Goal: Task Accomplishment & Management: Use online tool/utility

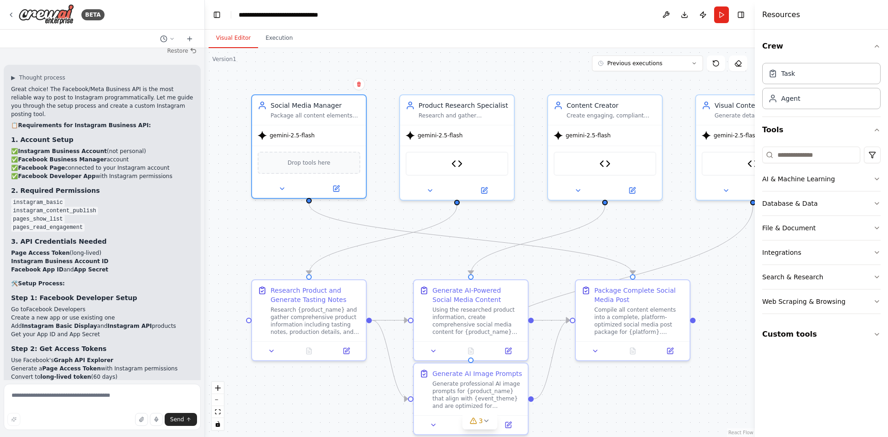
scroll to position [19638, 0]
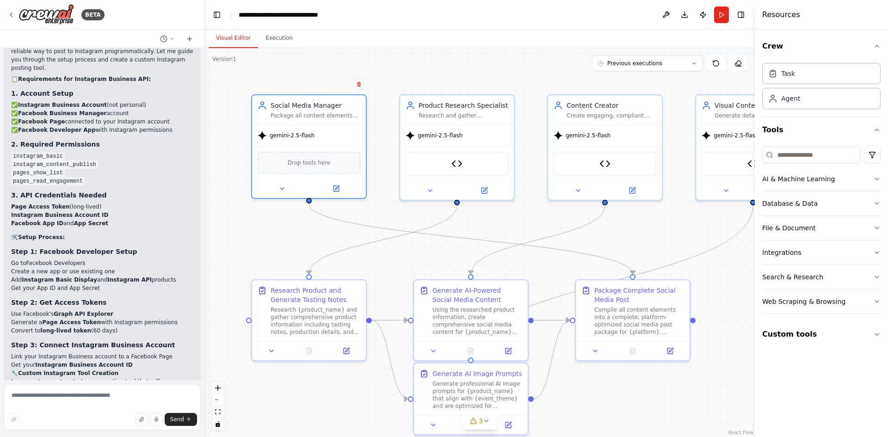
drag, startPoint x: 11, startPoint y: 182, endPoint x: 86, endPoint y: 192, distance: 75.5
copy ol "In Facebook Developer Console → Instagram API → Permissions Request these permi…"
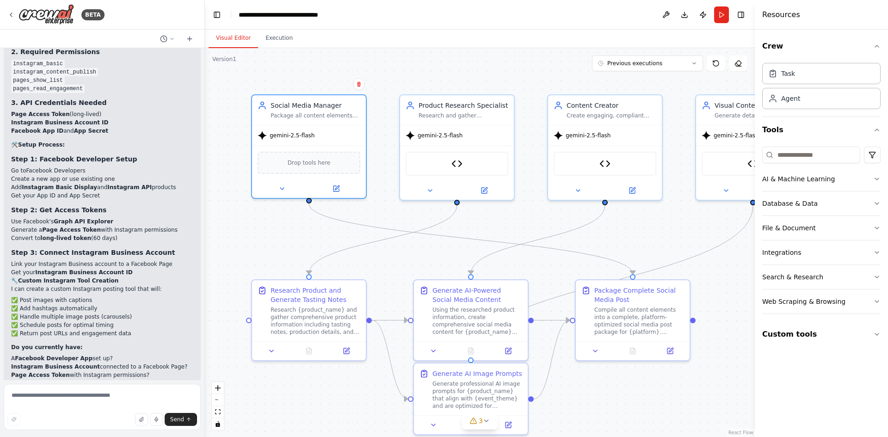
drag, startPoint x: 11, startPoint y: 228, endPoint x: 126, endPoint y: 276, distance: 125.0
copy div "Use this URL format (replace values): [URL][DOMAIN_NAME]? grant_type=fb_exchang…"
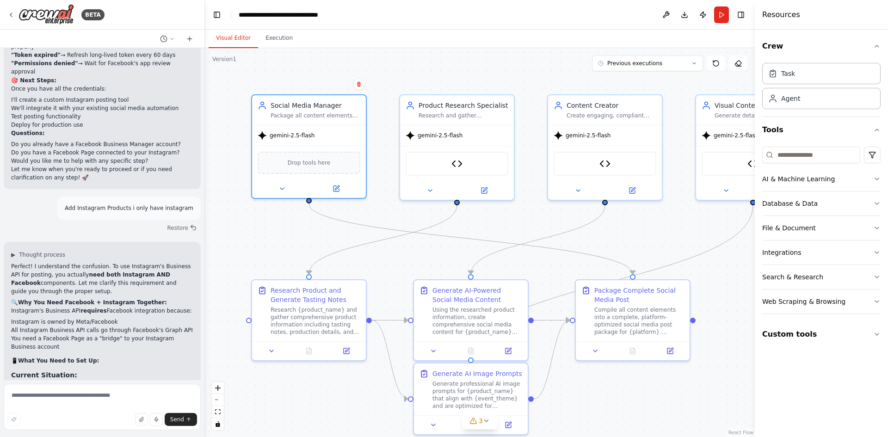
scroll to position [21117, 0]
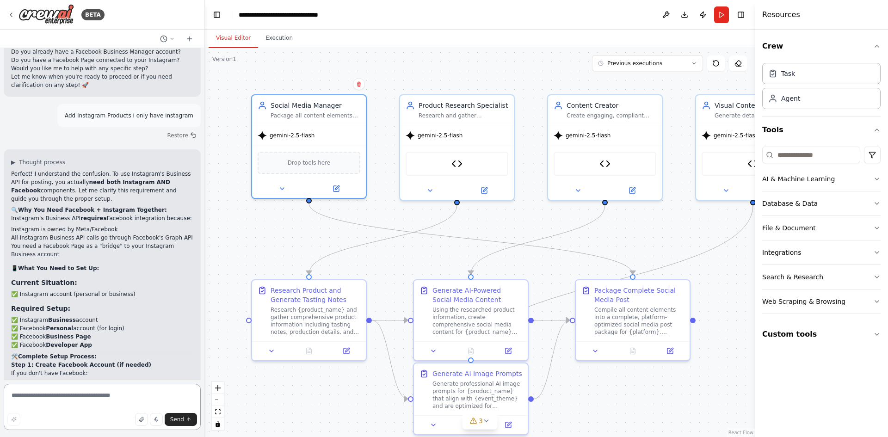
click at [93, 398] on textarea at bounding box center [102, 407] width 197 height 46
type textarea "**********"
click at [146, 400] on textarea at bounding box center [102, 407] width 197 height 46
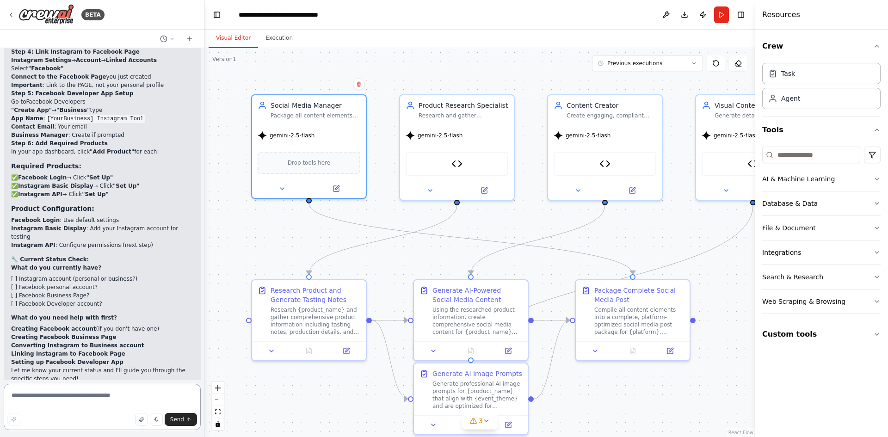
scroll to position [0, 56]
drag, startPoint x: 83, startPoint y: 288, endPoint x: 181, endPoint y: 294, distance: 98.6
copy span "accounts?access_token=YOUR_TOKEN"
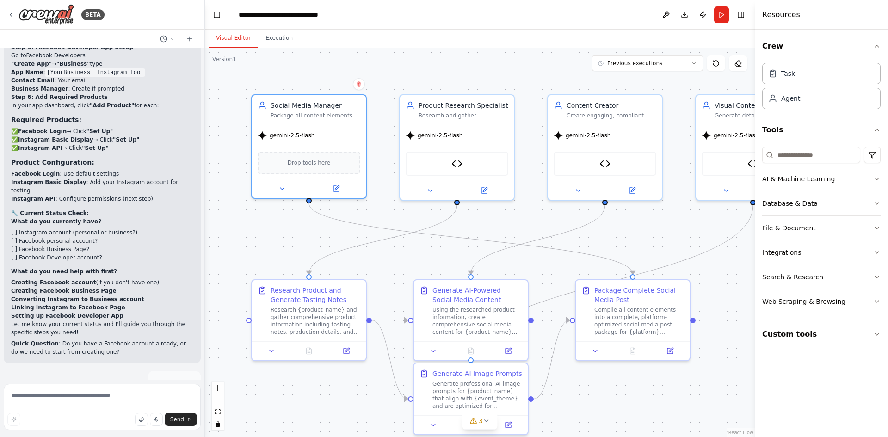
drag, startPoint x: 128, startPoint y: 242, endPoint x: 182, endPoint y: 246, distance: 54.3
copy span "/me/accounts?access_token=YOUR_TOKEN"
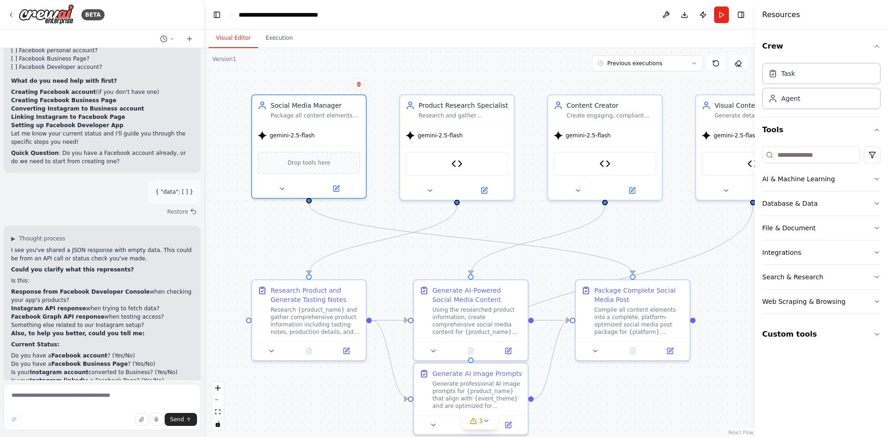
scroll to position [22050, 0]
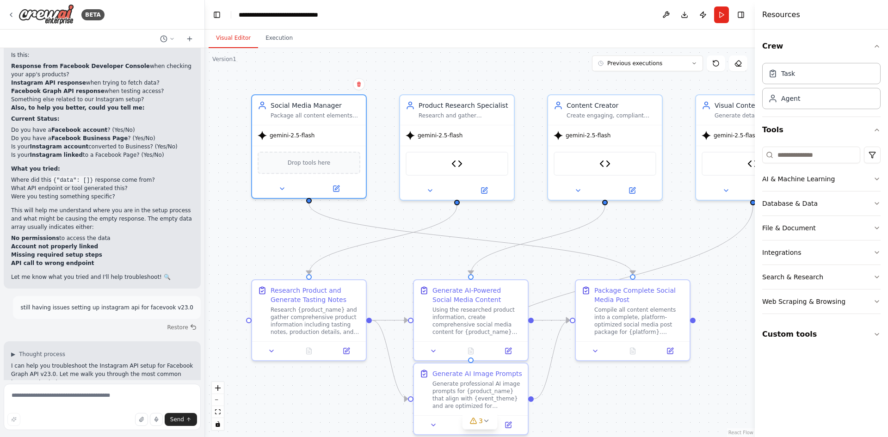
drag, startPoint x: 86, startPoint y: 129, endPoint x: 39, endPoint y: 129, distance: 46.2
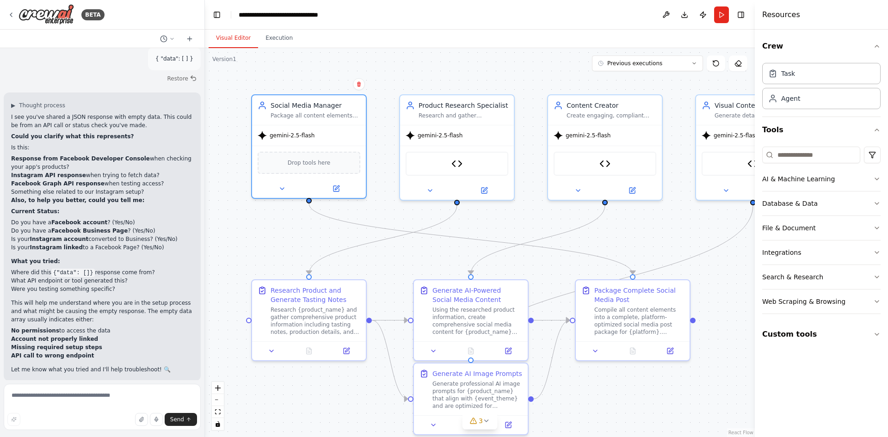
drag, startPoint x: 54, startPoint y: 169, endPoint x: 79, endPoint y: 170, distance: 25.0
drag, startPoint x: 18, startPoint y: 160, endPoint x: 196, endPoint y: 160, distance: 178.4
click at [196, 160] on div "Hello! I'm the CrewAI assistant. What kind of automation do you want to build? …" at bounding box center [102, 214] width 204 height 332
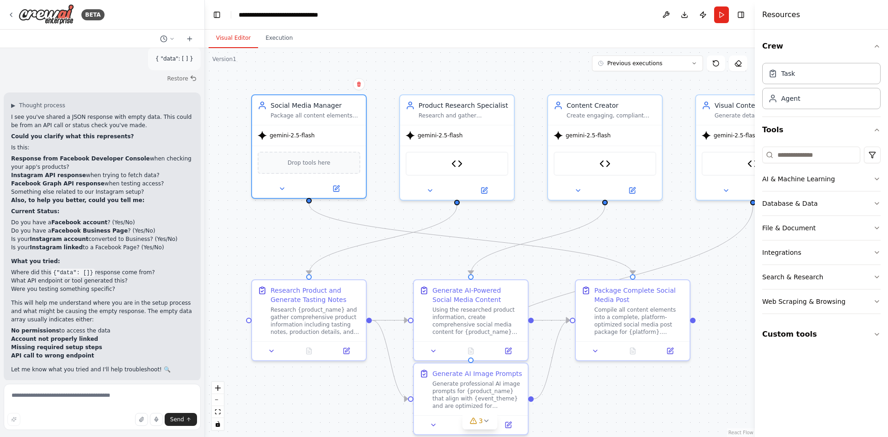
copy span "GET [URL][DOMAIN_NAME] .0 /me?access_token=YOUR_TOKEN"
drag, startPoint x: 30, startPoint y: 213, endPoint x: 110, endPoint y: 212, distance: 80.9
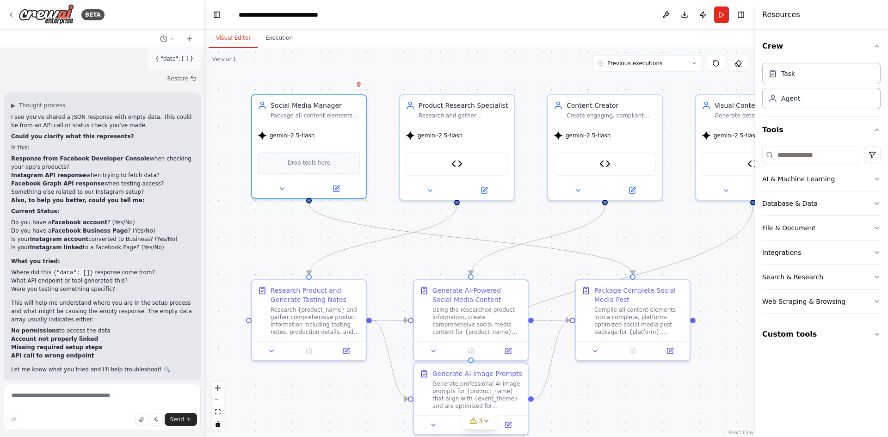
copy span "[URL][DOMAIN_NAME] .0 /me/accounts?"
drag, startPoint x: 150, startPoint y: 266, endPoint x: 17, endPoint y: 265, distance: 133.1
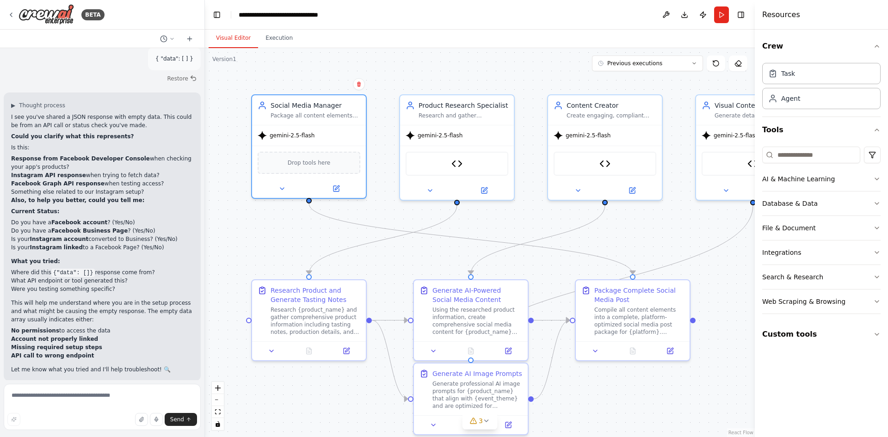
copy span "GET [URL][DOMAIN_NAME] .0 /{page- id }?fields=instagram_business_account&access…"
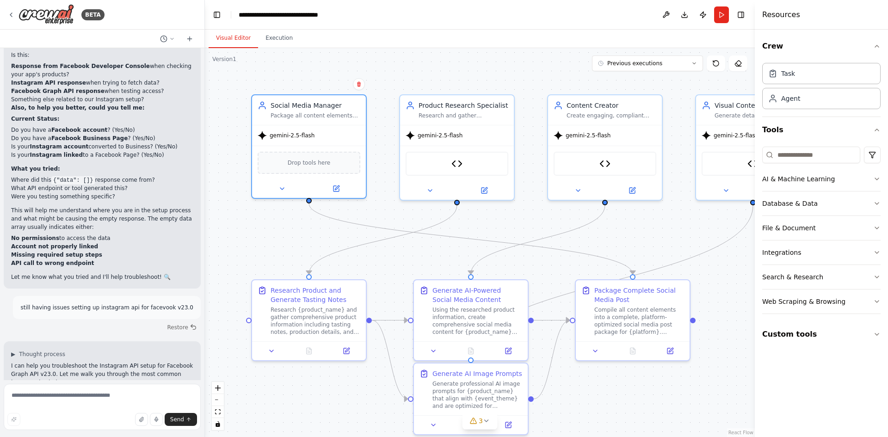
scroll to position [0, 154]
click at [71, 393] on textarea at bounding box center [102, 407] width 197 height 46
paste textarea "**********"
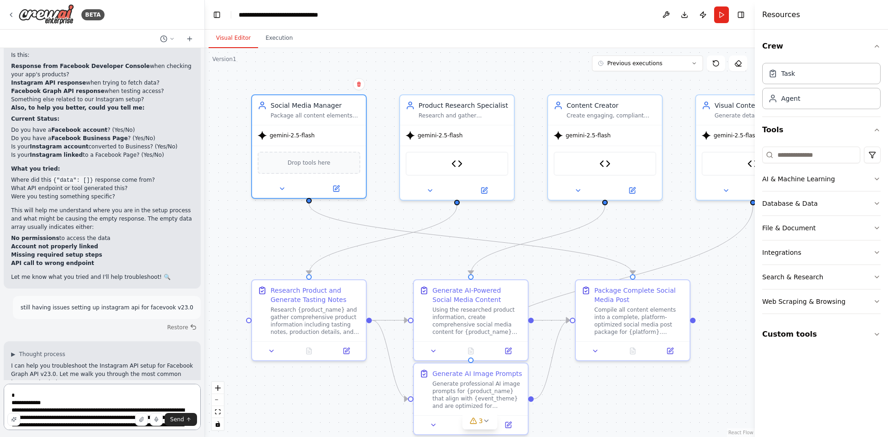
scroll to position [5, 0]
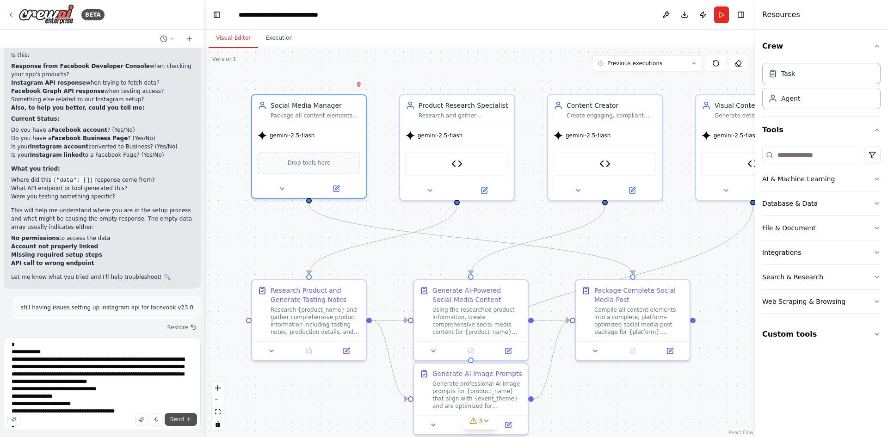
click at [178, 418] on span "Send" at bounding box center [177, 419] width 14 height 7
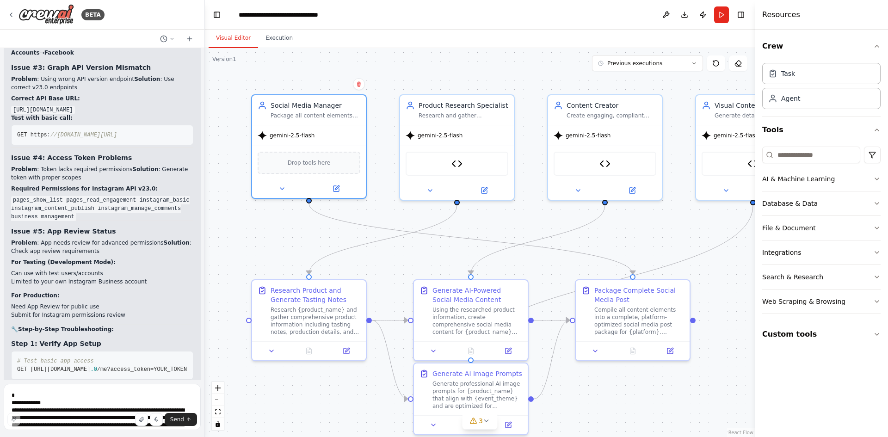
scroll to position [0, 175]
drag, startPoint x: 29, startPoint y: 254, endPoint x: 151, endPoint y: 254, distance: 121.6
copy span "[URL][DOMAIN_NAME] .0 / 1234567890123456 ?fields=instagram_business_account&acc…"
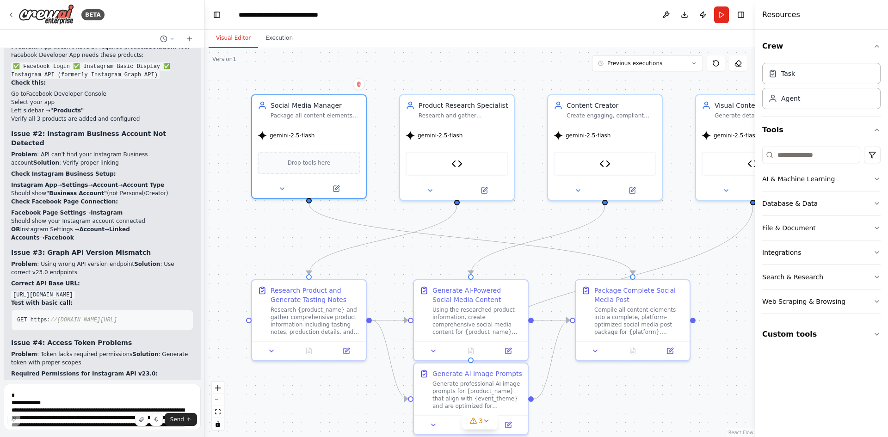
scroll to position [22469, 0]
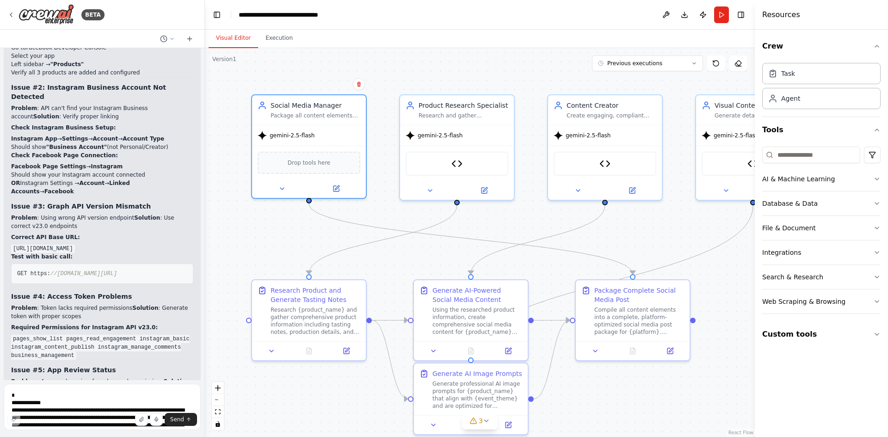
drag, startPoint x: 10, startPoint y: 244, endPoint x: 110, endPoint y: 260, distance: 101.1
copy ol "Go to your Facebook Page Settings → Page Info Scroll to "Page ID" (15-digit num…"
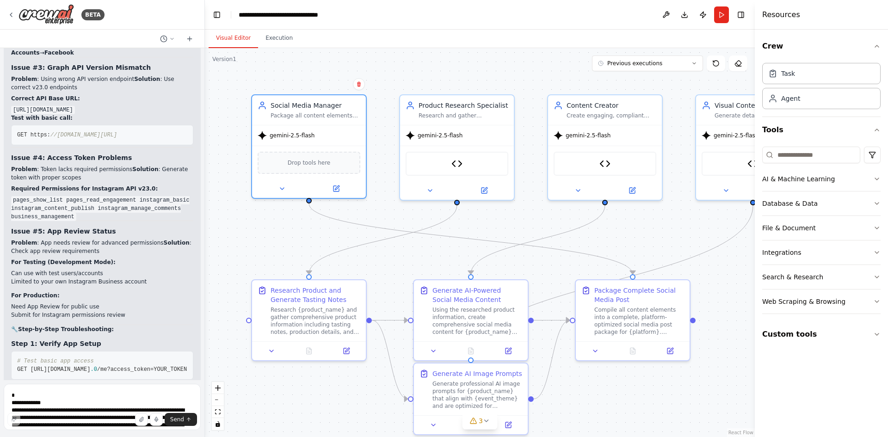
scroll to position [0, 56]
drag, startPoint x: 30, startPoint y: 312, endPoint x: 150, endPoint y: 314, distance: 119.7
copy span "https: //[DOMAIN_NAME][URL]"
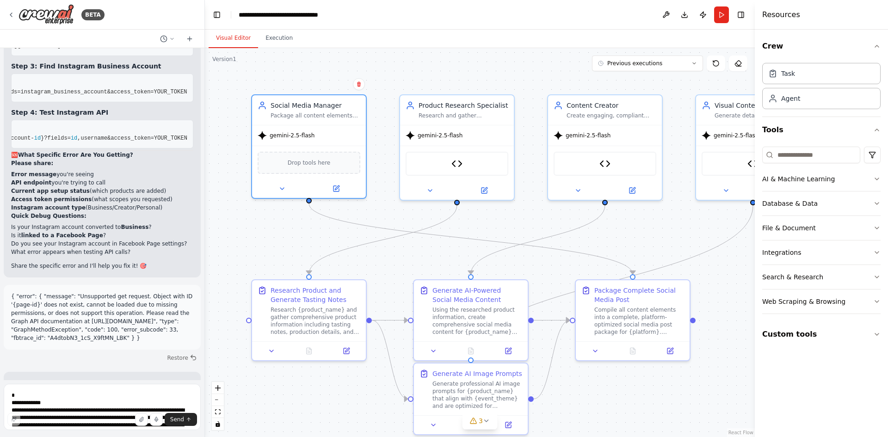
scroll to position [0, 68]
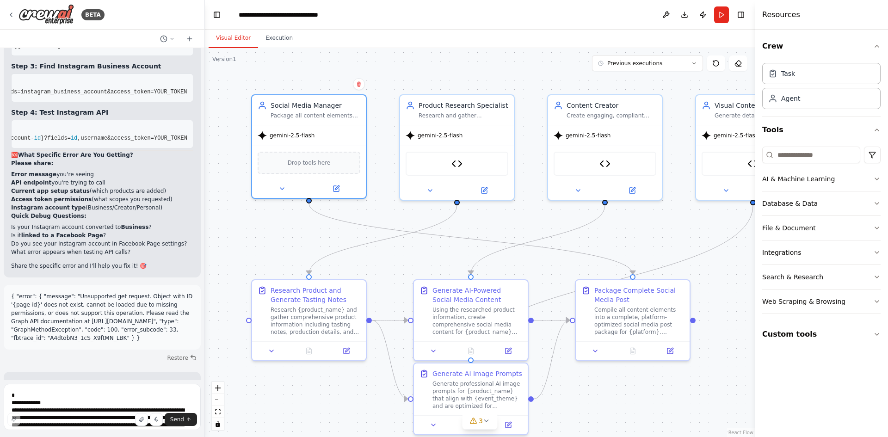
drag, startPoint x: 30, startPoint y: 198, endPoint x: 181, endPoint y: 202, distance: 150.7
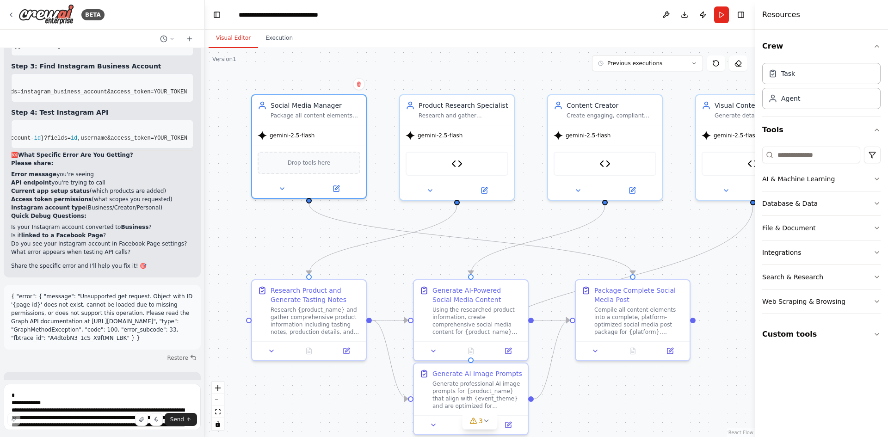
drag, startPoint x: 28, startPoint y: 260, endPoint x: 139, endPoint y: 264, distance: 111.0
drag, startPoint x: 96, startPoint y: 197, endPoint x: 34, endPoint y: 201, distance: 62.1
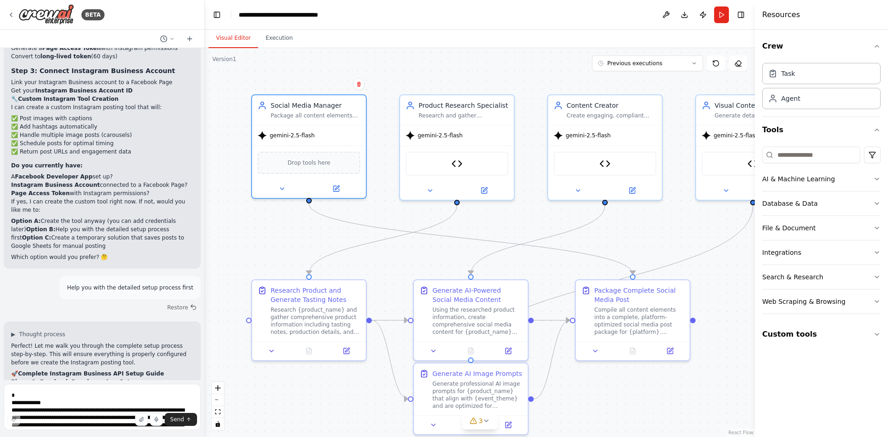
scroll to position [19927, 0]
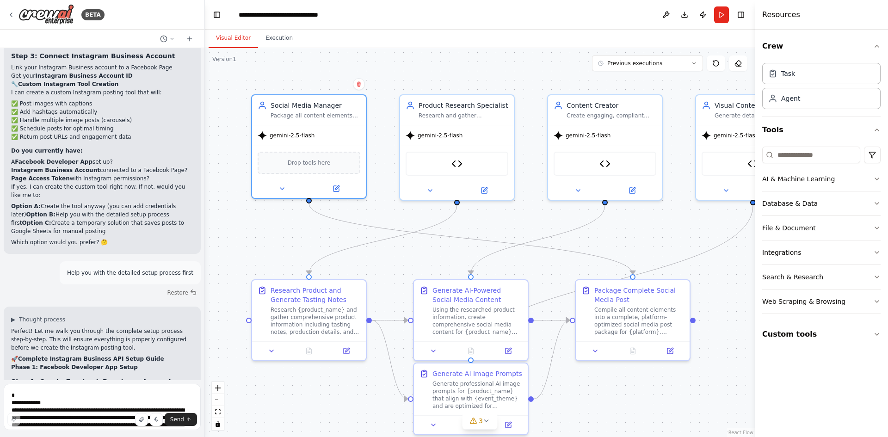
drag, startPoint x: 9, startPoint y: 194, endPoint x: 134, endPoint y: 219, distance: 126.9
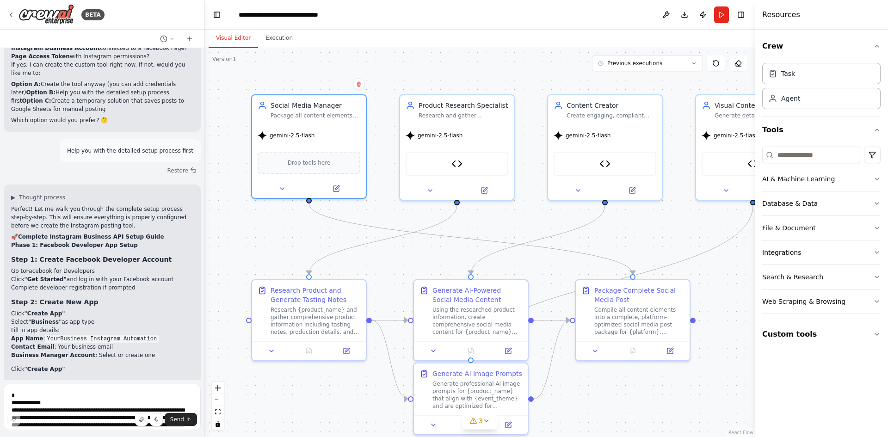
scroll to position [20065, 0]
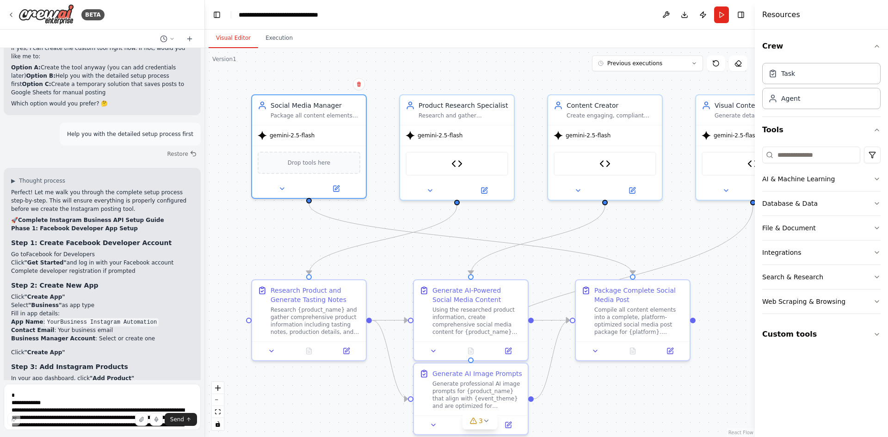
drag, startPoint x: 18, startPoint y: 219, endPoint x: 89, endPoint y: 242, distance: 74.4
click at [61, 395] on textarea "**********" at bounding box center [102, 407] width 197 height 46
paste textarea "**********"
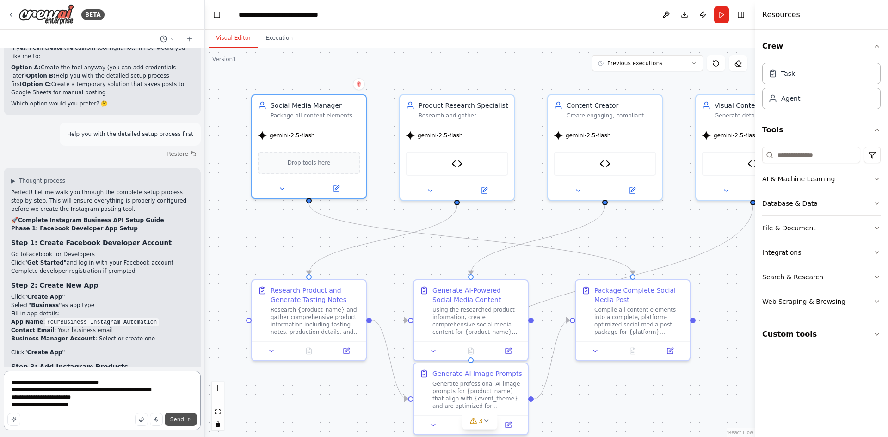
type textarea "**********"
click at [180, 421] on span "Send" at bounding box center [177, 419] width 14 height 7
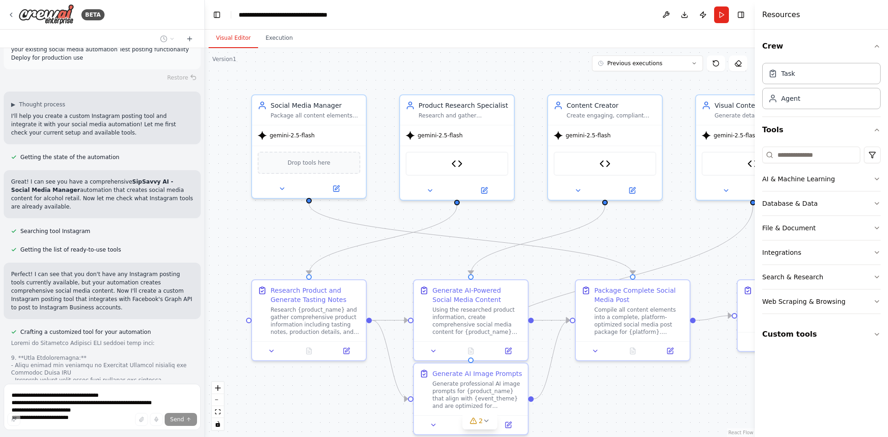
scroll to position [24054, 0]
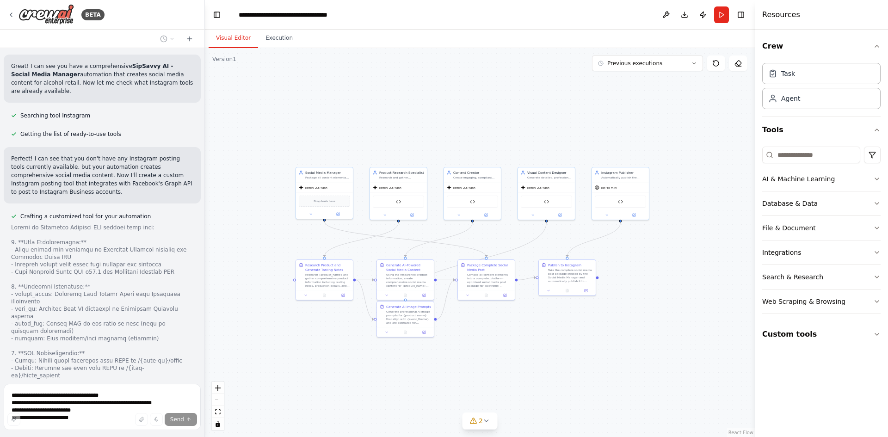
drag, startPoint x: 726, startPoint y: 229, endPoint x: 624, endPoint y: 234, distance: 102.7
click at [624, 234] on div ".deletable-edge-delete-btn { width: 20px; height: 20px; border: 0px solid #ffff…" at bounding box center [480, 242] width 550 height 389
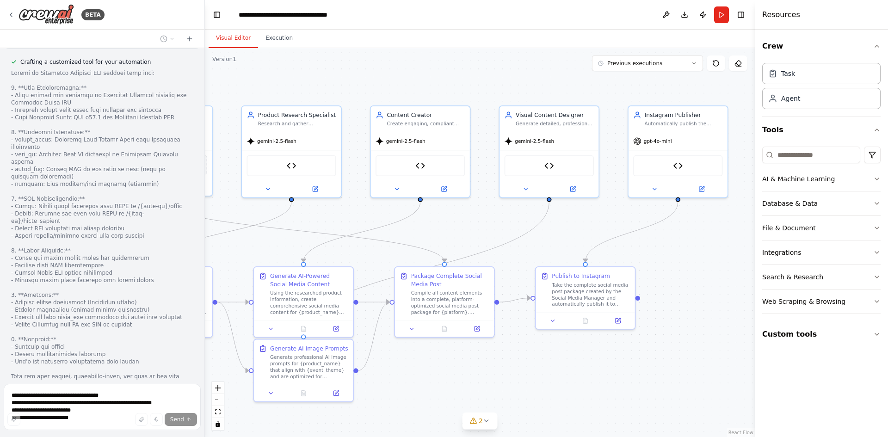
drag, startPoint x: 605, startPoint y: 253, endPoint x: 668, endPoint y: 242, distance: 64.7
click at [668, 242] on div ".deletable-edge-delete-btn { width: 20px; height: 20px; border: 0px solid #ffff…" at bounding box center [480, 242] width 550 height 389
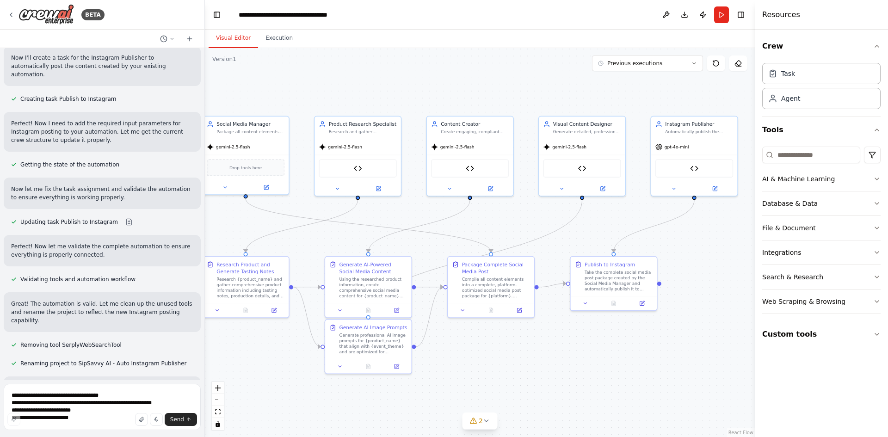
drag, startPoint x: 527, startPoint y: 373, endPoint x: 562, endPoint y: 350, distance: 41.8
click at [562, 350] on div ".deletable-edge-delete-btn { width: 20px; height: 20px; border: 0px solid #ffff…" at bounding box center [480, 242] width 550 height 389
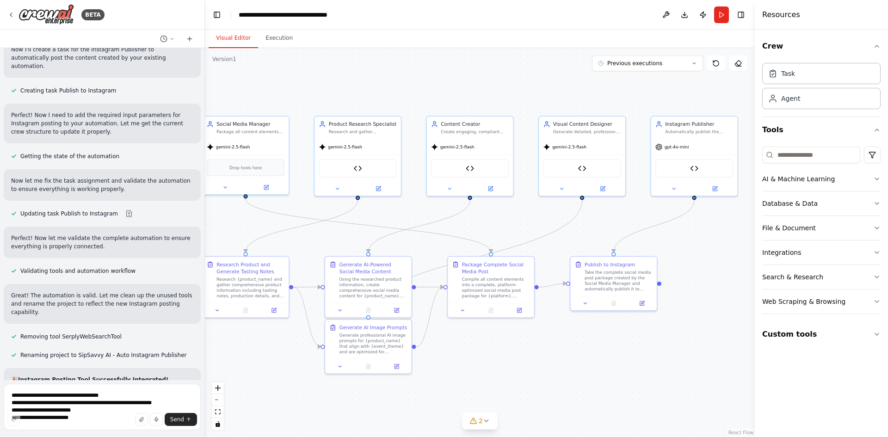
scroll to position [24794, 0]
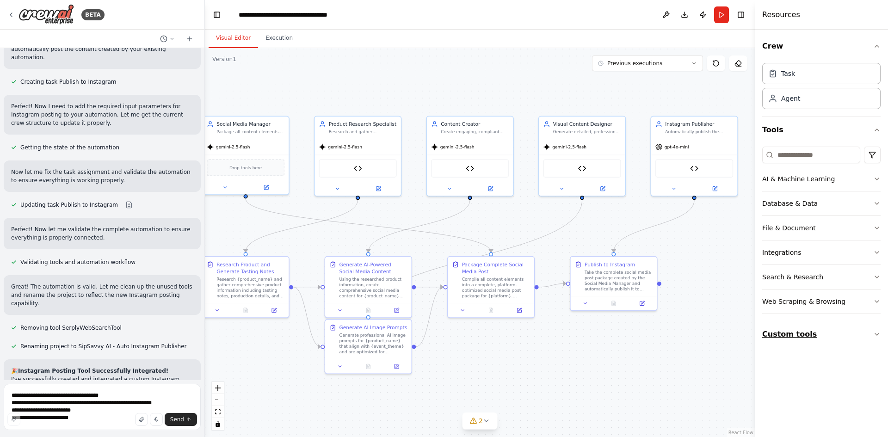
click at [797, 334] on button "Custom tools" at bounding box center [821, 334] width 118 height 26
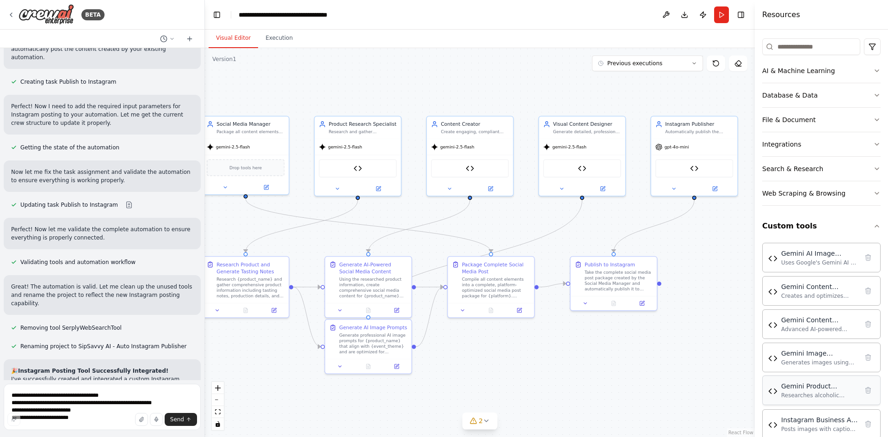
scroll to position [125, 0]
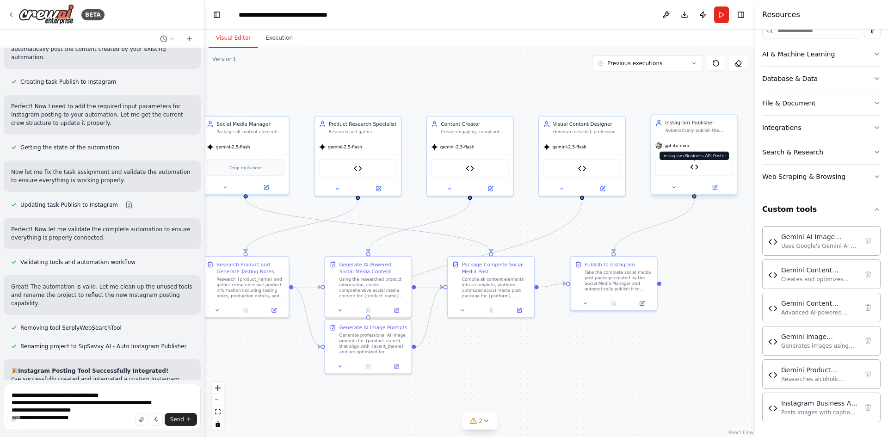
click at [698, 165] on img at bounding box center [694, 167] width 8 height 8
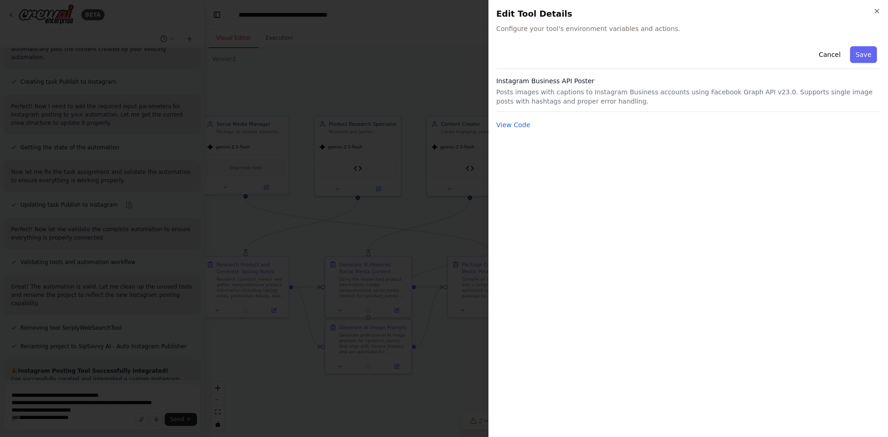
click at [698, 165] on div at bounding box center [444, 218] width 888 height 437
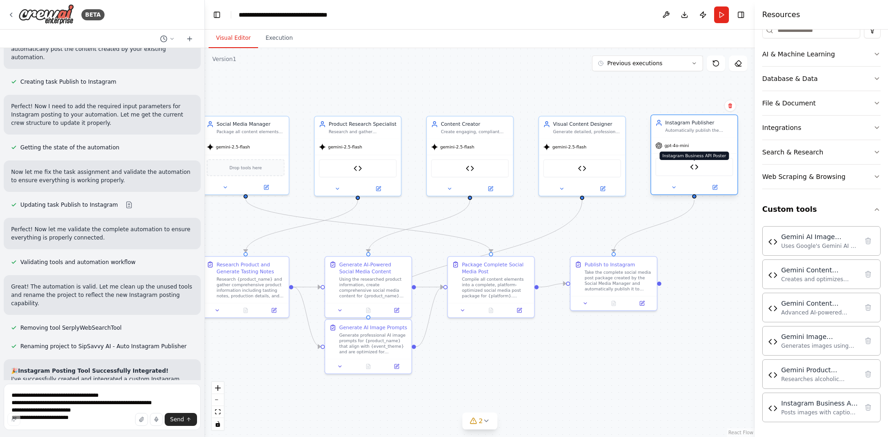
click at [695, 164] on img at bounding box center [694, 167] width 8 height 8
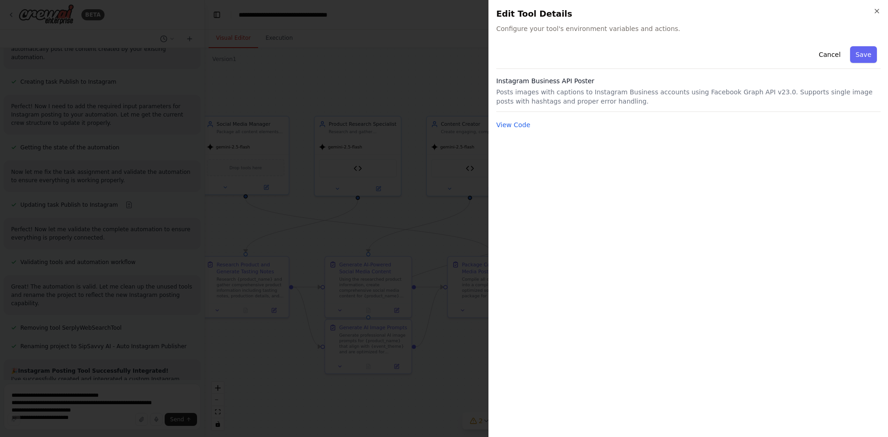
click at [536, 78] on h3 "Instagram Business API Poster" at bounding box center [688, 80] width 384 height 9
click at [534, 31] on span "Configure your tool's environment variables and actions." at bounding box center [688, 28] width 384 height 9
click at [519, 126] on button "View Code" at bounding box center [513, 124] width 34 height 9
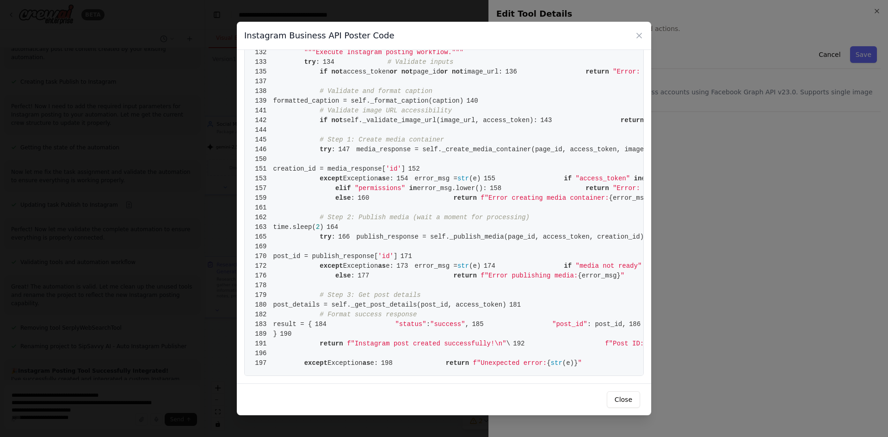
scroll to position [1626, 0]
click at [620, 396] on button "Close" at bounding box center [622, 399] width 33 height 17
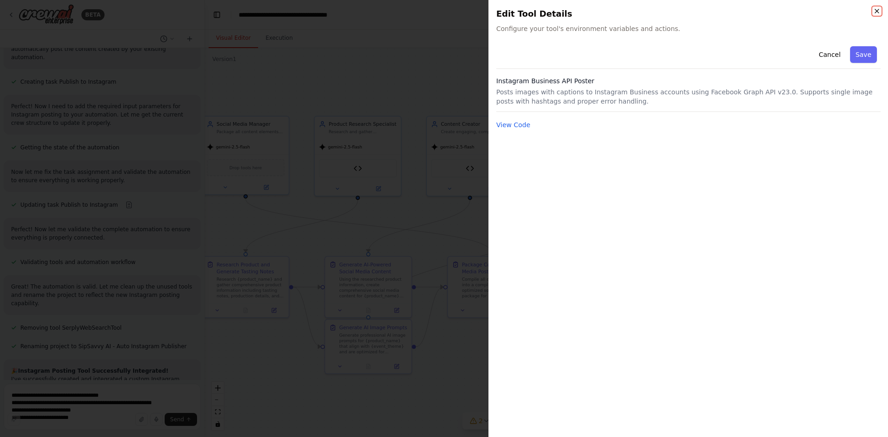
click at [874, 12] on icon "button" at bounding box center [876, 10] width 7 height 7
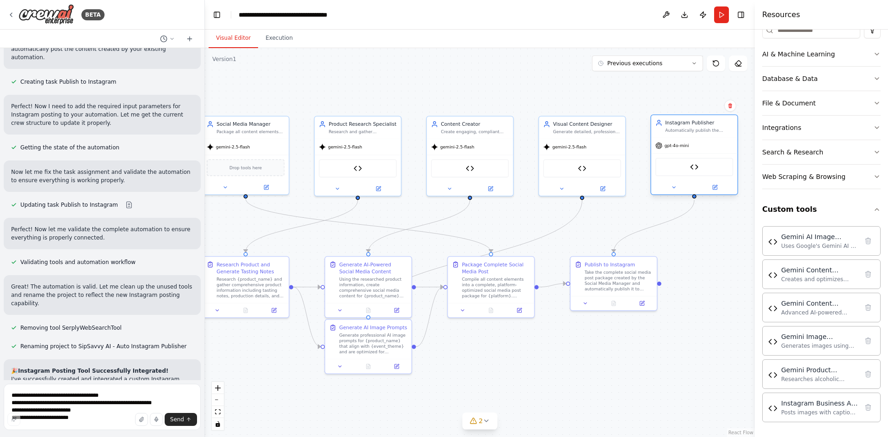
click at [684, 147] on span "gpt-4o-mini" at bounding box center [676, 146] width 25 height 6
click at [674, 185] on icon at bounding box center [674, 187] width 6 height 6
click at [708, 267] on span "OpenAI - gpt-4o-mini" at bounding box center [694, 268] width 51 height 7
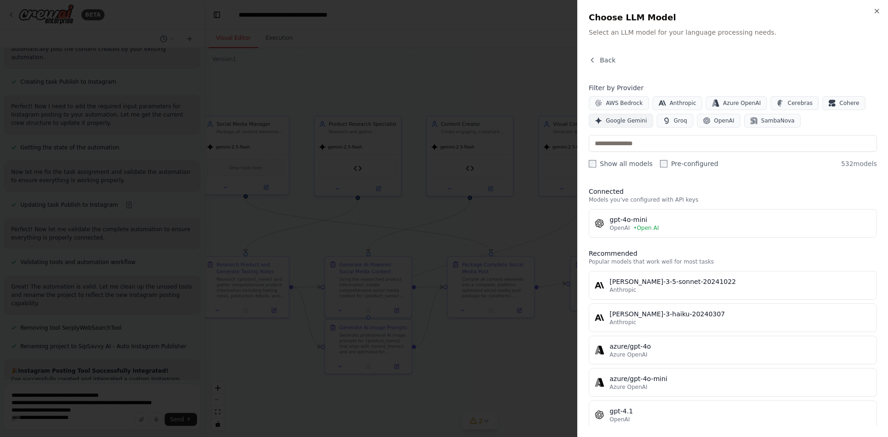
click at [625, 122] on span "Google Gemini" at bounding box center [626, 120] width 41 height 7
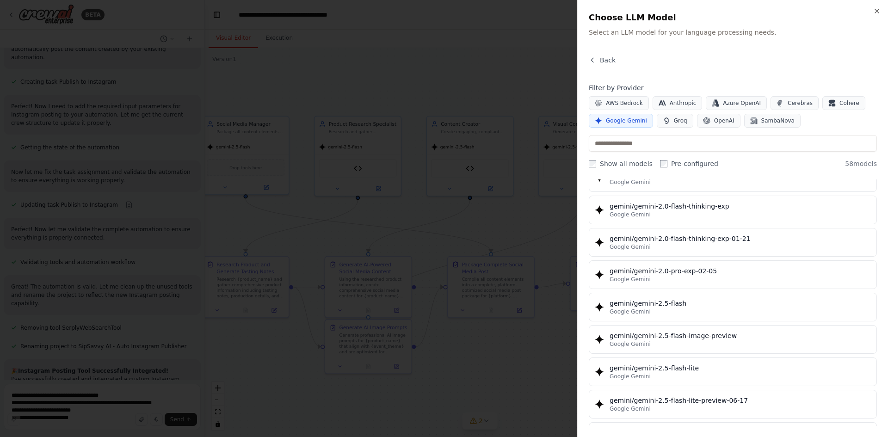
scroll to position [693, 0]
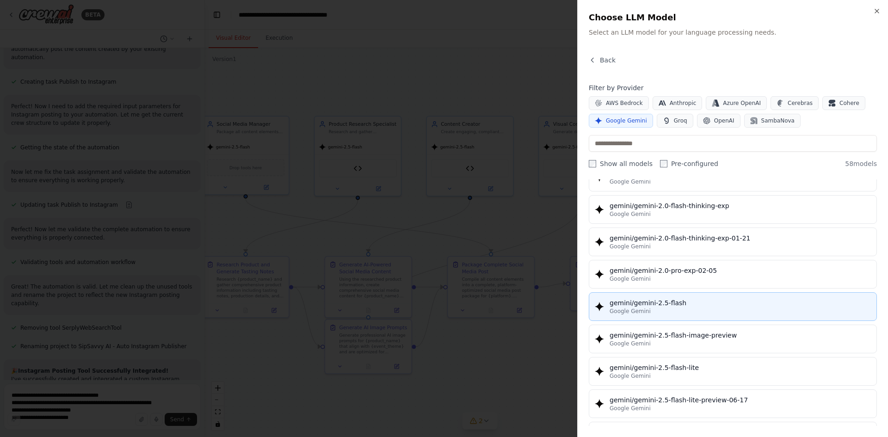
click at [677, 305] on div "gemini/gemini-2.5-flash" at bounding box center [739, 302] width 261 height 9
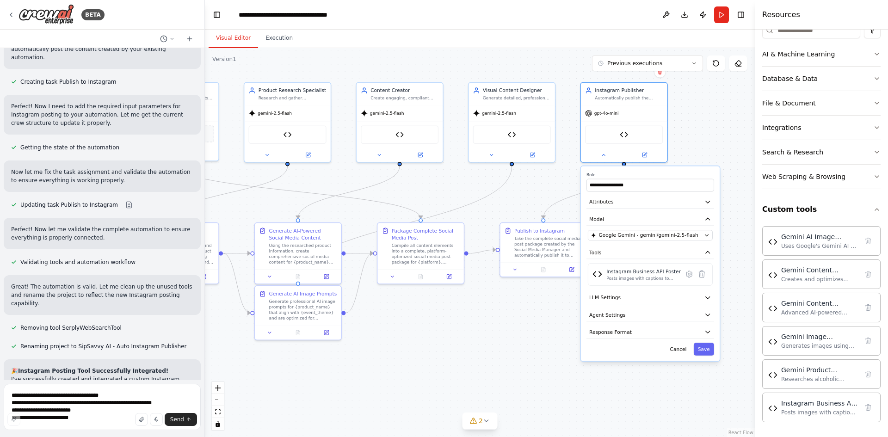
drag, startPoint x: 588, startPoint y: 377, endPoint x: 523, endPoint y: 344, distance: 72.2
click at [523, 344] on div ".deletable-edge-delete-btn { width: 20px; height: 20px; border: 0px solid #ffff…" at bounding box center [480, 242] width 550 height 389
click at [705, 355] on button "Save" at bounding box center [703, 349] width 20 height 12
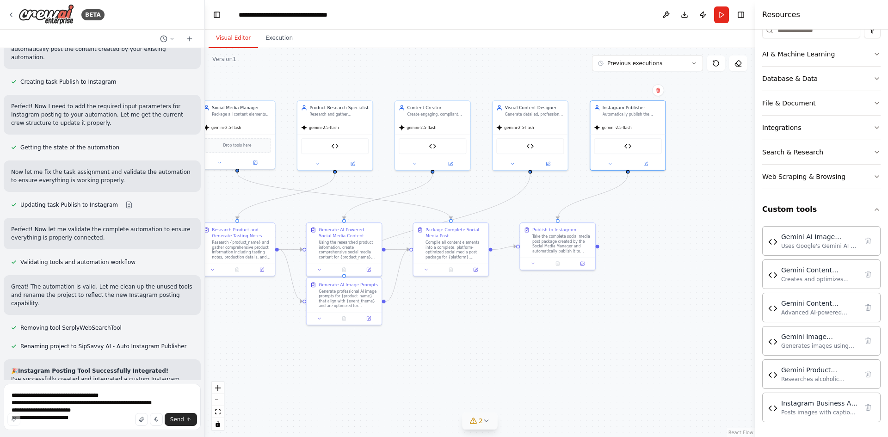
click at [487, 417] on button "2" at bounding box center [480, 420] width 36 height 17
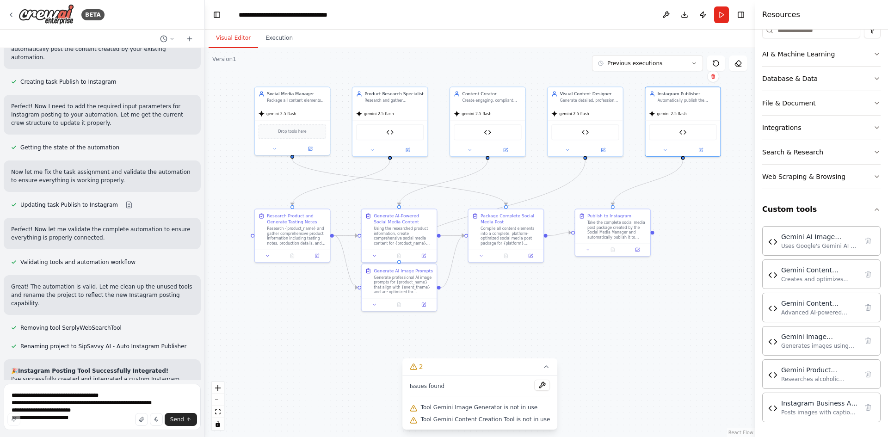
drag, startPoint x: 484, startPoint y: 324, endPoint x: 539, endPoint y: 310, distance: 56.7
click at [539, 310] on div ".deletable-edge-delete-btn { width: 20px; height: 20px; border: 0px solid #ffff…" at bounding box center [480, 242] width 550 height 389
click at [375, 147] on button at bounding box center [372, 148] width 35 height 7
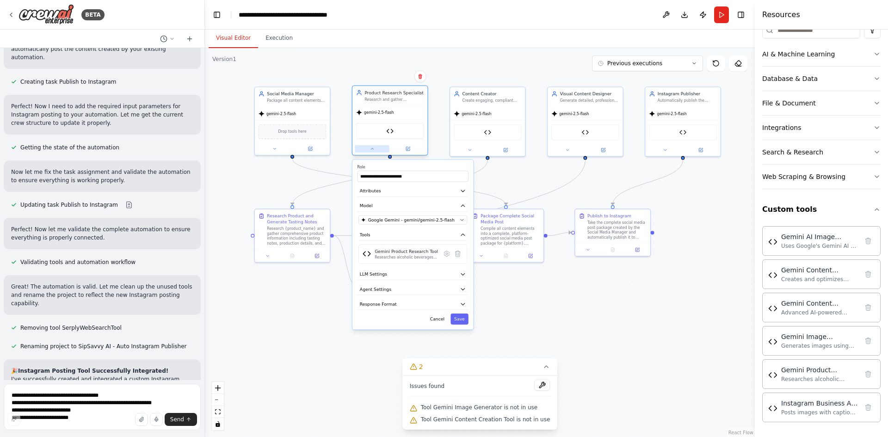
click at [375, 147] on button at bounding box center [372, 148] width 35 height 7
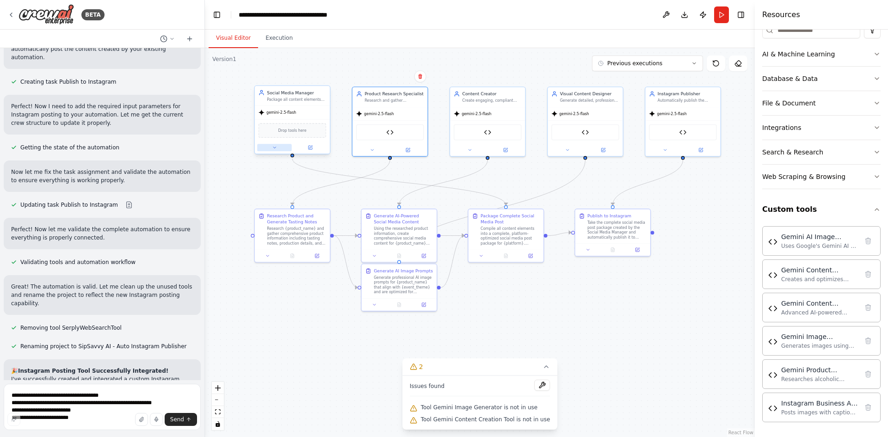
click at [275, 148] on icon at bounding box center [274, 147] width 2 height 1
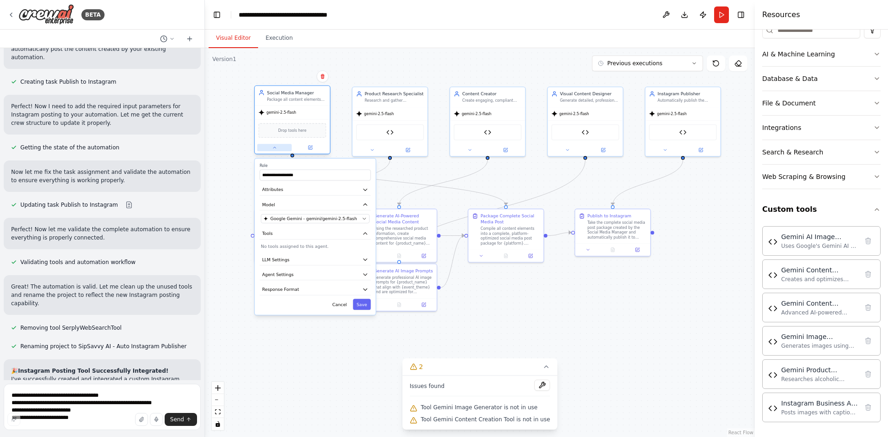
click at [275, 148] on icon at bounding box center [274, 147] width 2 height 1
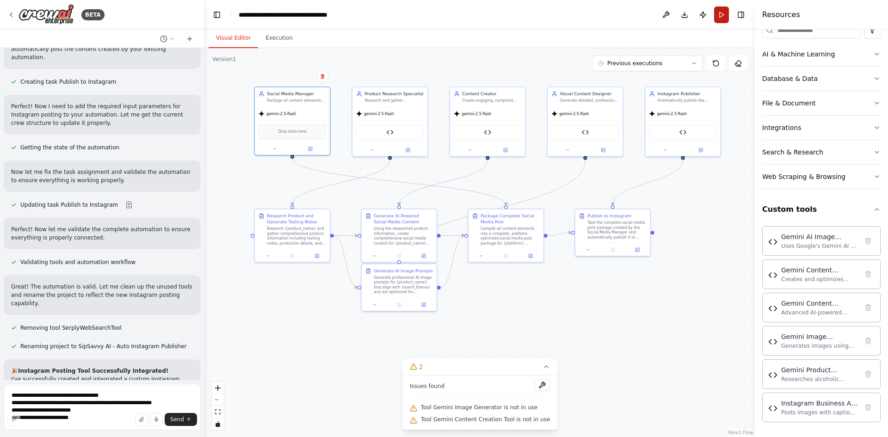
click at [718, 12] on button "Run" at bounding box center [721, 14] width 15 height 17
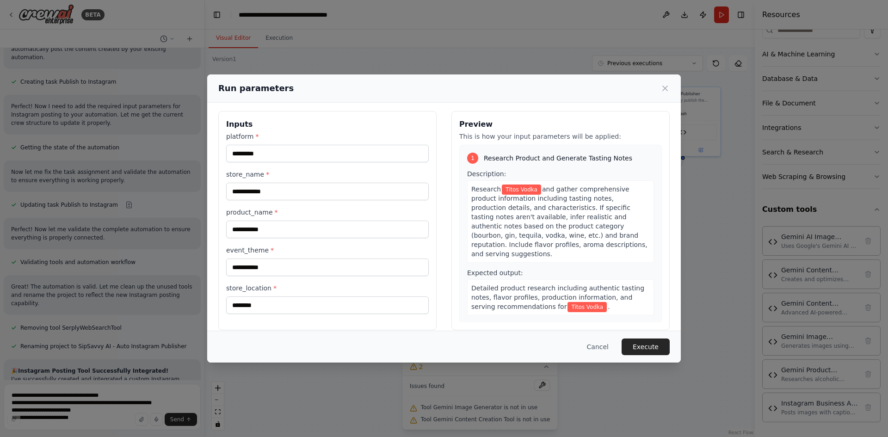
scroll to position [0, 0]
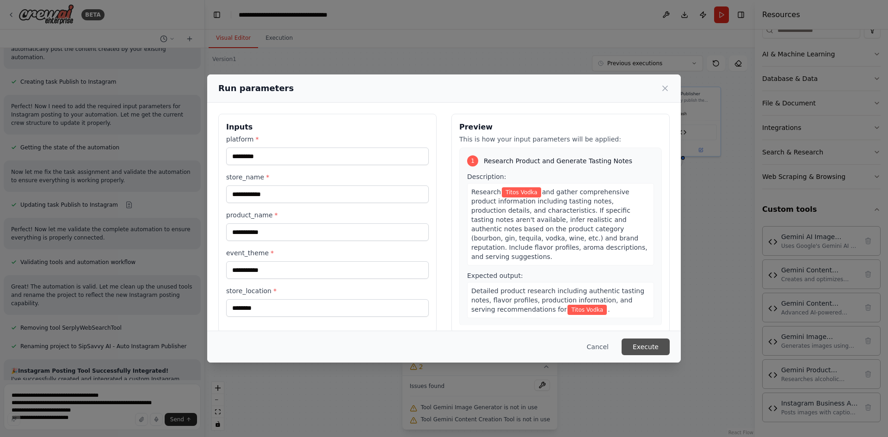
click at [647, 343] on button "Execute" at bounding box center [645, 346] width 48 height 17
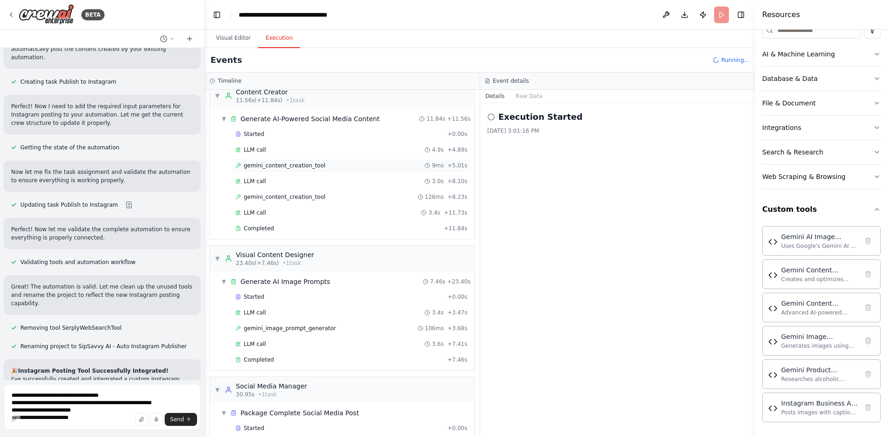
scroll to position [187, 0]
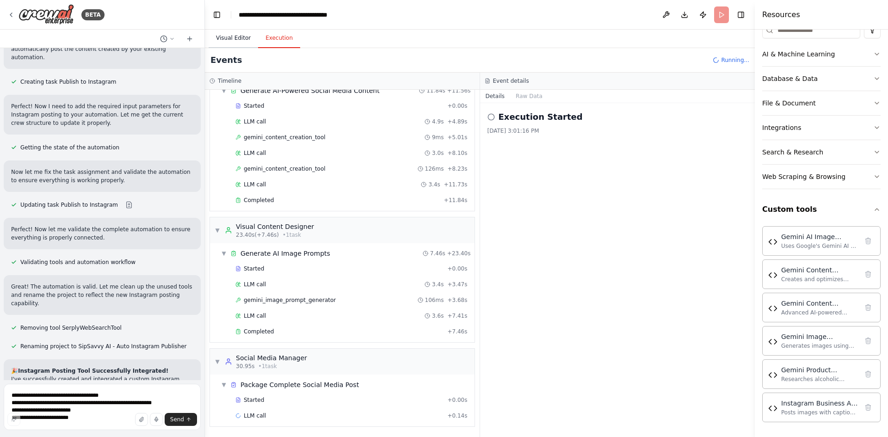
click at [229, 34] on button "Visual Editor" at bounding box center [232, 38] width 49 height 19
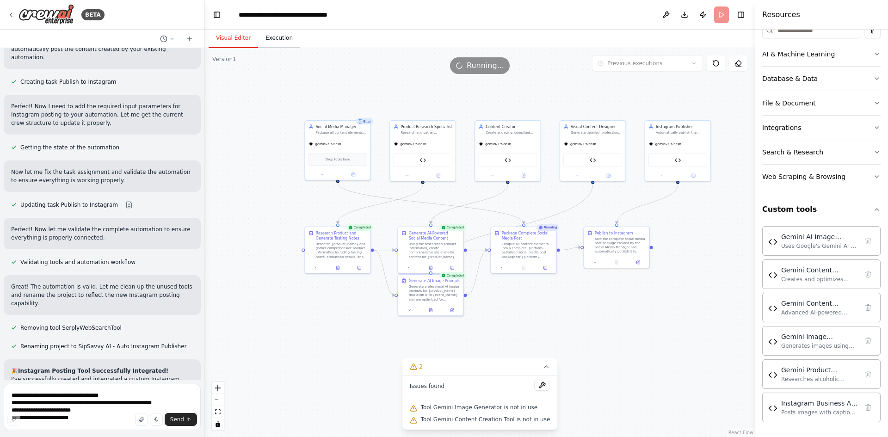
click at [275, 37] on button "Execution" at bounding box center [279, 38] width 42 height 19
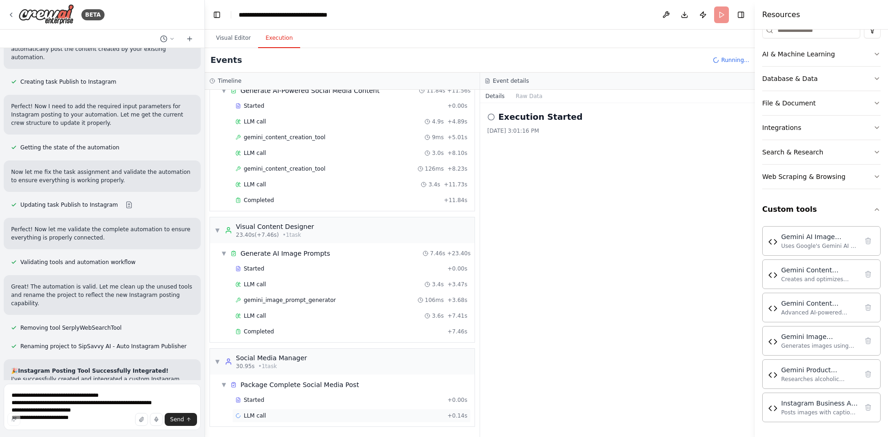
click at [318, 410] on div "LLM call + 0.14s" at bounding box center [351, 416] width 239 height 14
click at [229, 35] on button "Visual Editor" at bounding box center [232, 38] width 49 height 19
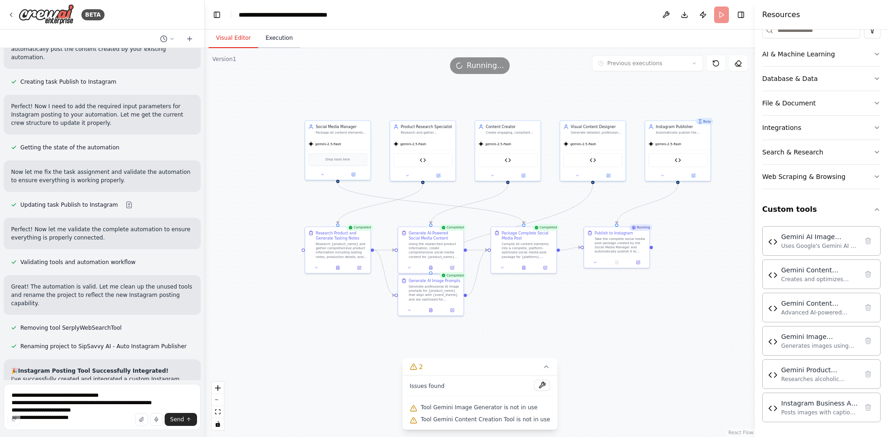
click at [271, 40] on button "Execution" at bounding box center [279, 38] width 42 height 19
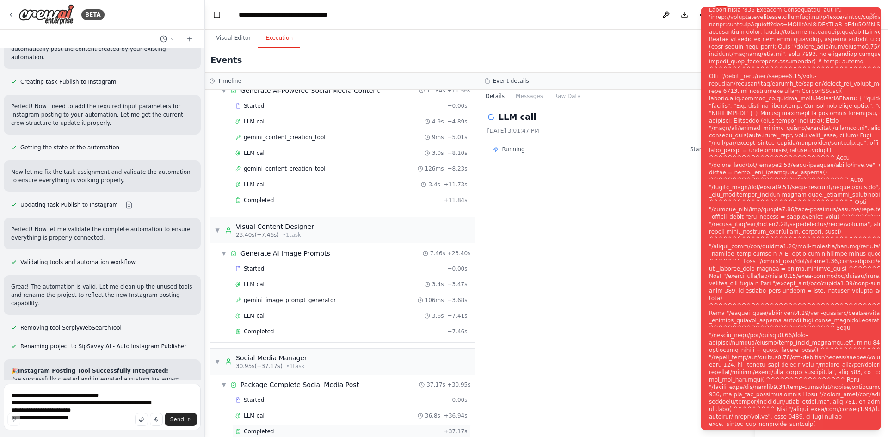
scroll to position [287, 0]
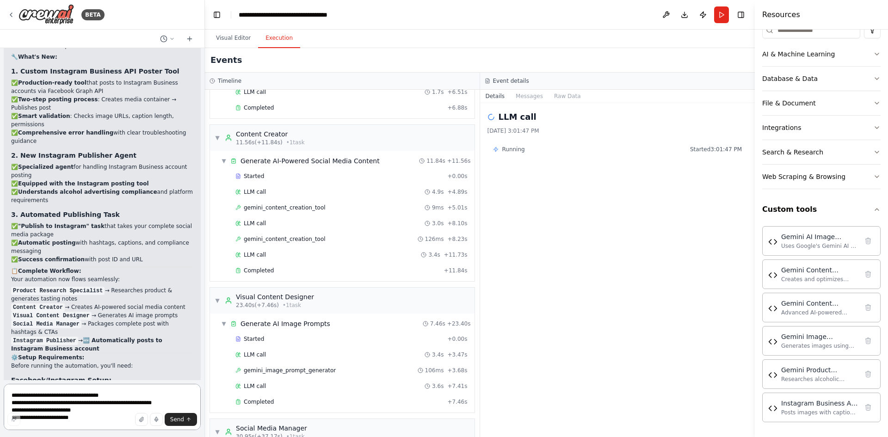
scroll to position [0, 0]
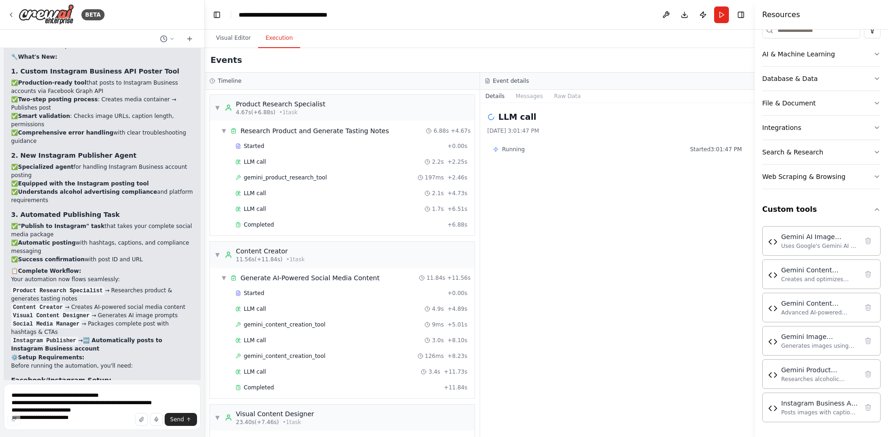
drag, startPoint x: 232, startPoint y: 43, endPoint x: 718, endPoint y: 42, distance: 486.3
click at [232, 43] on button "Visual Editor" at bounding box center [232, 38] width 49 height 19
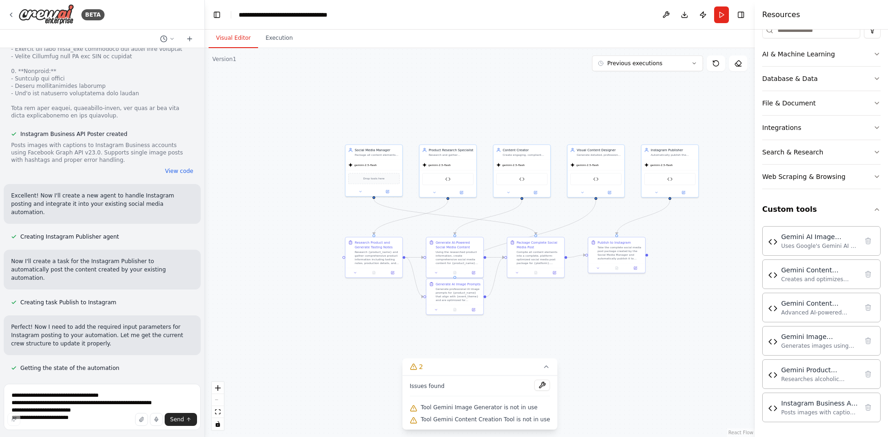
scroll to position [24589, 0]
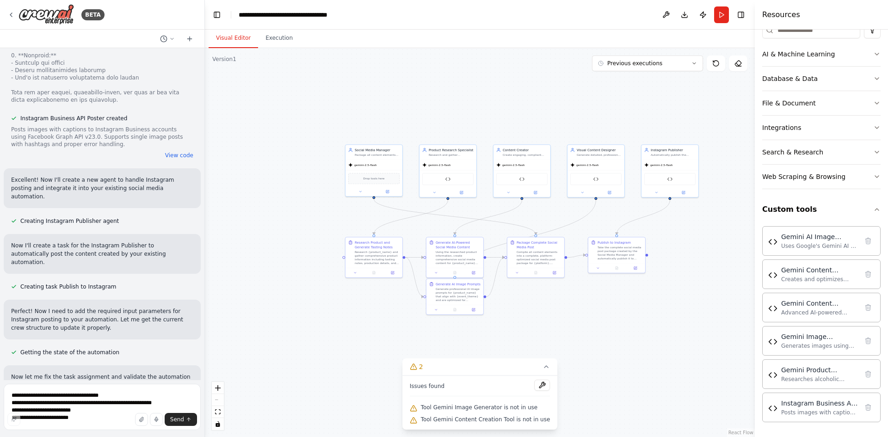
drag, startPoint x: 12, startPoint y: 230, endPoint x: 110, endPoint y: 319, distance: 133.2
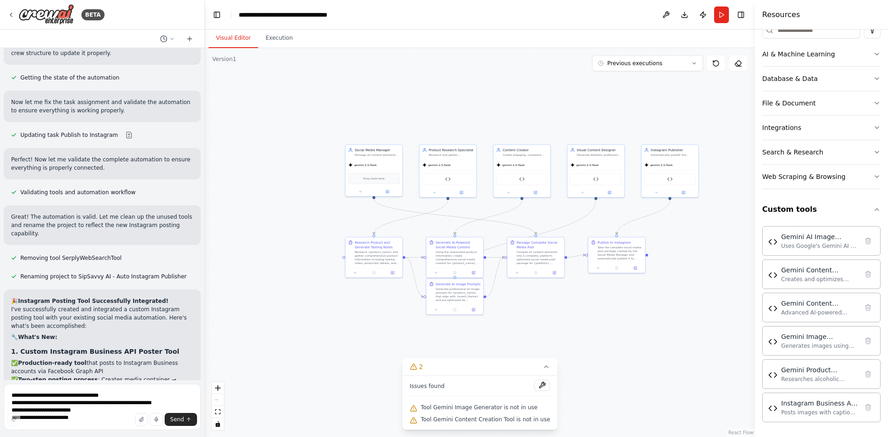
scroll to position [24866, 0]
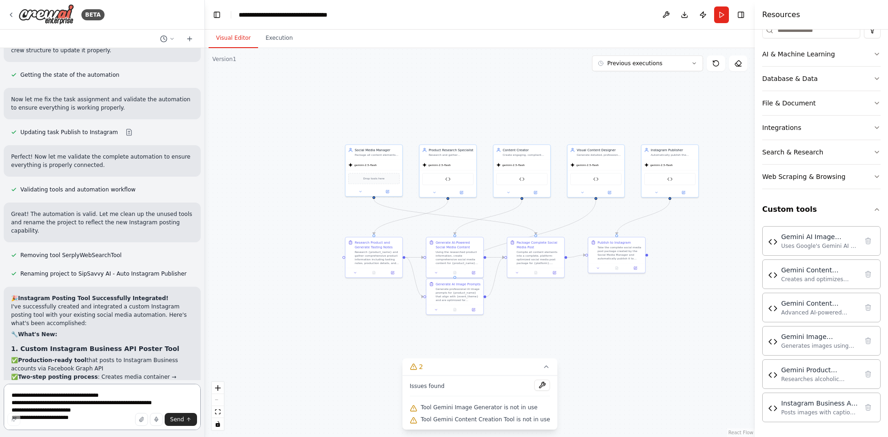
click at [56, 397] on textarea "**********" at bounding box center [102, 407] width 197 height 46
type textarea "**********"
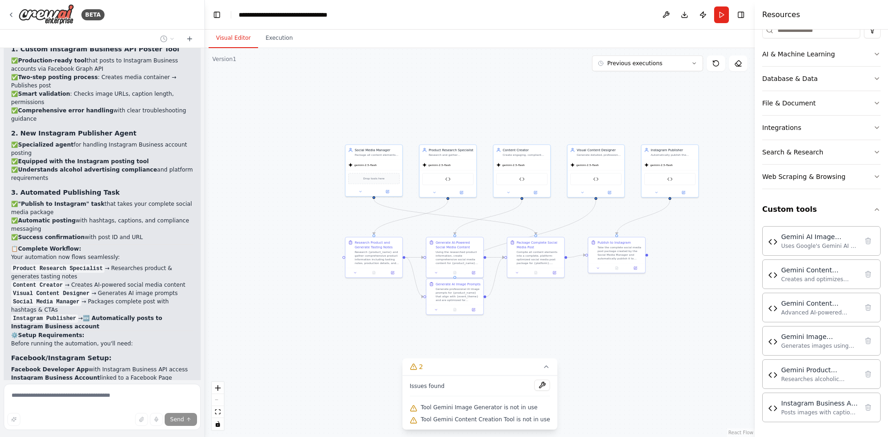
scroll to position [25225, 0]
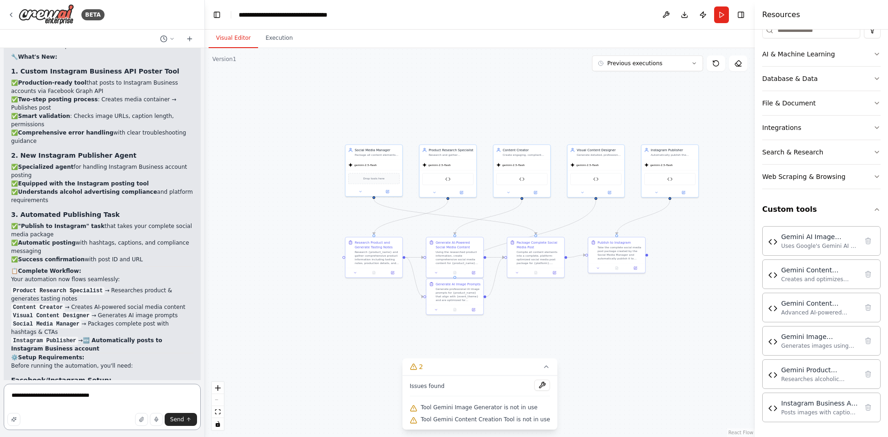
paste textarea "**********"
type textarea "**********"
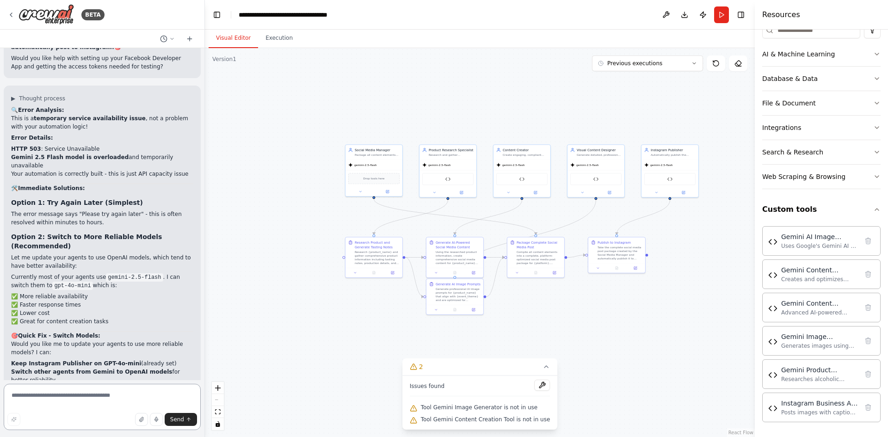
scroll to position [25764, 0]
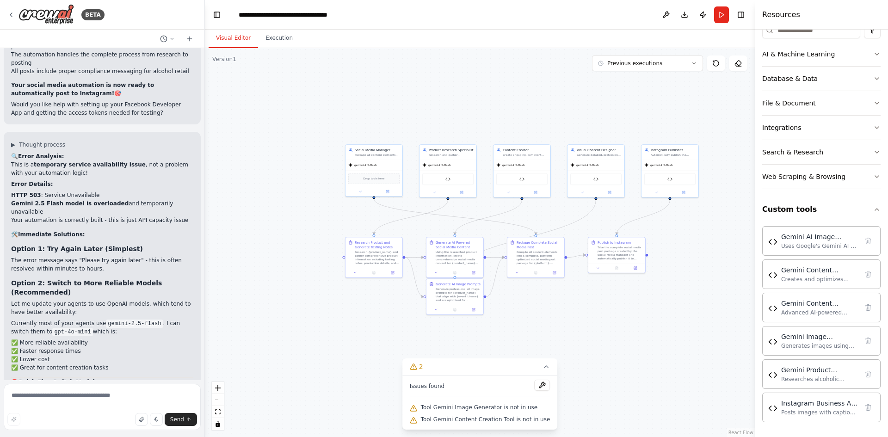
drag, startPoint x: 139, startPoint y: 250, endPoint x: 15, endPoint y: 251, distance: 124.4
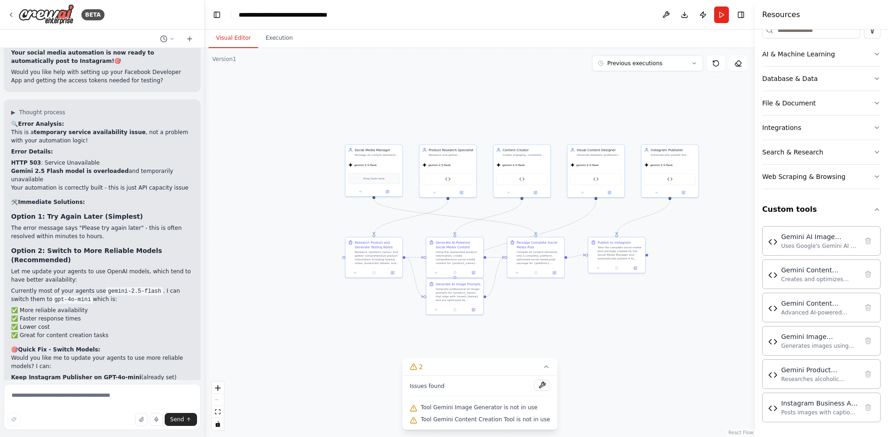
scroll to position [25810, 0]
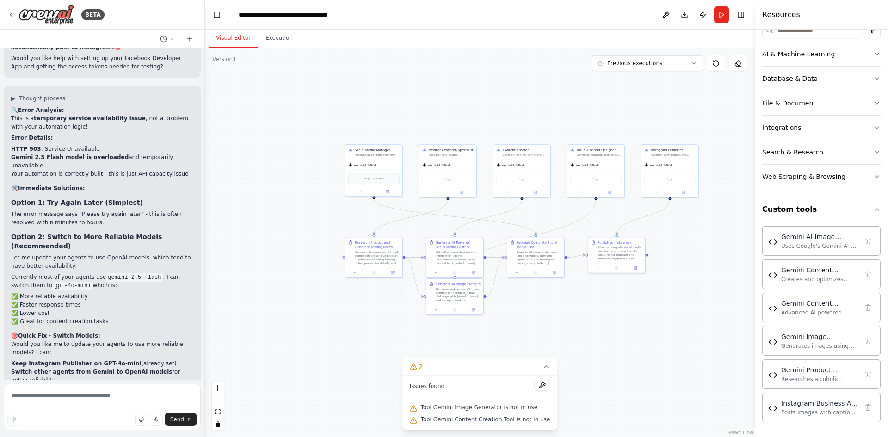
drag, startPoint x: 12, startPoint y: 203, endPoint x: 124, endPoint y: 205, distance: 111.9
click at [113, 390] on textarea at bounding box center [102, 407] width 197 height 46
type textarea "**********"
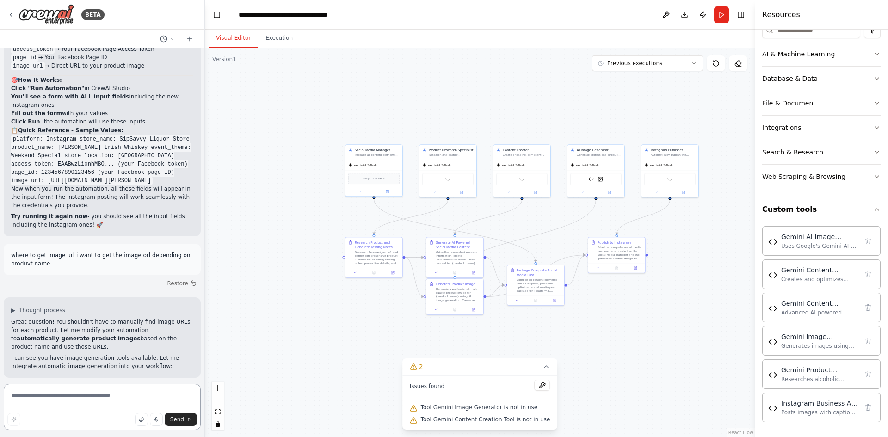
scroll to position [26802, 0]
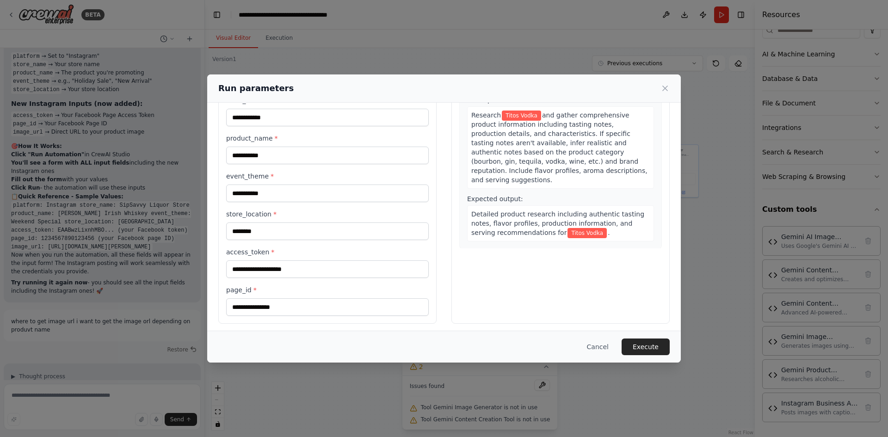
scroll to position [80, 0]
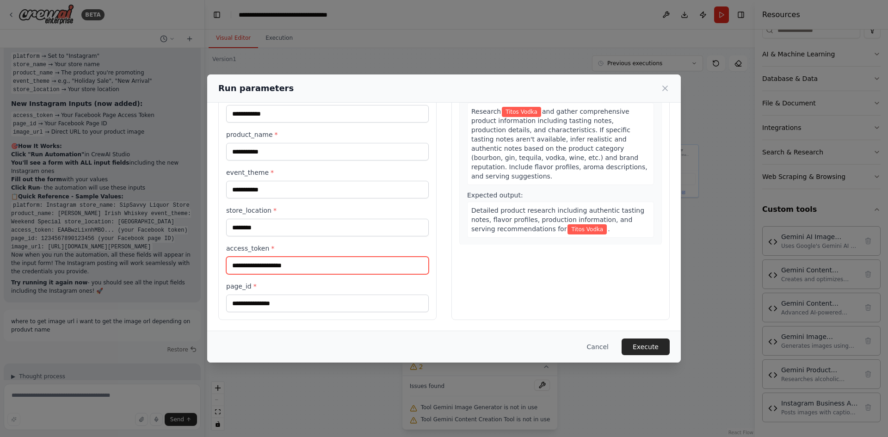
click at [330, 265] on input "access_token *" at bounding box center [327, 266] width 202 height 18
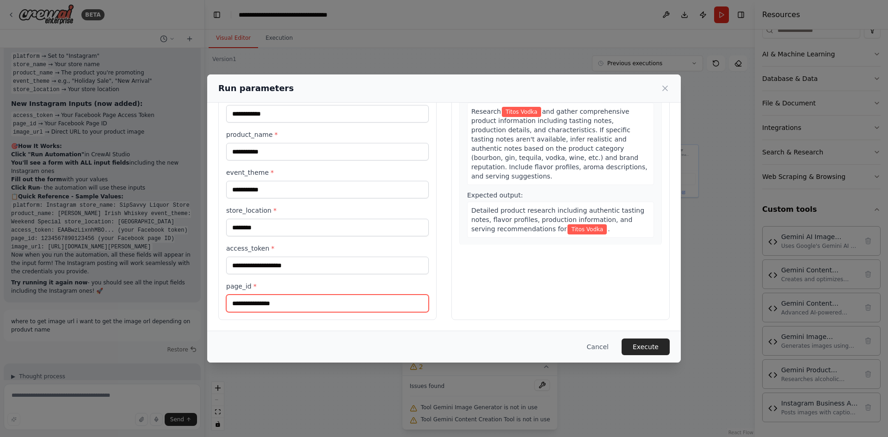
click at [278, 302] on input "page_id *" at bounding box center [327, 303] width 202 height 18
paste input "**********"
type input "**********"
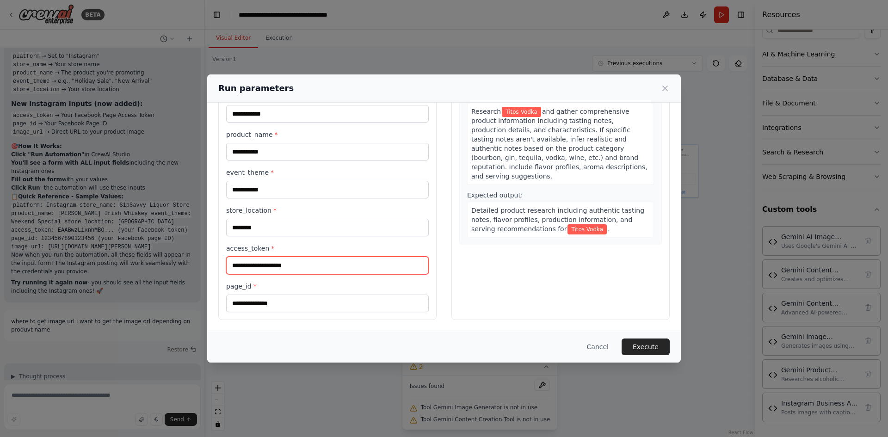
click at [294, 264] on input "access_token *" at bounding box center [327, 266] width 202 height 18
click at [294, 268] on input "access_token *" at bounding box center [327, 266] width 202 height 18
paste input "**********"
type input "**********"
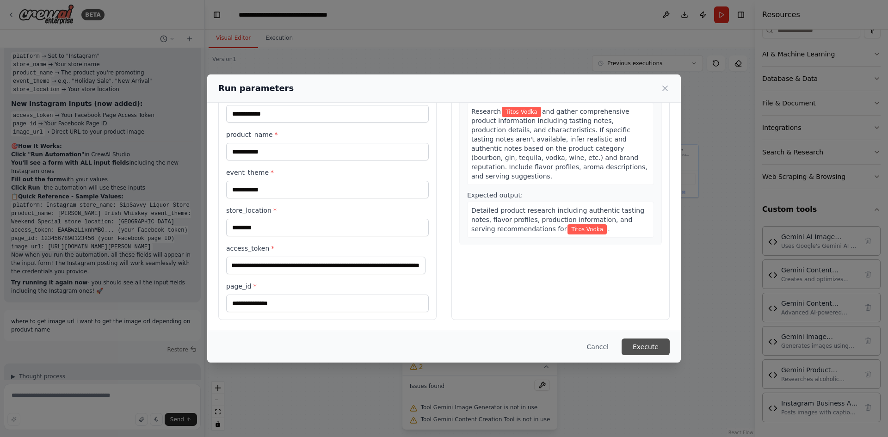
scroll to position [0, 0]
click at [645, 345] on button "Execute" at bounding box center [645, 346] width 48 height 17
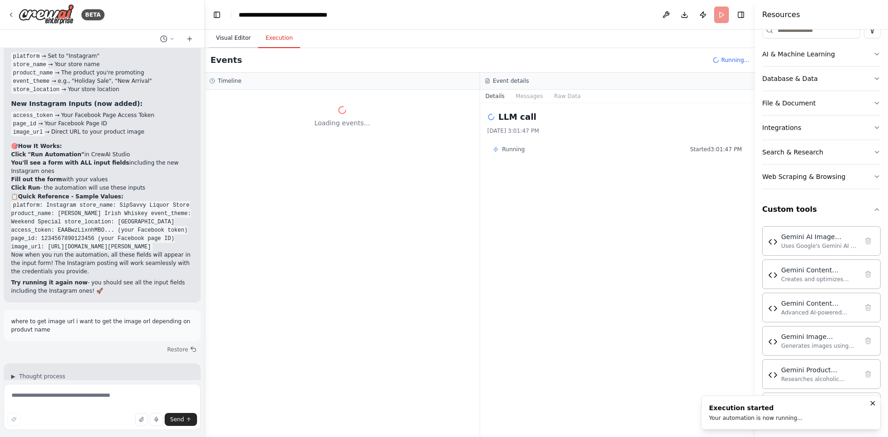
click at [238, 36] on button "Visual Editor" at bounding box center [232, 38] width 49 height 19
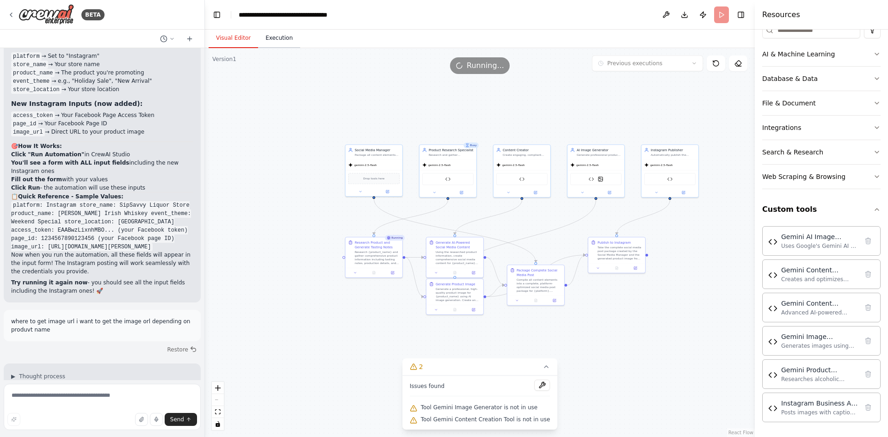
click at [262, 43] on button "Execution" at bounding box center [279, 38] width 42 height 19
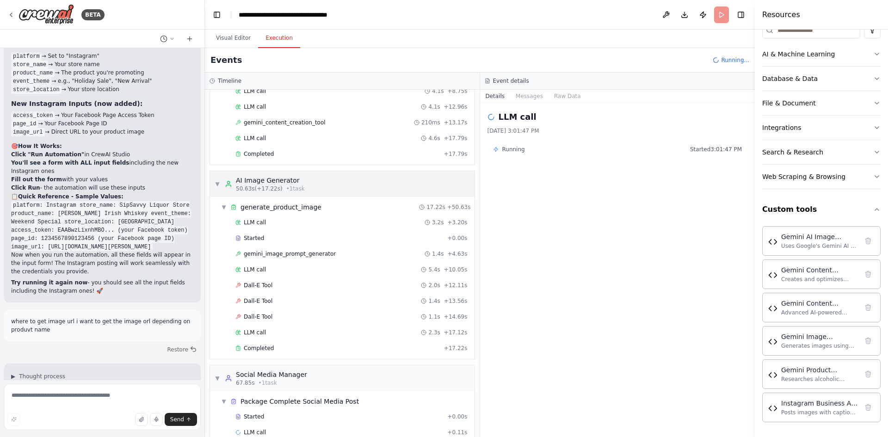
scroll to position [266, 0]
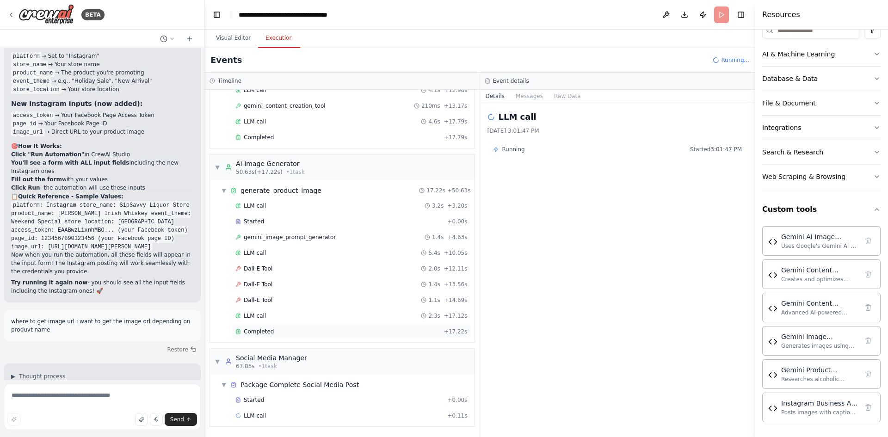
click at [332, 328] on div "Completed" at bounding box center [337, 331] width 205 height 7
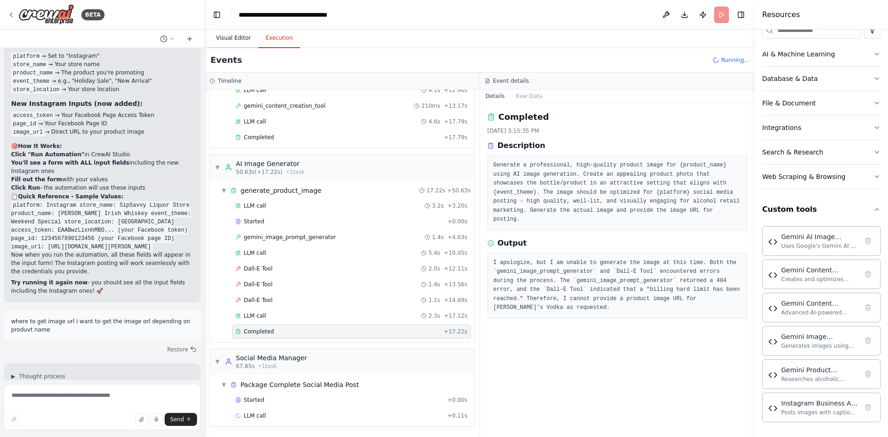
click at [229, 38] on button "Visual Editor" at bounding box center [232, 38] width 49 height 19
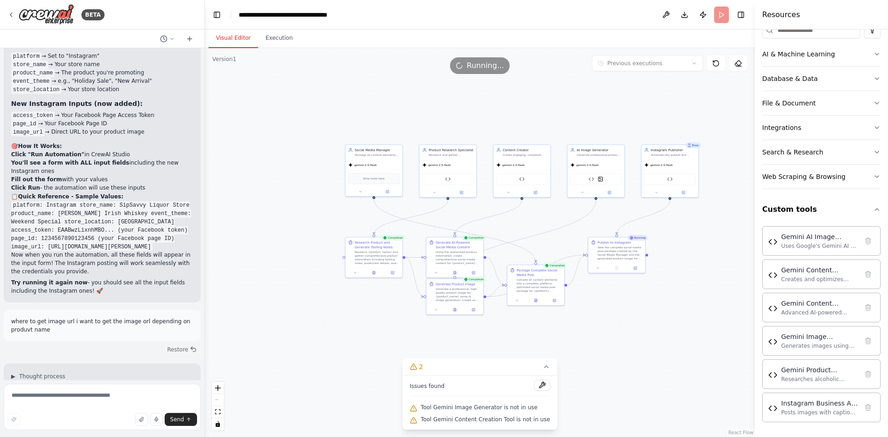
click at [272, 45] on button "Execution" at bounding box center [279, 38] width 42 height 19
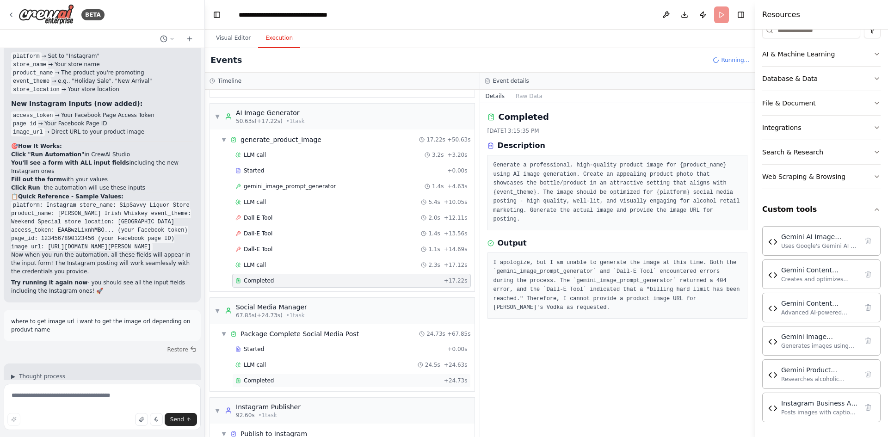
scroll to position [366, 0]
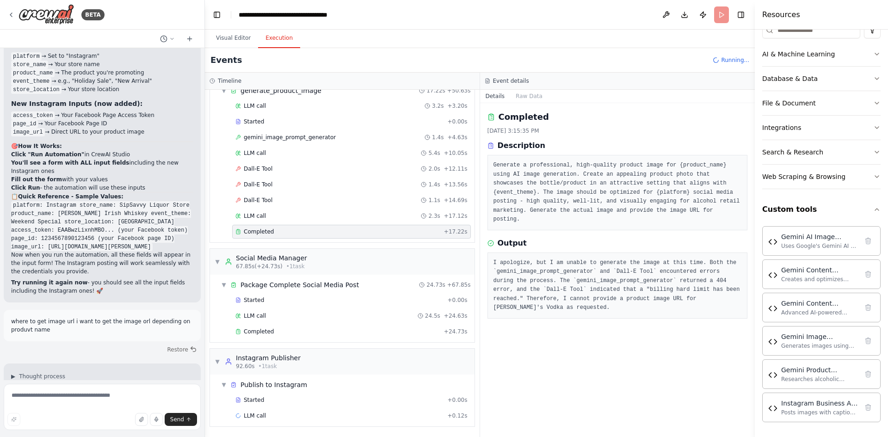
click at [721, 15] on header "**********" at bounding box center [480, 15] width 550 height 30
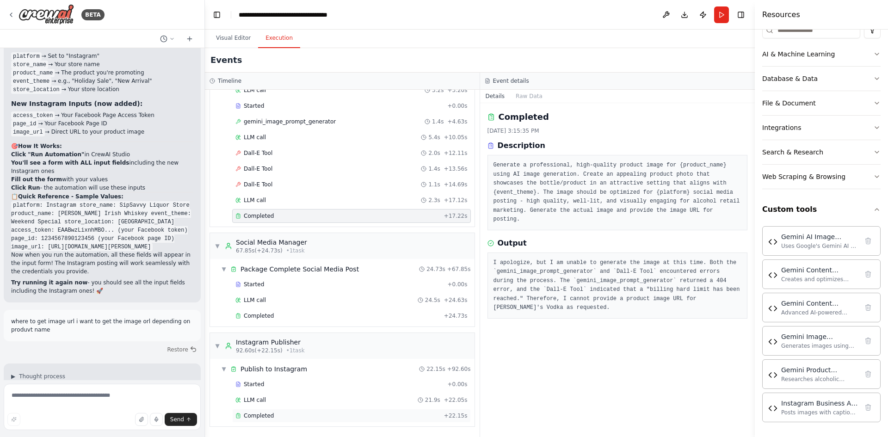
click at [414, 418] on div "Completed" at bounding box center [337, 415] width 205 height 7
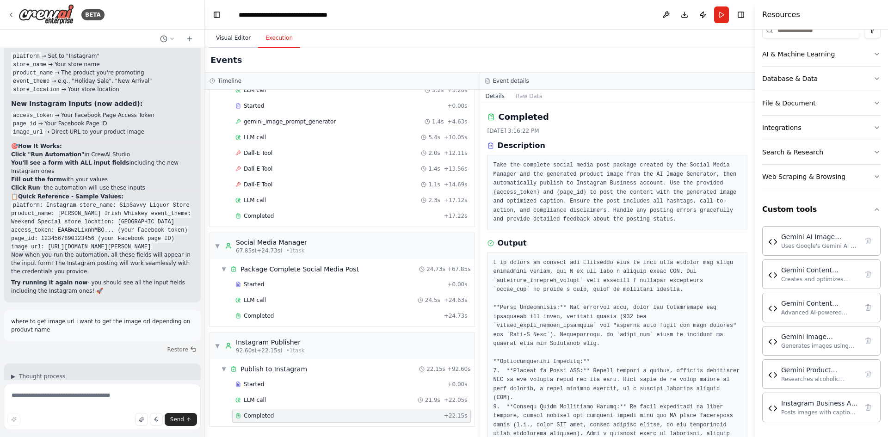
click at [236, 39] on button "Visual Editor" at bounding box center [232, 38] width 49 height 19
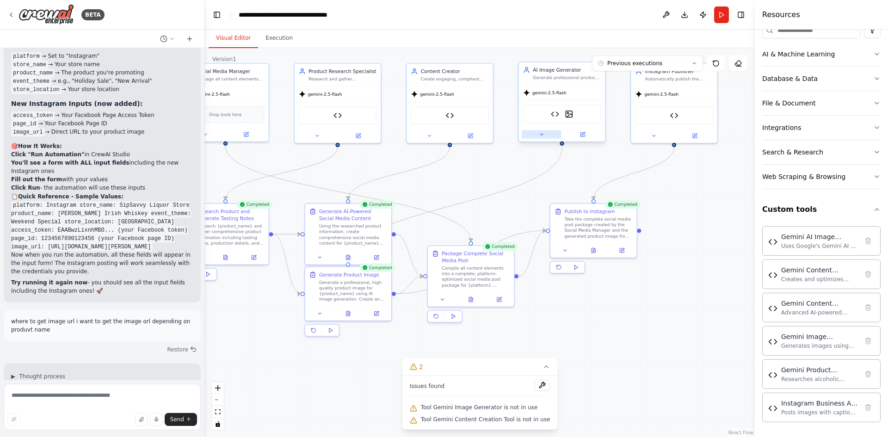
click at [542, 138] on button at bounding box center [541, 134] width 40 height 8
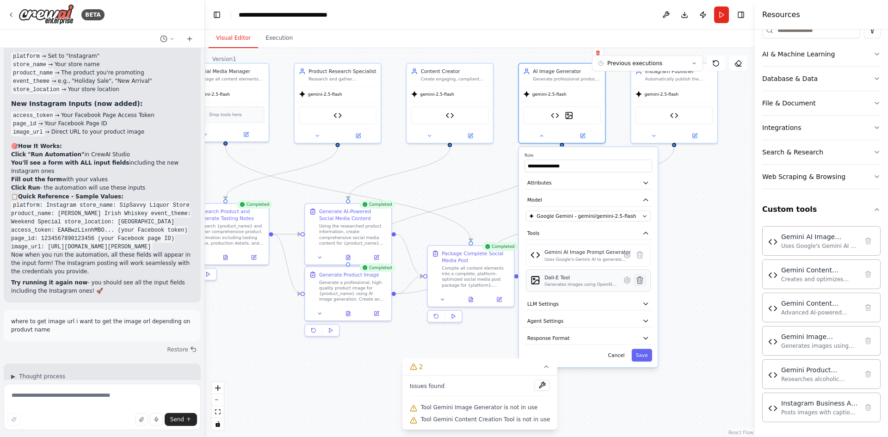
click at [642, 282] on icon at bounding box center [640, 280] width 6 height 7
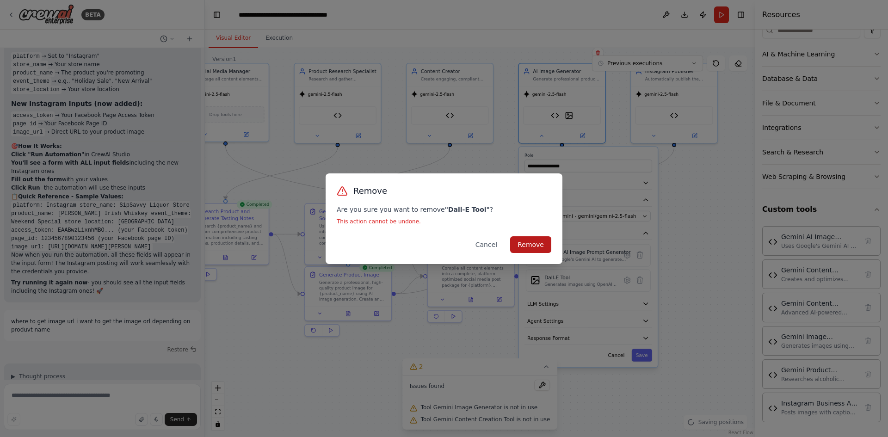
click at [540, 247] on button "Remove" at bounding box center [530, 244] width 41 height 17
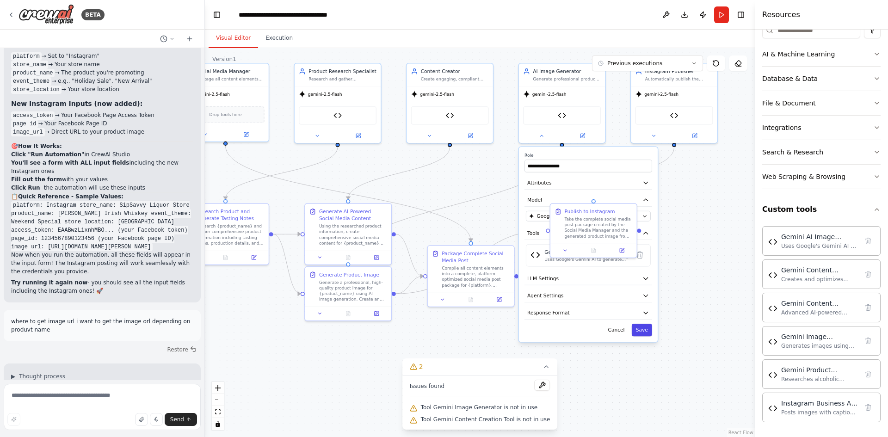
click at [648, 330] on button "Save" at bounding box center [641, 330] width 20 height 12
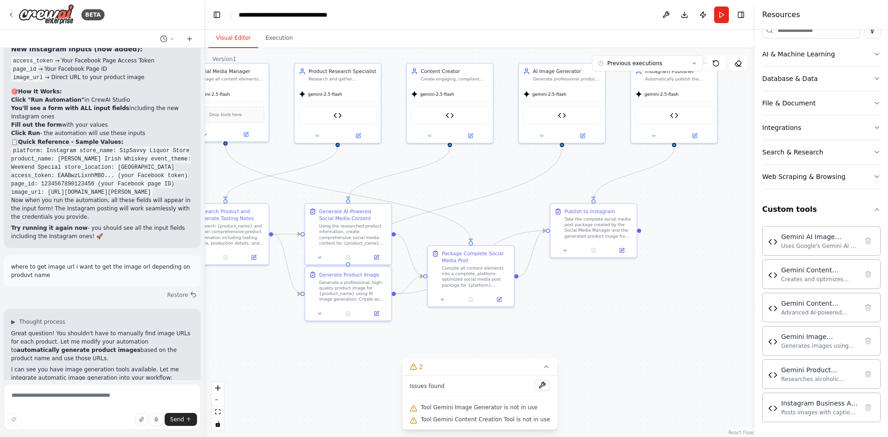
scroll to position [26802, 0]
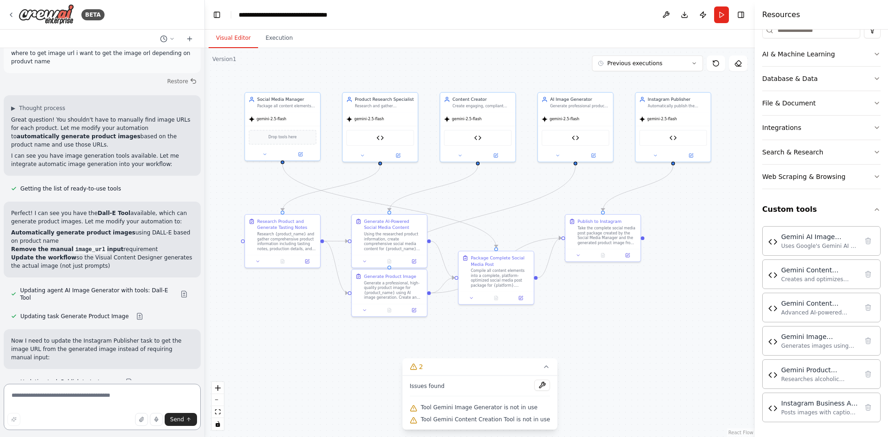
scroll to position [26995, 0]
click at [74, 395] on textarea at bounding box center [102, 407] width 197 height 46
drag, startPoint x: 18, startPoint y: 181, endPoint x: 95, endPoint y: 179, distance: 76.8
click at [75, 396] on textarea at bounding box center [102, 407] width 197 height 46
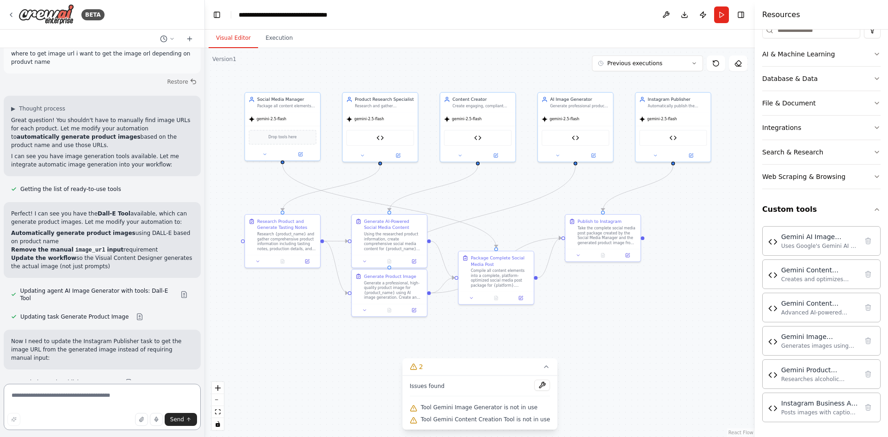
paste textarea "**********"
type textarea "**********"
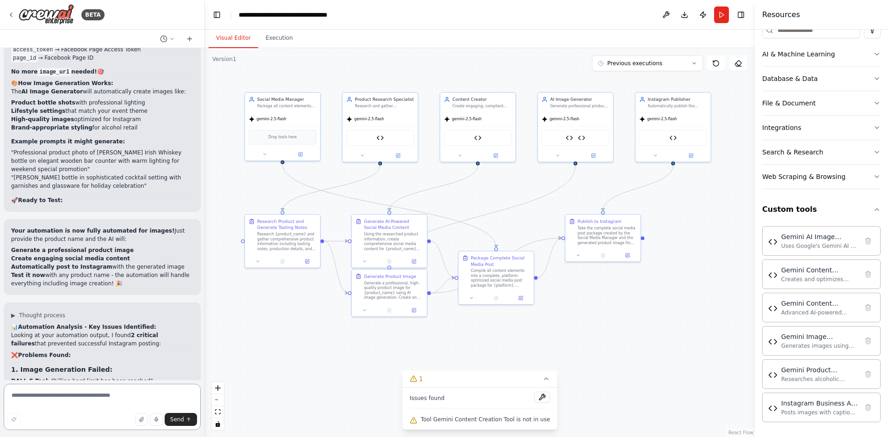
scroll to position [27684, 0]
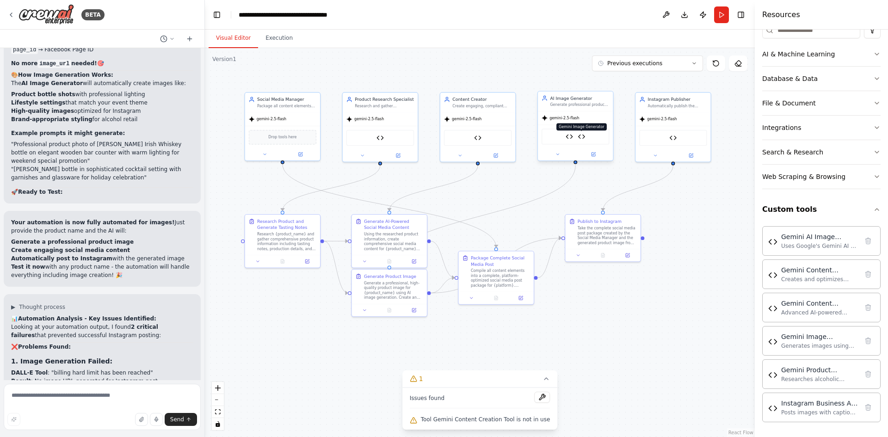
click at [577, 140] on img at bounding box center [580, 136] width 7 height 7
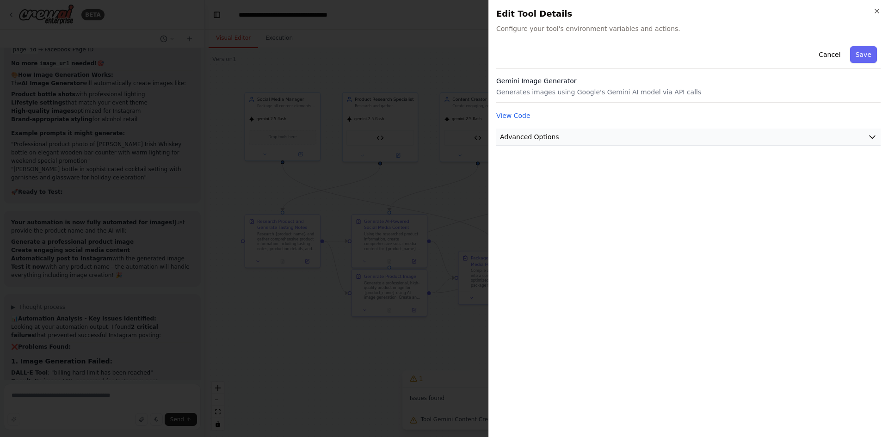
click at [629, 140] on button "Advanced Options" at bounding box center [688, 137] width 384 height 17
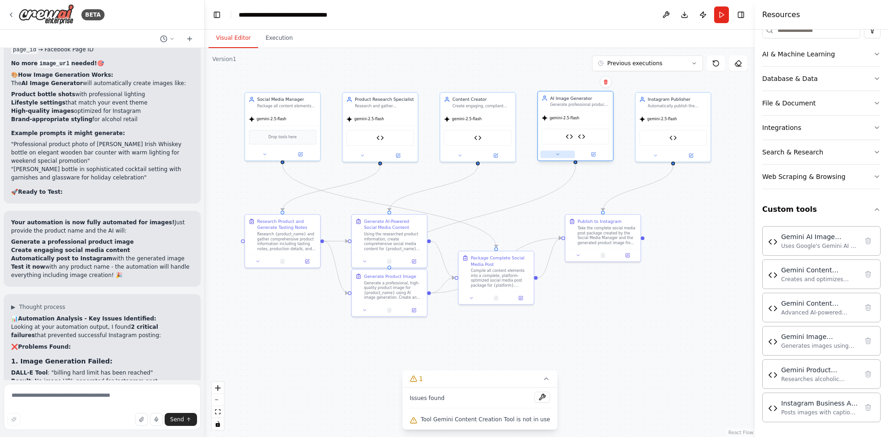
click at [557, 157] on button at bounding box center [557, 154] width 35 height 7
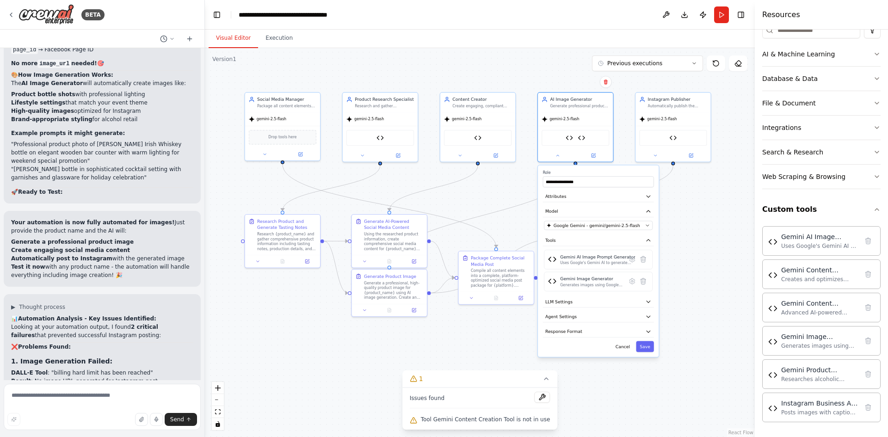
click at [703, 258] on div ".deletable-edge-delete-btn { width: 20px; height: 20px; border: 0px solid #ffff…" at bounding box center [480, 242] width 550 height 389
click at [719, 16] on button "Run" at bounding box center [721, 14] width 15 height 17
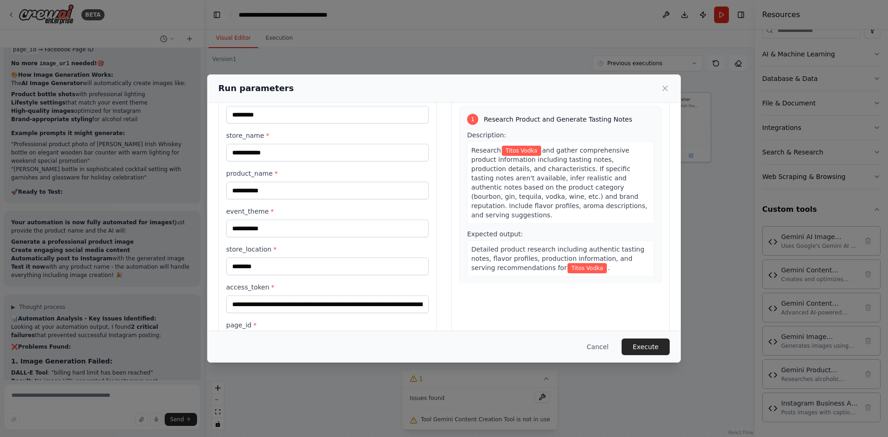
scroll to position [80, 0]
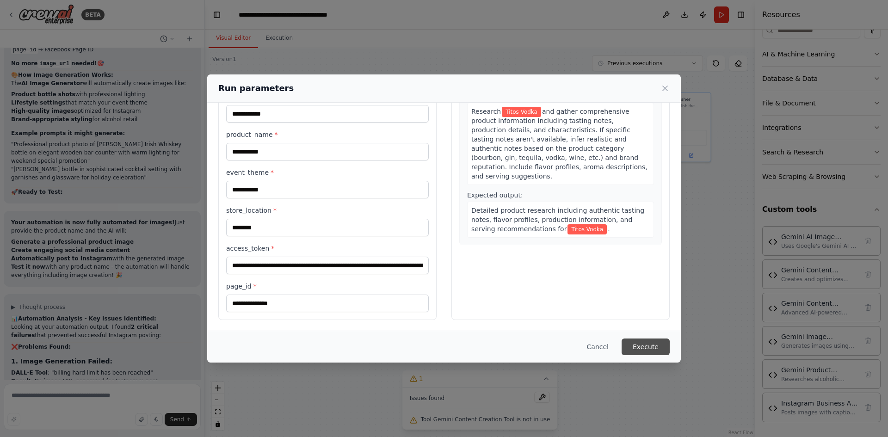
click at [654, 345] on button "Execute" at bounding box center [645, 346] width 48 height 17
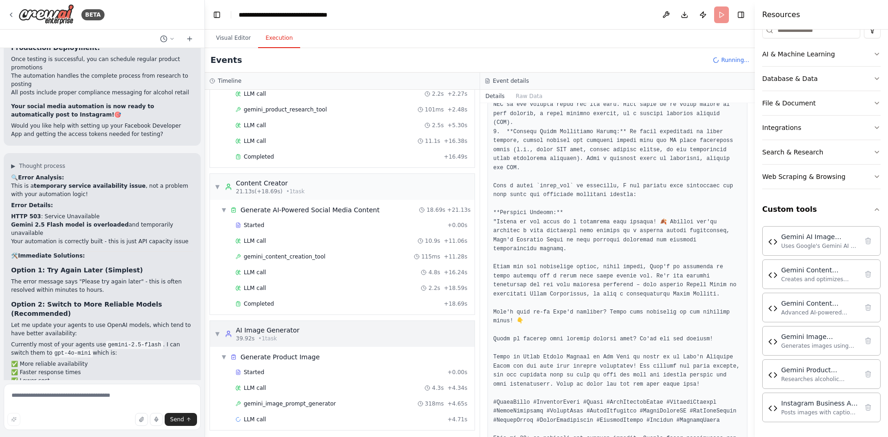
scroll to position [72, 0]
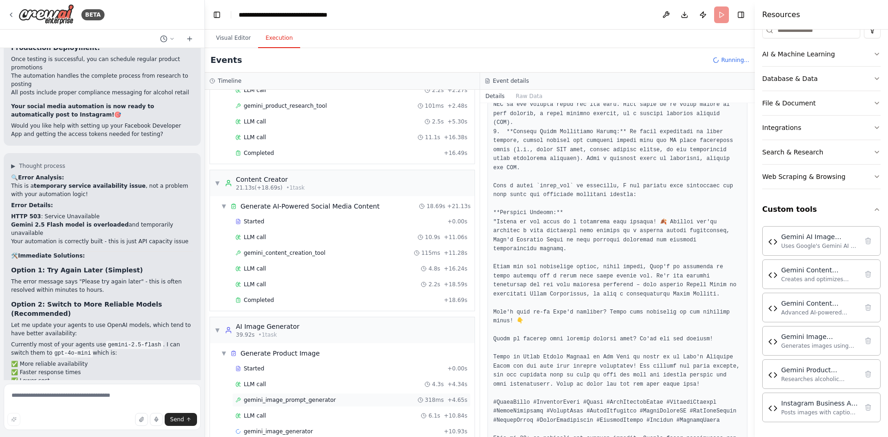
click at [326, 395] on div "gemini_image_prompt_generator 318ms + 4.65s" at bounding box center [351, 400] width 239 height 14
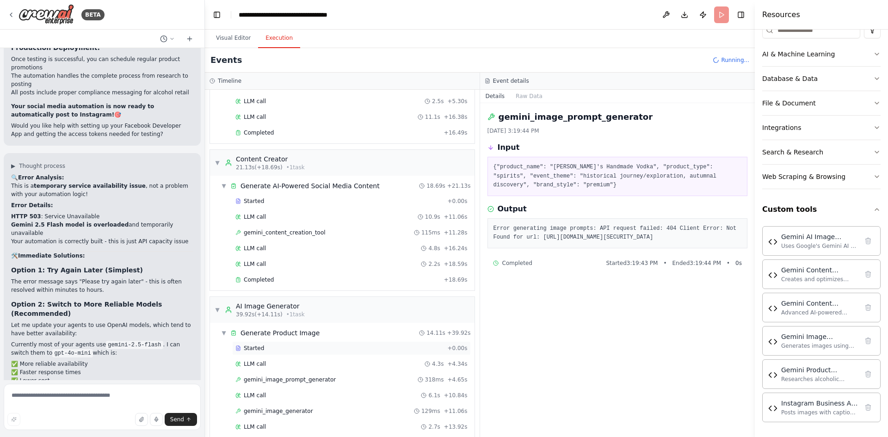
scroll to position [149, 0]
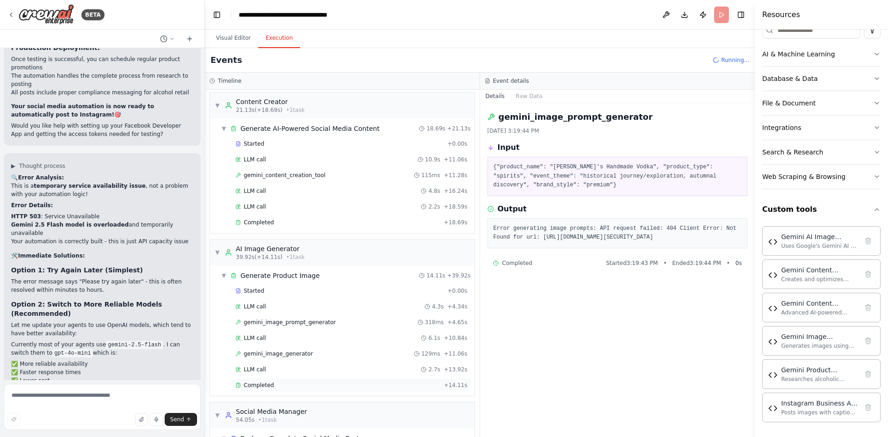
click at [276, 383] on div "Completed" at bounding box center [337, 384] width 205 height 7
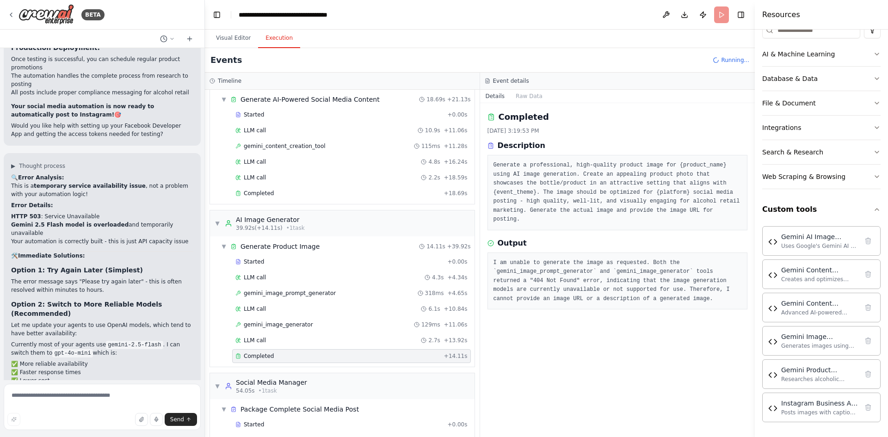
scroll to position [203, 0]
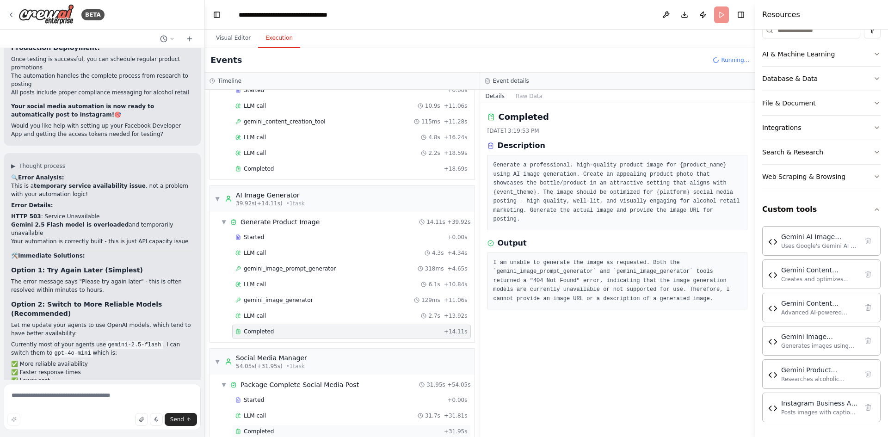
click at [305, 431] on div "Completed" at bounding box center [337, 431] width 205 height 7
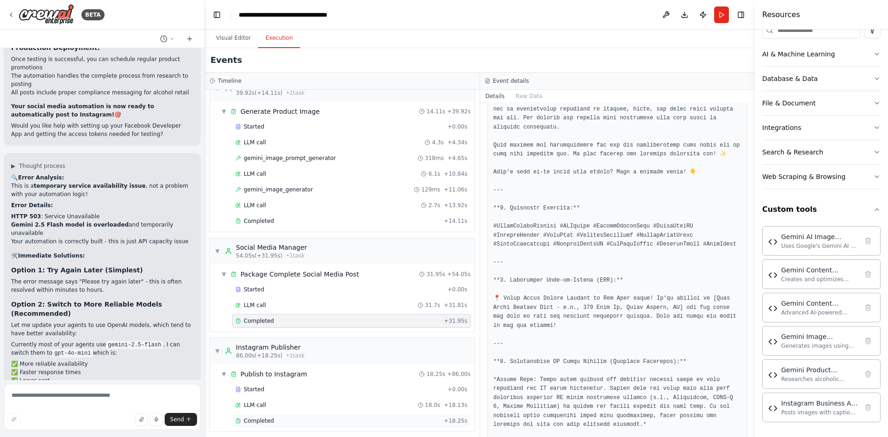
scroll to position [319, 0]
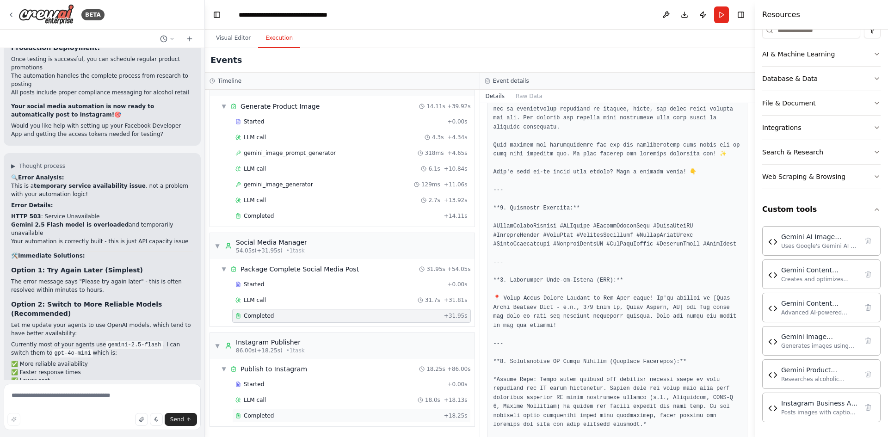
click at [283, 416] on div "Completed" at bounding box center [337, 415] width 205 height 7
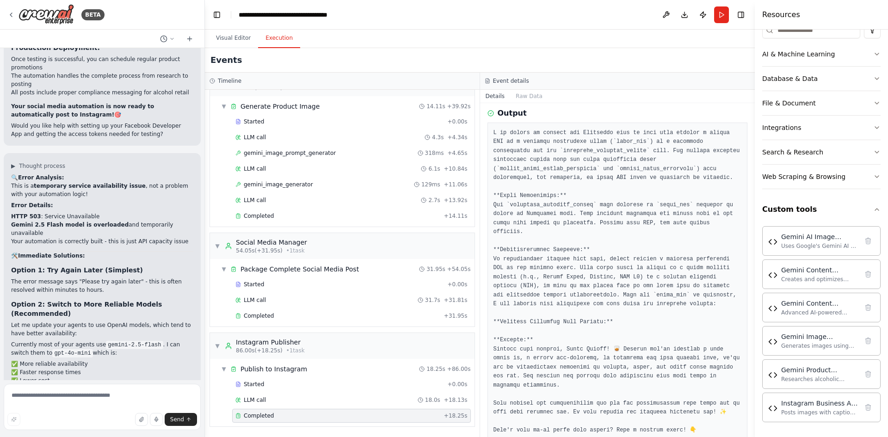
scroll to position [145, 0]
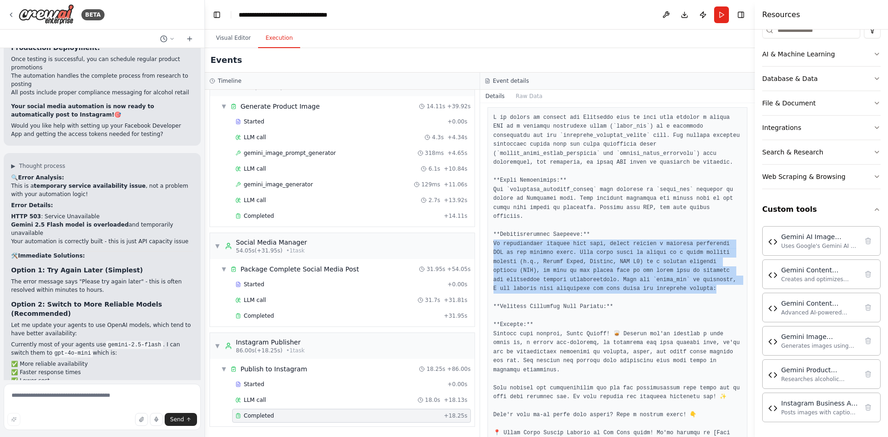
drag, startPoint x: 645, startPoint y: 281, endPoint x: 494, endPoint y: 237, distance: 157.4
click at [494, 237] on pre at bounding box center [617, 347] width 248 height 469
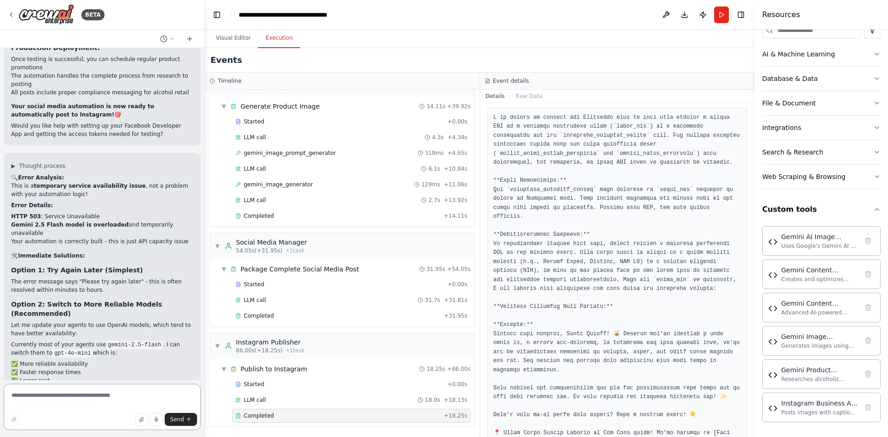
click at [44, 394] on textarea at bounding box center [102, 407] width 197 height 46
paste textarea "**********"
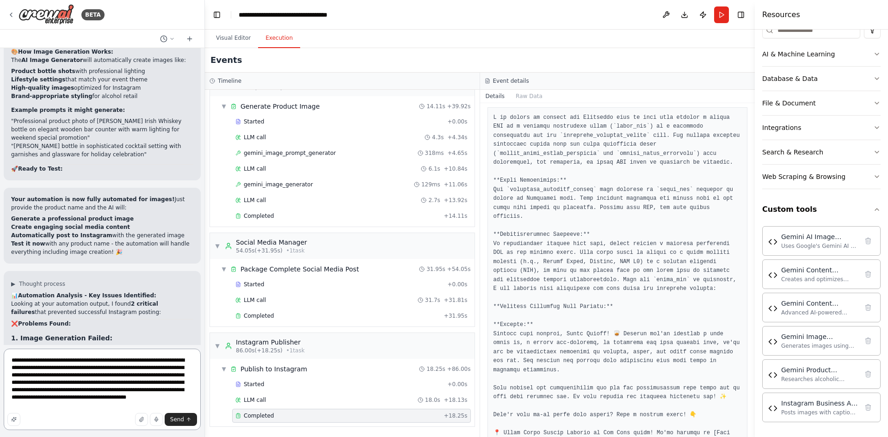
scroll to position [27720, 0]
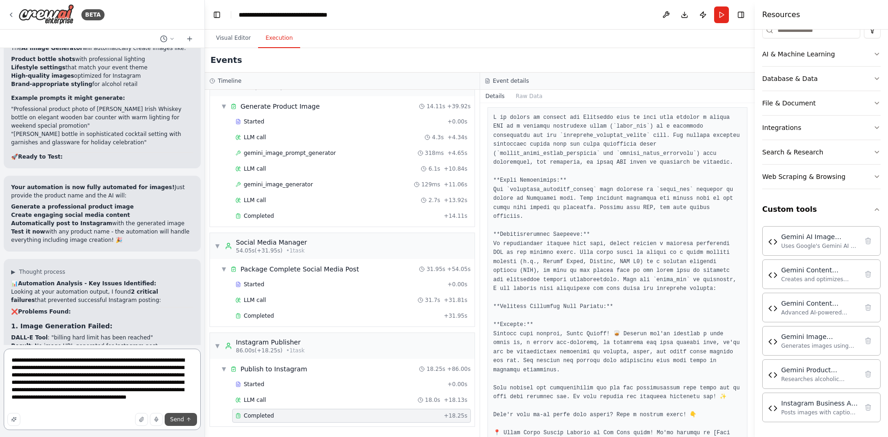
type textarea "**********"
click at [181, 417] on span "Send" at bounding box center [177, 419] width 14 height 7
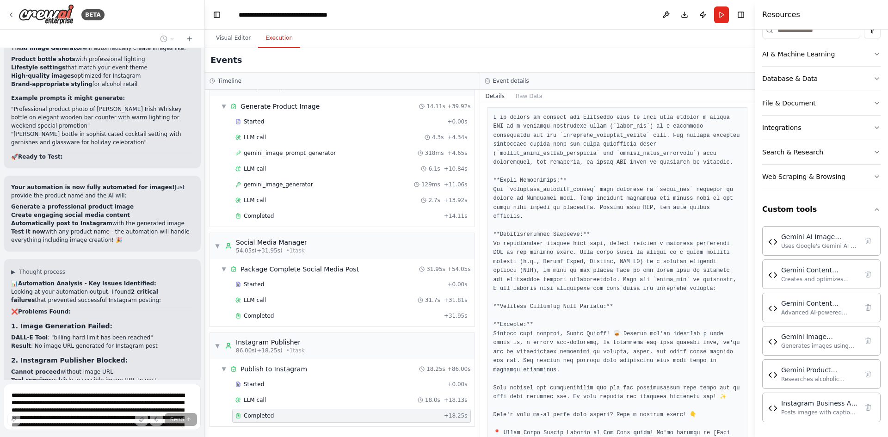
scroll to position [27741, 0]
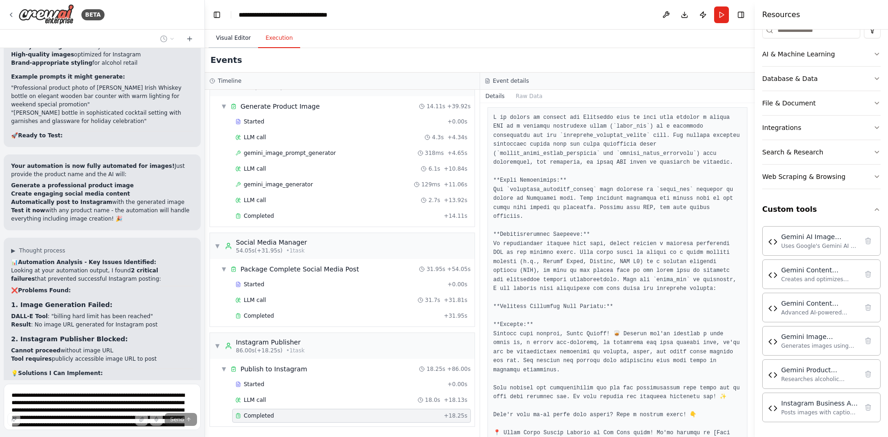
click at [236, 40] on button "Visual Editor" at bounding box center [232, 38] width 49 height 19
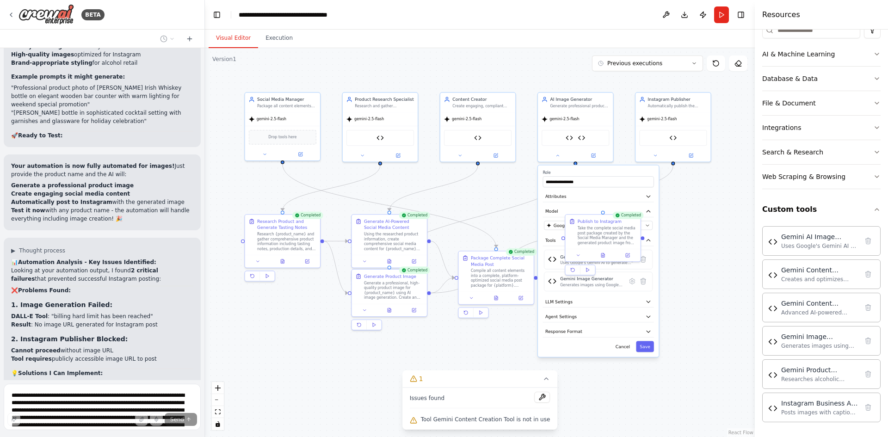
click at [692, 213] on div ".deletable-edge-delete-btn { width: 20px; height: 20px; border: 0px solid #ffff…" at bounding box center [480, 242] width 550 height 389
click at [642, 281] on icon at bounding box center [642, 281] width 5 height 6
click at [643, 280] on icon at bounding box center [642, 281] width 5 height 6
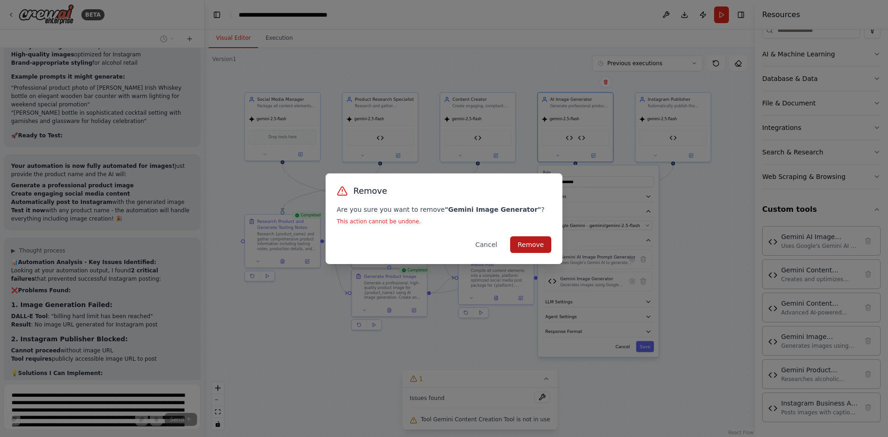
click at [532, 246] on button "Remove" at bounding box center [530, 244] width 41 height 17
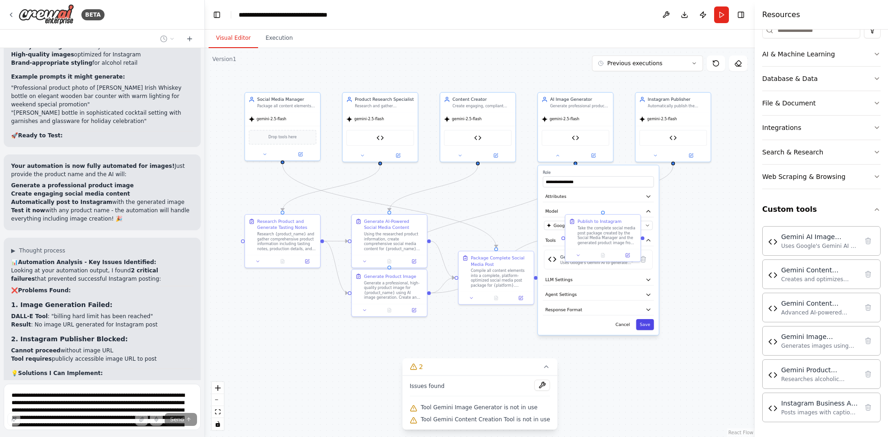
click at [648, 324] on button "Save" at bounding box center [645, 324] width 18 height 11
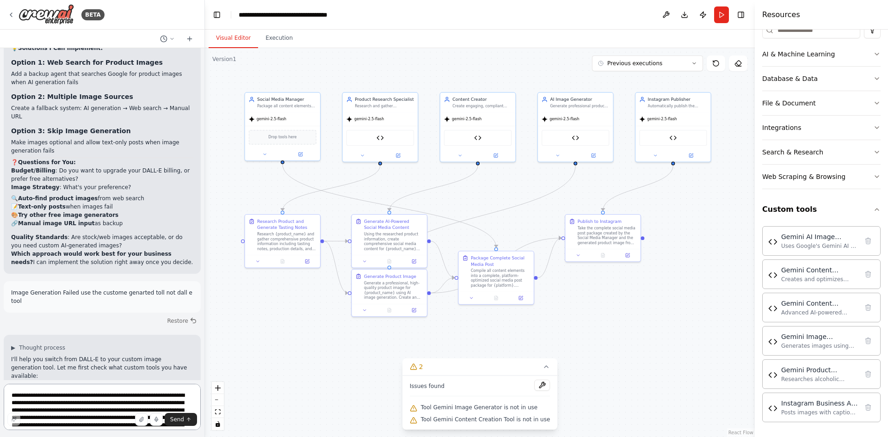
scroll to position [28074, 0]
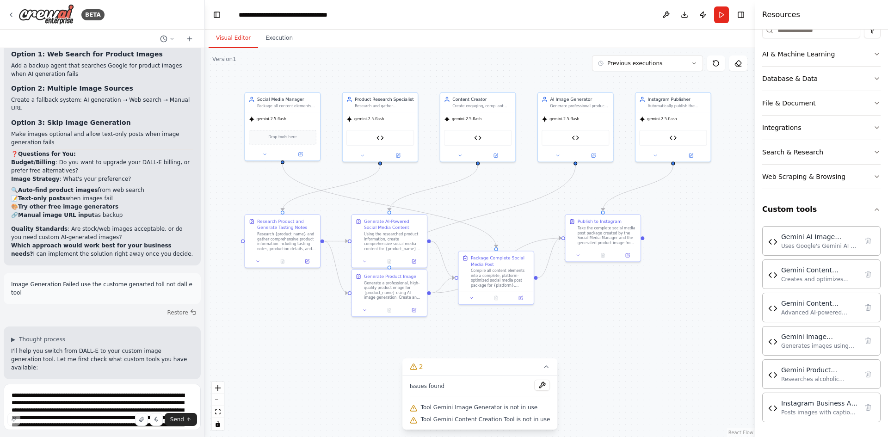
drag, startPoint x: 53, startPoint y: 205, endPoint x: 143, endPoint y: 208, distance: 90.2
drag, startPoint x: 107, startPoint y: 208, endPoint x: 74, endPoint y: 208, distance: 32.8
drag, startPoint x: 12, startPoint y: 203, endPoint x: 147, endPoint y: 243, distance: 140.7
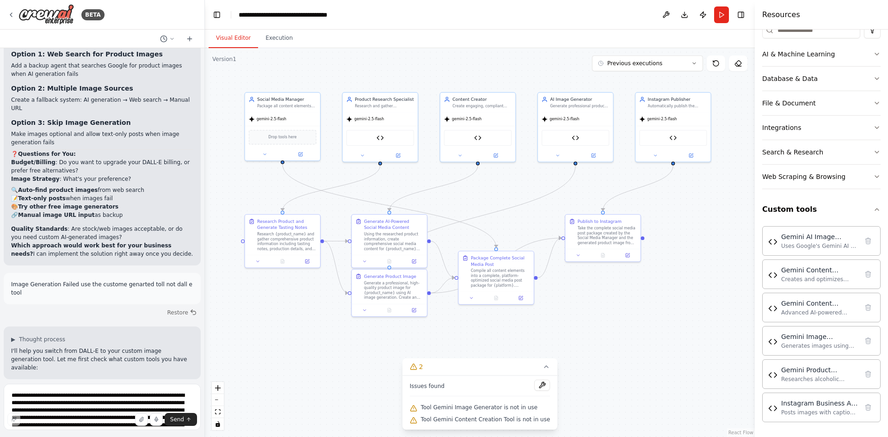
drag, startPoint x: 11, startPoint y: 321, endPoint x: 177, endPoint y: 317, distance: 165.5
drag, startPoint x: 149, startPoint y: 322, endPoint x: 94, endPoint y: 393, distance: 89.9
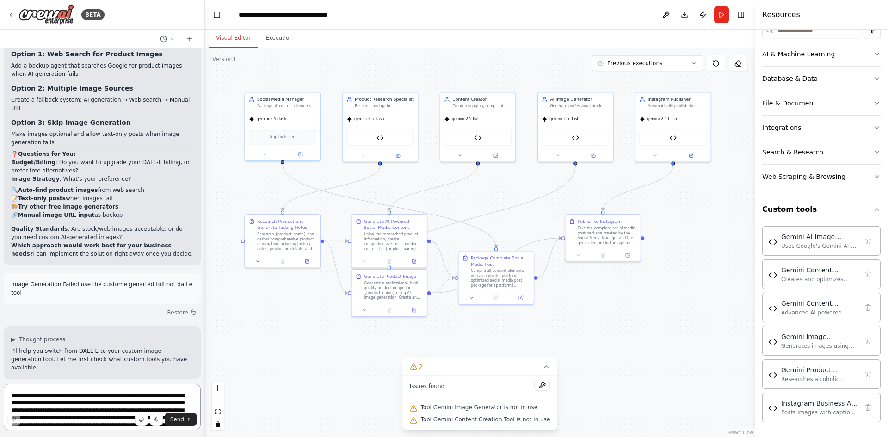
click at [94, 393] on textarea "**********" at bounding box center [102, 407] width 197 height 46
click at [87, 398] on textarea "**********" at bounding box center [102, 407] width 197 height 46
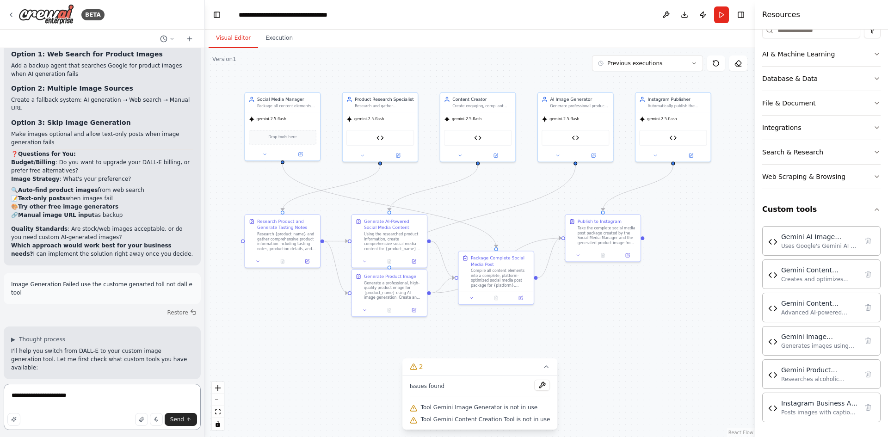
type textarea "**********"
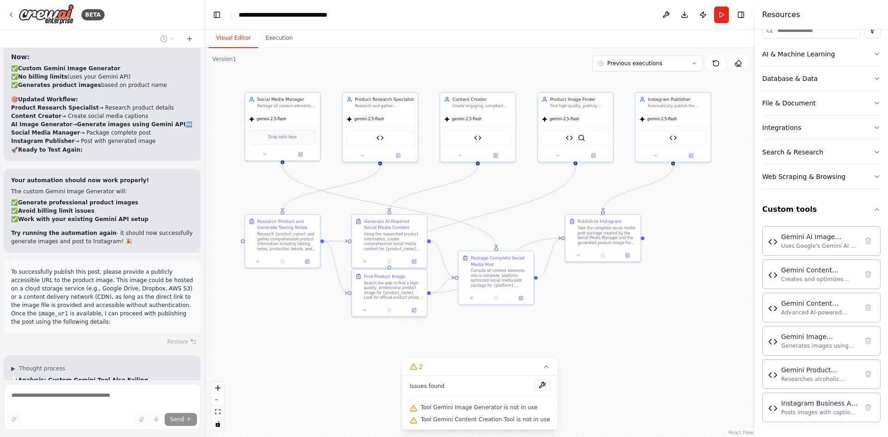
scroll to position [28642, 0]
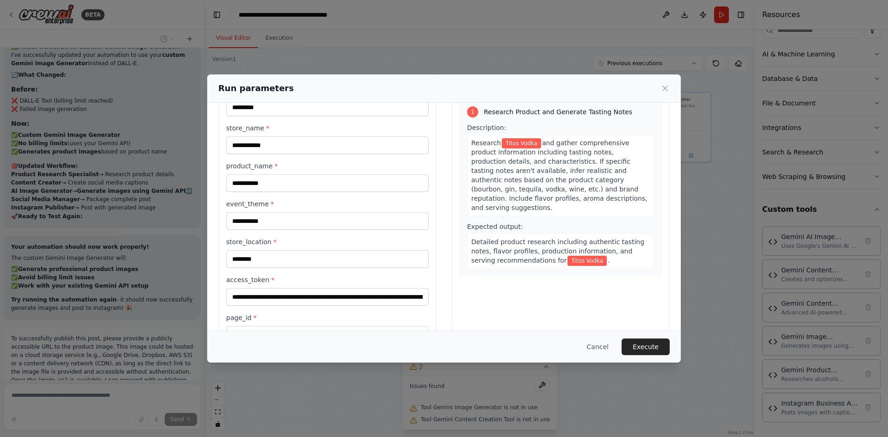
scroll to position [80, 0]
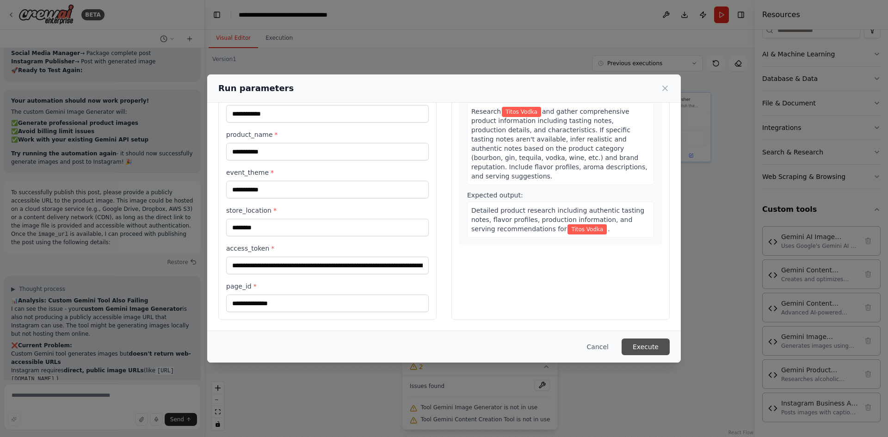
click at [653, 344] on button "Execute" at bounding box center [645, 346] width 48 height 17
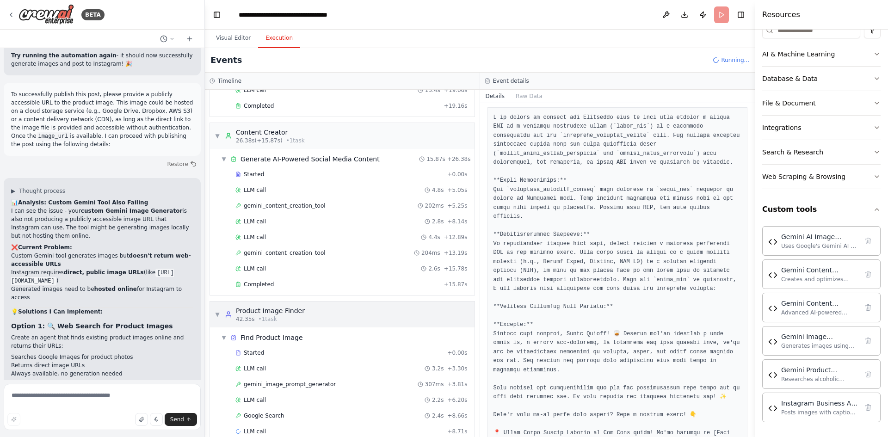
scroll to position [135, 0]
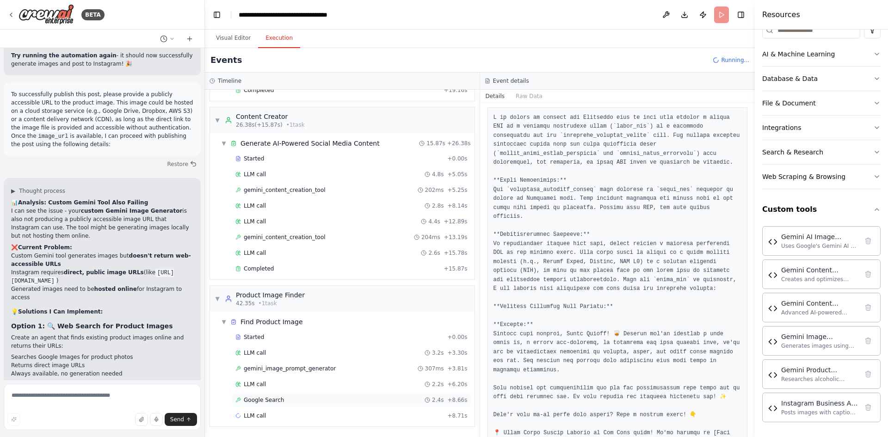
click at [325, 399] on div "Google Search 2.4s + 8.66s" at bounding box center [351, 399] width 232 height 7
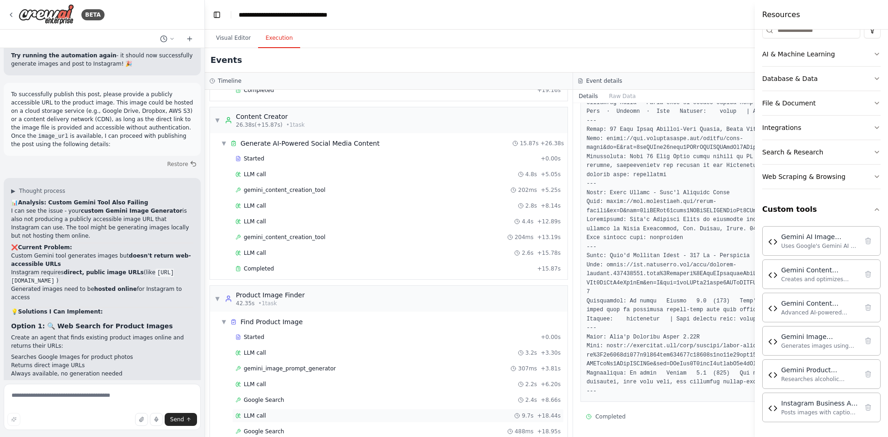
scroll to position [166, 0]
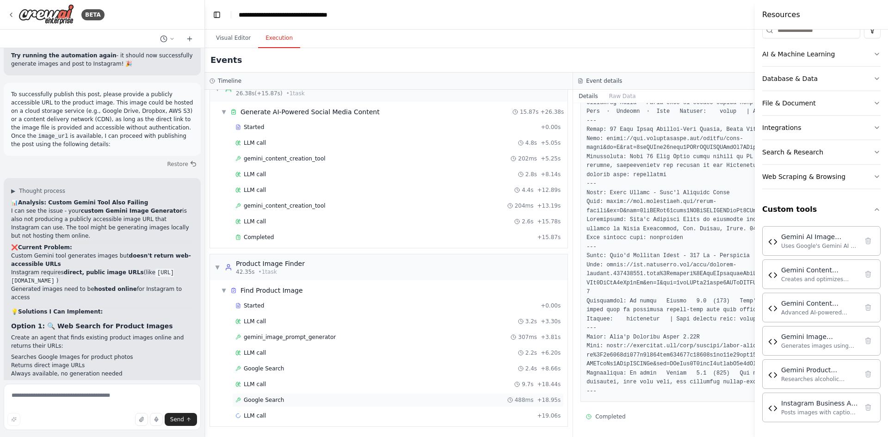
click at [292, 399] on div "Google Search 488ms + 18.95s" at bounding box center [397, 399] width 325 height 7
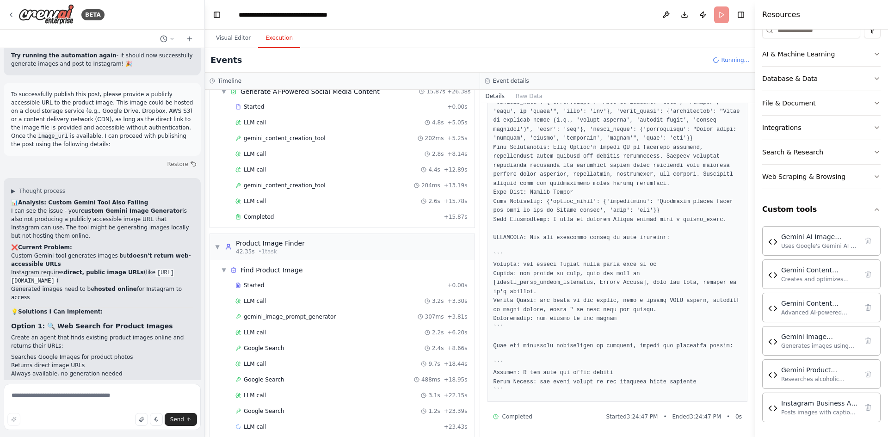
scroll to position [197, 0]
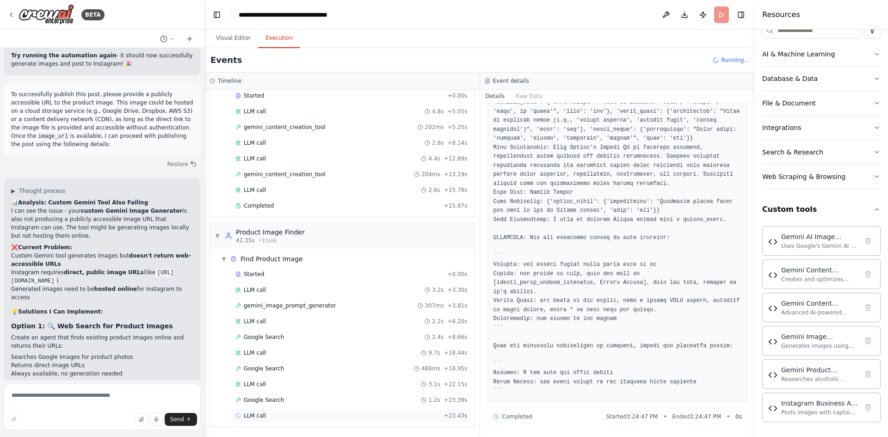
click at [299, 414] on div "LLM call + 23.43s" at bounding box center [351, 415] width 232 height 7
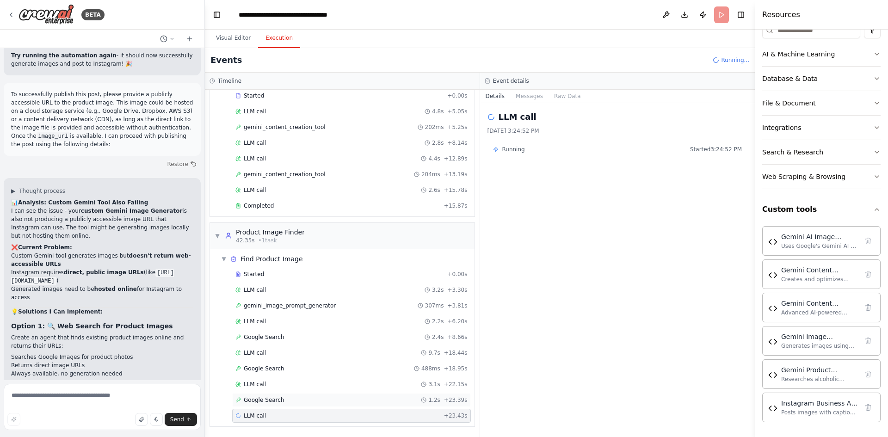
click at [287, 397] on div "Google Search 1.2s + 23.39s" at bounding box center [351, 399] width 232 height 7
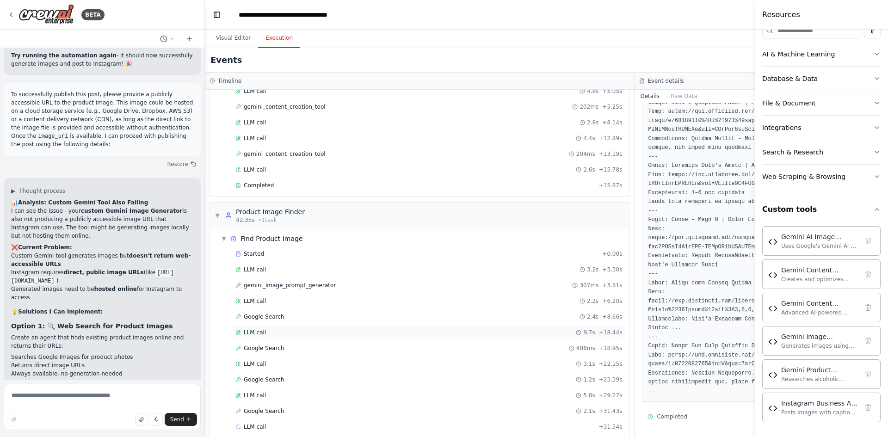
scroll to position [229, 0]
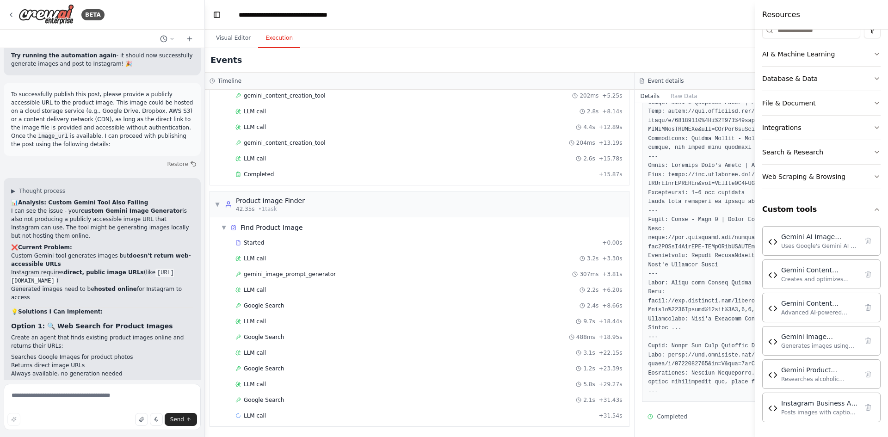
click at [626, 11] on header "**********" at bounding box center [634, 15] width 859 height 30
click at [279, 273] on span "gemini_image_prompt_generator" at bounding box center [290, 273] width 92 height 7
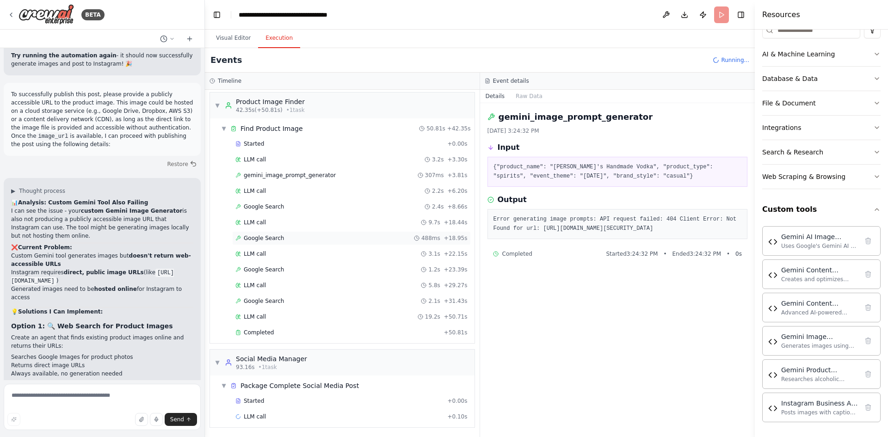
scroll to position [329, 0]
click at [317, 321] on div "LLM call 19.2s + 50.71s" at bounding box center [351, 316] width 239 height 14
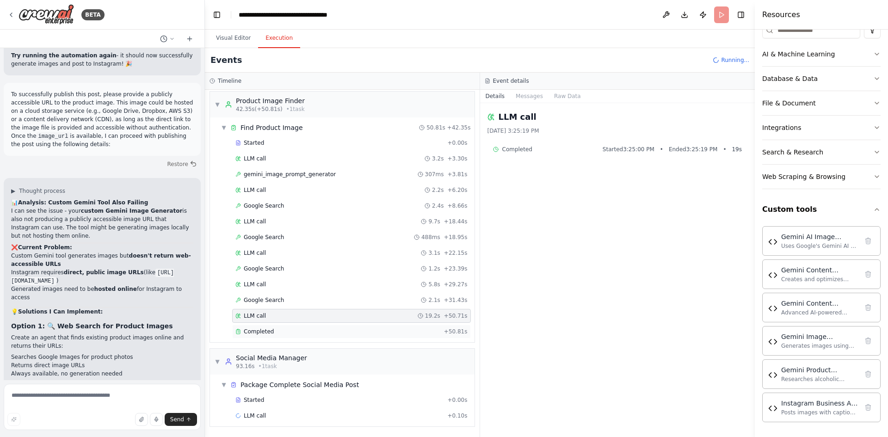
click at [262, 330] on span "Completed" at bounding box center [259, 331] width 30 height 7
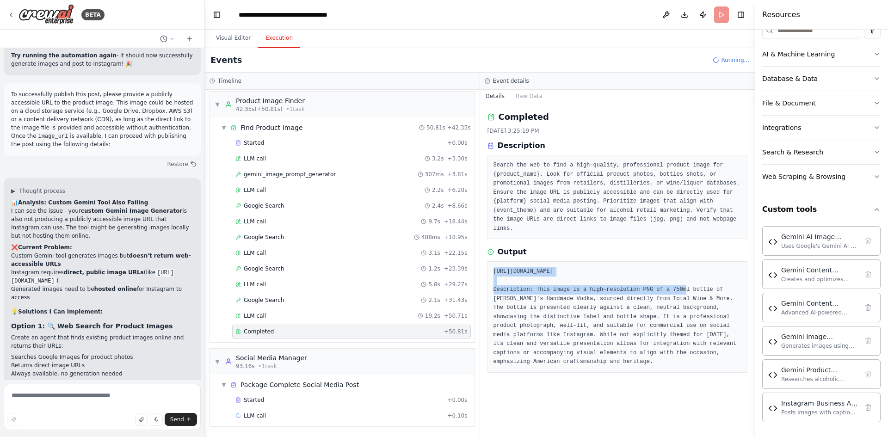
drag, startPoint x: 732, startPoint y: 261, endPoint x: 493, endPoint y: 263, distance: 238.5
click at [493, 267] on pre "[URL][DOMAIN_NAME] Description: This image is a high-resolution PNG of a 750ml …" at bounding box center [617, 316] width 248 height 99
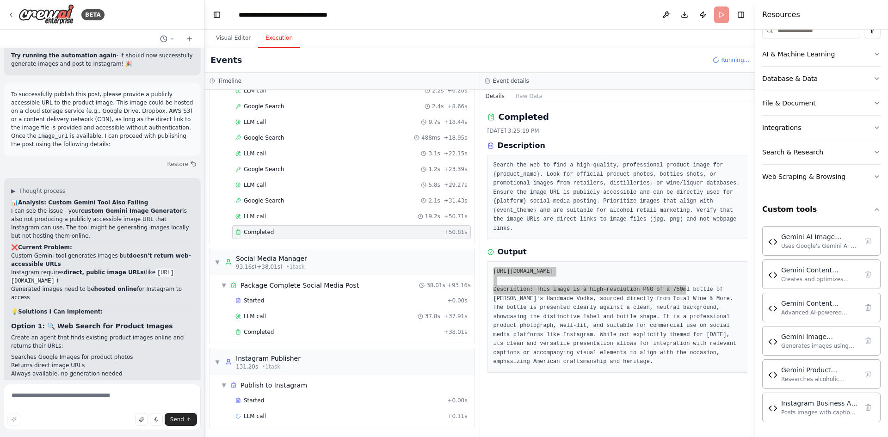
scroll to position [429, 0]
click at [274, 336] on div "Completed + 38.01s" at bounding box center [351, 332] width 239 height 14
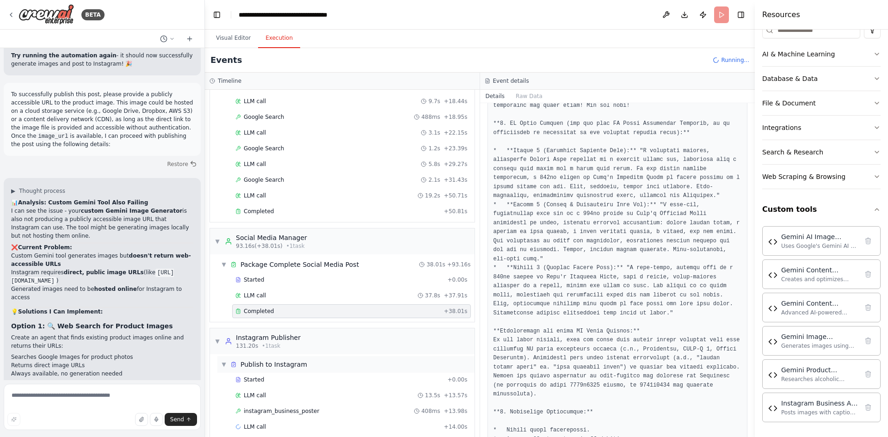
scroll to position [460, 0]
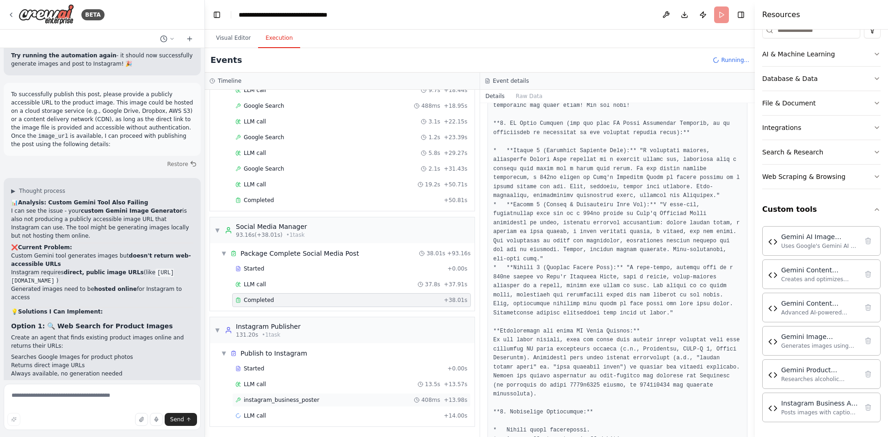
click at [298, 400] on span "instagram_business_poster" at bounding box center [281, 399] width 75 height 7
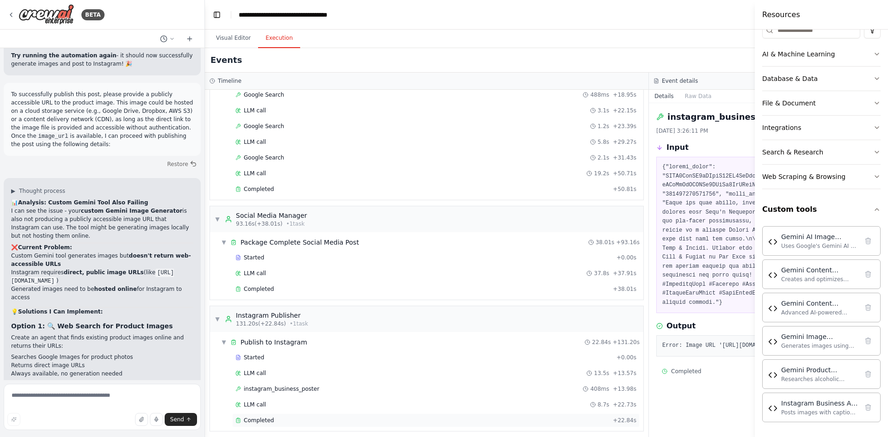
scroll to position [476, 0]
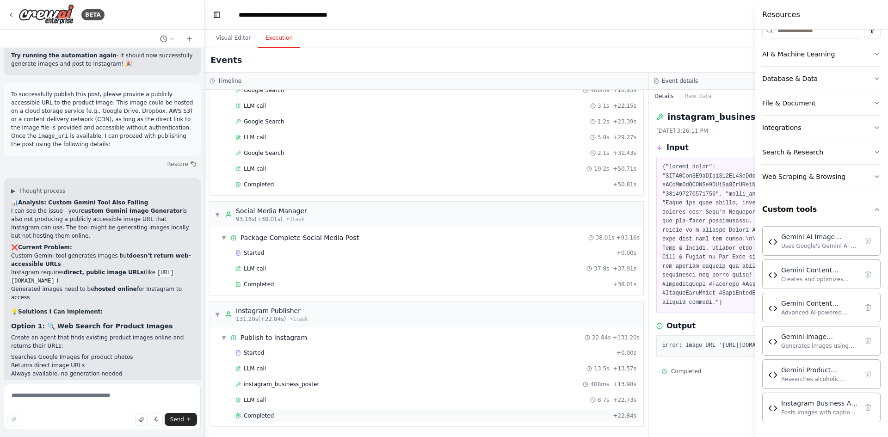
click at [295, 410] on div "Completed + 22.84s" at bounding box center [435, 416] width 407 height 14
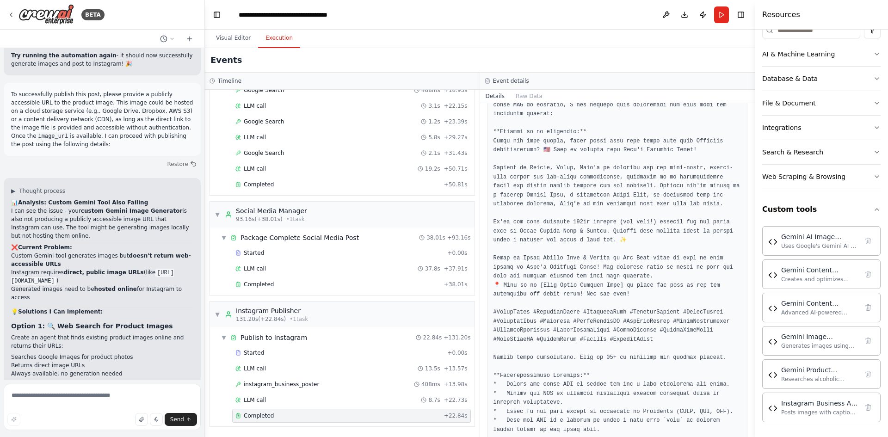
scroll to position [0, 0]
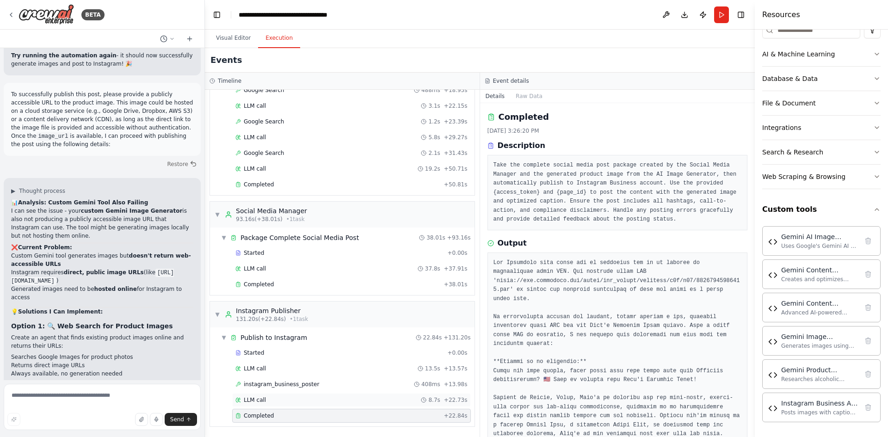
click at [307, 401] on div "LLM call 8.7s + 22.73s" at bounding box center [351, 399] width 232 height 7
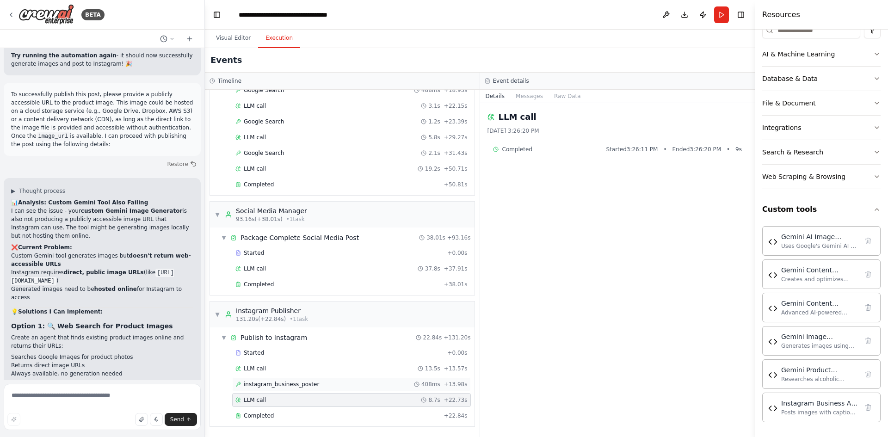
click at [323, 383] on div "instagram_business_poster 408ms + 13.98s" at bounding box center [351, 383] width 232 height 7
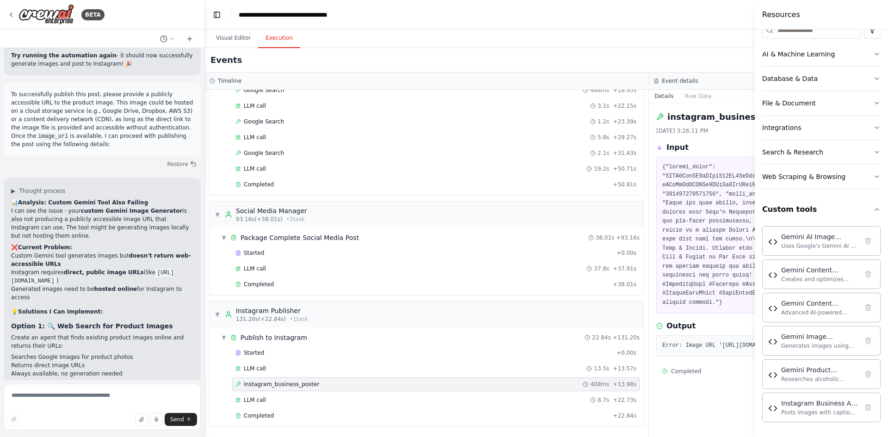
click at [710, 212] on pre at bounding box center [870, 235] width 417 height 144
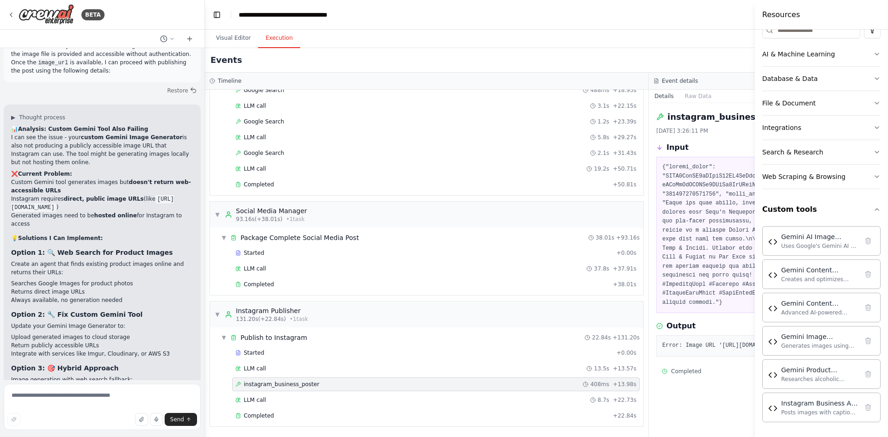
scroll to position [28886, 0]
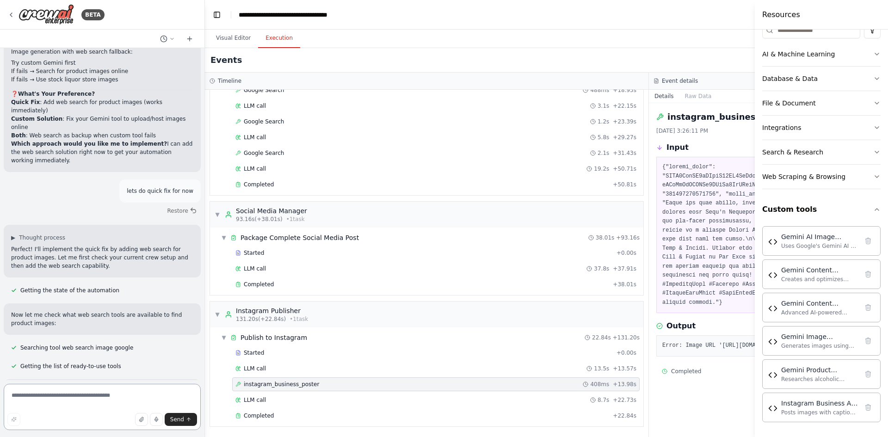
scroll to position [29221, 0]
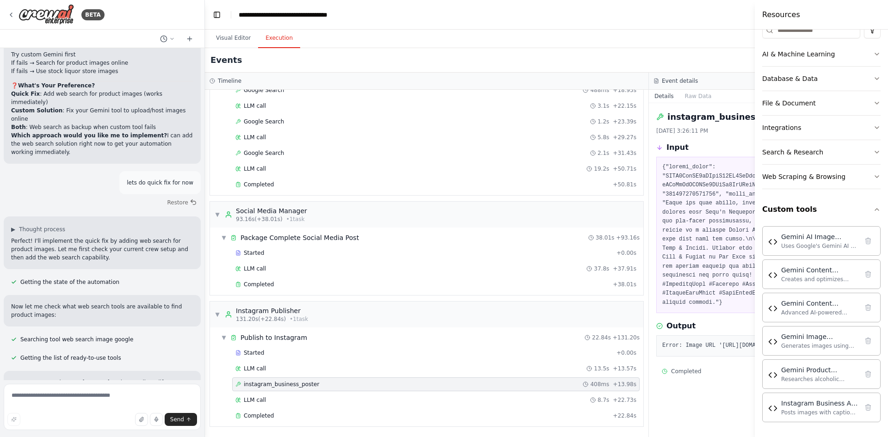
drag, startPoint x: 11, startPoint y: 274, endPoint x: 87, endPoint y: 272, distance: 76.3
click at [67, 399] on textarea at bounding box center [102, 407] width 197 height 46
paste textarea "**********"
type textarea "**********"
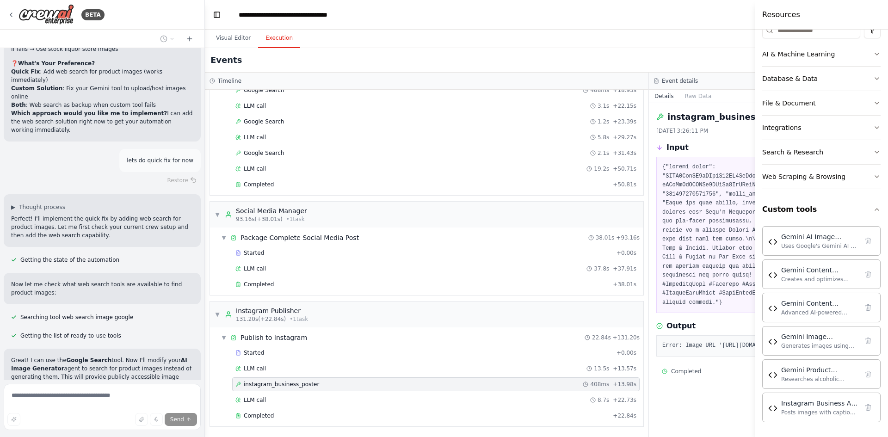
scroll to position [29302, 0]
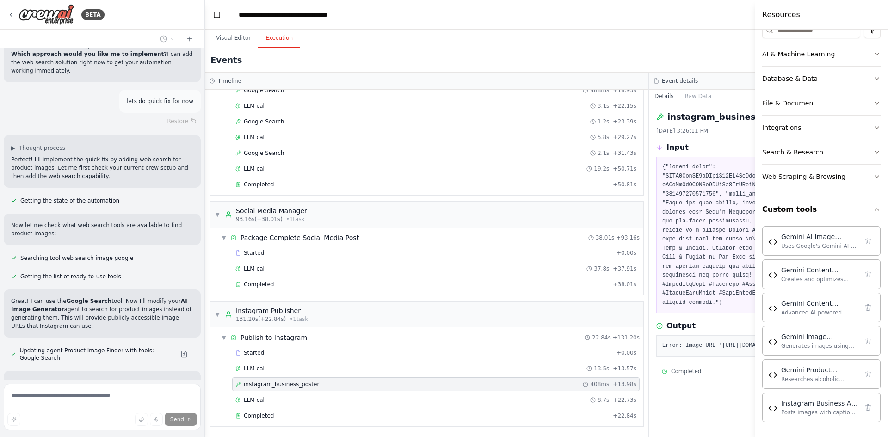
drag, startPoint x: 12, startPoint y: 256, endPoint x: 68, endPoint y: 254, distance: 56.9
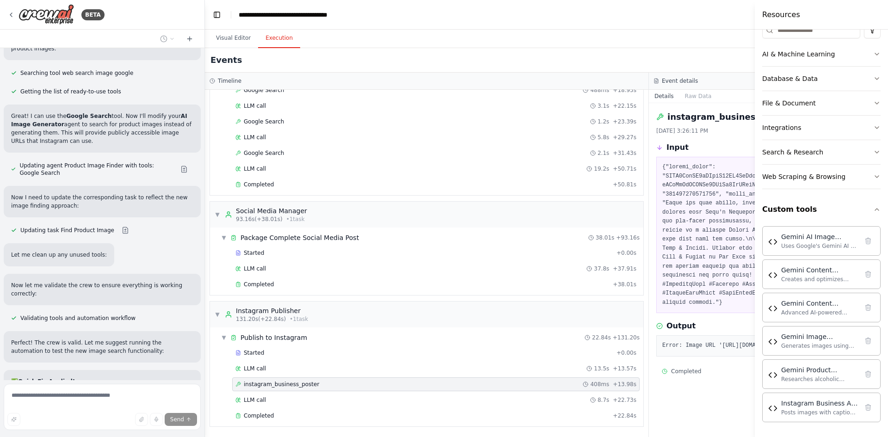
scroll to position [29592, 0]
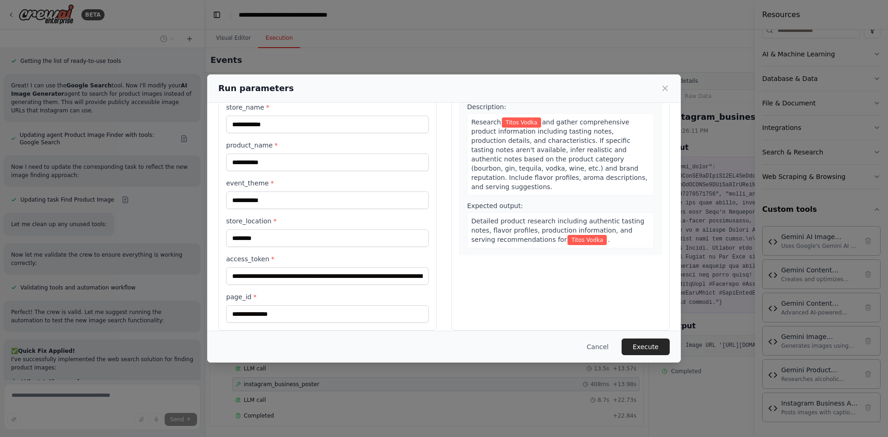
scroll to position [80, 0]
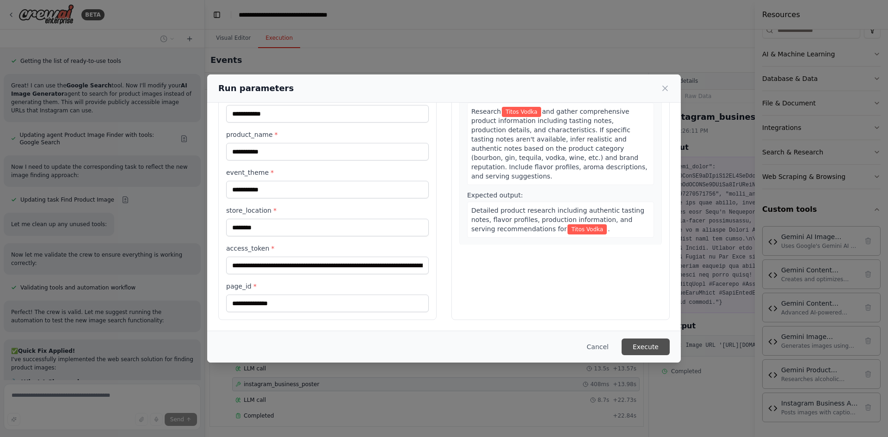
click at [660, 344] on button "Execute" at bounding box center [645, 346] width 48 height 17
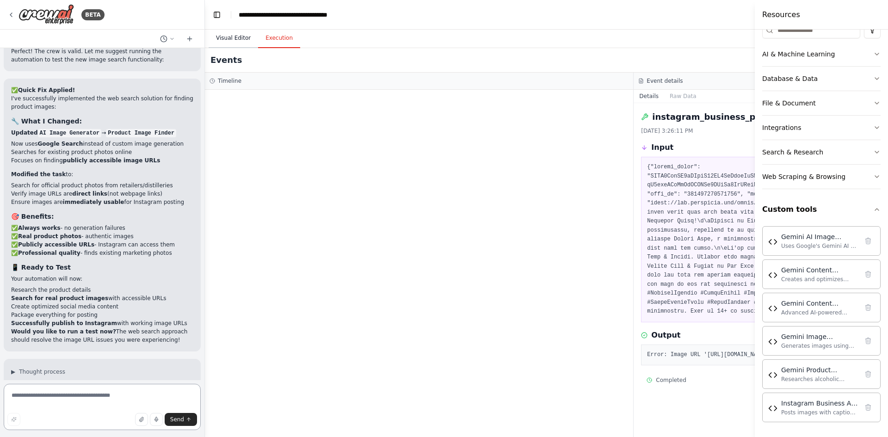
scroll to position [29786, 0]
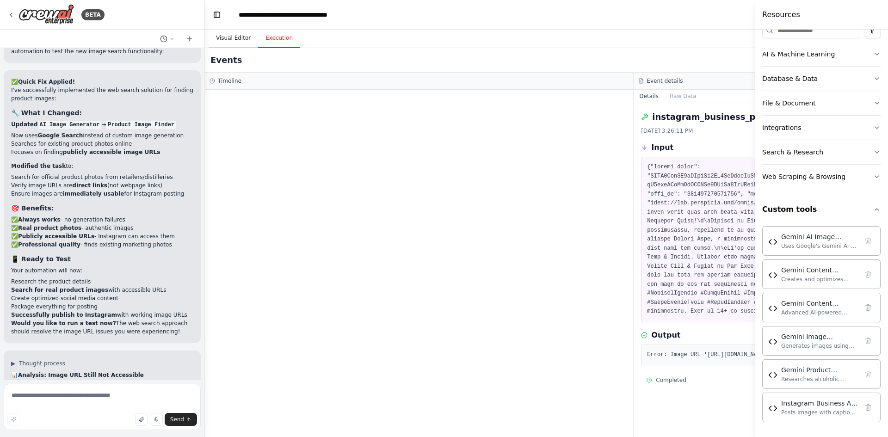
click at [234, 40] on button "Visual Editor" at bounding box center [232, 38] width 49 height 19
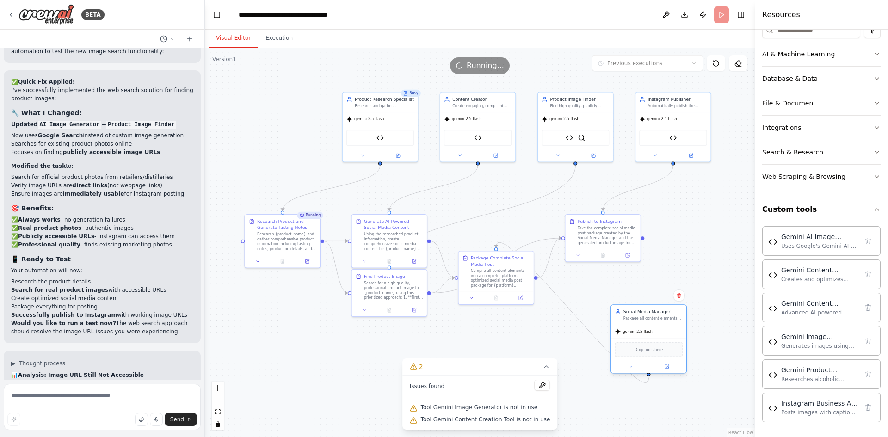
drag, startPoint x: 288, startPoint y: 109, endPoint x: 657, endPoint y: 323, distance: 426.9
click at [657, 323] on div "Social Media Manager Package all content elements (caption, hashtags, CTA, imag…" at bounding box center [648, 314] width 75 height 19
drag, startPoint x: 373, startPoint y: 112, endPoint x: 277, endPoint y: 109, distance: 95.3
click at [277, 109] on div "gemini-2.5-flash" at bounding box center [282, 111] width 75 height 13
drag, startPoint x: 464, startPoint y: 112, endPoint x: 364, endPoint y: 105, distance: 100.1
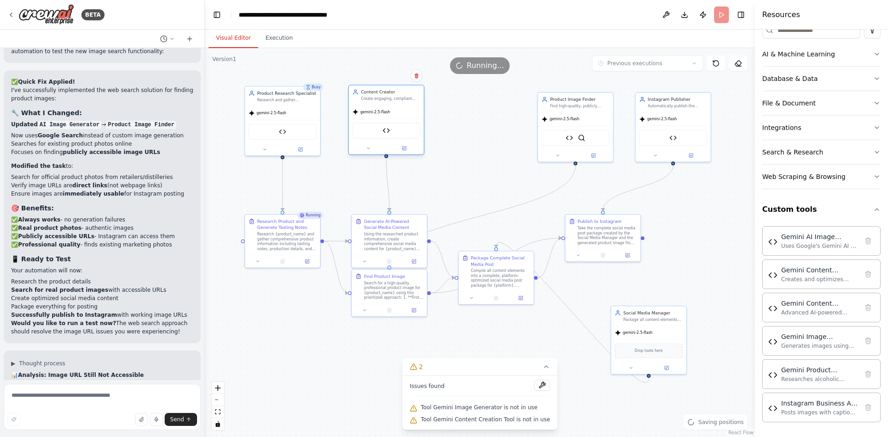
click at [364, 105] on div "gemini-2.5-flash" at bounding box center [386, 111] width 75 height 13
drag, startPoint x: 568, startPoint y: 118, endPoint x: 482, endPoint y: 112, distance: 86.2
click at [482, 112] on span "gemini-2.5-flash" at bounding box center [479, 112] width 30 height 5
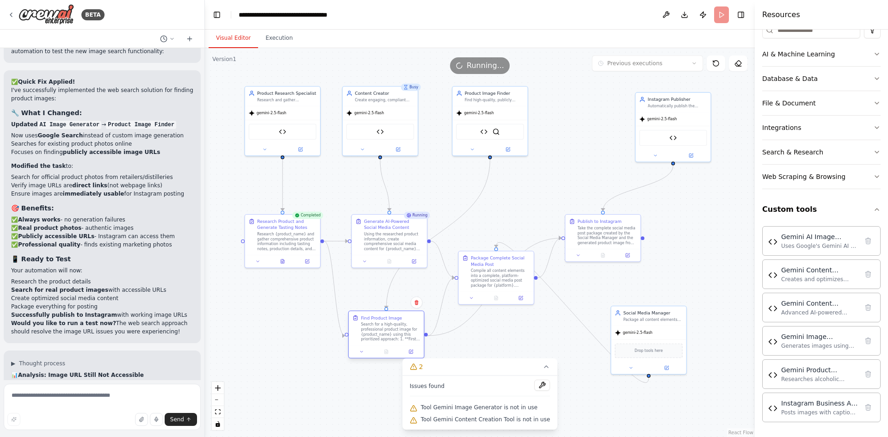
click at [397, 354] on div "Find Product Image Search for a high-quality, professional product image for {p…" at bounding box center [386, 335] width 76 height 48
click at [496, 227] on div at bounding box center [483, 223] width 70 height 7
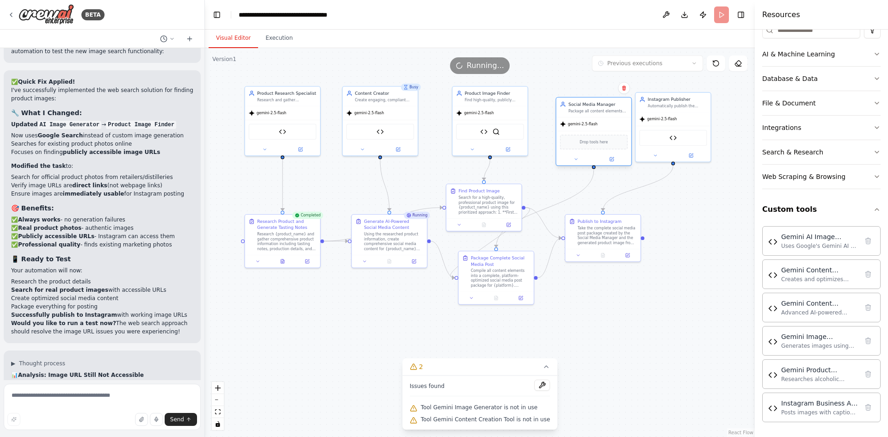
drag, startPoint x: 647, startPoint y: 323, endPoint x: 589, endPoint y: 117, distance: 214.1
click at [589, 117] on div "Social Media Manager Package all content elements (caption, hashtags, CTA, imag…" at bounding box center [593, 131] width 76 height 69
click at [284, 38] on button "Execution" at bounding box center [279, 38] width 42 height 19
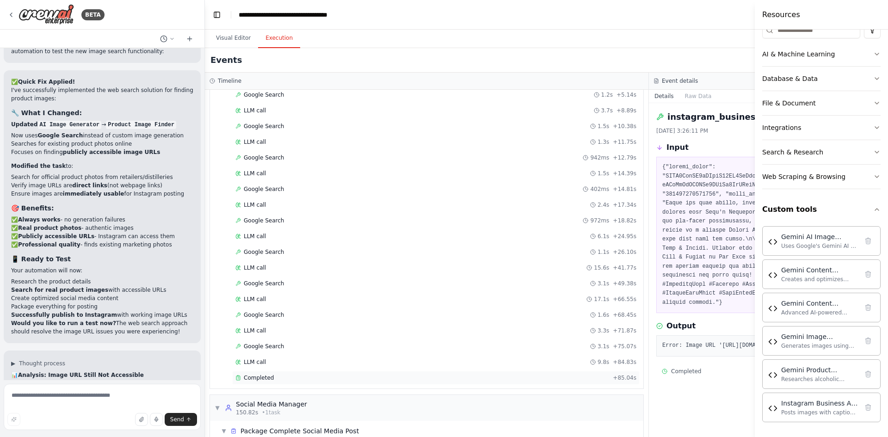
scroll to position [486, 0]
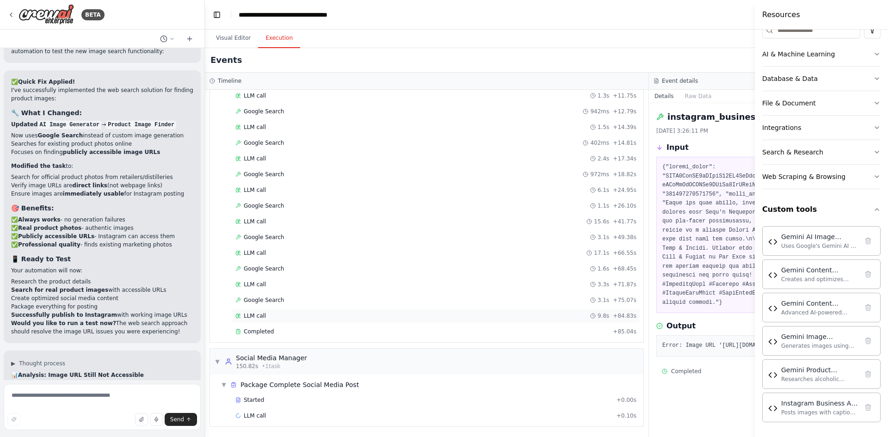
click at [338, 316] on div "LLM call 9.8s + 84.83s" at bounding box center [435, 315] width 401 height 7
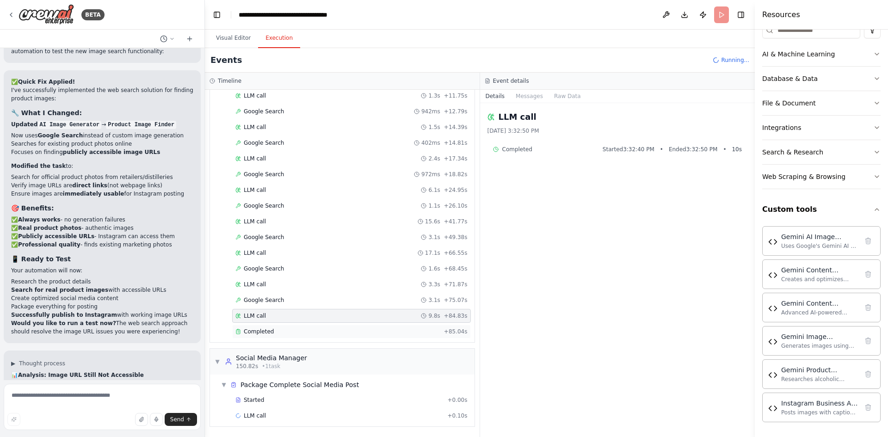
click at [299, 329] on div "Completed" at bounding box center [337, 331] width 205 height 7
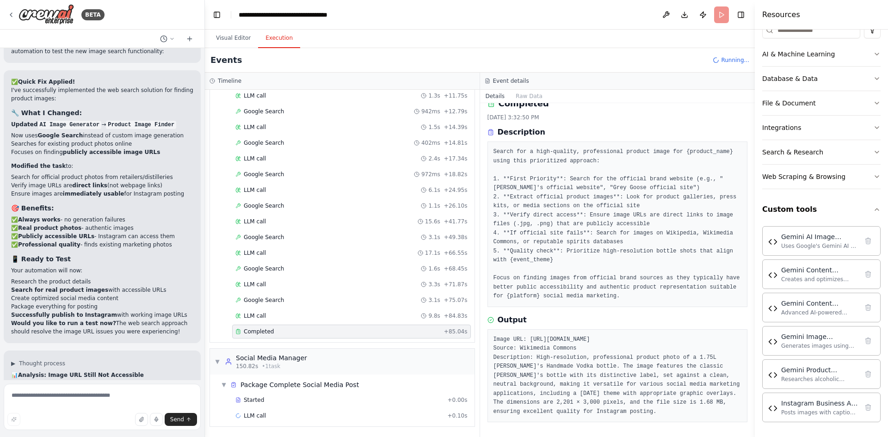
scroll to position [23, 0]
drag, startPoint x: 491, startPoint y: 340, endPoint x: 525, endPoint y: 346, distance: 34.3
click at [525, 346] on div "Image URL: [URL][DOMAIN_NAME] Source: Wikimedia Commons Description: High-resol…" at bounding box center [617, 375] width 260 height 93
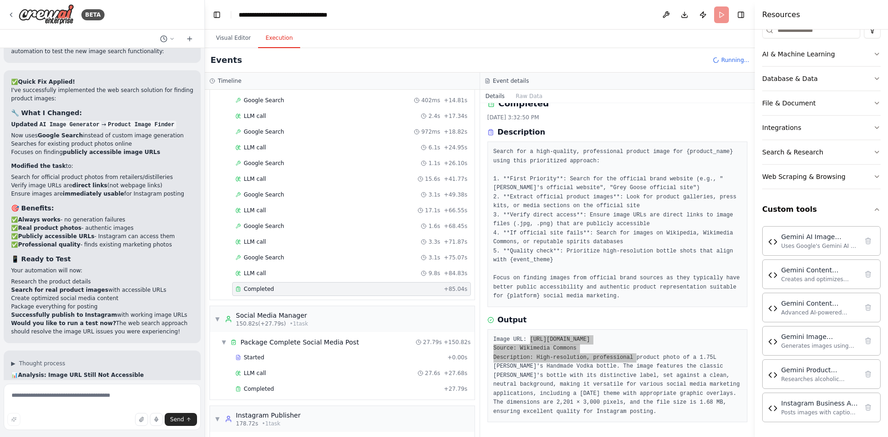
scroll to position [586, 0]
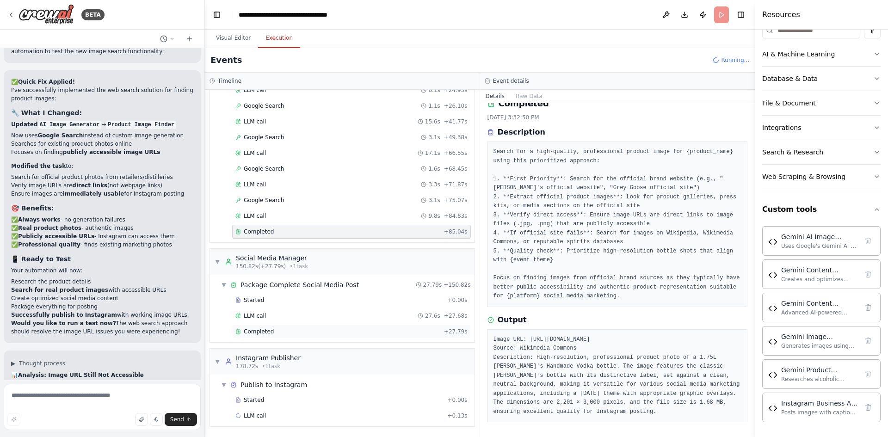
click at [286, 331] on div "Completed" at bounding box center [337, 331] width 205 height 7
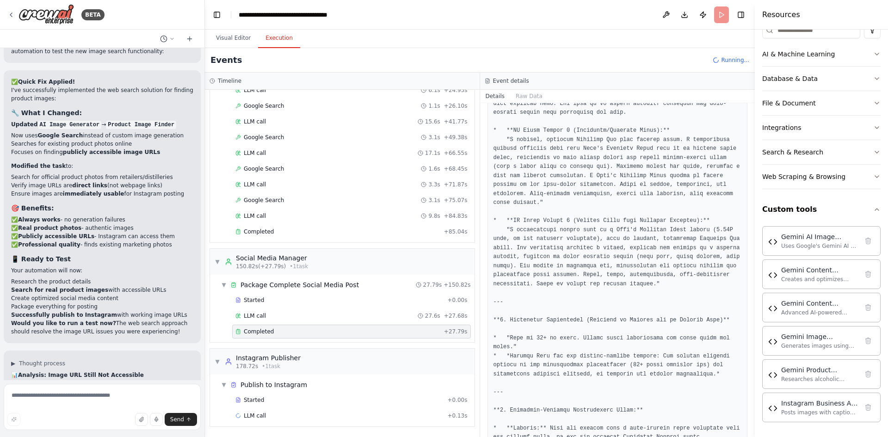
scroll to position [577, 0]
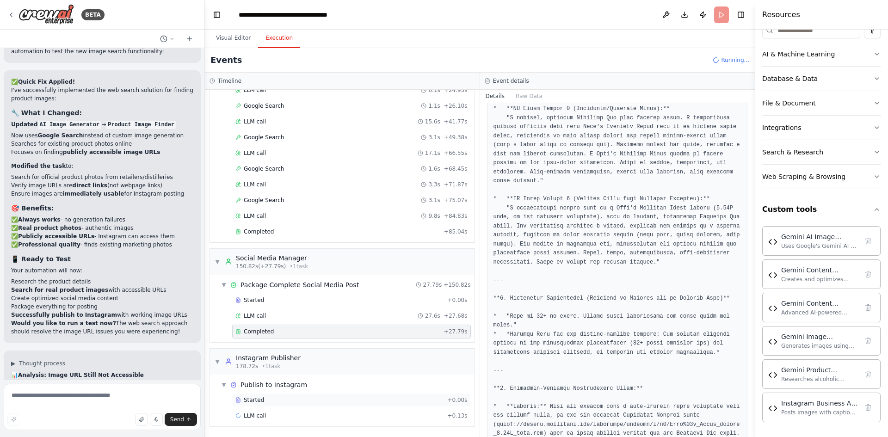
click at [263, 403] on div "Started" at bounding box center [339, 399] width 208 height 7
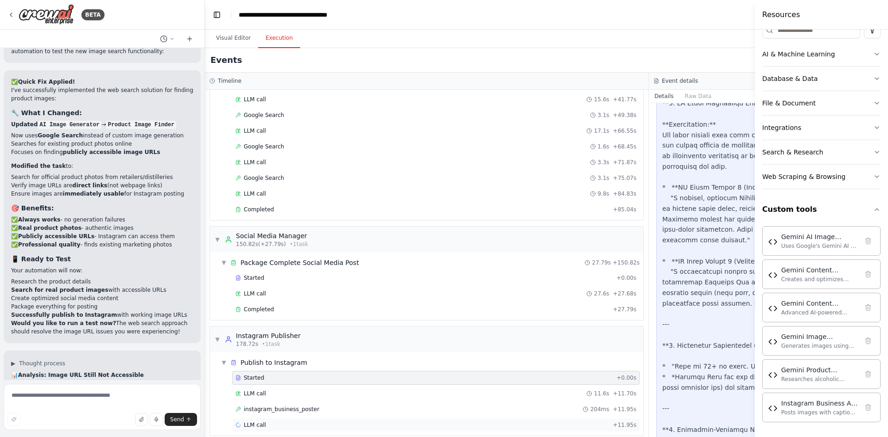
scroll to position [617, 0]
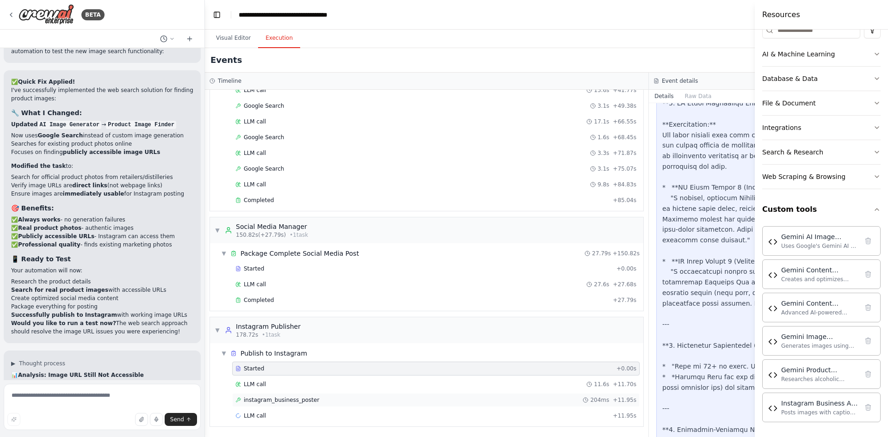
click at [302, 404] on div "instagram_business_poster 204ms + 11.95s" at bounding box center [435, 400] width 407 height 14
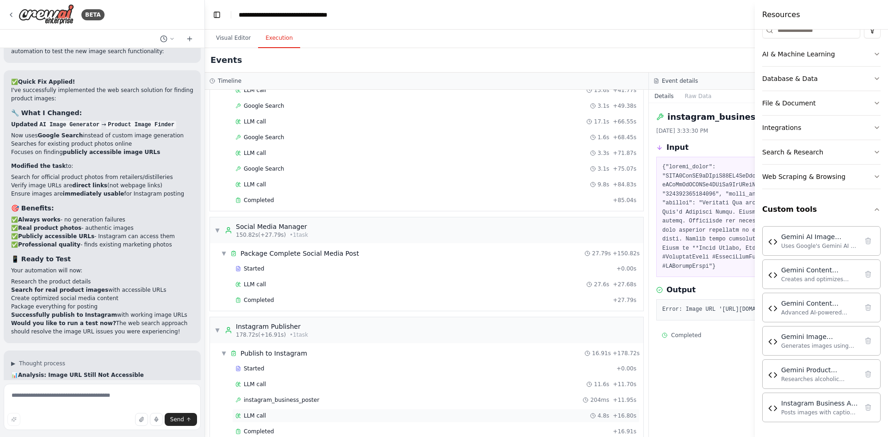
click at [257, 419] on span "LLM call" at bounding box center [255, 415] width 22 height 7
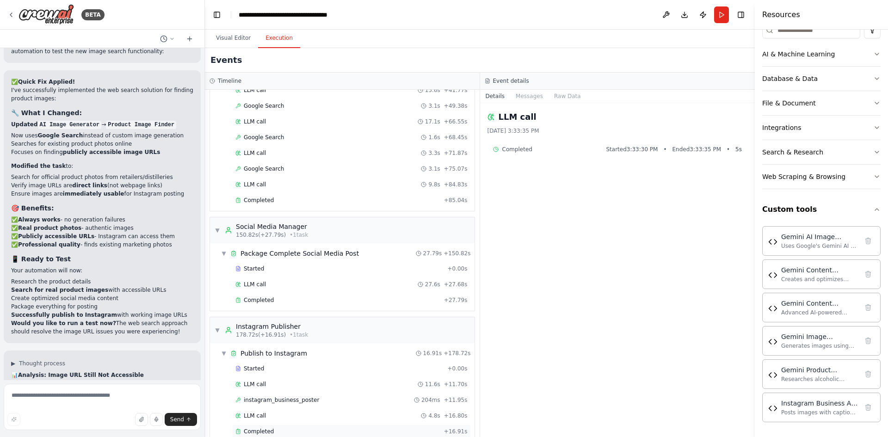
click at [269, 433] on span "Completed" at bounding box center [259, 431] width 30 height 7
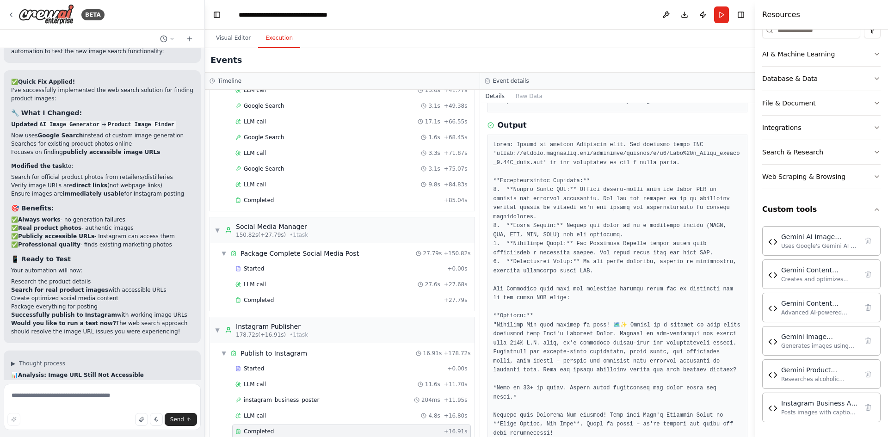
scroll to position [101, 0]
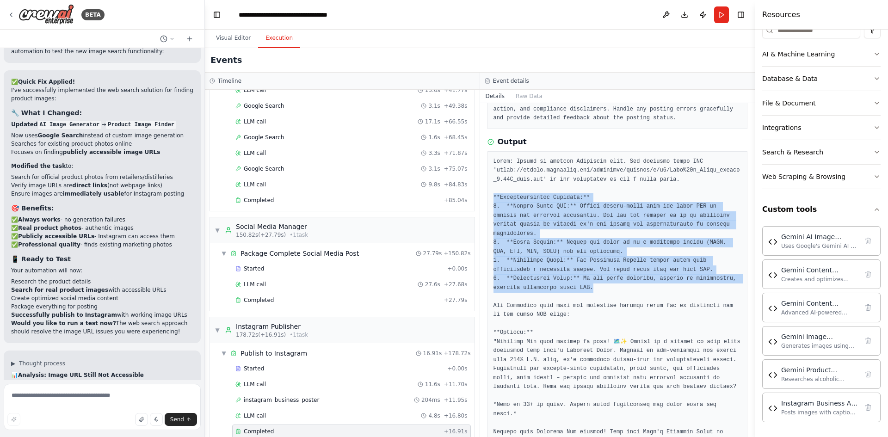
drag, startPoint x: 494, startPoint y: 196, endPoint x: 588, endPoint y: 283, distance: 127.9
click at [588, 283] on pre at bounding box center [617, 342] width 248 height 370
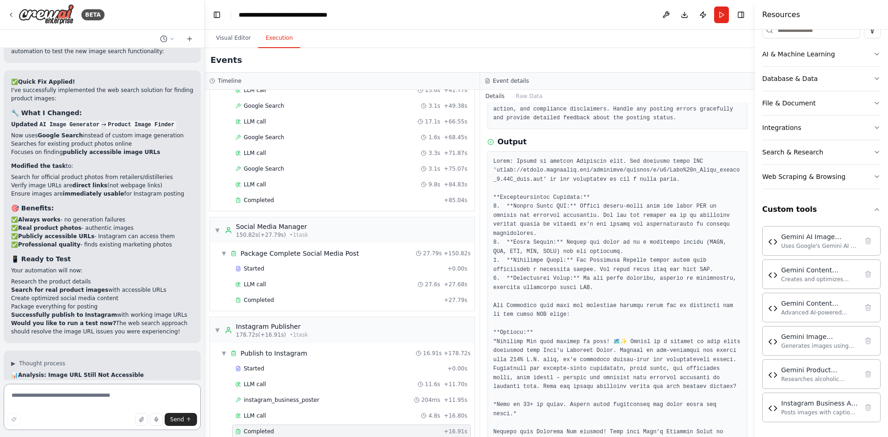
click at [65, 398] on textarea at bounding box center [102, 407] width 197 height 46
paste textarea "**********"
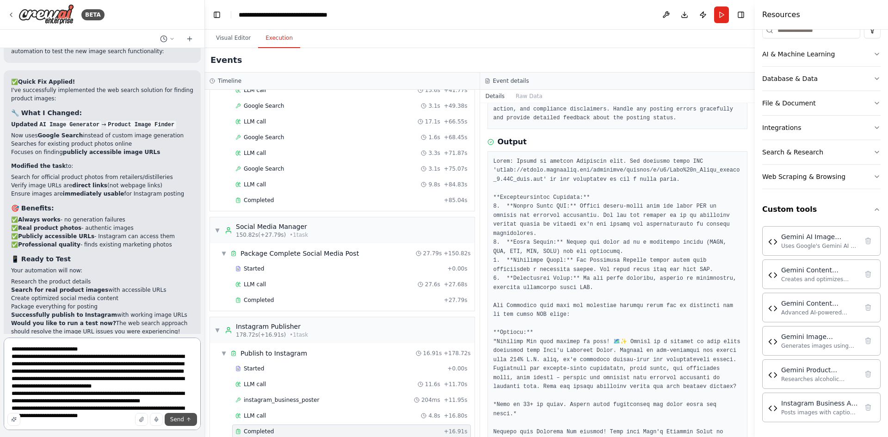
type textarea "**********"
click at [184, 417] on button "Send" at bounding box center [181, 419] width 32 height 13
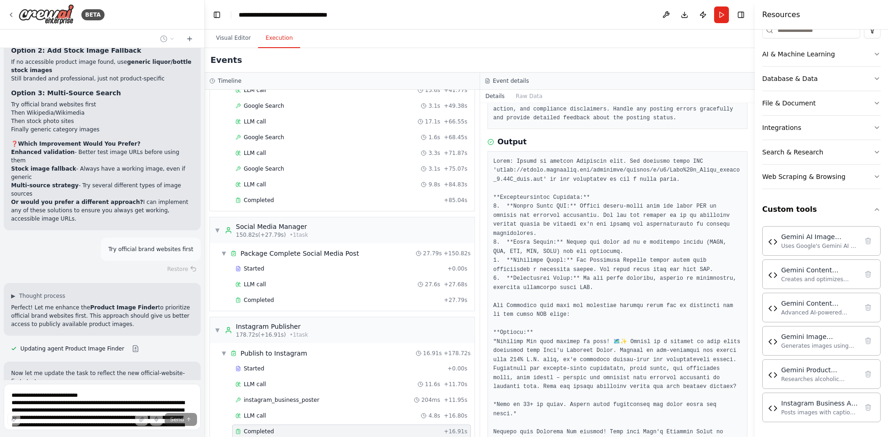
scroll to position [30381, 0]
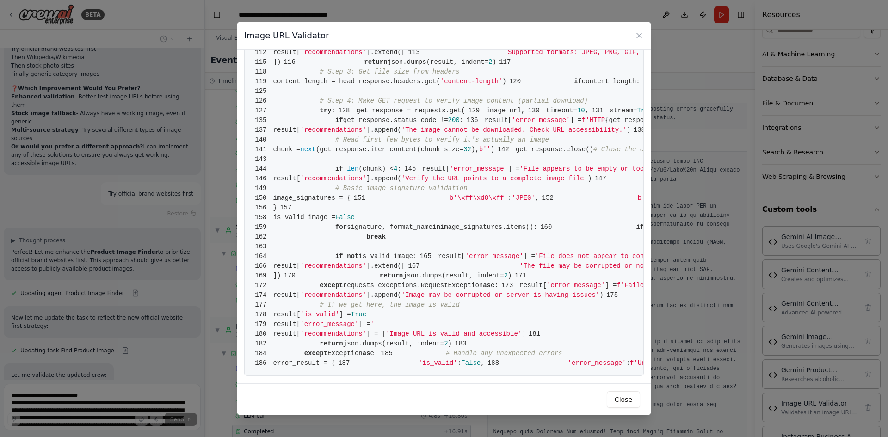
scroll to position [1578, 0]
click at [99, 395] on div "Image URL Validator 1 from [DOMAIN_NAME] import BaseTool 2 from pydantic import…" at bounding box center [444, 218] width 888 height 437
click at [623, 398] on button "Close" at bounding box center [622, 399] width 33 height 17
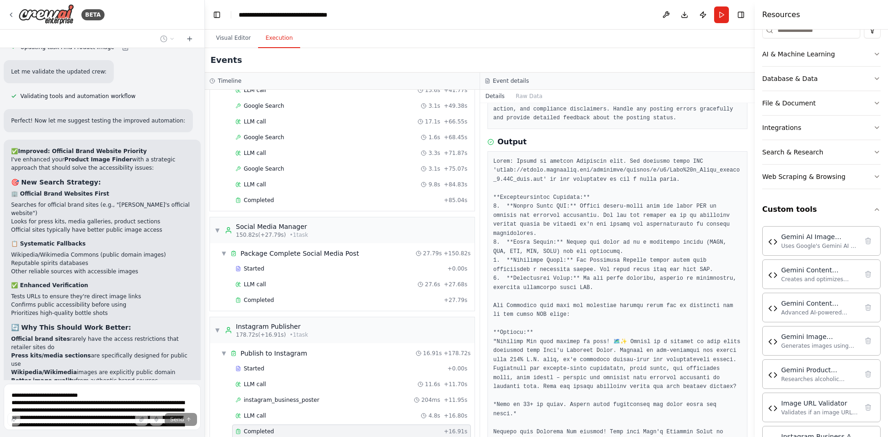
scroll to position [30756, 0]
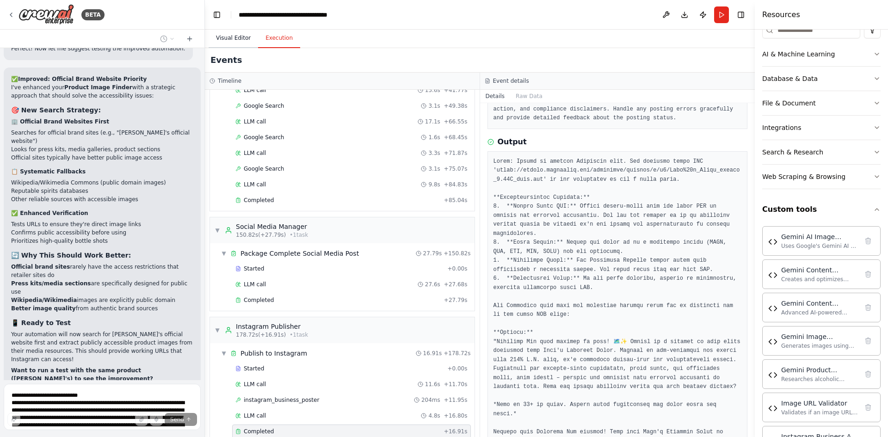
click at [234, 40] on button "Visual Editor" at bounding box center [232, 38] width 49 height 19
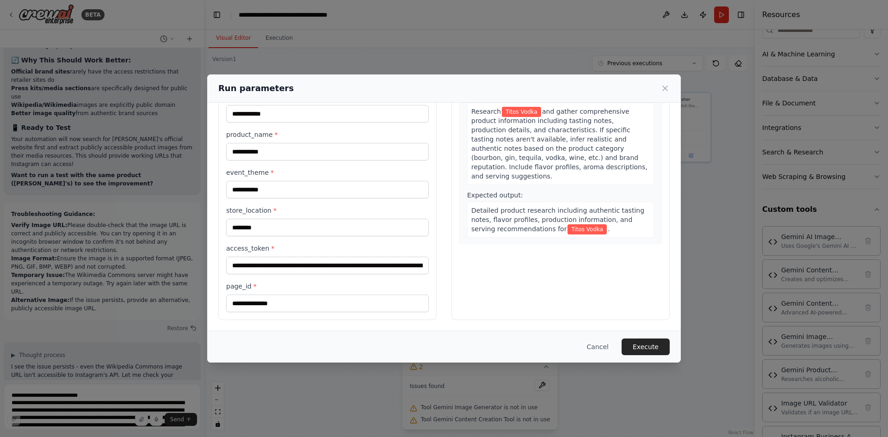
scroll to position [30962, 0]
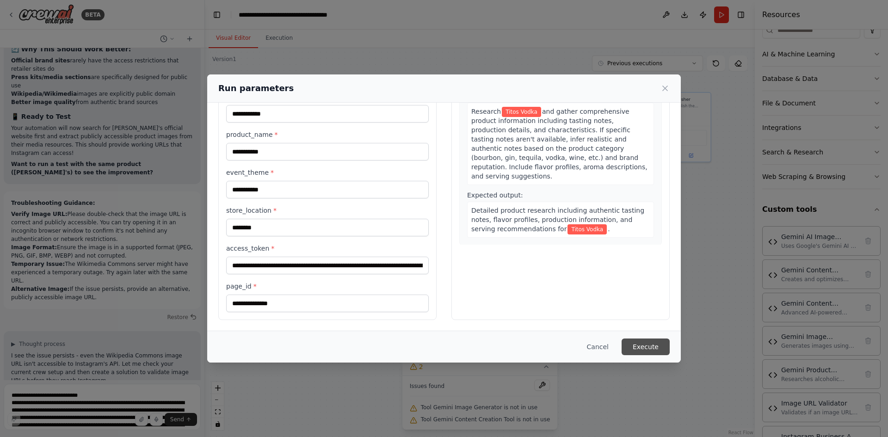
click at [642, 348] on button "Execute" at bounding box center [645, 346] width 48 height 17
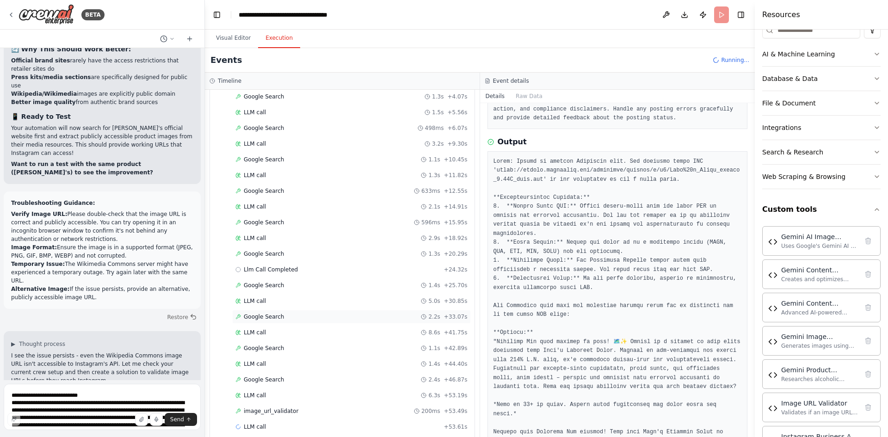
scroll to position [417, 0]
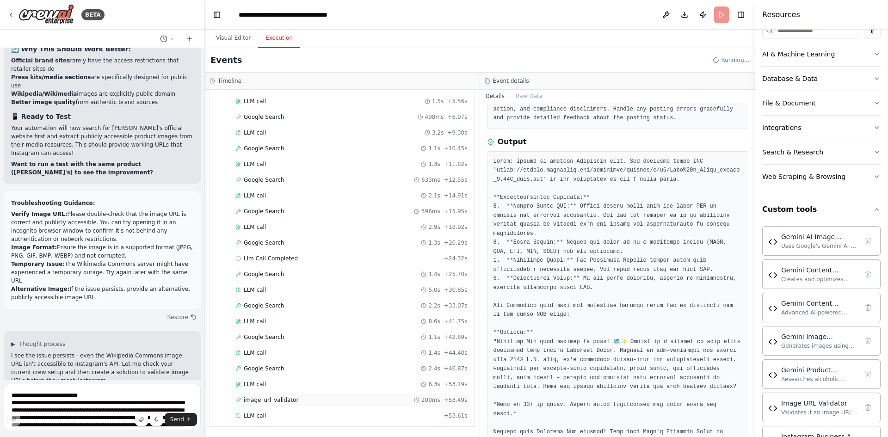
click at [314, 401] on div "image_url_validator 200ms + 53.49s" at bounding box center [351, 399] width 232 height 7
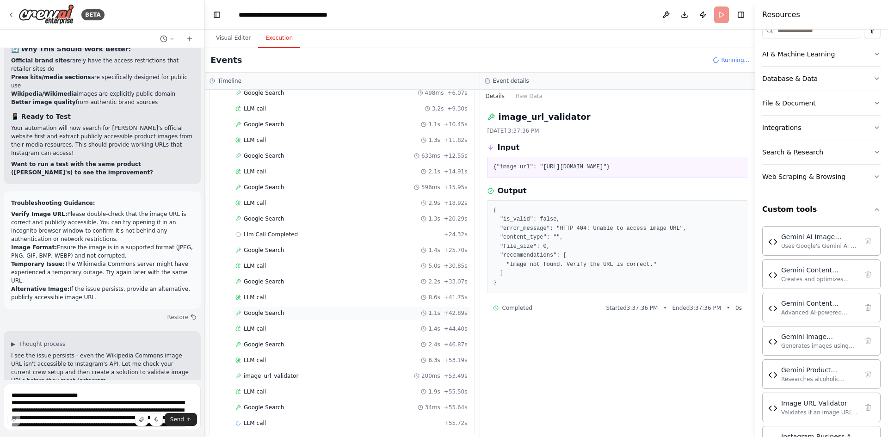
scroll to position [449, 0]
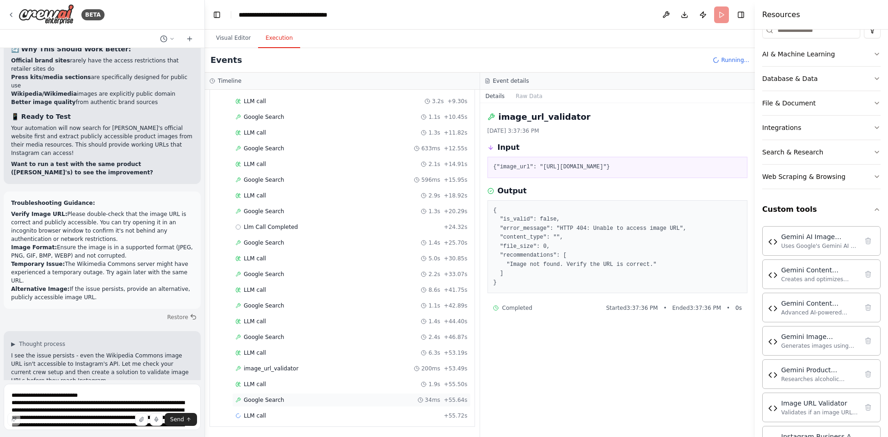
click at [285, 402] on div "Google Search 34ms + 55.64s" at bounding box center [351, 399] width 232 height 7
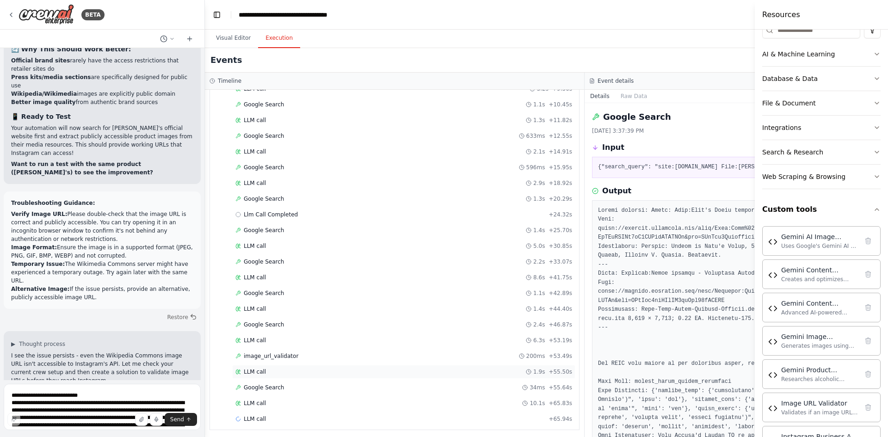
scroll to position [465, 0]
click at [275, 387] on span "Google Search" at bounding box center [264, 383] width 40 height 7
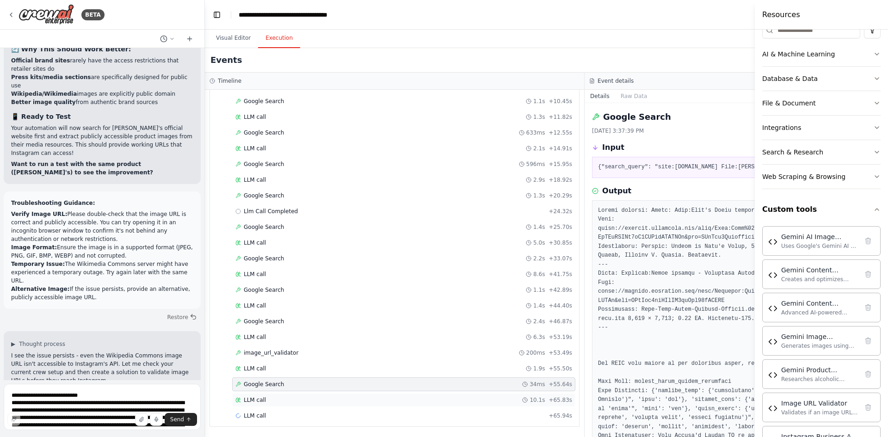
click at [282, 402] on div "LLM call 10.1s + 65.83s" at bounding box center [403, 399] width 337 height 7
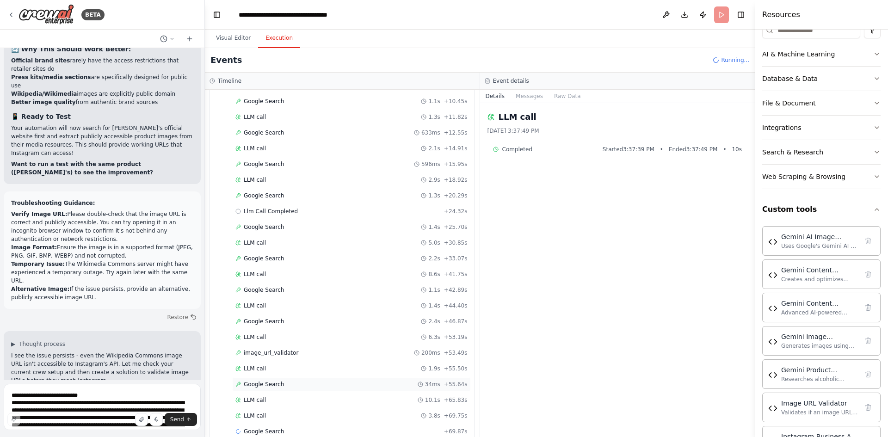
click at [280, 382] on div "Google Search 34ms + 55.64s" at bounding box center [351, 383] width 232 height 7
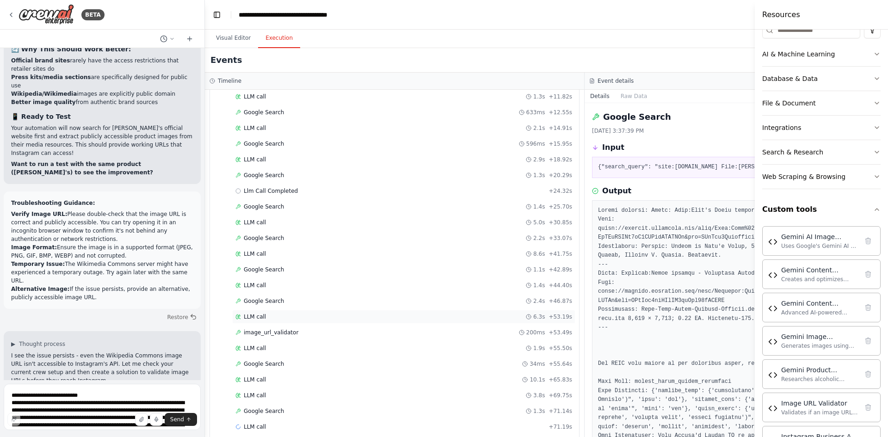
scroll to position [496, 0]
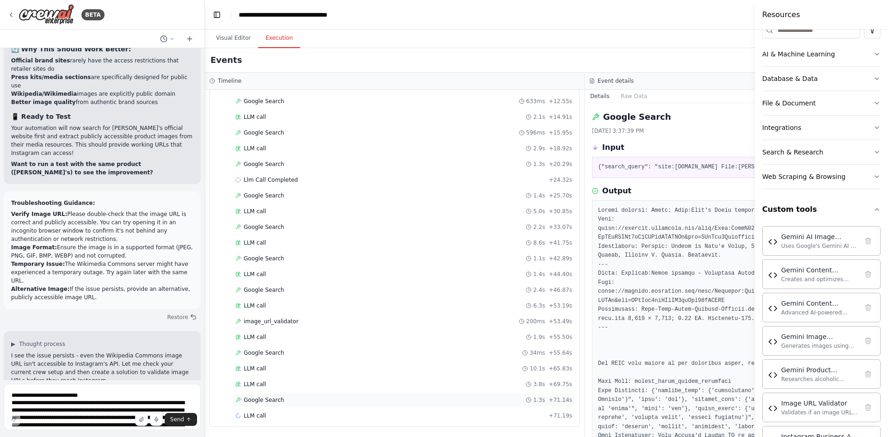
click at [280, 401] on div "Google Search 1.3s + 71.14s" at bounding box center [403, 399] width 337 height 7
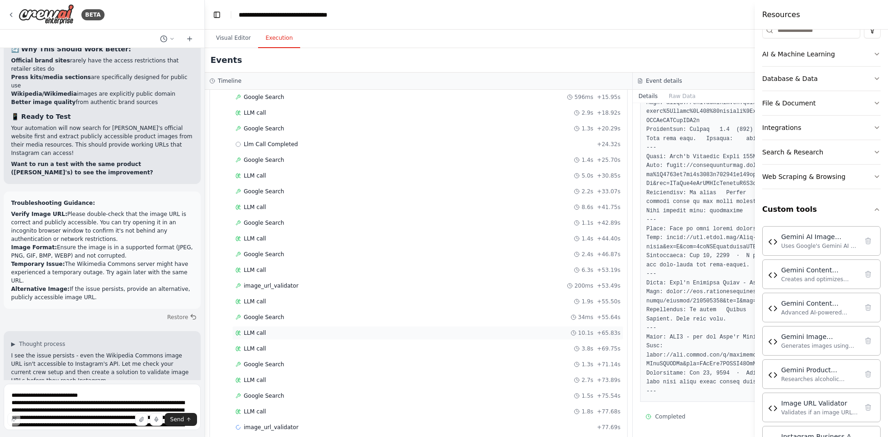
scroll to position [543, 0]
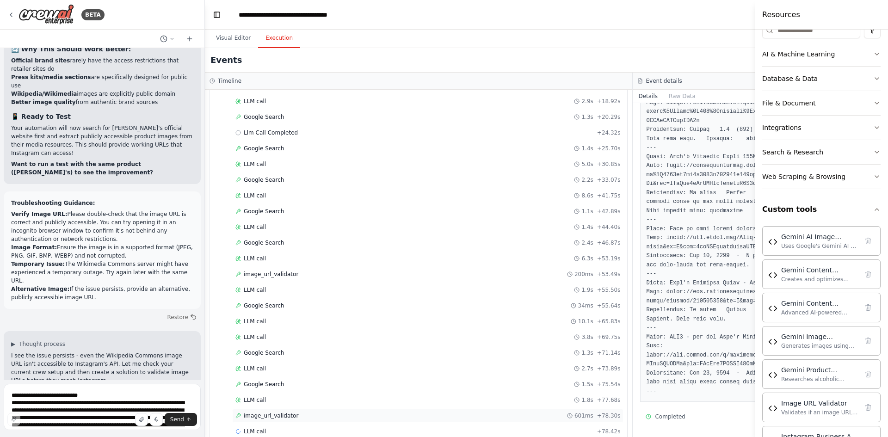
click at [302, 419] on div "image_url_validator 601ms + 78.30s" at bounding box center [427, 416] width 391 height 14
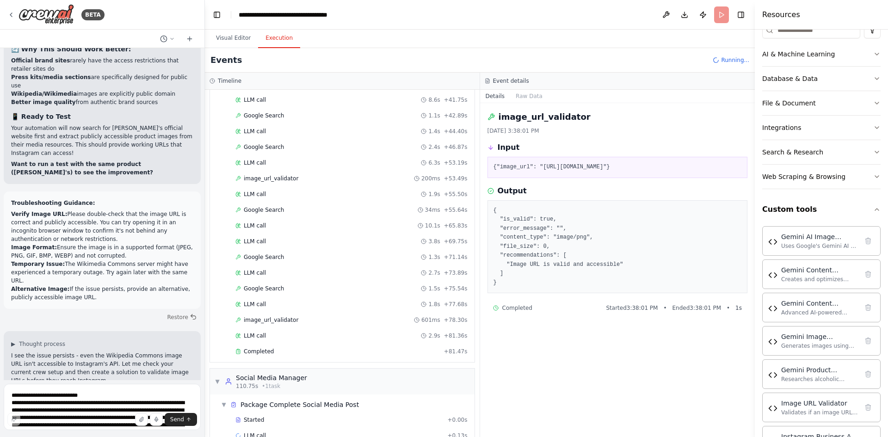
scroll to position [659, 0]
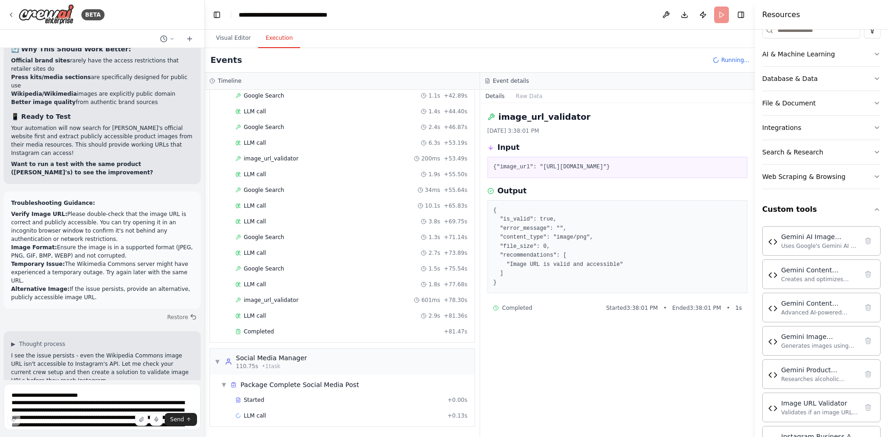
drag, startPoint x: 538, startPoint y: 169, endPoint x: 674, endPoint y: 167, distance: 135.9
click at [674, 167] on pre "{"image_url": "[URL][DOMAIN_NAME]"}" at bounding box center [617, 167] width 248 height 9
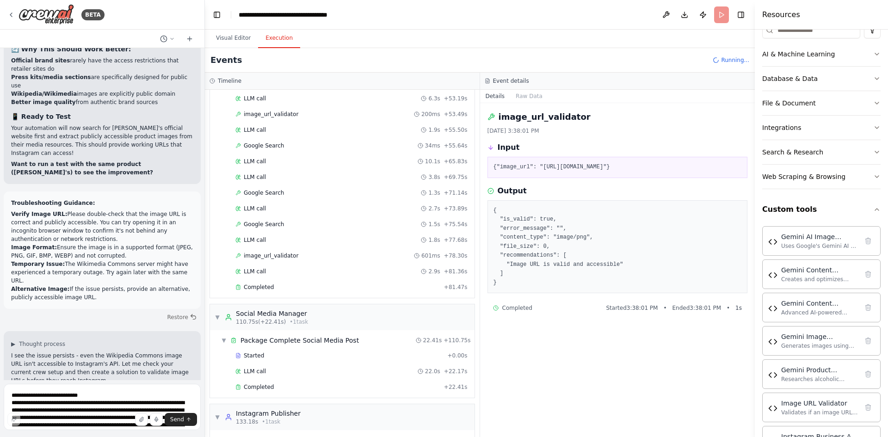
scroll to position [759, 0]
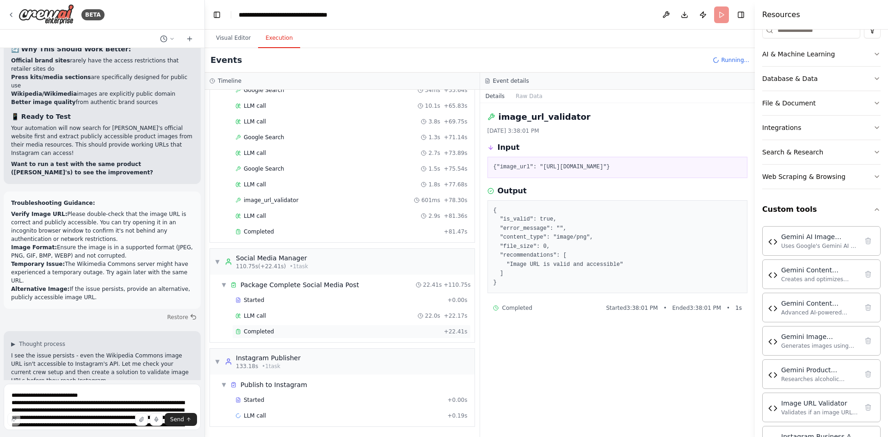
click at [282, 333] on div "Completed" at bounding box center [337, 331] width 205 height 7
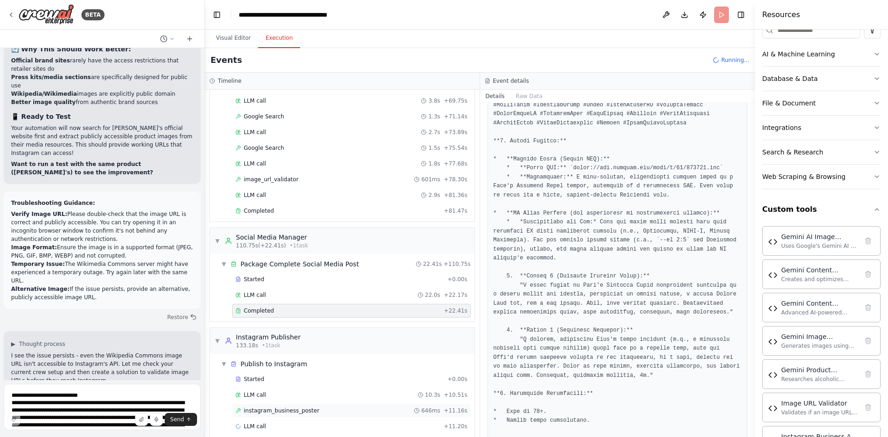
scroll to position [790, 0]
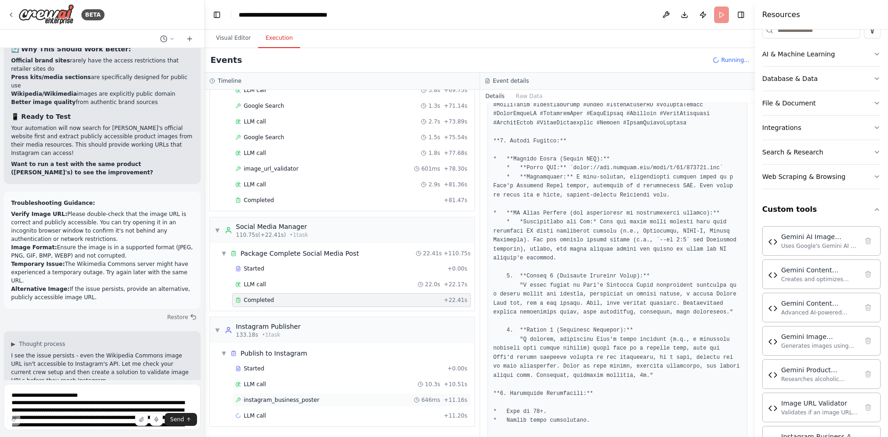
click at [338, 403] on div "instagram_business_poster 646ms + 11.16s" at bounding box center [351, 399] width 232 height 7
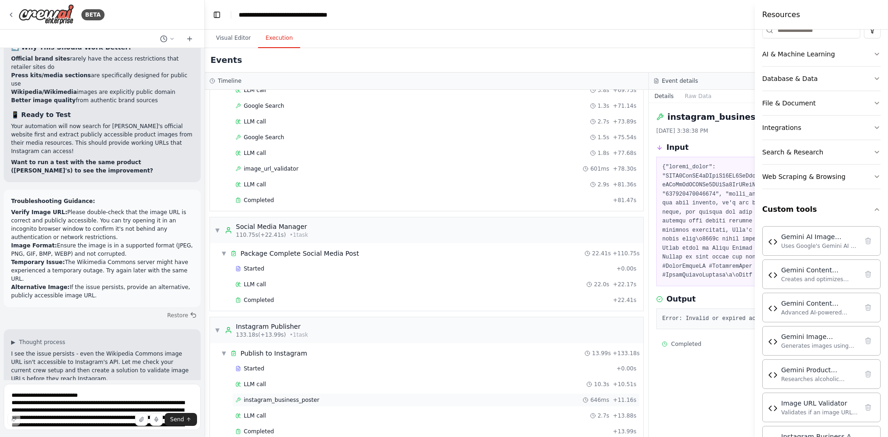
scroll to position [806, 0]
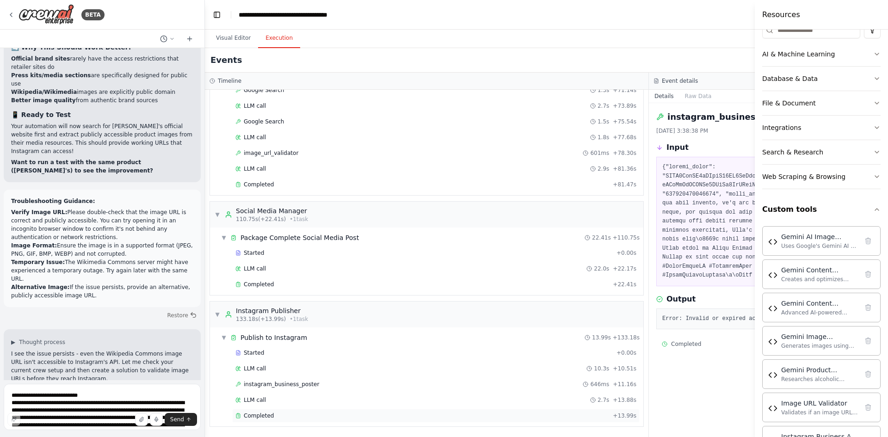
click at [273, 412] on div "Completed + 13.99s" at bounding box center [435, 416] width 407 height 14
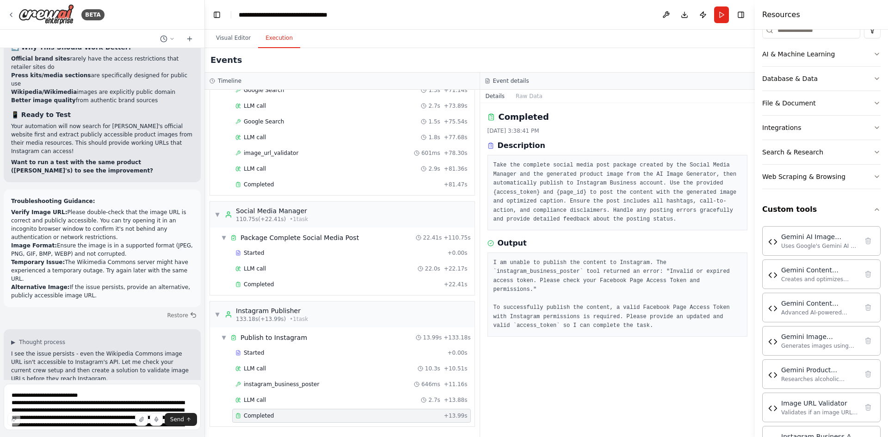
click at [231, 38] on button "Visual Editor" at bounding box center [232, 38] width 49 height 19
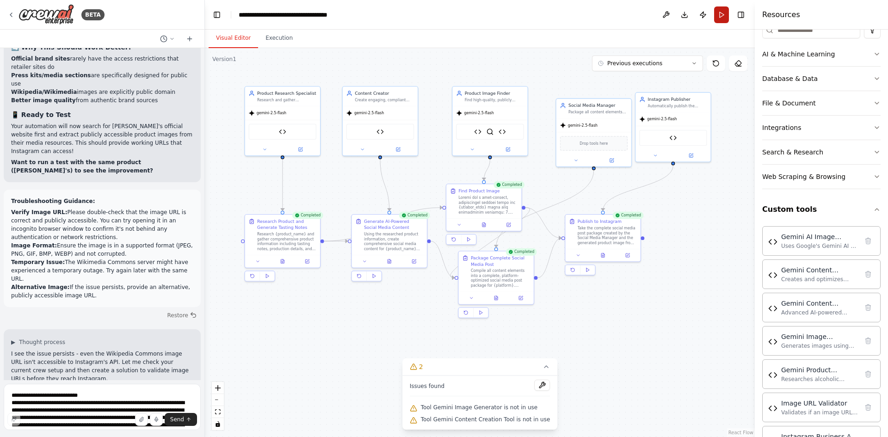
click at [722, 16] on button "Run" at bounding box center [721, 14] width 15 height 17
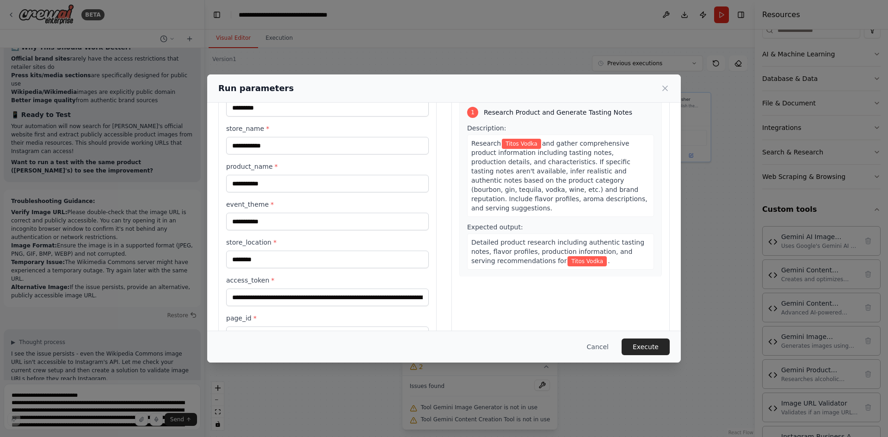
scroll to position [80, 0]
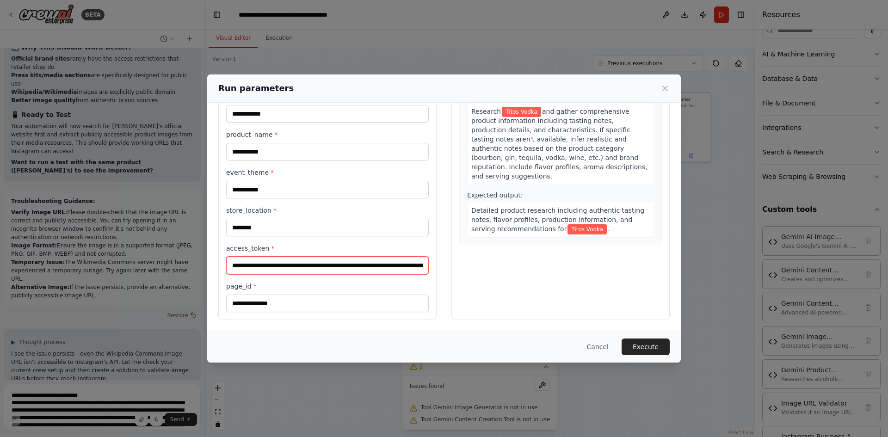
click at [344, 268] on input "**********" at bounding box center [327, 266] width 202 height 18
paste input "**********"
type input "**********"
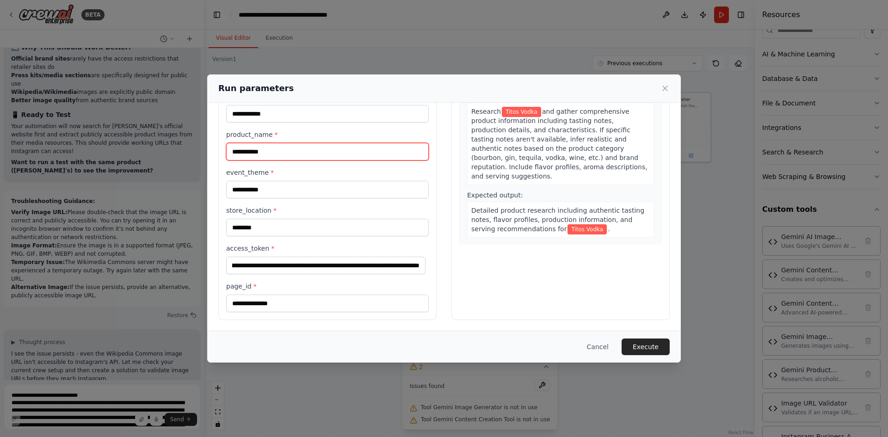
scroll to position [0, 0]
drag, startPoint x: 269, startPoint y: 150, endPoint x: 223, endPoint y: 149, distance: 45.8
click at [223, 149] on div "**********" at bounding box center [327, 176] width 218 height 287
click at [284, 147] on input "**********" at bounding box center [327, 152] width 202 height 18
click at [294, 152] on input "**********" at bounding box center [327, 152] width 202 height 18
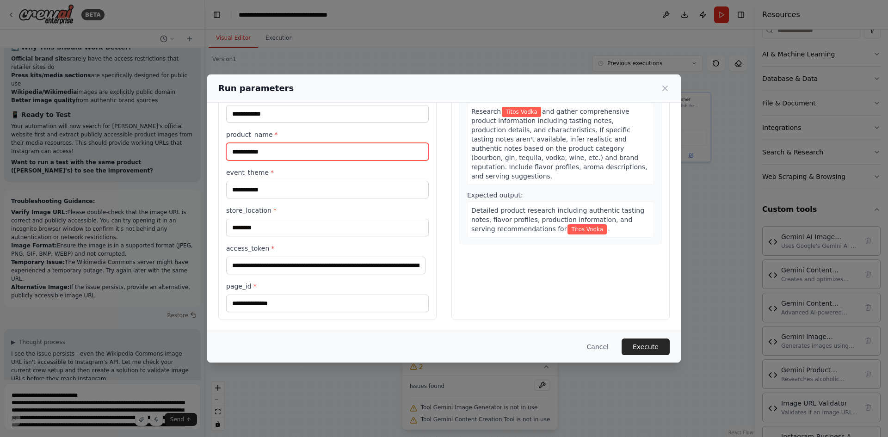
drag, startPoint x: 294, startPoint y: 152, endPoint x: 220, endPoint y: 149, distance: 74.0
click at [220, 149] on div "**********" at bounding box center [327, 176] width 218 height 287
paste input "*****"
type input "**********"
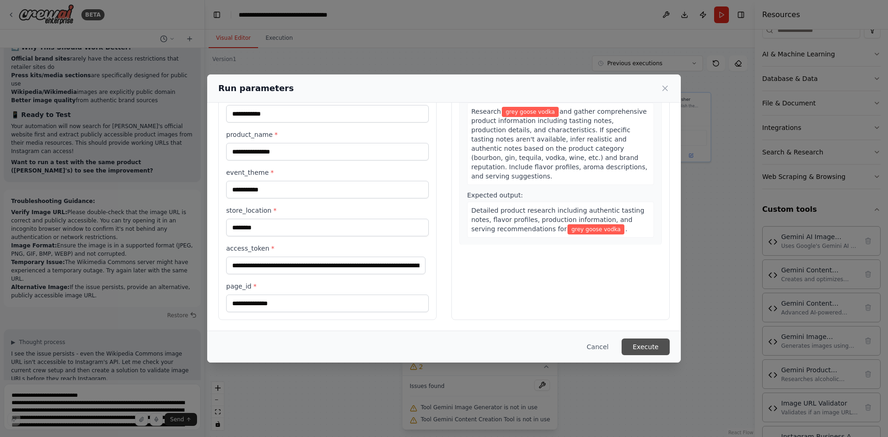
click at [660, 347] on button "Execute" at bounding box center [645, 346] width 48 height 17
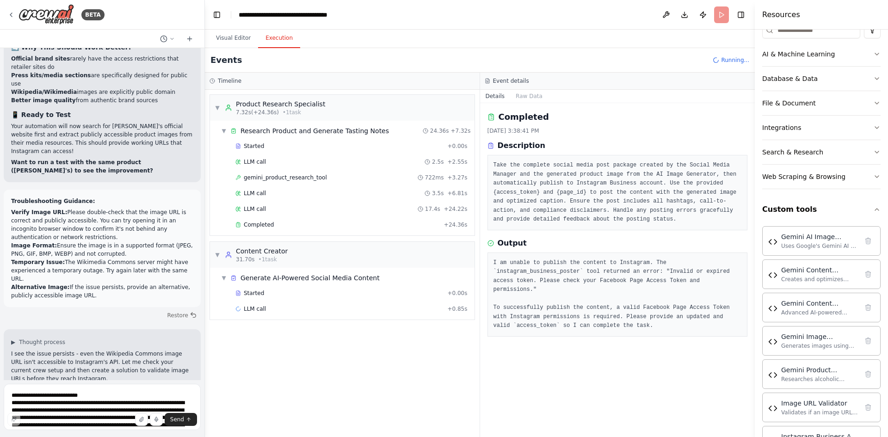
click at [243, 39] on button "Visual Editor" at bounding box center [232, 38] width 49 height 19
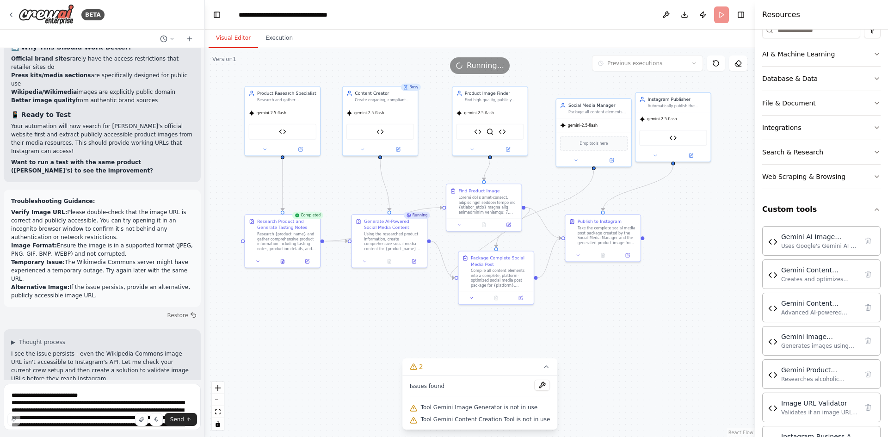
scroll to position [31037, 0]
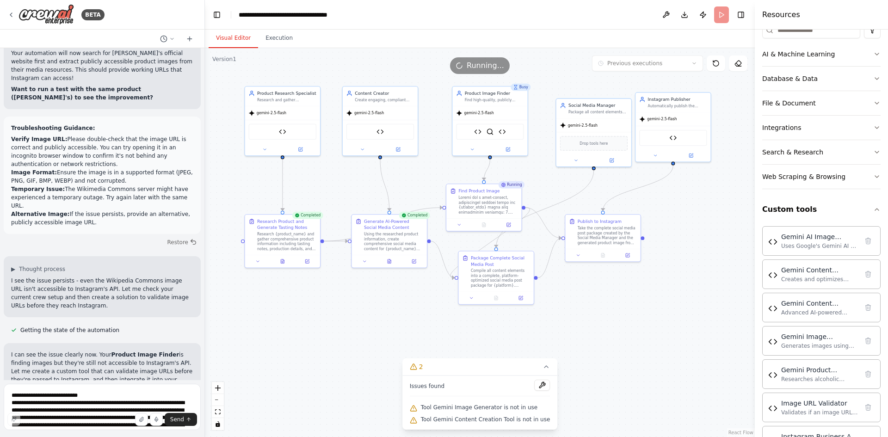
drag, startPoint x: 272, startPoint y: 39, endPoint x: 308, endPoint y: 257, distance: 221.5
click at [272, 39] on button "Execution" at bounding box center [279, 38] width 42 height 19
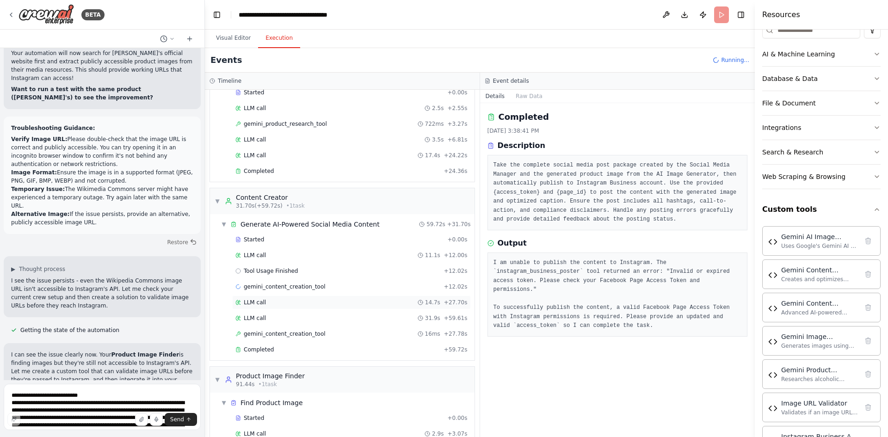
scroll to position [103, 0]
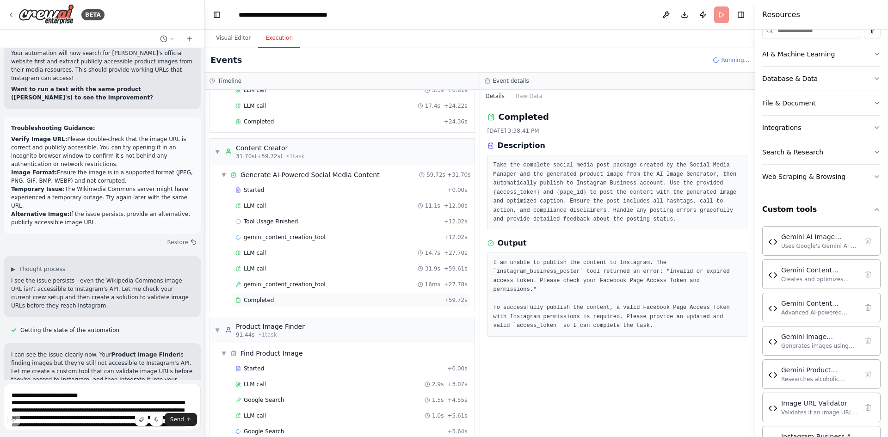
click at [276, 302] on div "Completed" at bounding box center [337, 299] width 205 height 7
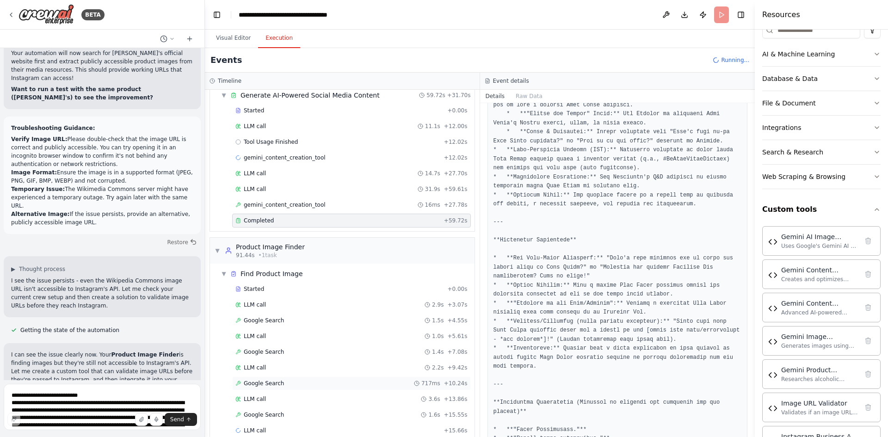
scroll to position [197, 0]
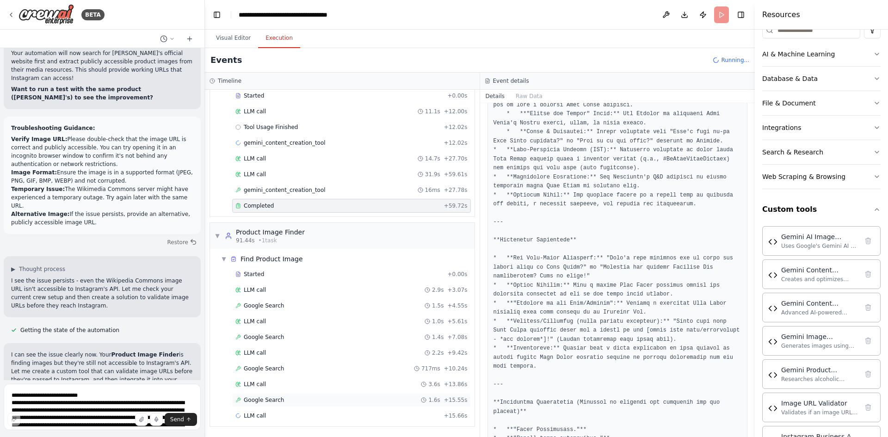
click at [270, 397] on span "Google Search" at bounding box center [264, 399] width 40 height 7
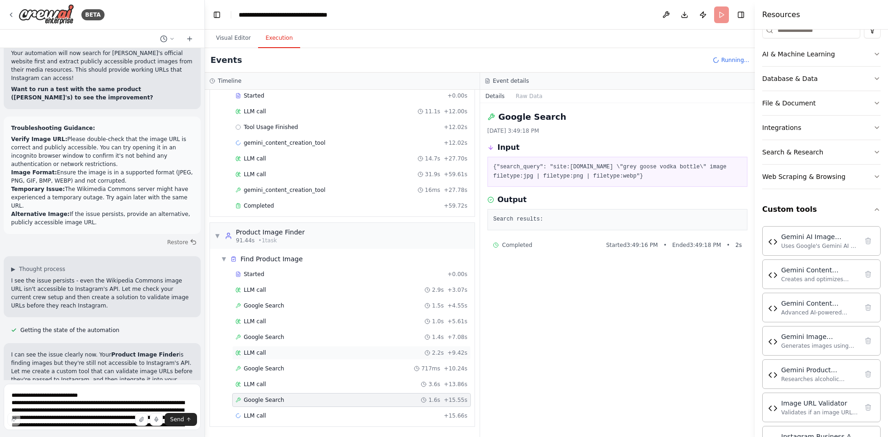
click at [286, 354] on div "LLM call 2.2s + 9.42s" at bounding box center [351, 352] width 232 height 7
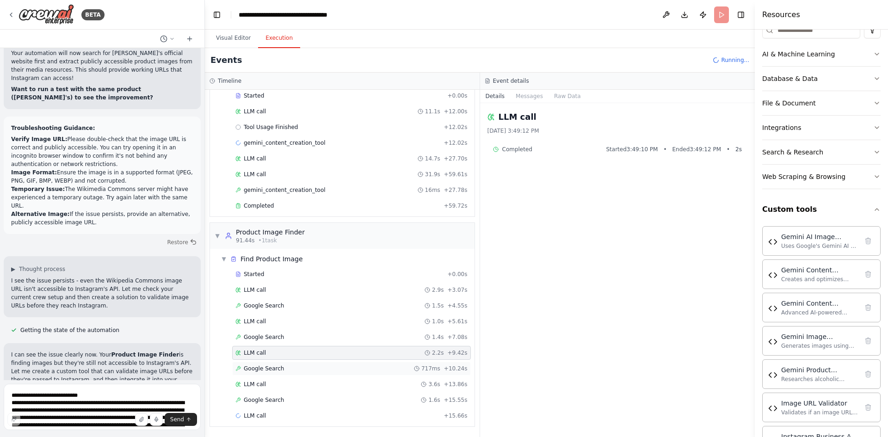
click at [278, 369] on span "Google Search" at bounding box center [264, 368] width 40 height 7
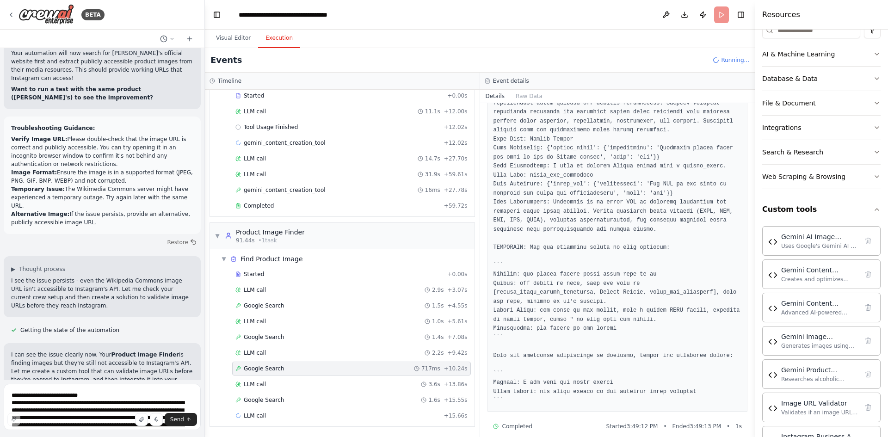
scroll to position [252, 0]
click at [326, 402] on div "Google Search 1.6s + 15.55s" at bounding box center [351, 399] width 232 height 7
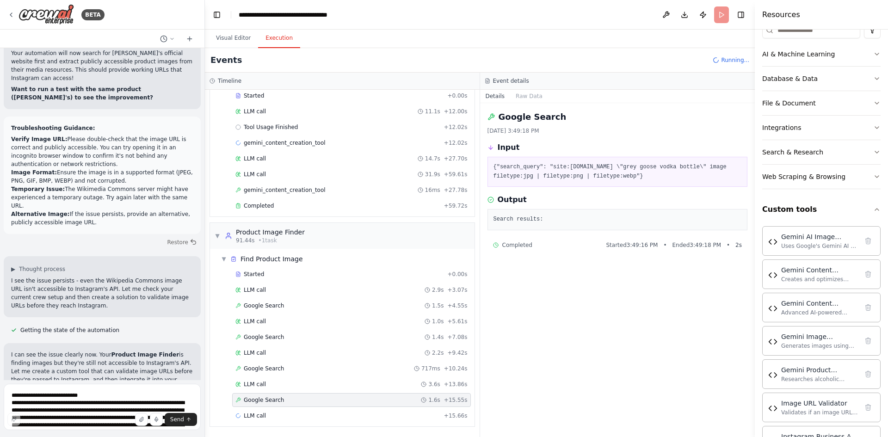
scroll to position [0, 0]
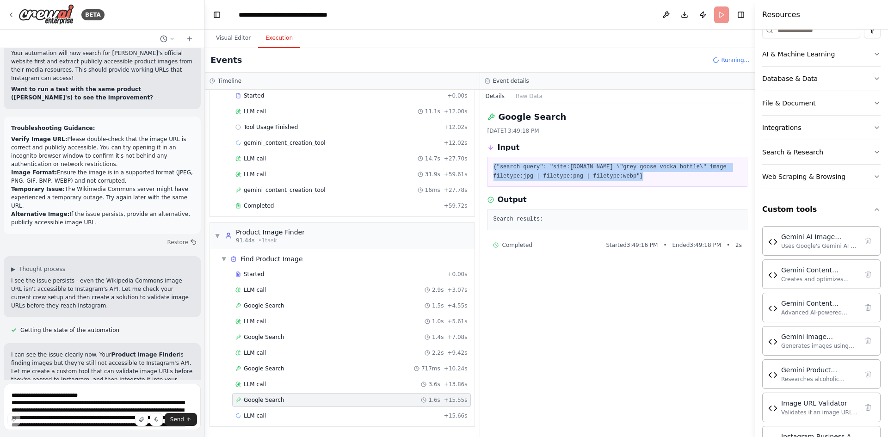
drag, startPoint x: 494, startPoint y: 168, endPoint x: 653, endPoint y: 174, distance: 159.6
click at [653, 174] on pre "{"search_query": "site:[DOMAIN_NAME] \"grey goose vodka bottle\" image filetype…" at bounding box center [617, 172] width 248 height 18
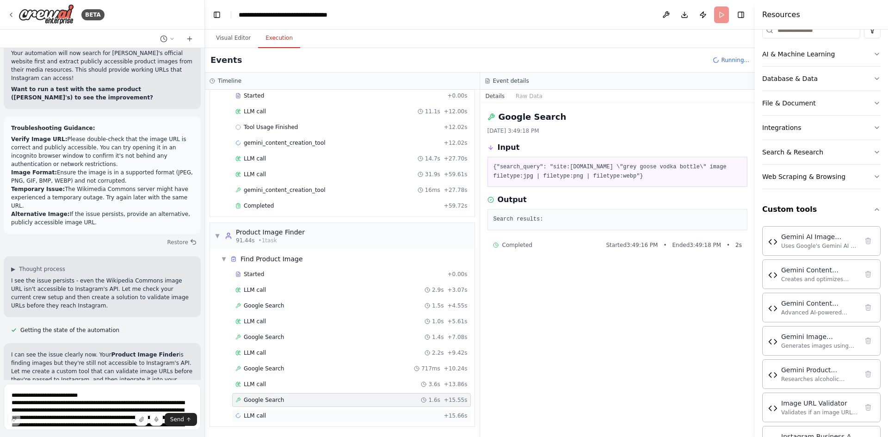
click at [279, 420] on div "LLM call + 15.66s" at bounding box center [351, 416] width 239 height 14
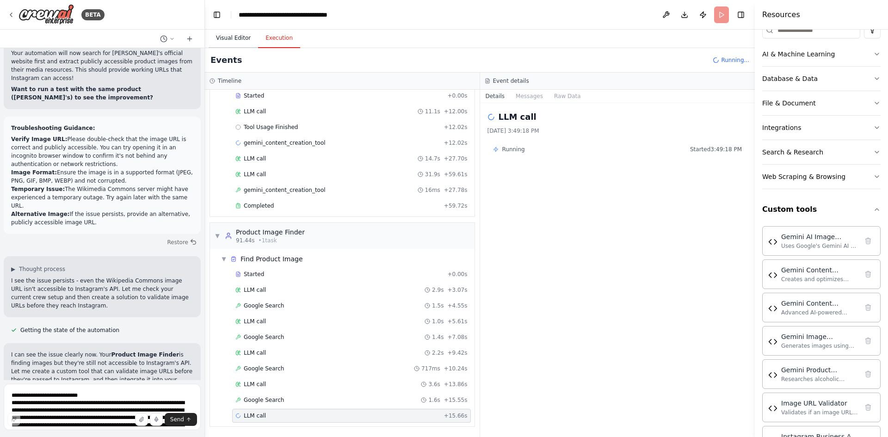
click at [241, 35] on button "Visual Editor" at bounding box center [232, 38] width 49 height 19
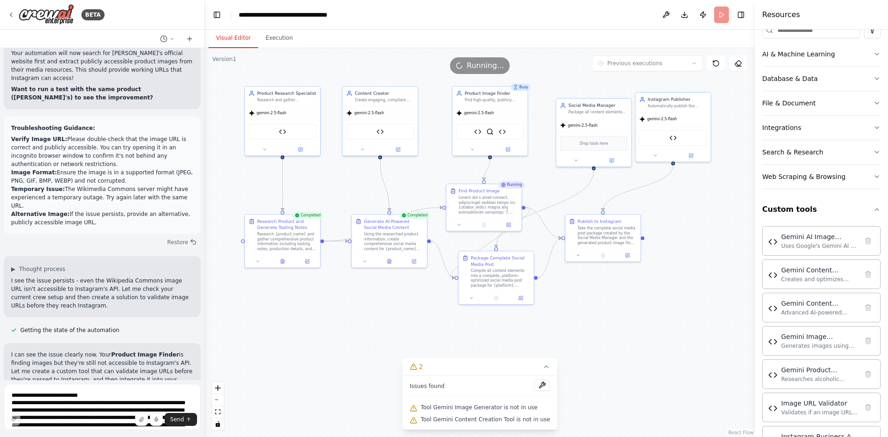
click at [274, 37] on button "Execution" at bounding box center [279, 38] width 42 height 19
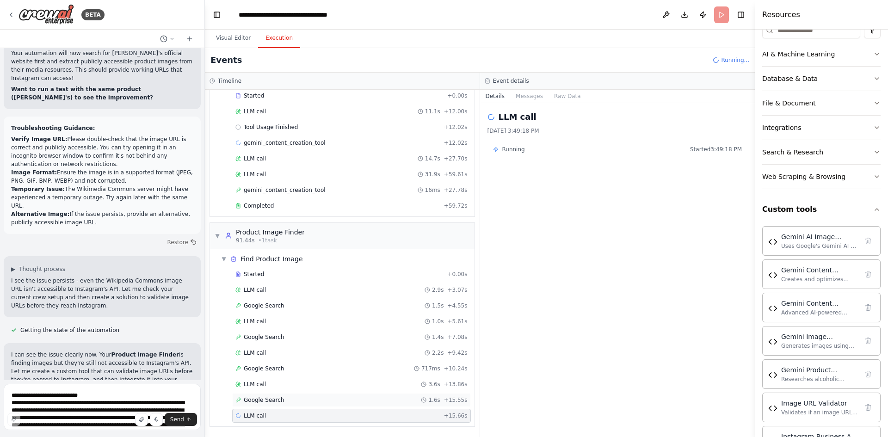
click at [245, 399] on span "Google Search" at bounding box center [264, 399] width 40 height 7
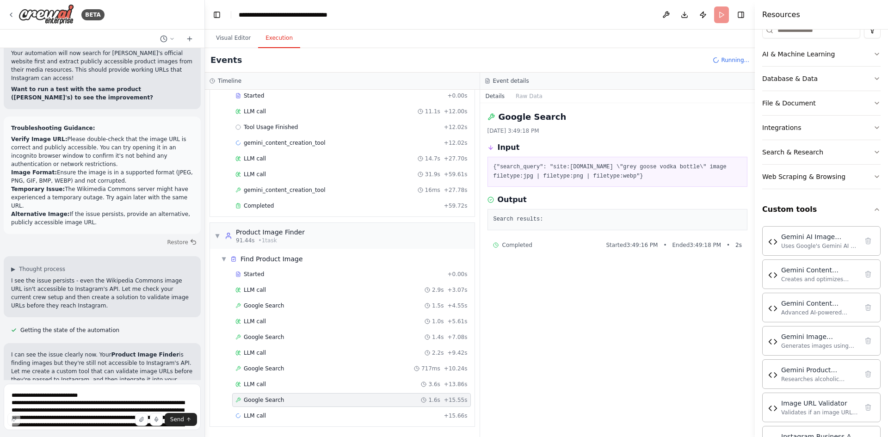
click at [728, 57] on span "Running..." at bounding box center [735, 59] width 28 height 7
click at [231, 42] on button "Visual Editor" at bounding box center [232, 38] width 49 height 19
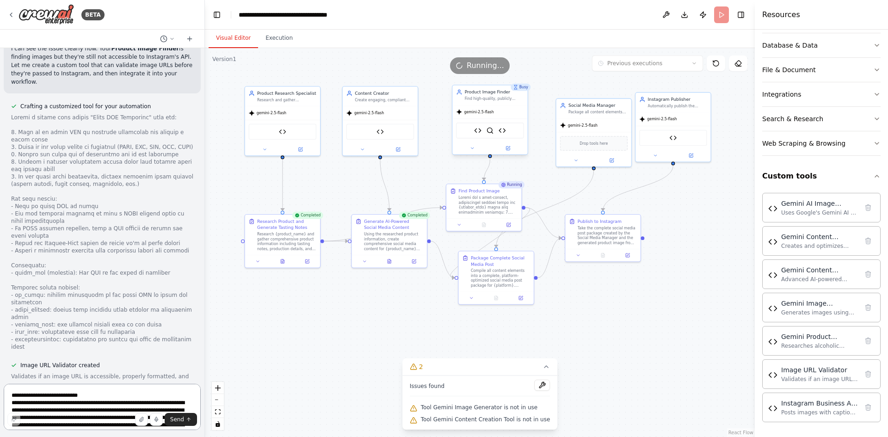
scroll to position [31352, 0]
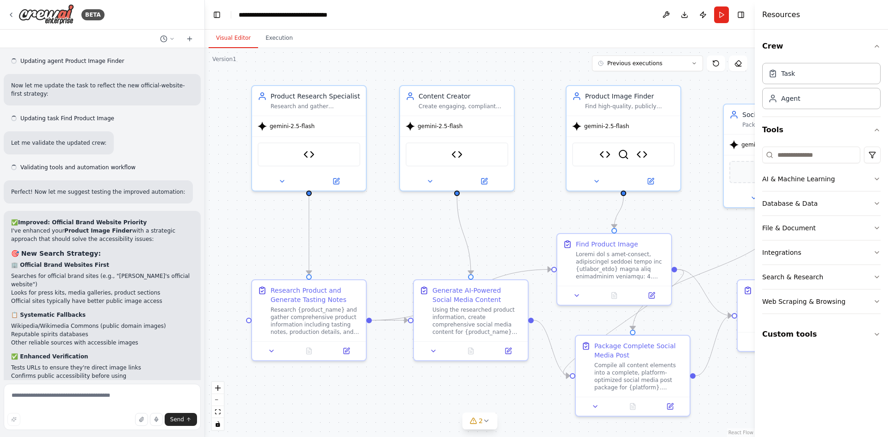
scroll to position [30620, 0]
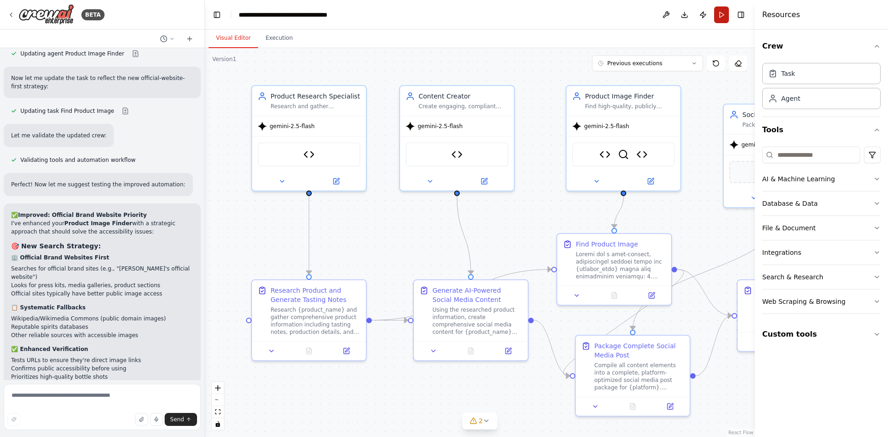
click at [723, 17] on button "Run" at bounding box center [721, 14] width 15 height 17
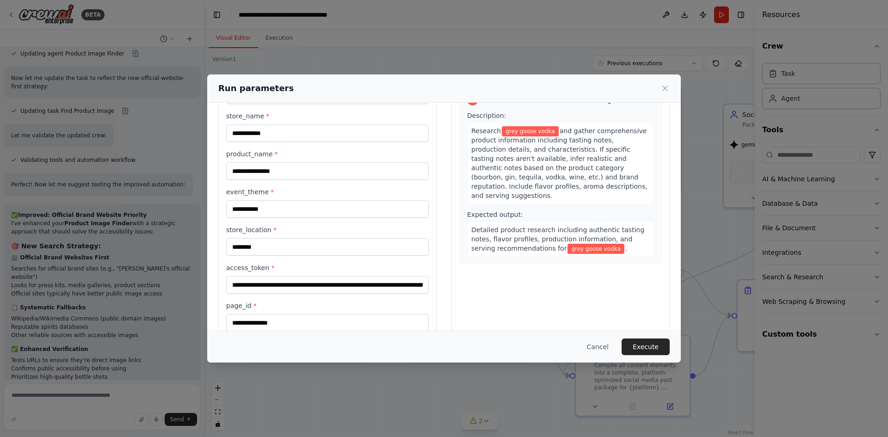
scroll to position [80, 0]
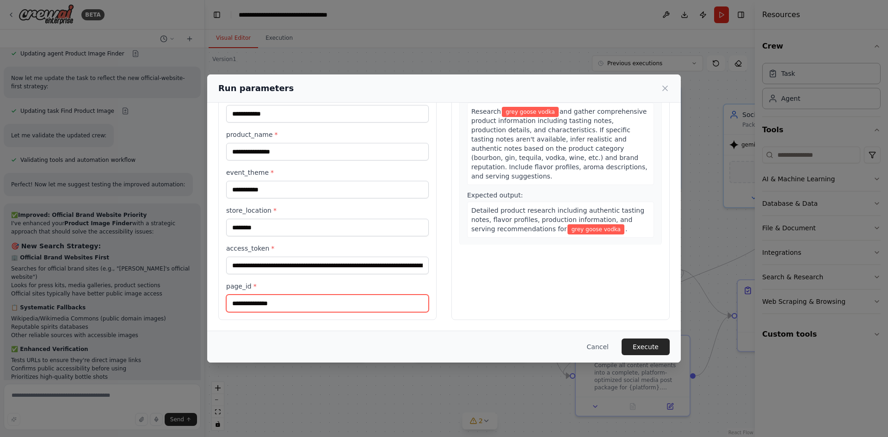
drag, startPoint x: 297, startPoint y: 304, endPoint x: 193, endPoint y: 302, distance: 103.6
click at [194, 302] on div "**********" at bounding box center [444, 218] width 888 height 437
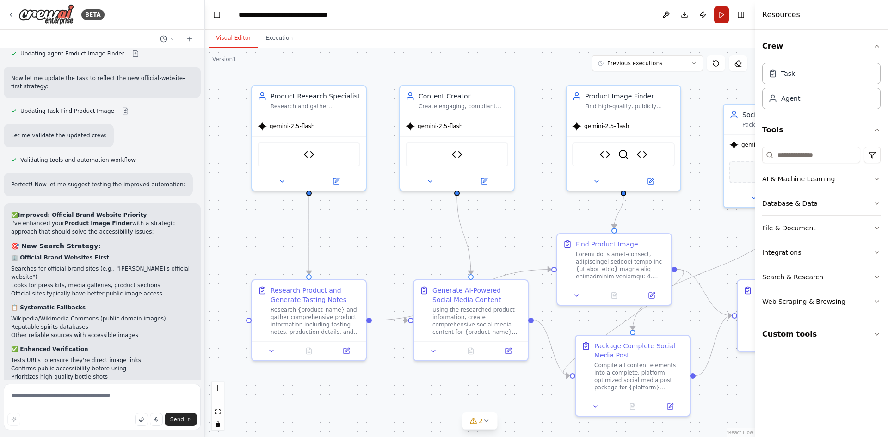
click at [720, 12] on button "Run" at bounding box center [721, 14] width 15 height 17
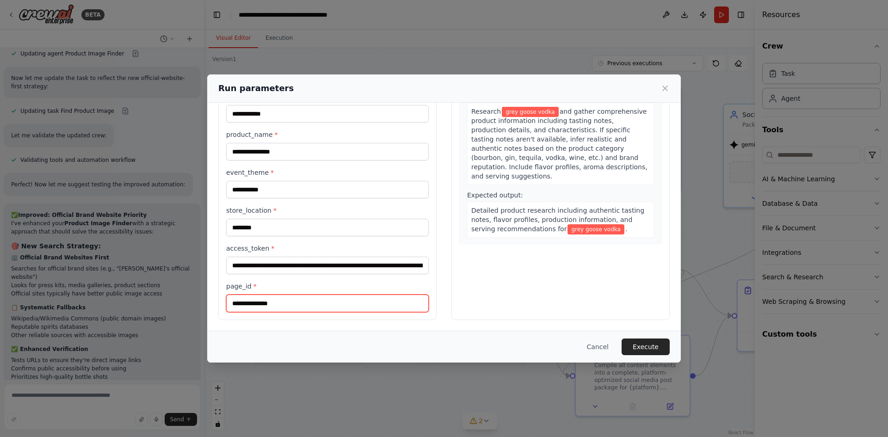
drag, startPoint x: 291, startPoint y: 304, endPoint x: 214, endPoint y: 303, distance: 76.7
click at [214, 303] on div "**********" at bounding box center [443, 176] width 473 height 309
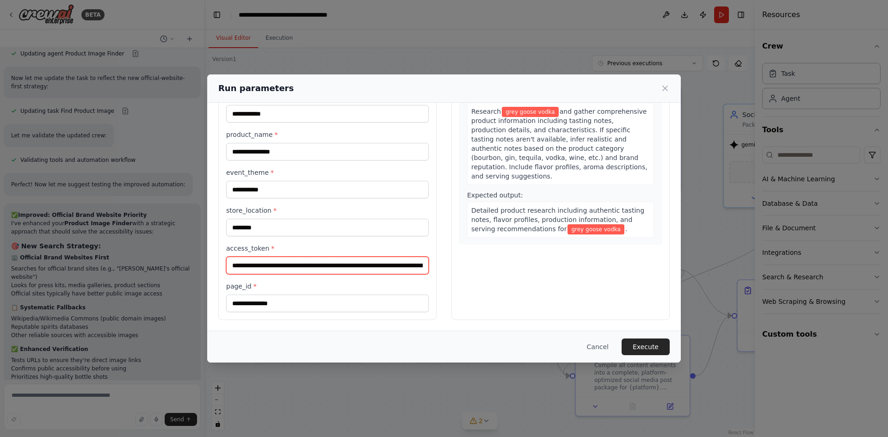
click at [371, 260] on input "**********" at bounding box center [327, 266] width 202 height 18
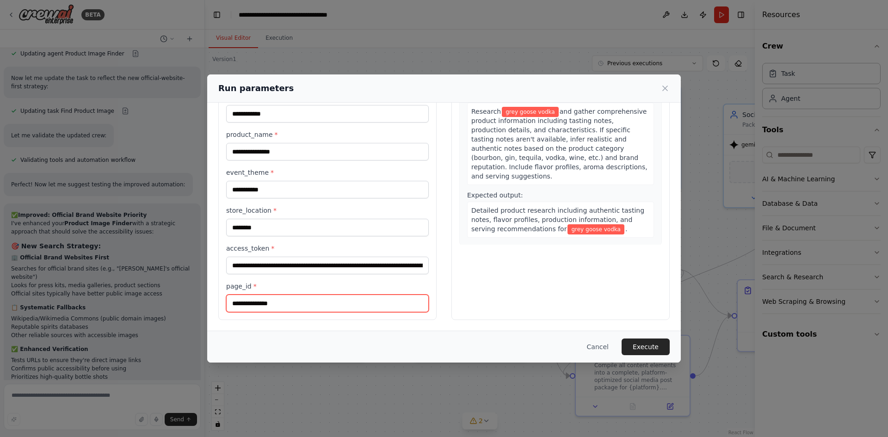
drag, startPoint x: 289, startPoint y: 297, endPoint x: 226, endPoint y: 301, distance: 63.0
click at [226, 301] on input "**********" at bounding box center [327, 303] width 202 height 18
click at [604, 342] on button "Cancel" at bounding box center [597, 346] width 37 height 17
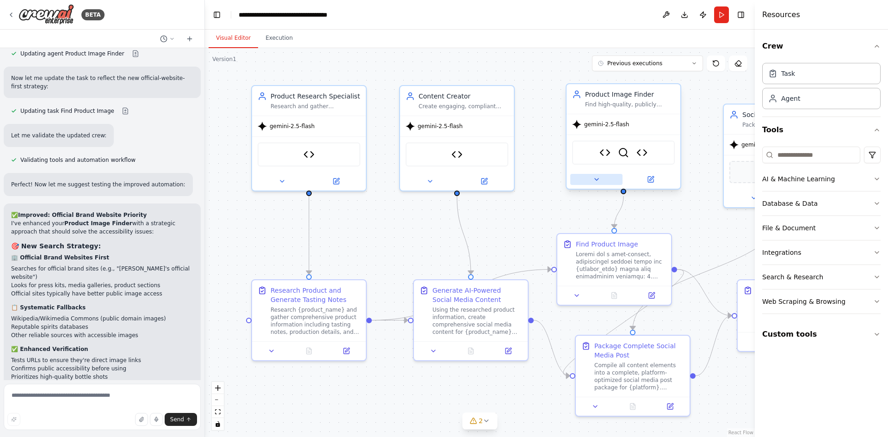
click at [594, 184] on button at bounding box center [596, 179] width 52 height 11
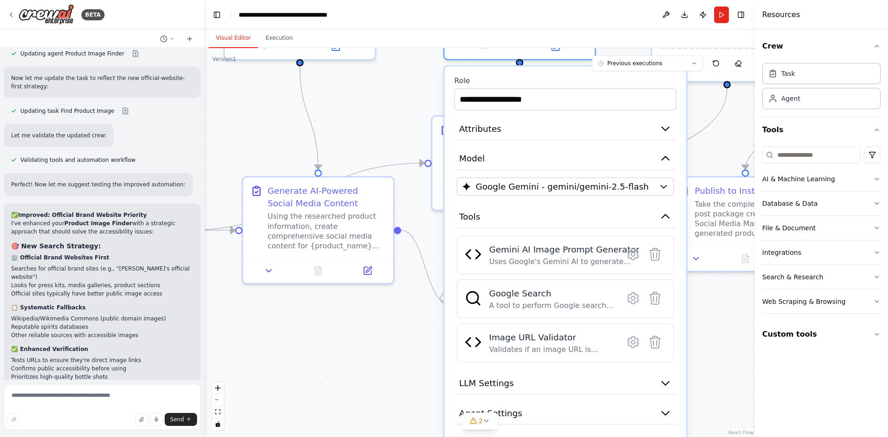
drag, startPoint x: 710, startPoint y: 121, endPoint x: 626, endPoint y: 36, distance: 119.0
click at [626, 36] on div "Visual Editor Execution Version 1 Previous executions Show Tools Hide Agents Re…" at bounding box center [480, 233] width 550 height 407
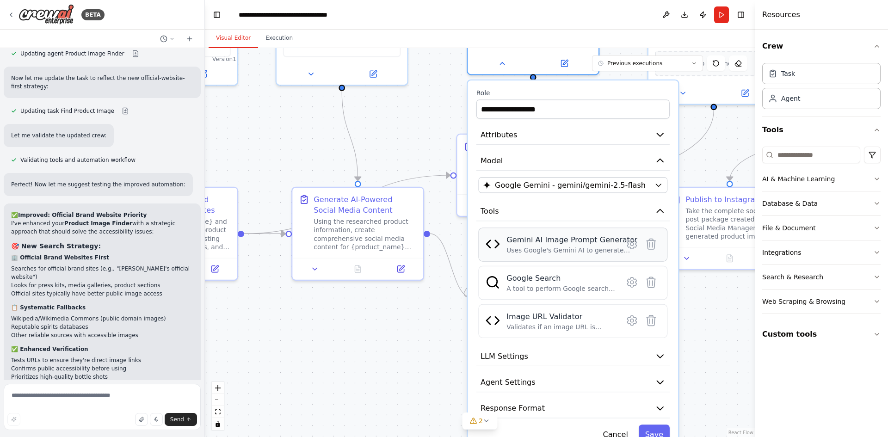
drag, startPoint x: 562, startPoint y: 262, endPoint x: 565, endPoint y: 257, distance: 5.8
click at [565, 257] on div "Gemini AI Image Prompt Generator Uses Google's Gemini AI to generate detailed, …" at bounding box center [572, 244] width 189 height 34
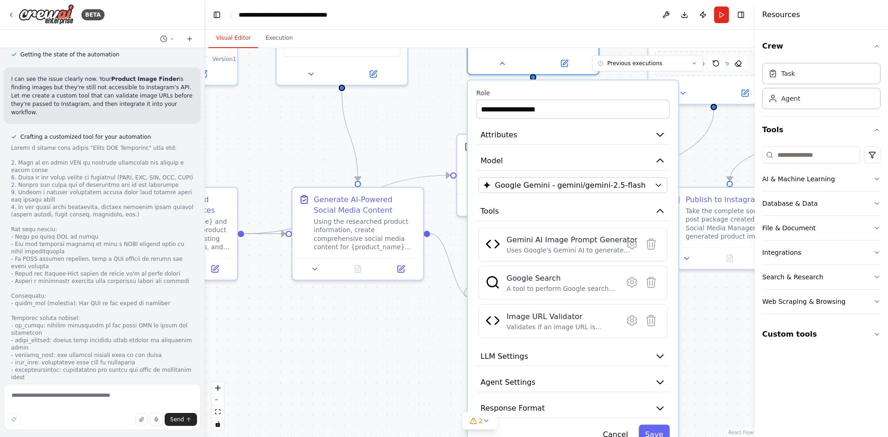
scroll to position [31352, 0]
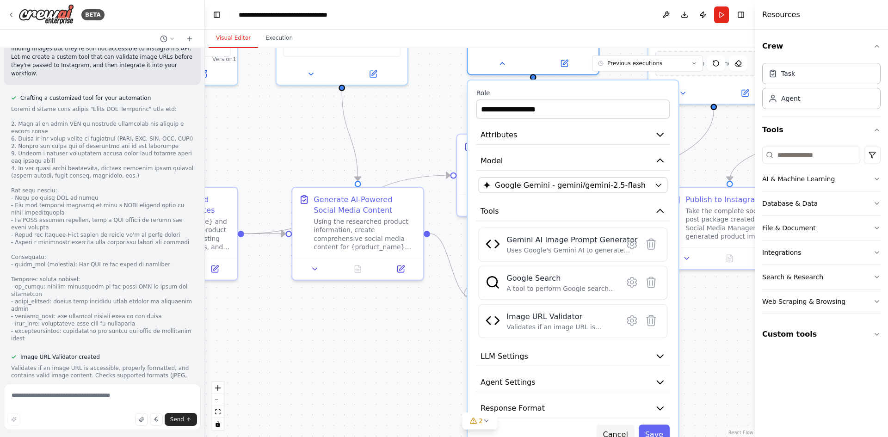
click at [623, 430] on button "Cancel" at bounding box center [615, 433] width 38 height 19
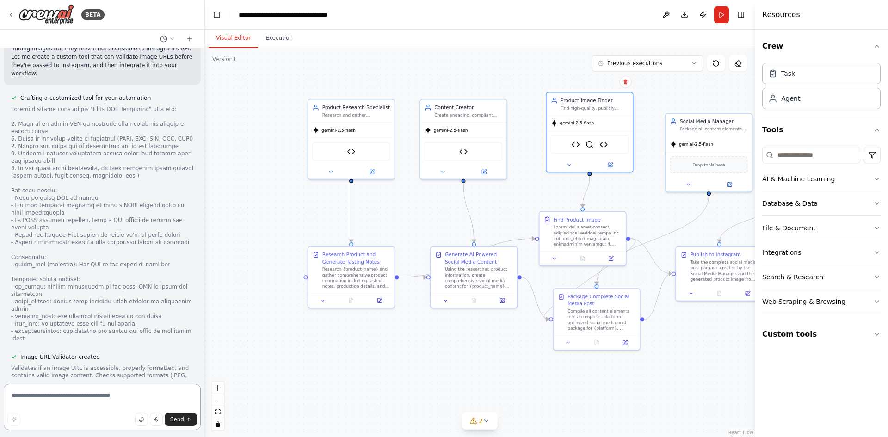
click at [68, 405] on textarea at bounding box center [102, 407] width 197 height 46
click at [93, 397] on textarea "**********" at bounding box center [102, 407] width 197 height 46
type textarea "**********"
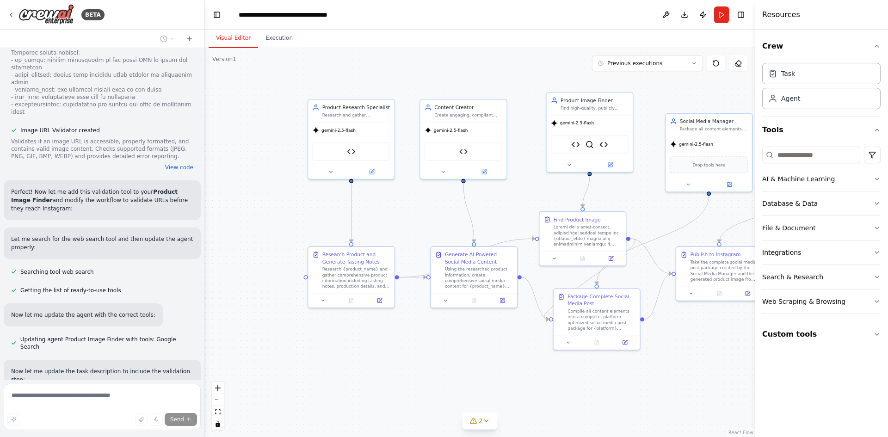
scroll to position [31586, 0]
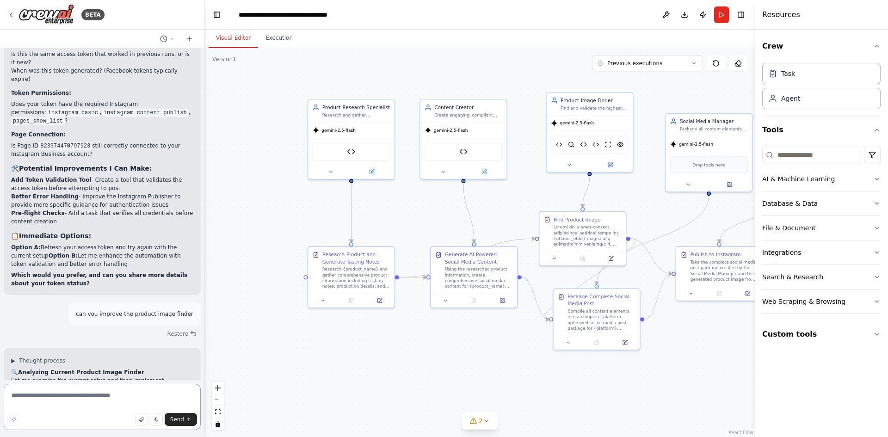
scroll to position [32554, 0]
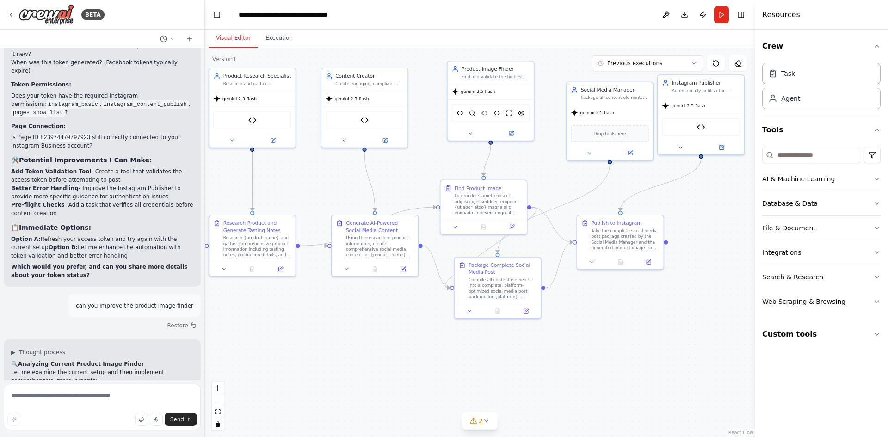
drag, startPoint x: 699, startPoint y: 343, endPoint x: 604, endPoint y: 315, distance: 99.8
click at [604, 315] on div ".deletable-edge-delete-btn { width: 20px; height: 20px; border: 0px solid #ffff…" at bounding box center [480, 242] width 550 height 389
click at [474, 136] on icon at bounding box center [473, 135] width 6 height 6
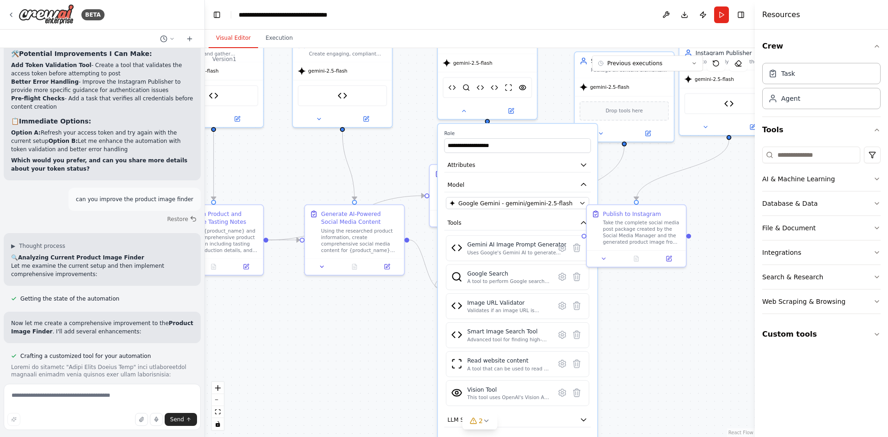
scroll to position [32690, 0]
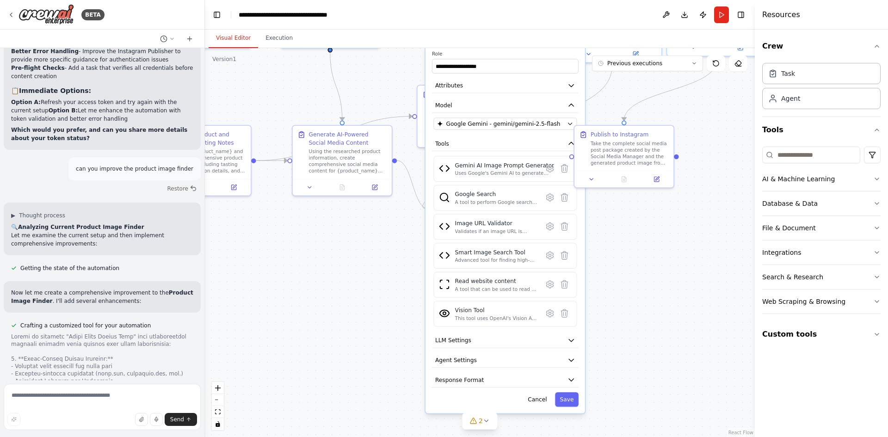
drag, startPoint x: 639, startPoint y: 331, endPoint x: 628, endPoint y: 268, distance: 64.8
click at [628, 268] on div ".deletable-edge-delete-btn { width: 20px; height: 20px; border: 0px solid #ffff…" at bounding box center [480, 242] width 550 height 389
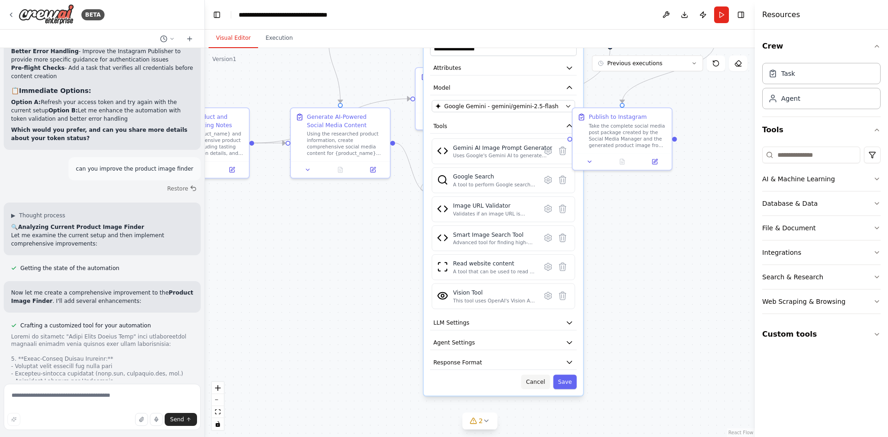
click at [541, 386] on button "Cancel" at bounding box center [535, 381] width 29 height 14
click at [538, 382] on button "Cancel" at bounding box center [535, 381] width 29 height 14
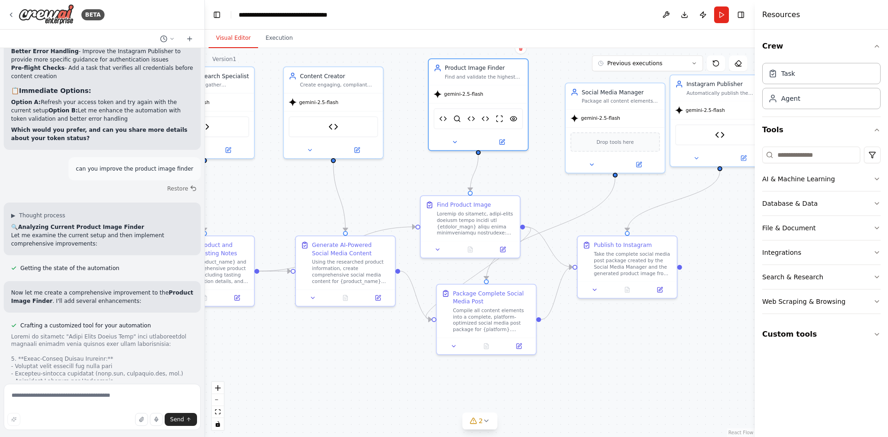
drag, startPoint x: 627, startPoint y: 241, endPoint x: 632, endPoint y: 369, distance: 128.1
click at [632, 369] on div ".deletable-edge-delete-btn { width: 20px; height: 20px; border: 0px solid #ffff…" at bounding box center [480, 242] width 550 height 389
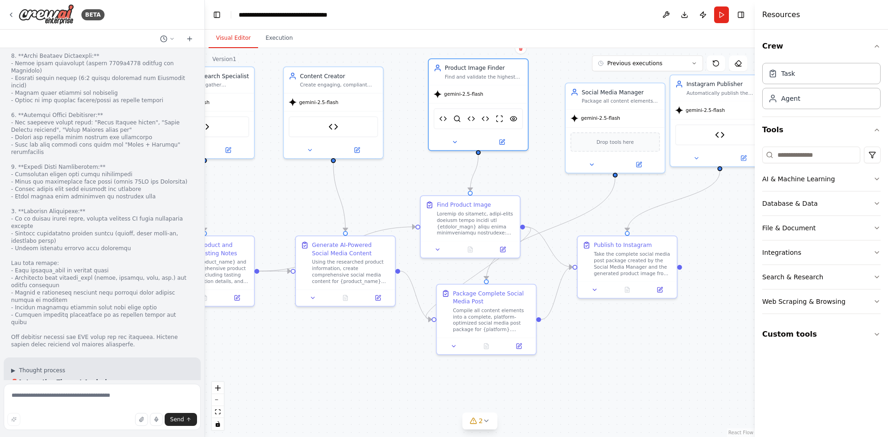
scroll to position [33207, 0]
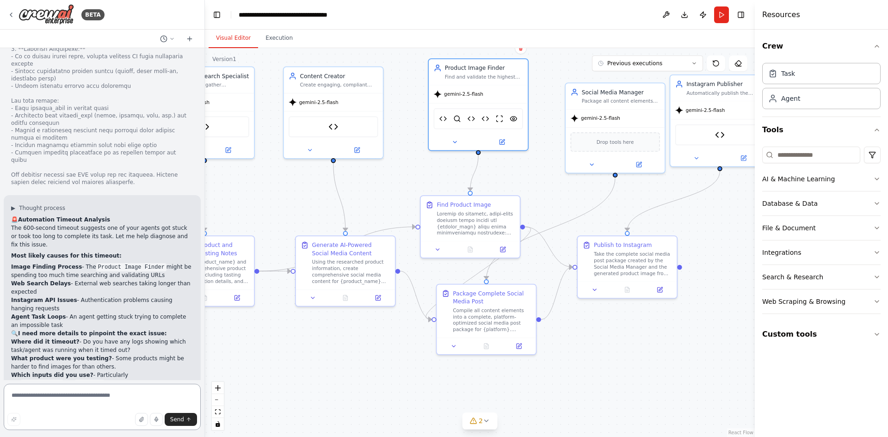
click at [80, 403] on textarea at bounding box center [102, 407] width 197 height 46
type textarea "**********"
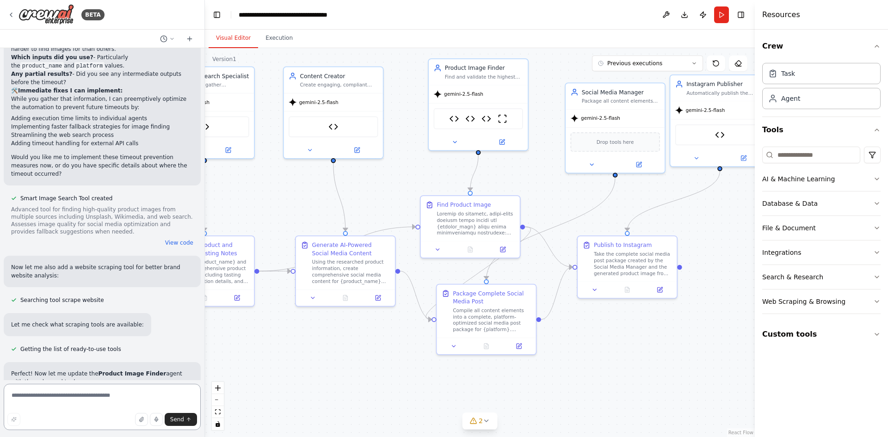
scroll to position [33535, 0]
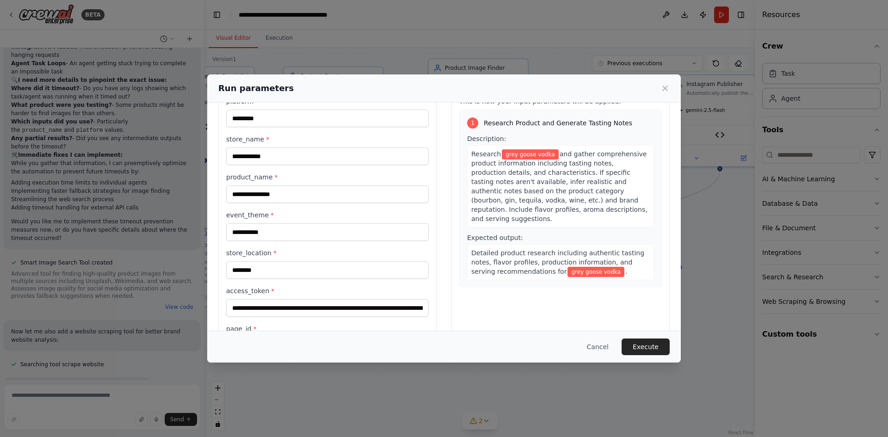
scroll to position [80, 0]
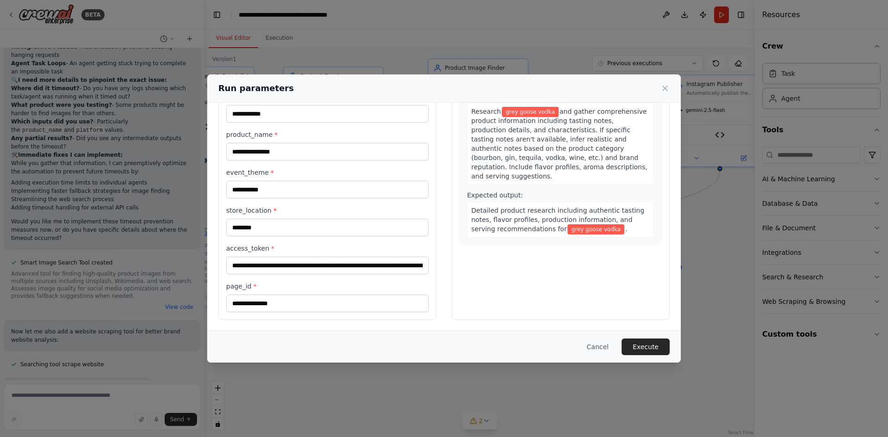
click at [653, 345] on button "Execute" at bounding box center [645, 346] width 48 height 17
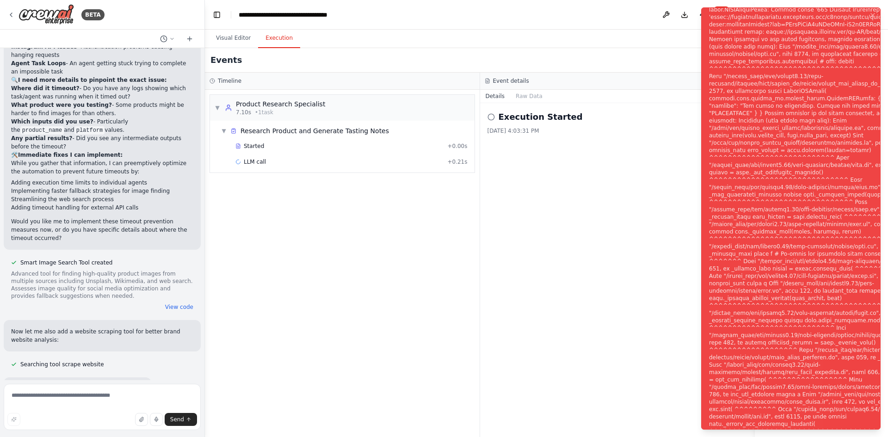
scroll to position [33535, 0]
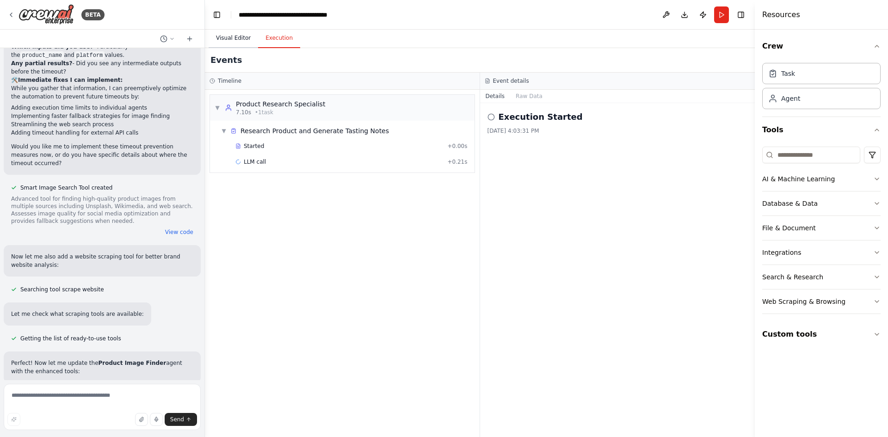
click at [239, 36] on button "Visual Editor" at bounding box center [232, 38] width 49 height 19
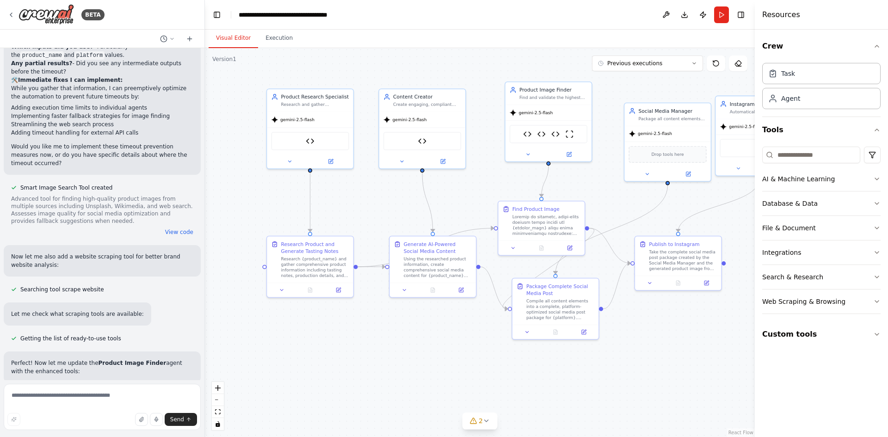
drag, startPoint x: 335, startPoint y: 327, endPoint x: 404, endPoint y: 317, distance: 69.2
click at [407, 318] on div ".deletable-edge-delete-btn { width: 20px; height: 20px; border: 0px solid #ffff…" at bounding box center [480, 242] width 550 height 389
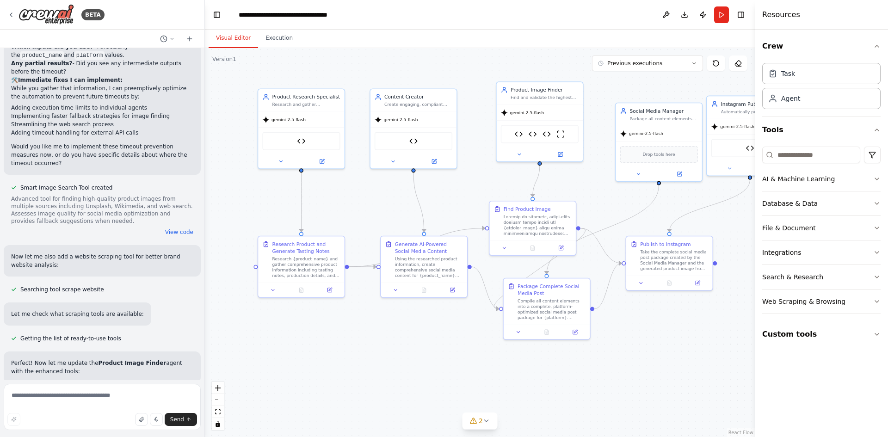
click at [276, 48] on div ".deletable-edge-delete-btn { width: 20px; height: 20px; border: 0px solid #ffff…" at bounding box center [480, 242] width 550 height 389
click at [279, 39] on button "Execution" at bounding box center [279, 38] width 42 height 19
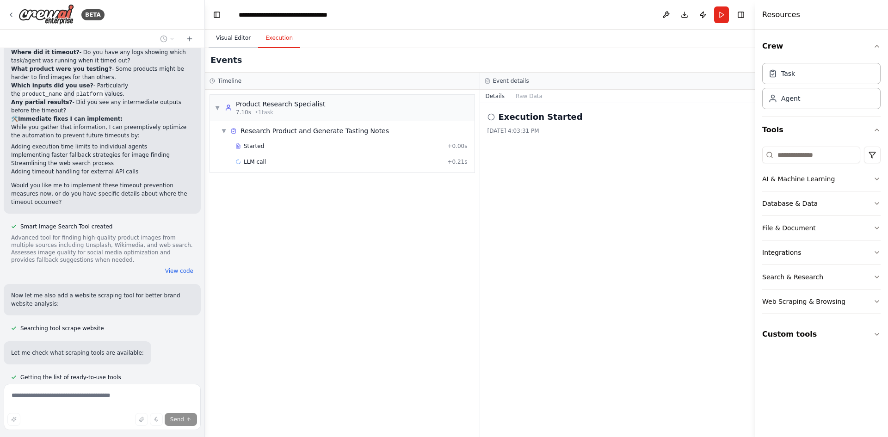
click at [235, 39] on button "Visual Editor" at bounding box center [232, 38] width 49 height 19
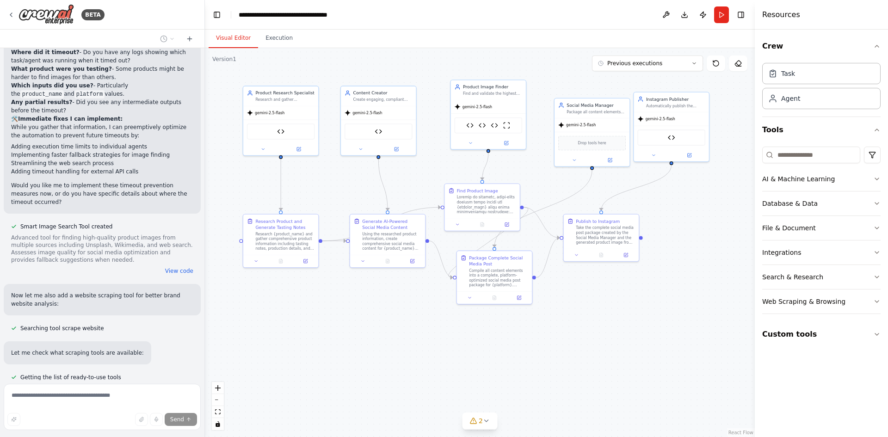
drag, startPoint x: 716, startPoint y: 335, endPoint x: 642, endPoint y: 303, distance: 80.7
click at [642, 303] on div ".deletable-edge-delete-btn { width: 20px; height: 20px; border: 0px solid #ffff…" at bounding box center [480, 242] width 550 height 389
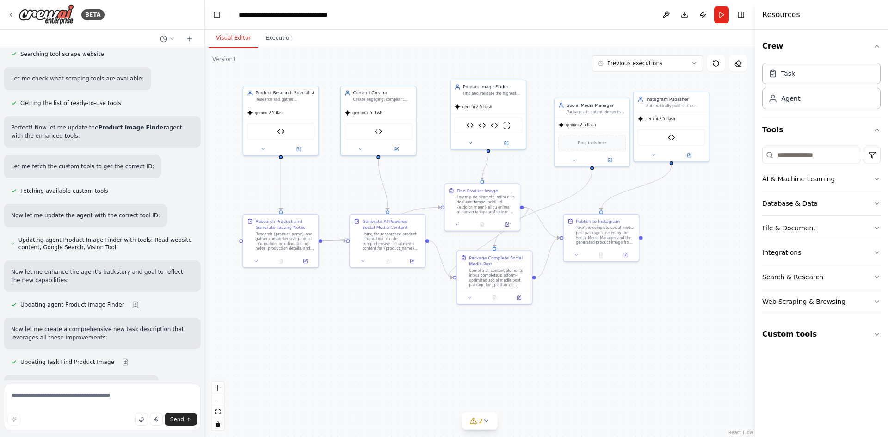
scroll to position [33787, 0]
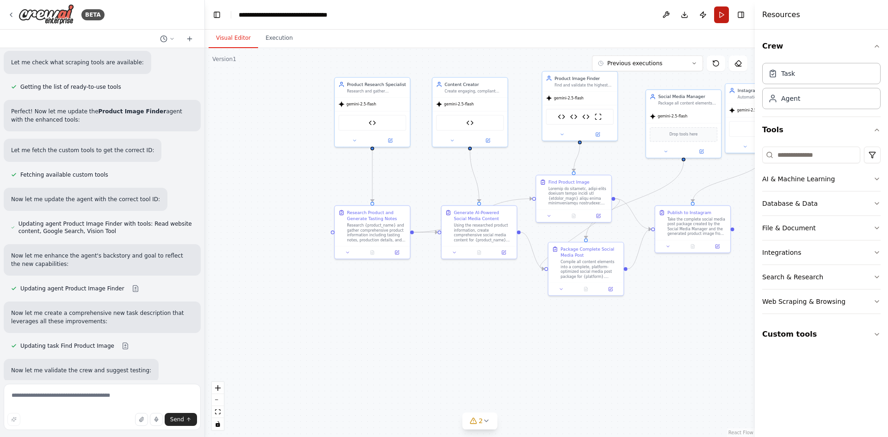
click at [718, 16] on button "Run" at bounding box center [721, 14] width 15 height 17
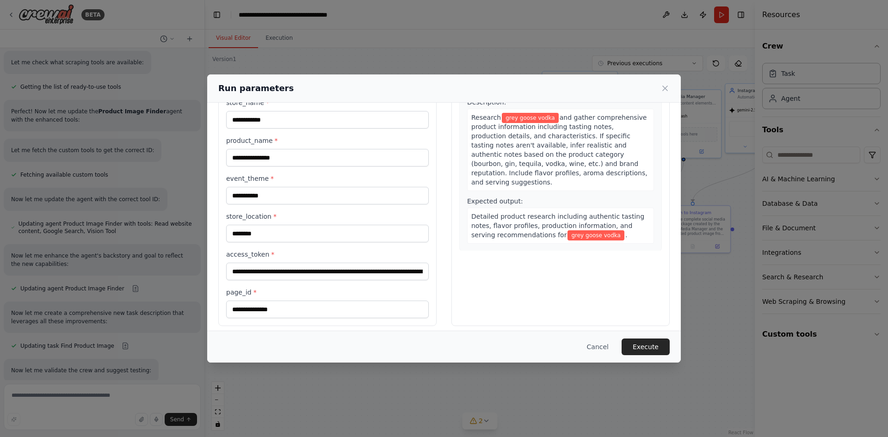
scroll to position [80, 0]
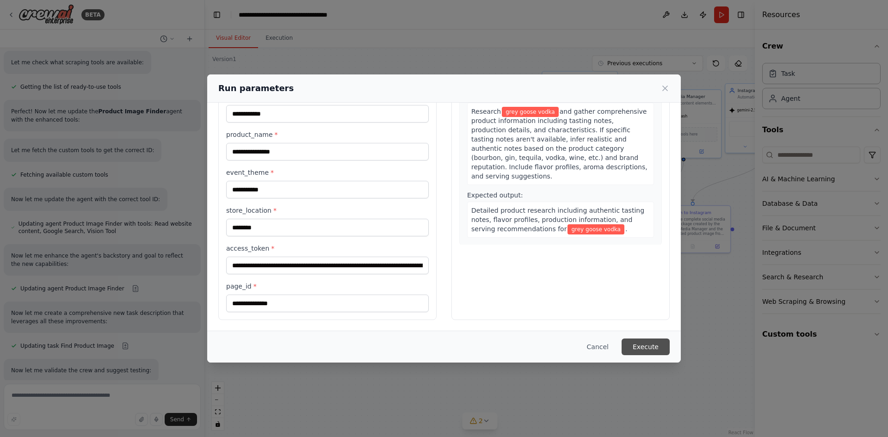
click at [654, 345] on button "Execute" at bounding box center [645, 346] width 48 height 17
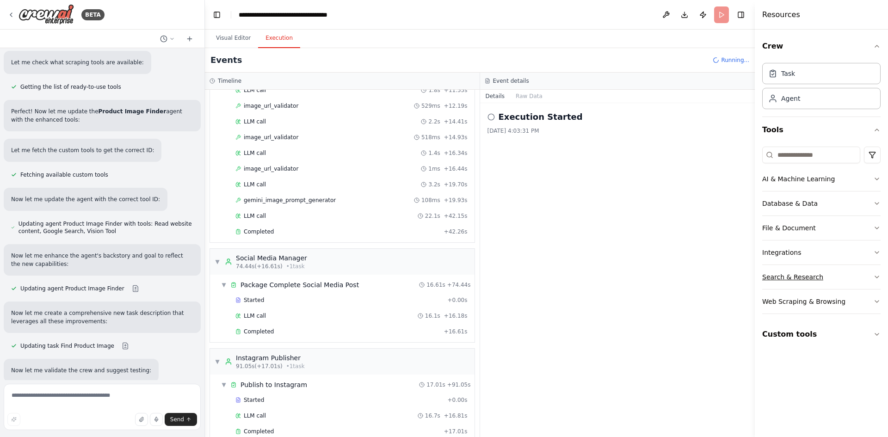
scroll to position [429, 0]
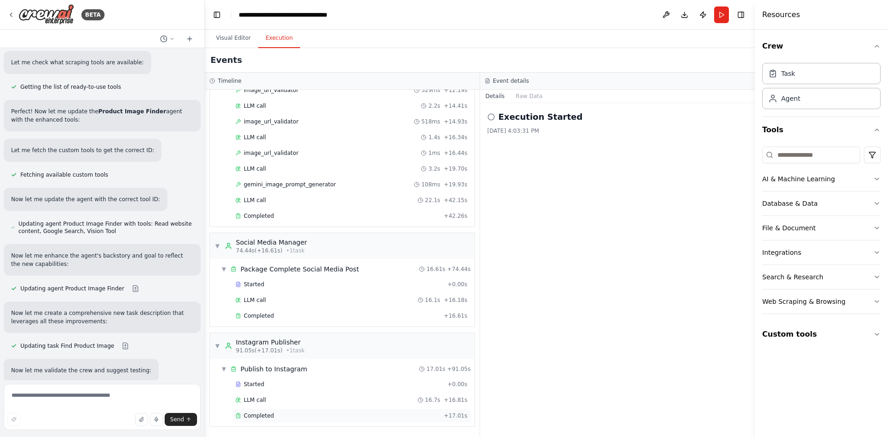
click at [297, 416] on div "Completed" at bounding box center [337, 415] width 205 height 7
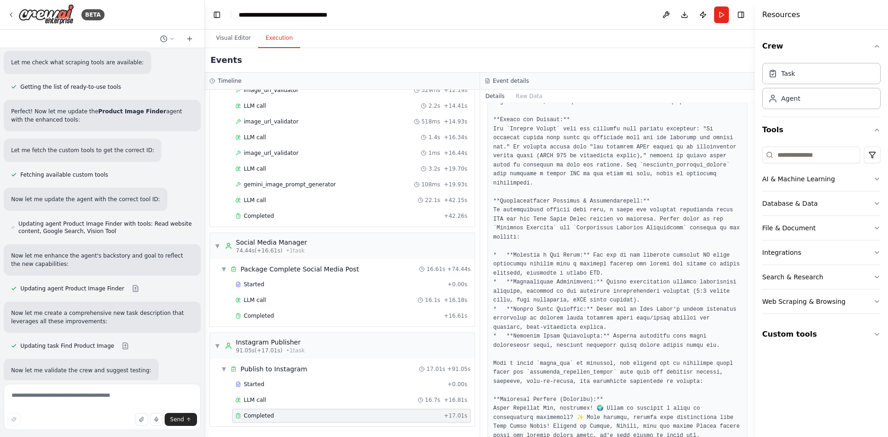
scroll to position [153, 0]
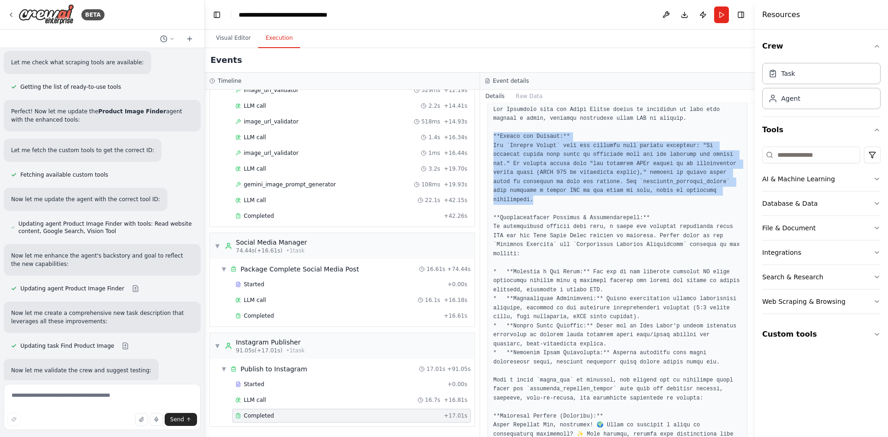
drag, startPoint x: 644, startPoint y: 190, endPoint x: 491, endPoint y: 136, distance: 162.6
click at [491, 136] on div at bounding box center [617, 362] width 260 height 526
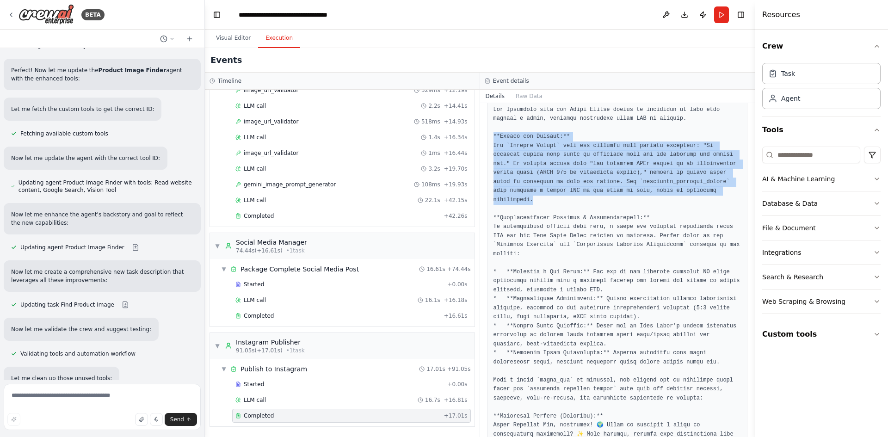
scroll to position [33862, 0]
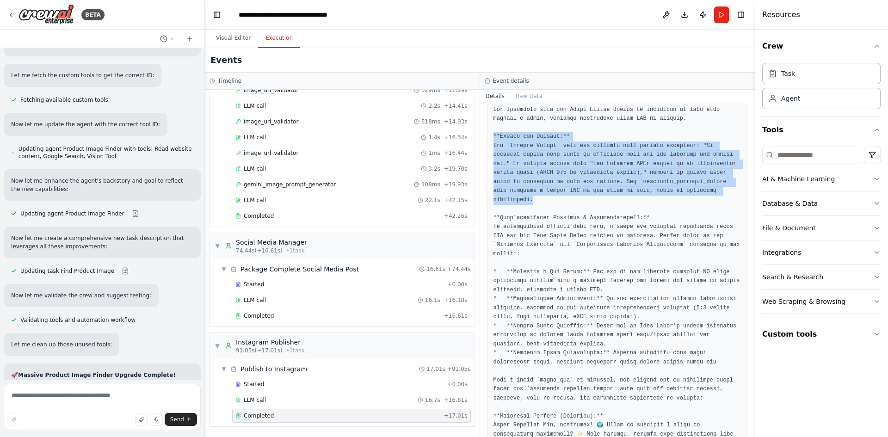
copy pre "**Reason for Failure:** The `Primary Result` from the previous step clearly ind…"
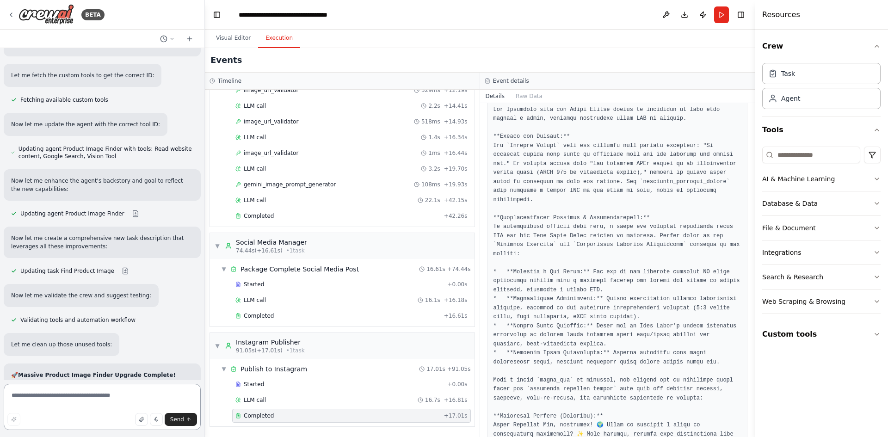
click at [104, 400] on textarea at bounding box center [102, 407] width 197 height 46
paste textarea "**********"
type textarea "**********"
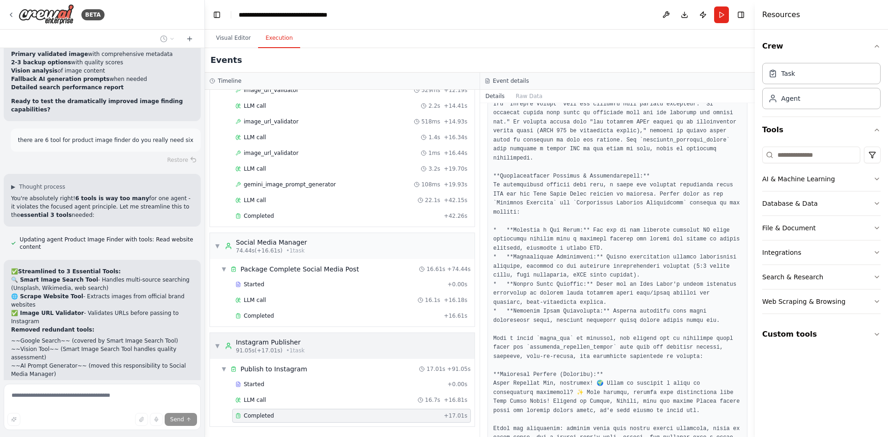
scroll to position [338, 0]
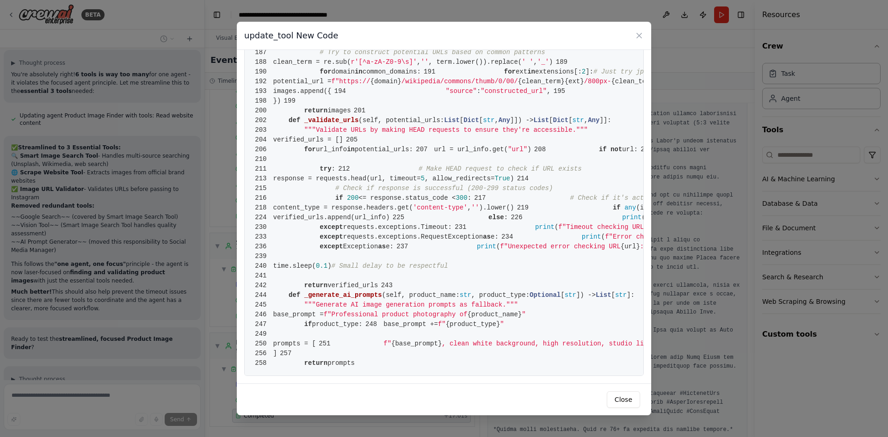
scroll to position [34696, 0]
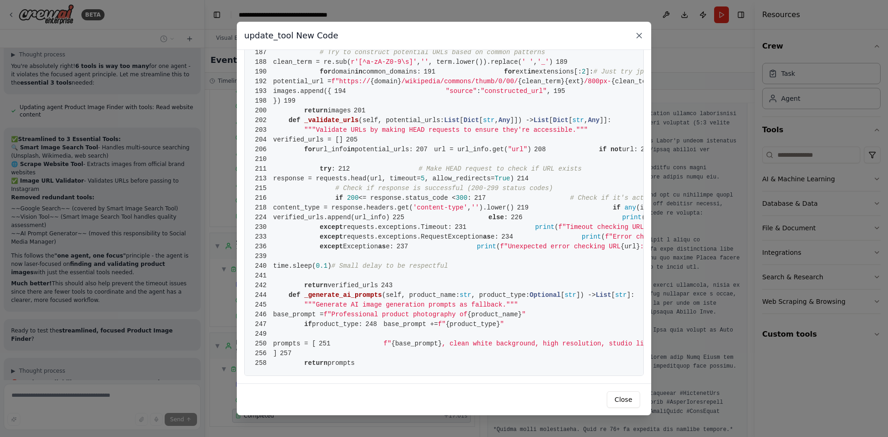
click at [636, 35] on icon at bounding box center [638, 35] width 9 height 9
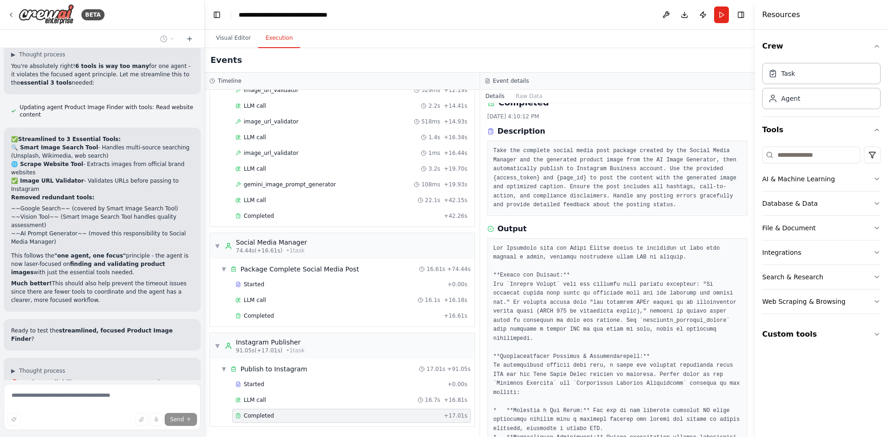
scroll to position [0, 0]
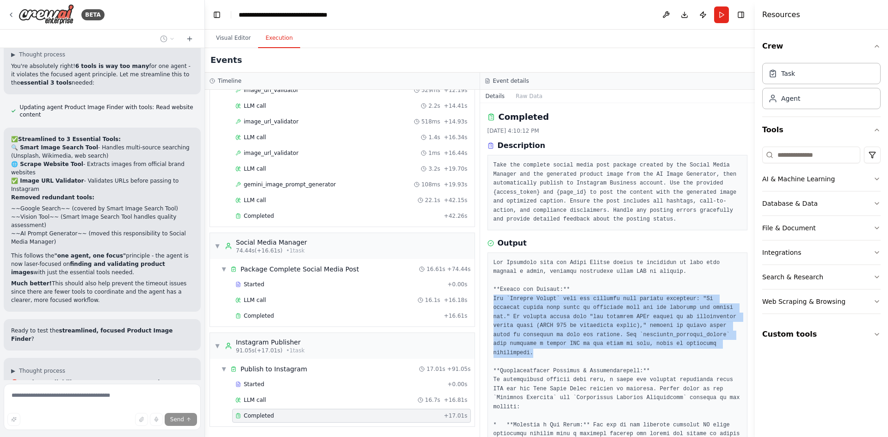
drag, startPoint x: 492, startPoint y: 299, endPoint x: 653, endPoint y: 344, distance: 167.3
copy pre "The `Primary Result` from the previous step clearly indicated: "No suitable ima…"
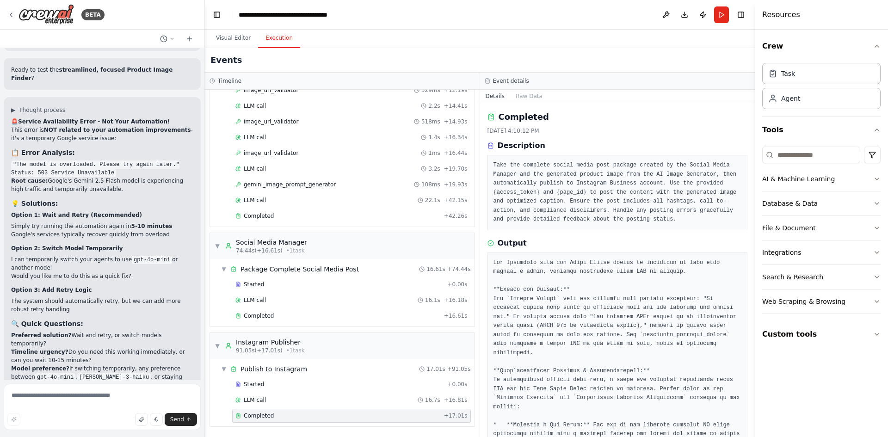
scroll to position [34967, 0]
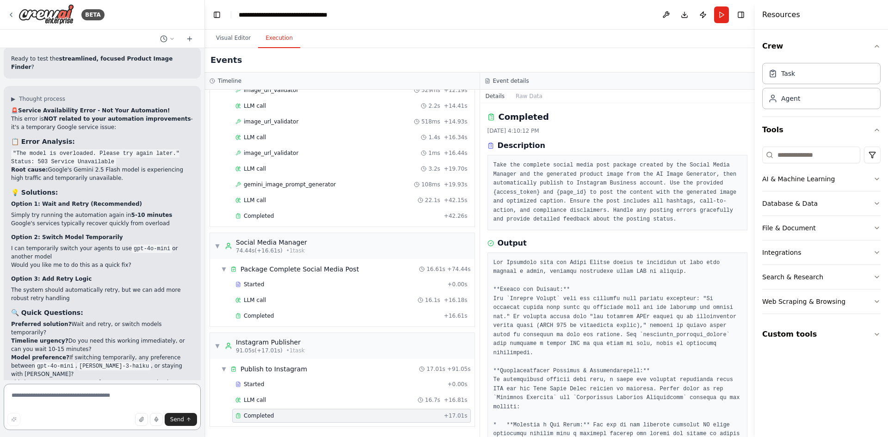
click at [87, 398] on textarea at bounding box center [102, 407] width 197 height 46
type textarea "**********"
click at [178, 419] on span "Send" at bounding box center [177, 419] width 14 height 7
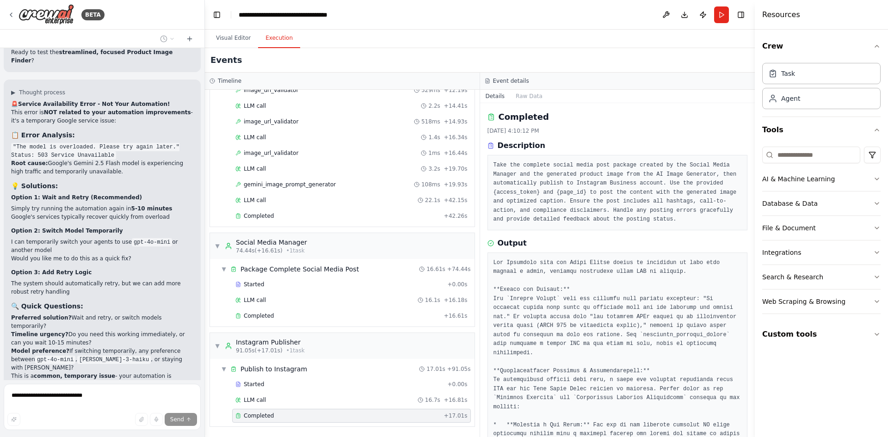
click at [231, 38] on button "Visual Editor" at bounding box center [232, 38] width 49 height 19
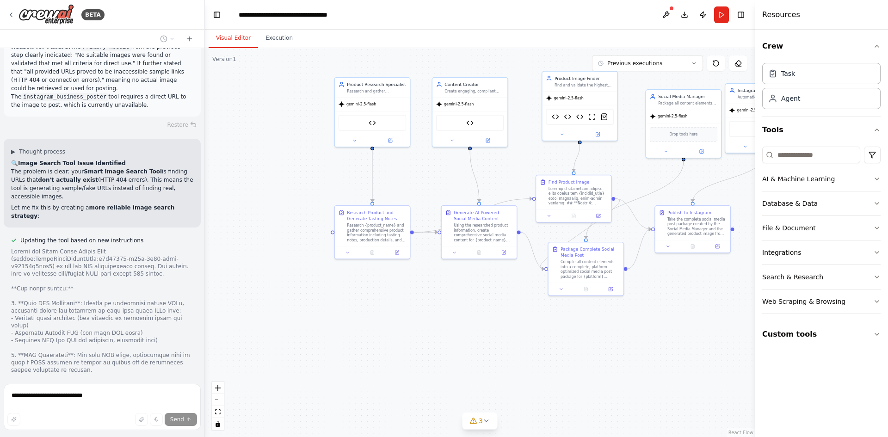
scroll to position [35378, 0]
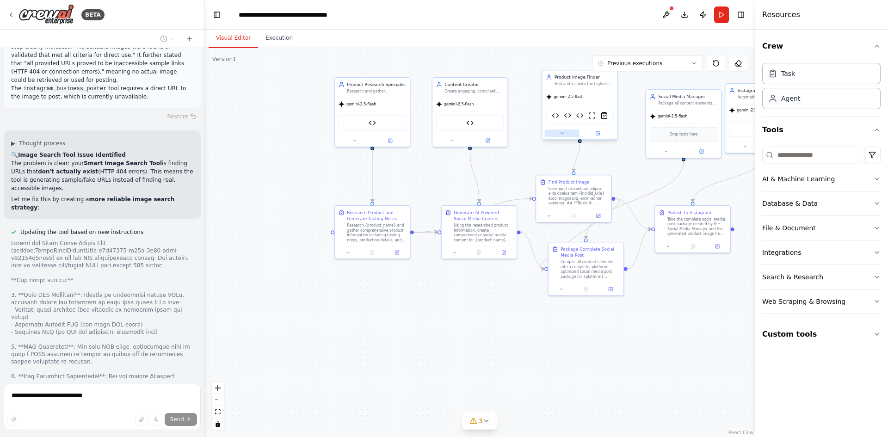
click at [564, 135] on icon at bounding box center [561, 133] width 5 height 5
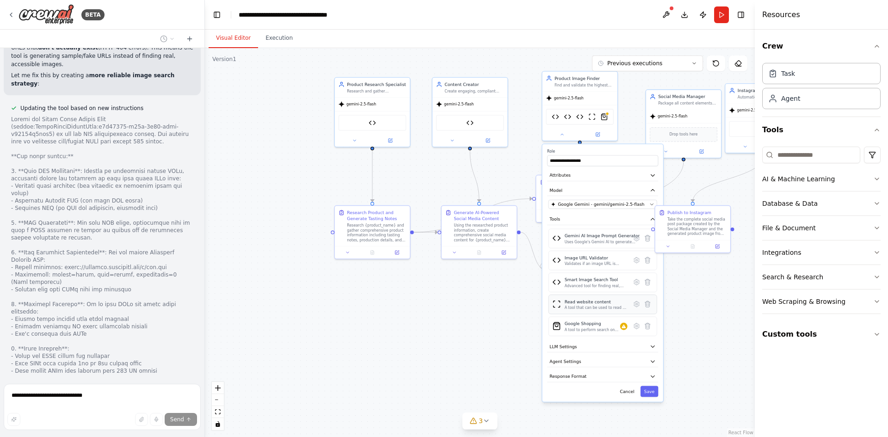
scroll to position [35510, 0]
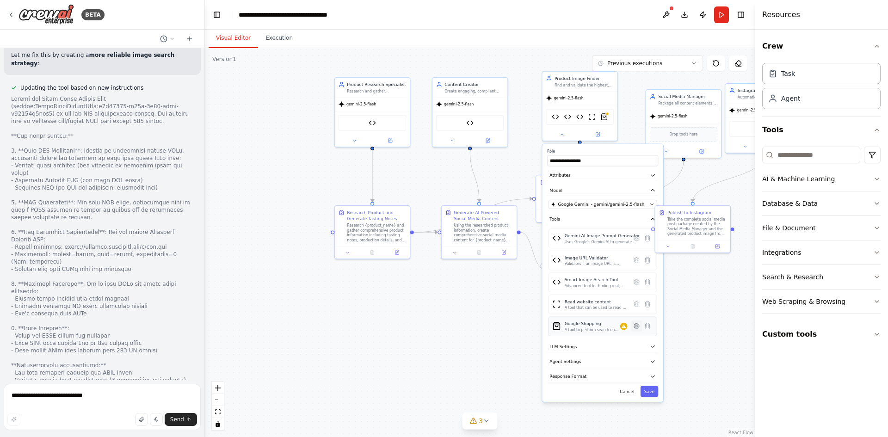
click at [639, 329] on icon at bounding box center [635, 325] width 7 height 7
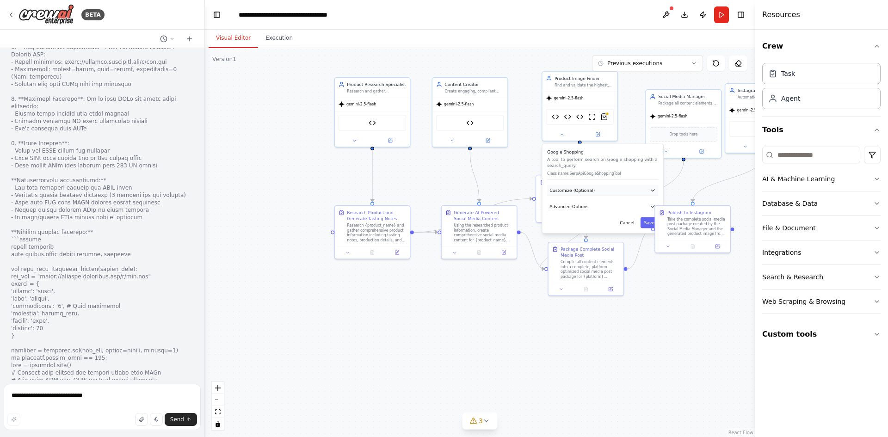
scroll to position [35718, 0]
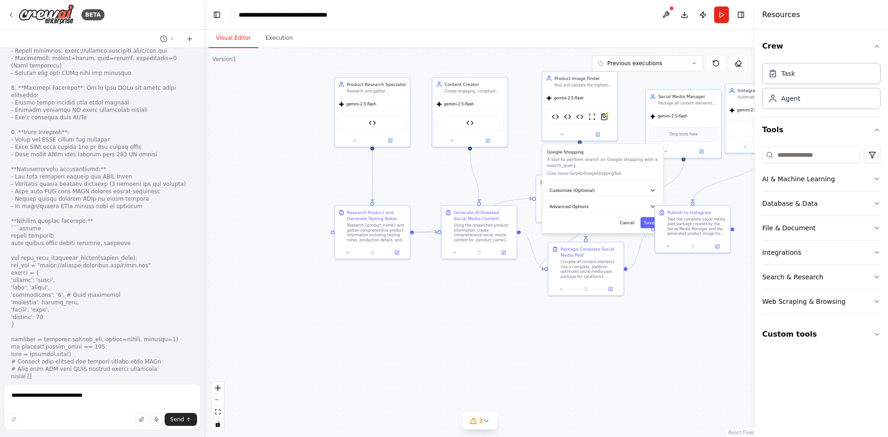
click at [641, 359] on div ".deletable-edge-delete-btn { width: 20px; height: 20px; border: 0px solid #ffff…" at bounding box center [480, 242] width 550 height 389
click at [481, 421] on span "3" at bounding box center [480, 420] width 4 height 9
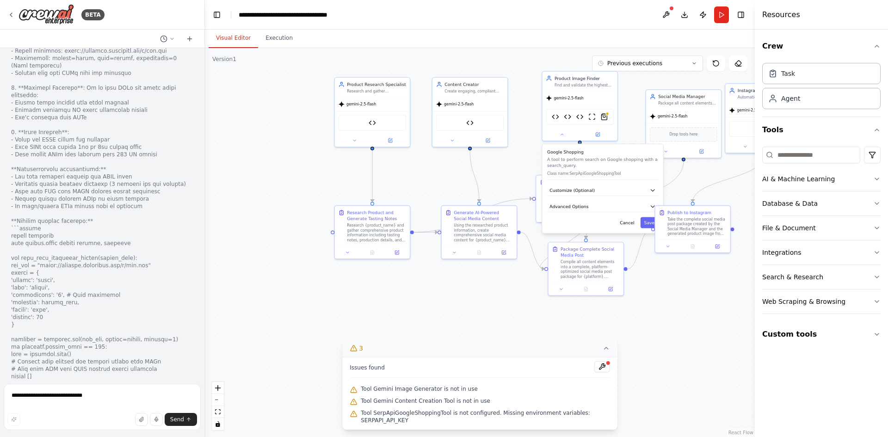
click at [604, 352] on icon at bounding box center [605, 347] width 7 height 7
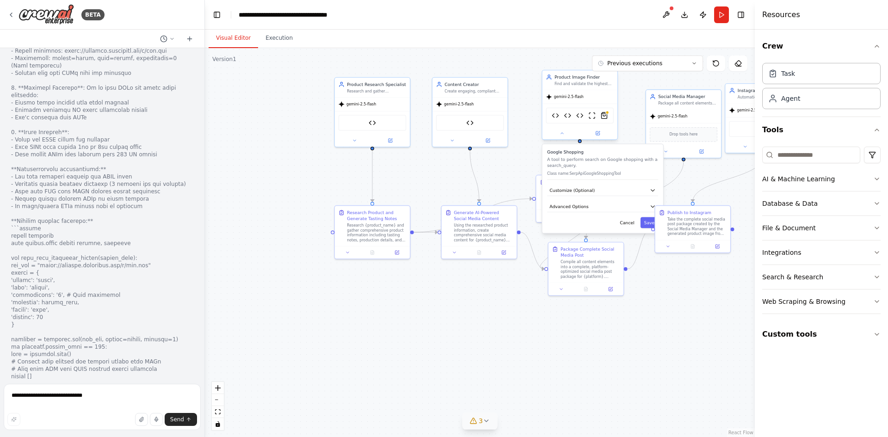
click at [592, 85] on div "Find and validate the highest quality, most Instagram-optimized product images …" at bounding box center [583, 83] width 59 height 5
click at [630, 224] on button "Cancel" at bounding box center [627, 222] width 22 height 11
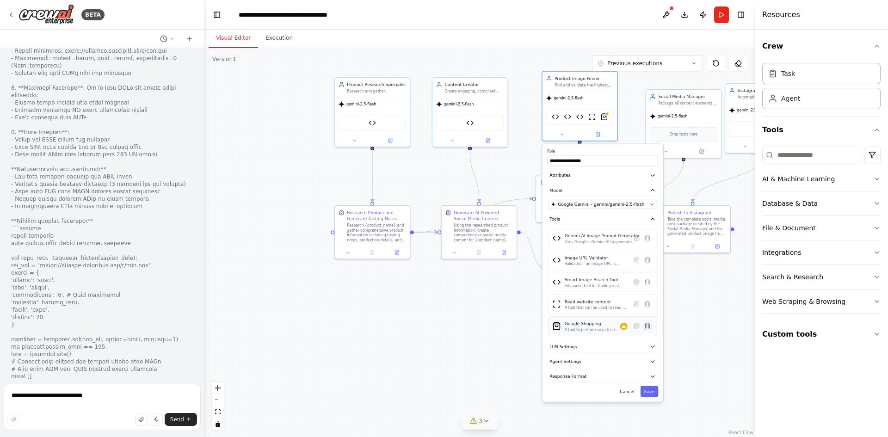
click at [649, 328] on icon at bounding box center [647, 326] width 5 height 6
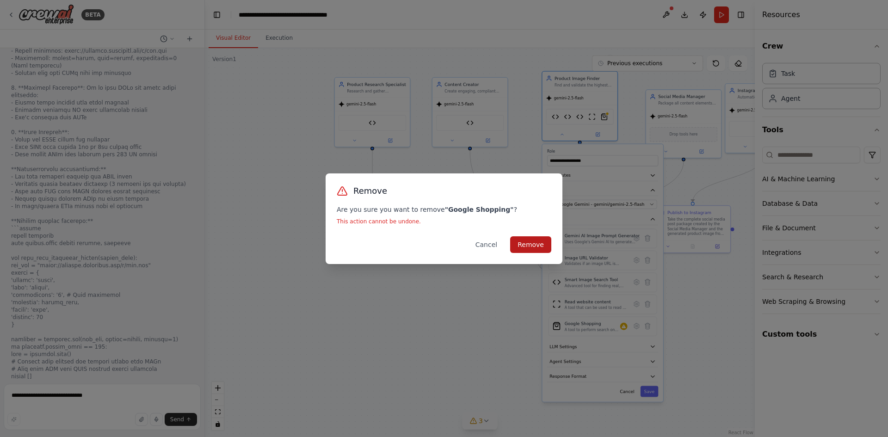
click at [541, 246] on button "Remove" at bounding box center [530, 244] width 41 height 17
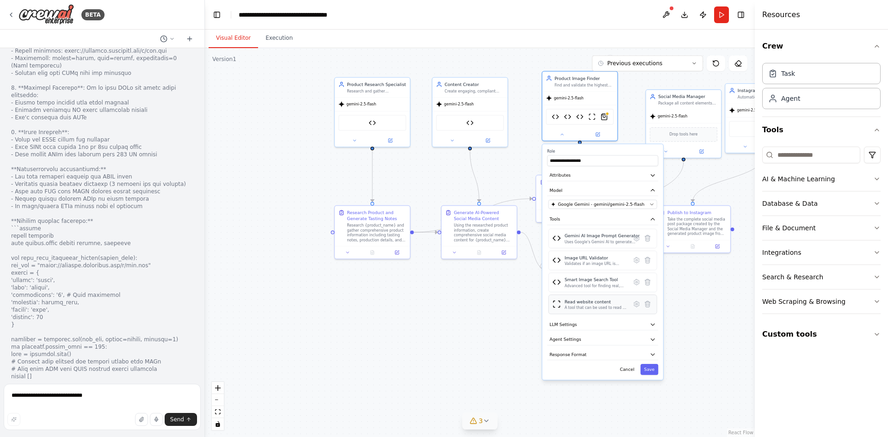
click at [593, 310] on div "A tool that can be used to read a website content." at bounding box center [595, 307] width 63 height 5
click at [557, 307] on img at bounding box center [556, 304] width 8 height 8
click at [650, 306] on icon at bounding box center [646, 303] width 7 height 7
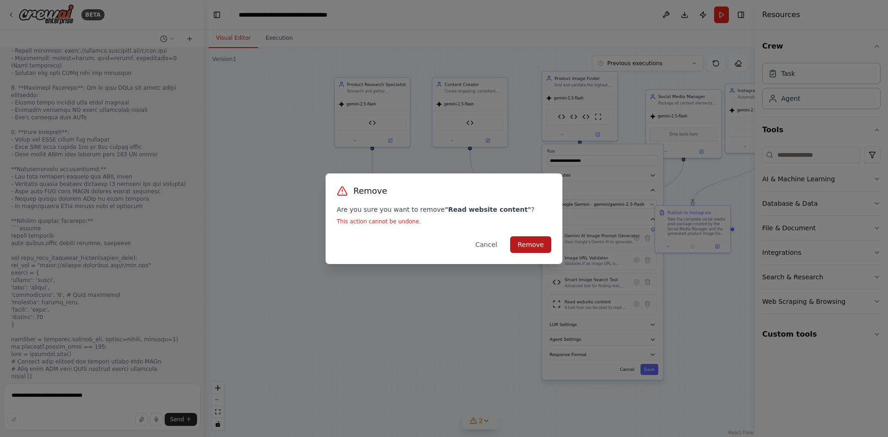
click at [547, 250] on button "Remove" at bounding box center [530, 244] width 41 height 17
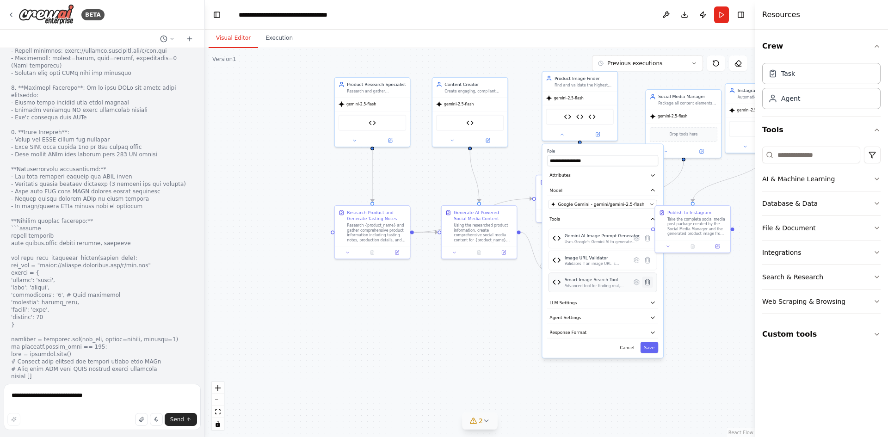
click at [648, 285] on div ".deletable-edge-delete-btn { width: 20px; height: 20px; border: 0px solid #ffff…" at bounding box center [480, 242] width 550 height 389
click at [647, 282] on icon at bounding box center [647, 282] width 5 height 6
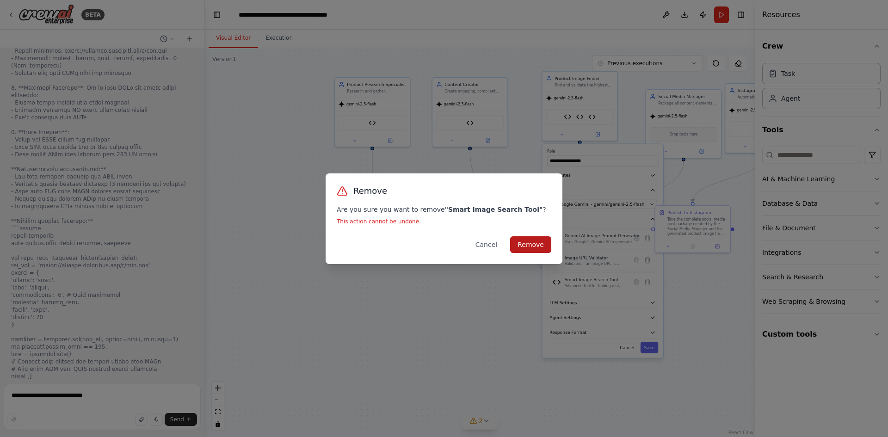
click at [539, 243] on button "Remove" at bounding box center [530, 244] width 41 height 17
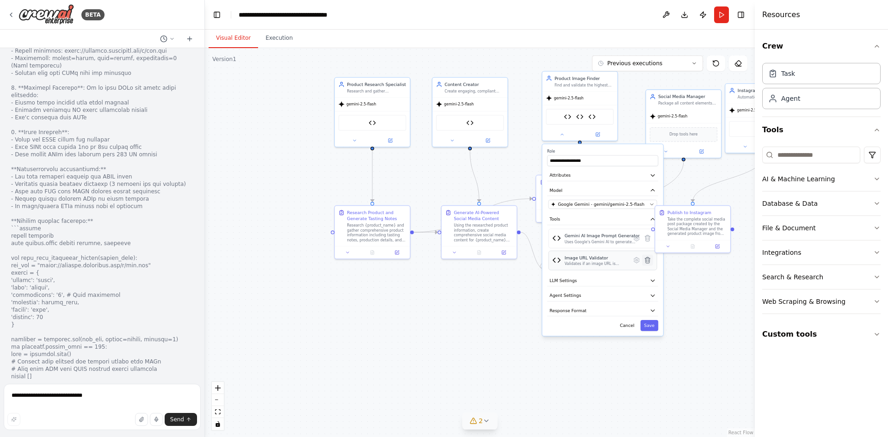
click at [649, 263] on icon at bounding box center [646, 260] width 7 height 7
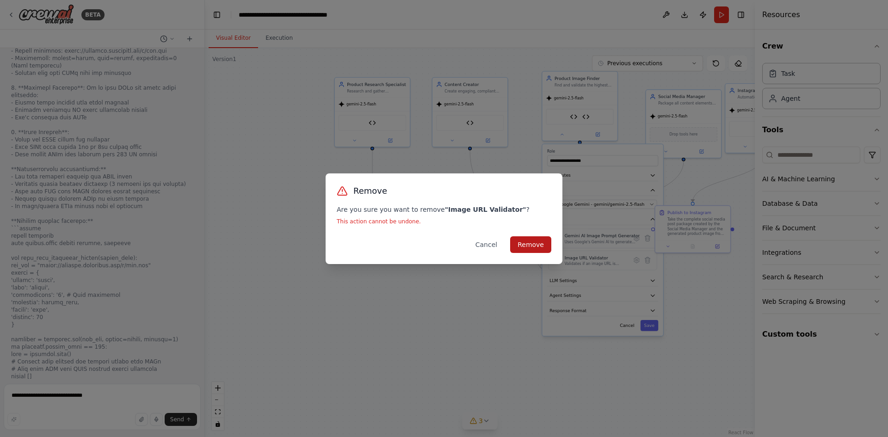
click at [526, 244] on button "Remove" at bounding box center [530, 244] width 41 height 17
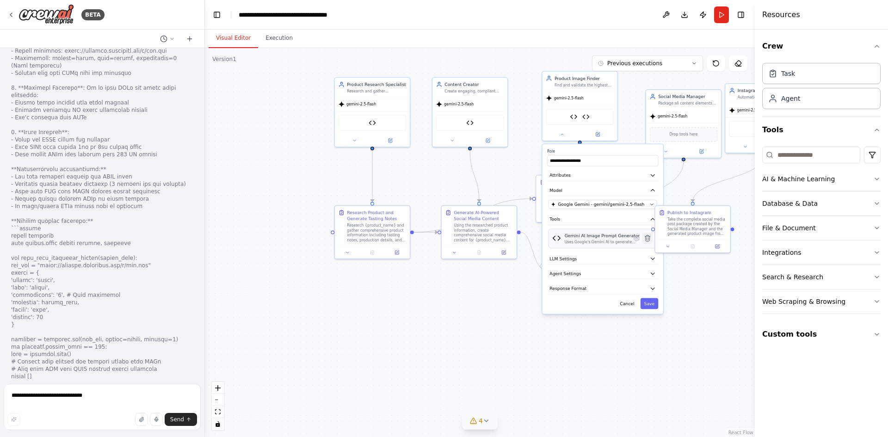
click at [650, 241] on icon at bounding box center [646, 237] width 7 height 7
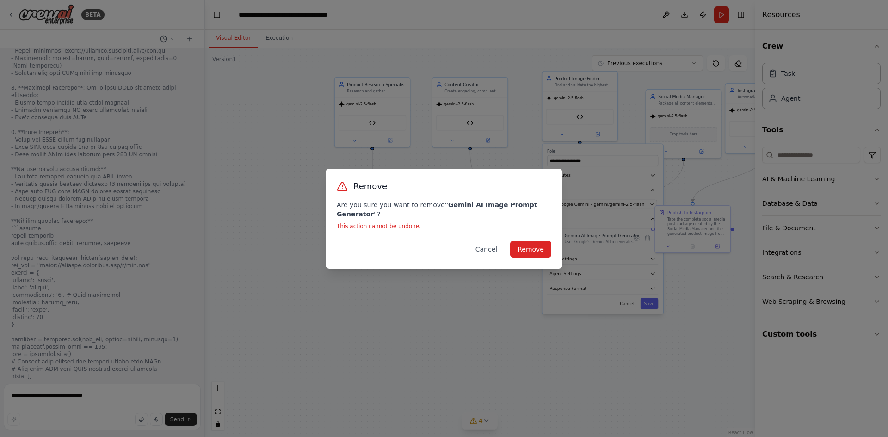
click at [597, 242] on div "Remove Are you sure you want to remove " Gemini AI Image Prompt Generator " ? T…" at bounding box center [444, 218] width 888 height 437
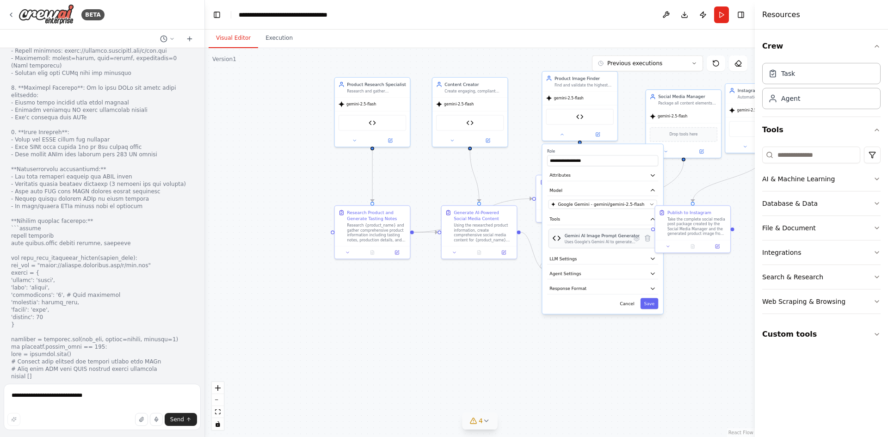
click at [600, 239] on div "Uses Google's Gemini AI to generate detailed, professional image prompts for pr…" at bounding box center [601, 241] width 75 height 5
click at [598, 242] on div "Uses Google's Gemini AI to generate detailed, professional image prompts for pr…" at bounding box center [601, 241] width 75 height 5
click at [795, 335] on button "Custom tools" at bounding box center [821, 334] width 118 height 26
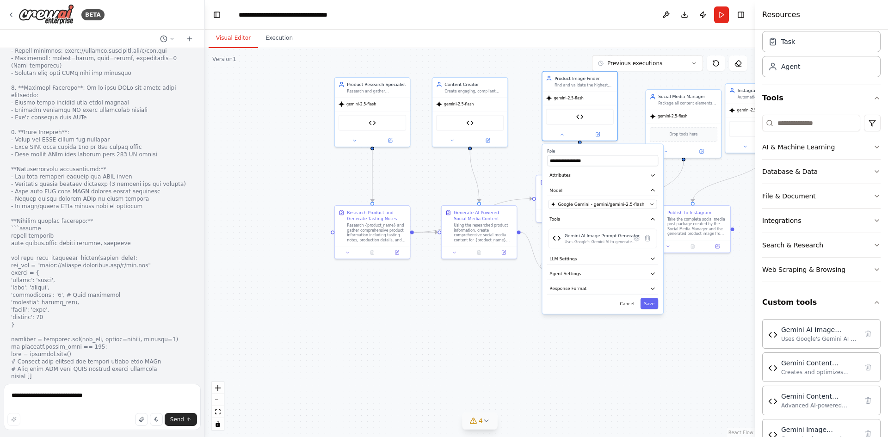
scroll to position [46, 0]
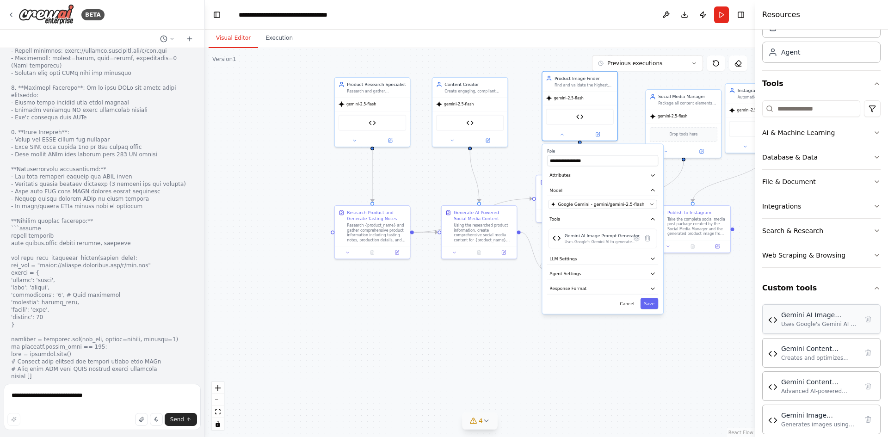
click at [801, 324] on div "Uses Google's Gemini AI to generate detailed, professional image prompts for pr…" at bounding box center [819, 323] width 77 height 7
click at [769, 322] on img at bounding box center [772, 319] width 9 height 9
click at [637, 239] on icon at bounding box center [636, 238] width 2 height 2
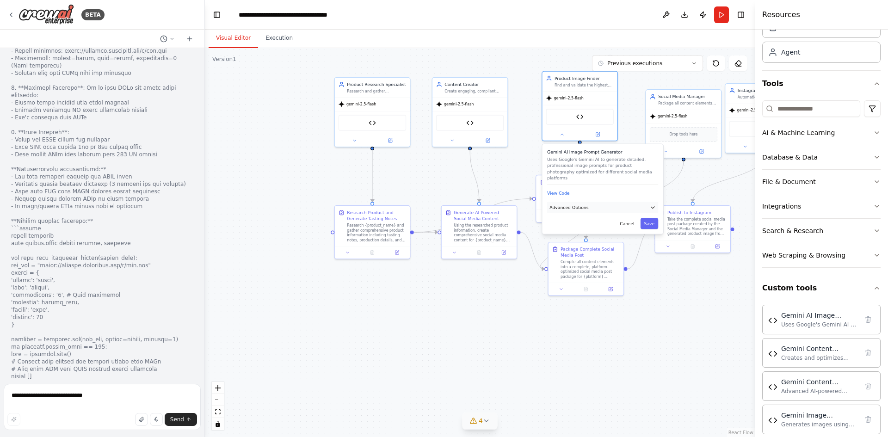
click at [588, 202] on button "Advanced Options" at bounding box center [602, 207] width 111 height 11
click at [560, 190] on button "View Code" at bounding box center [558, 193] width 23 height 6
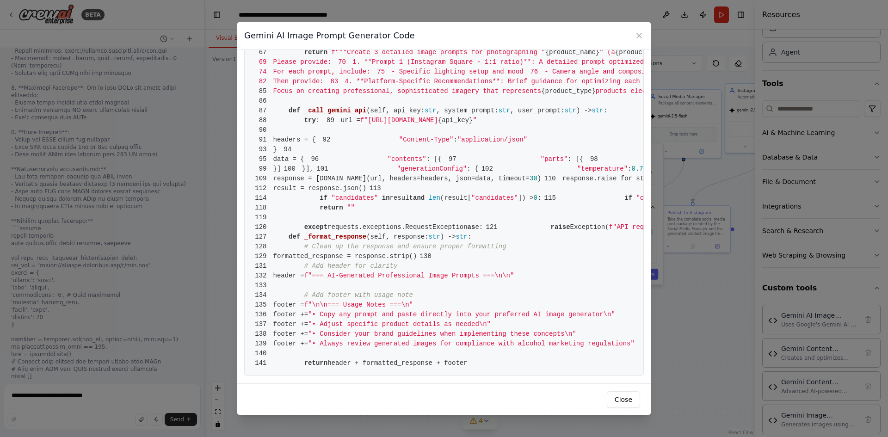
scroll to position [324, 0]
click at [542, 325] on pre "1 from crewai.tools import BaseTool 2 from pydantic import BaseModel, Field 3 f…" at bounding box center [443, 62] width 399 height 627
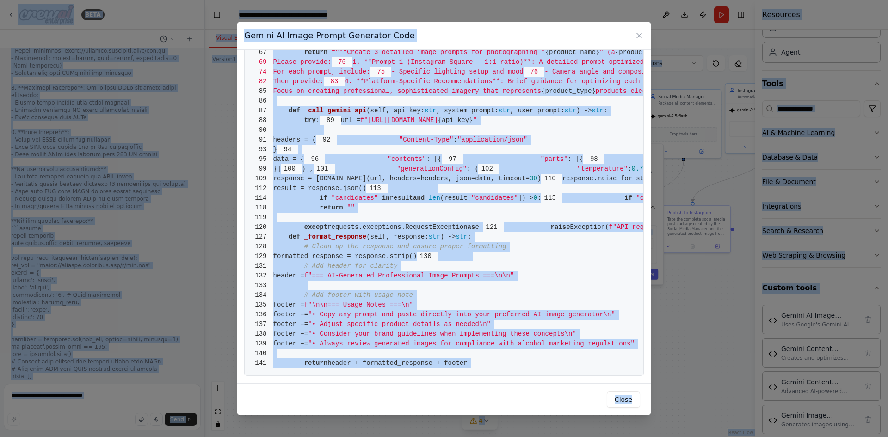
click at [542, 325] on pre "1 from crewai.tools import BaseTool 2 from pydantic import BaseModel, Field 3 f…" at bounding box center [443, 62] width 399 height 627
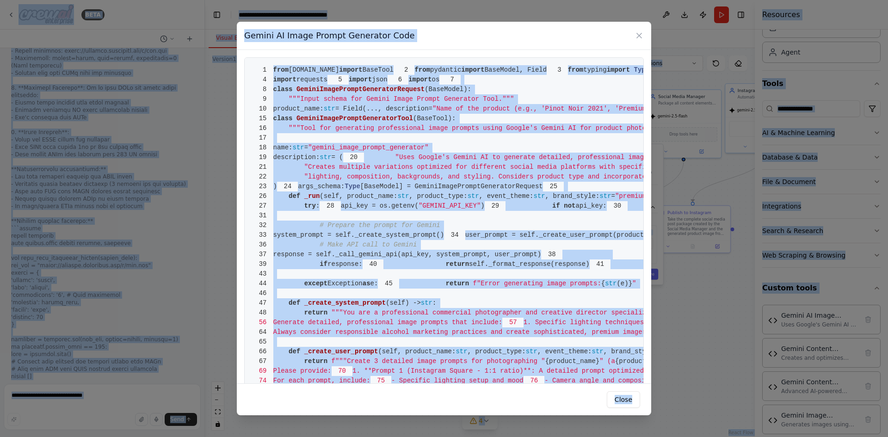
drag, startPoint x: 466, startPoint y: 362, endPoint x: 271, endPoint y: 67, distance: 353.9
click at [271, 67] on pre "1 from crewai.tools import BaseTool 2 from pydantic import BaseModel, Field 3 f…" at bounding box center [443, 370] width 399 height 627
copy code "from crewai.tools import BaseTool 2 from pydantic import BaseModel, Field 3 fro…"
click at [636, 37] on icon at bounding box center [638, 35] width 9 height 9
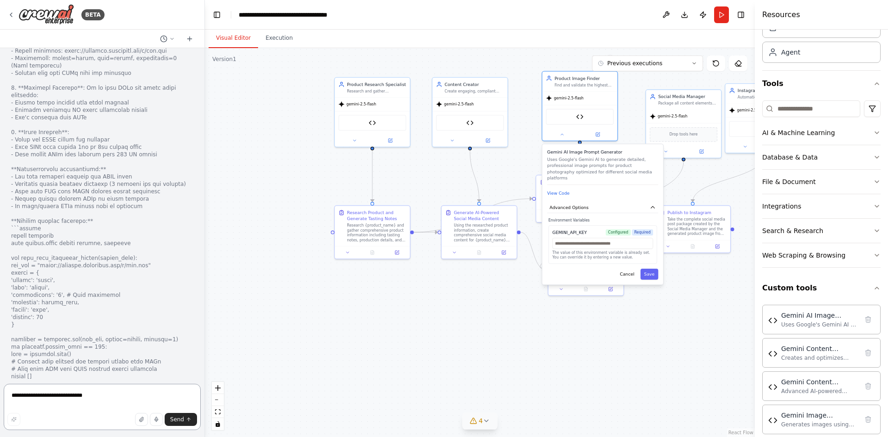
click at [107, 395] on textarea "**********" at bounding box center [102, 407] width 197 height 46
type textarea "**********"
click at [177, 415] on button "Send" at bounding box center [181, 419] width 32 height 13
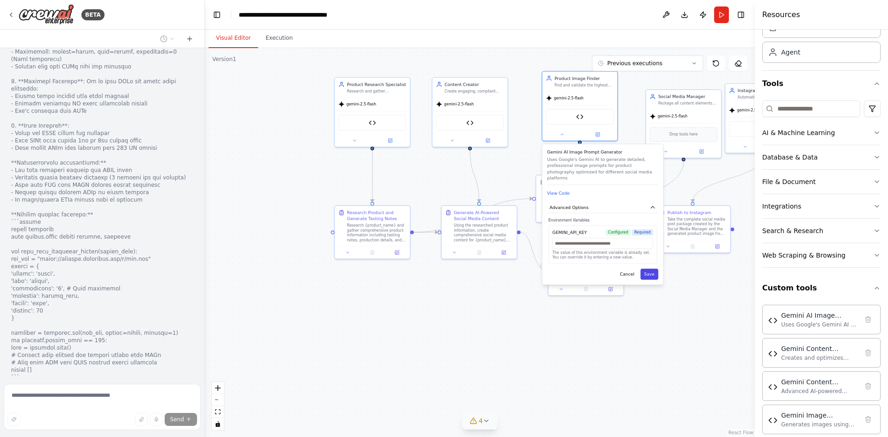
click at [649, 269] on button "Save" at bounding box center [649, 274] width 18 height 11
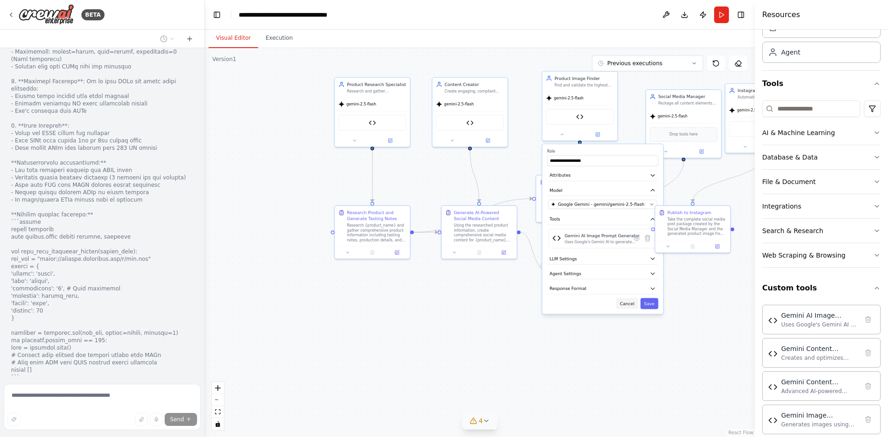
click at [629, 305] on button "Cancel" at bounding box center [627, 303] width 22 height 11
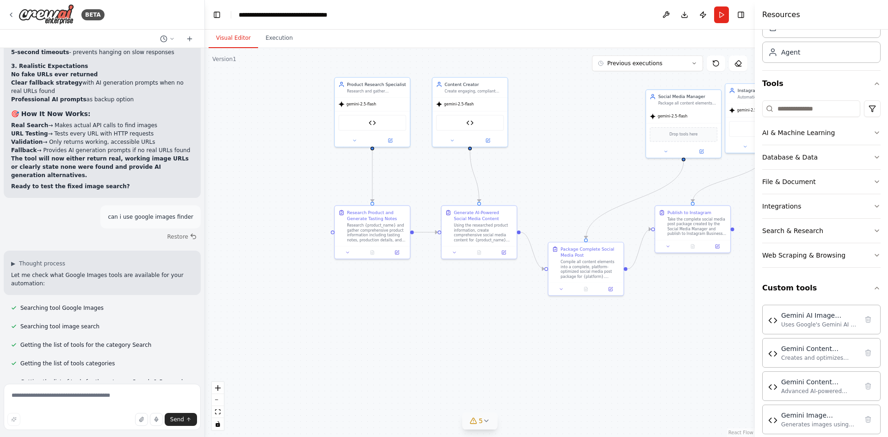
scroll to position [36381, 0]
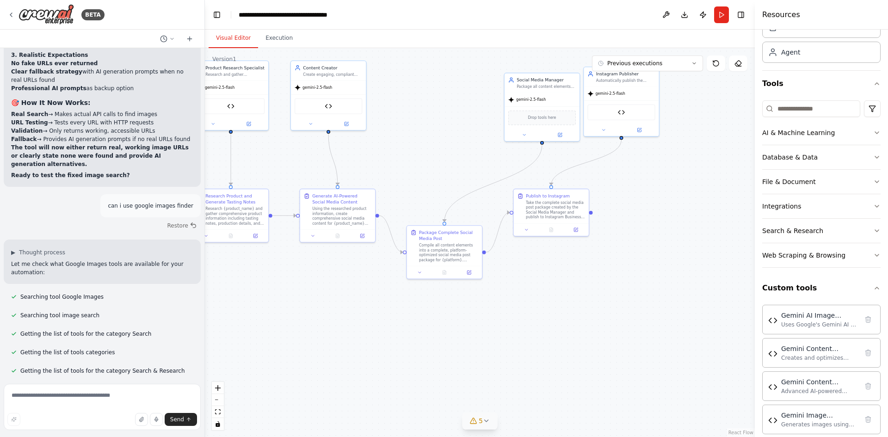
drag, startPoint x: 673, startPoint y: 305, endPoint x: 532, endPoint y: 288, distance: 142.4
click at [532, 288] on div ".deletable-edge-delete-btn { width: 20px; height: 20px; border: 0px solid #ffff…" at bounding box center [480, 242] width 550 height 389
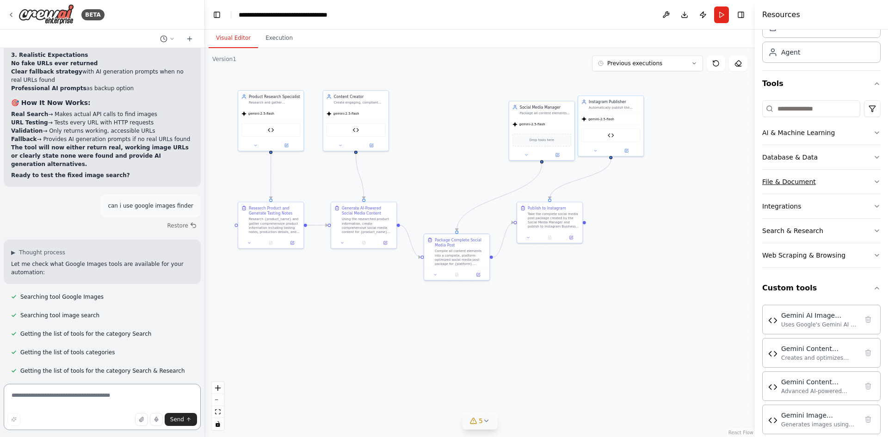
drag, startPoint x: 872, startPoint y: 190, endPoint x: 116, endPoint y: 395, distance: 783.1
click at [116, 395] on textarea at bounding box center [102, 407] width 197 height 46
click at [74, 395] on textarea at bounding box center [102, 407] width 197 height 46
type textarea "**********"
click at [35, 396] on textarea "****" at bounding box center [102, 407] width 197 height 46
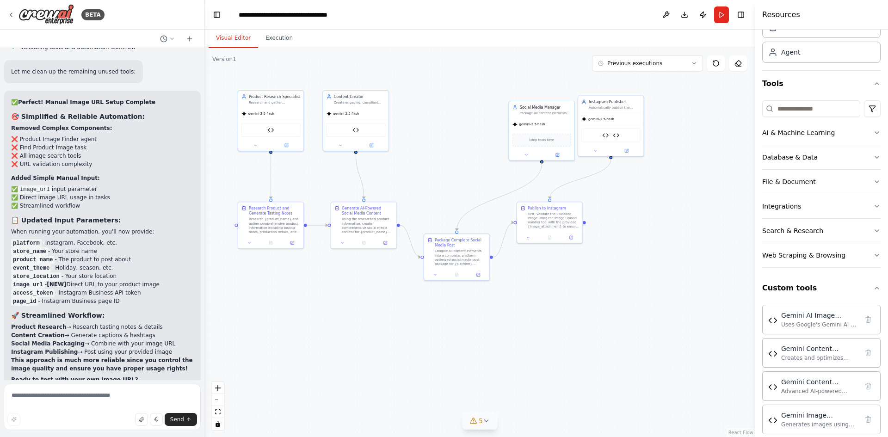
scroll to position [37639, 0]
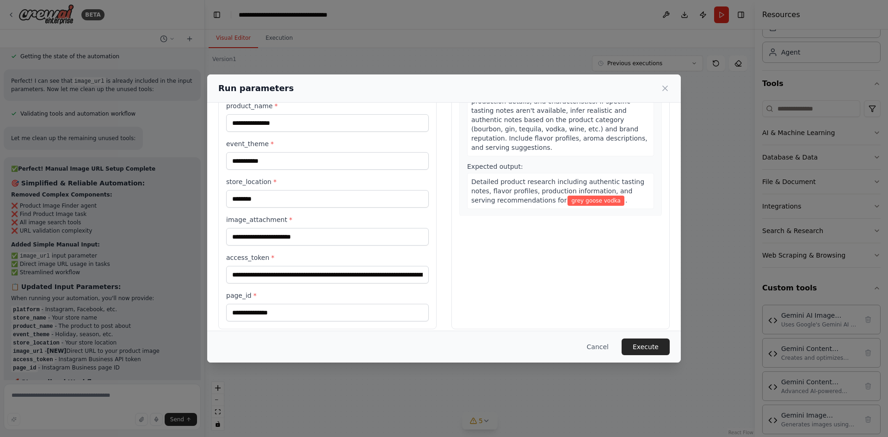
scroll to position [118, 0]
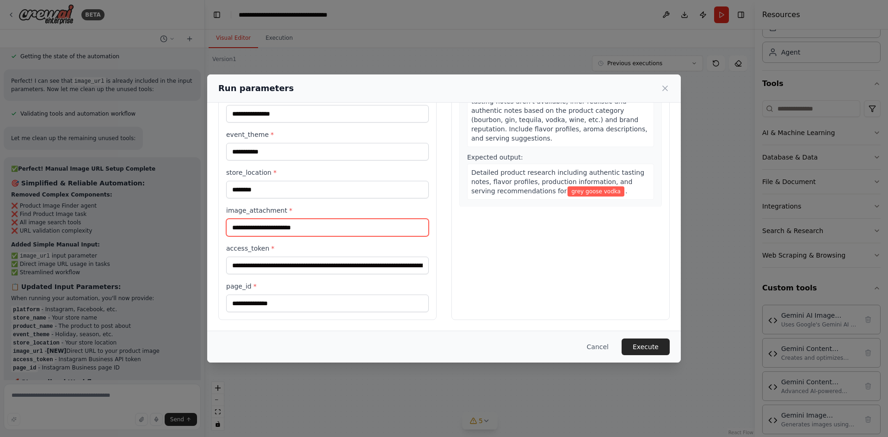
click at [303, 228] on input "image_attachment *" at bounding box center [327, 228] width 202 height 18
click at [298, 229] on input "image_attachment *" at bounding box center [327, 228] width 202 height 18
click at [297, 229] on input "image_attachment *" at bounding box center [327, 228] width 202 height 18
click at [601, 350] on button "Cancel" at bounding box center [597, 346] width 37 height 17
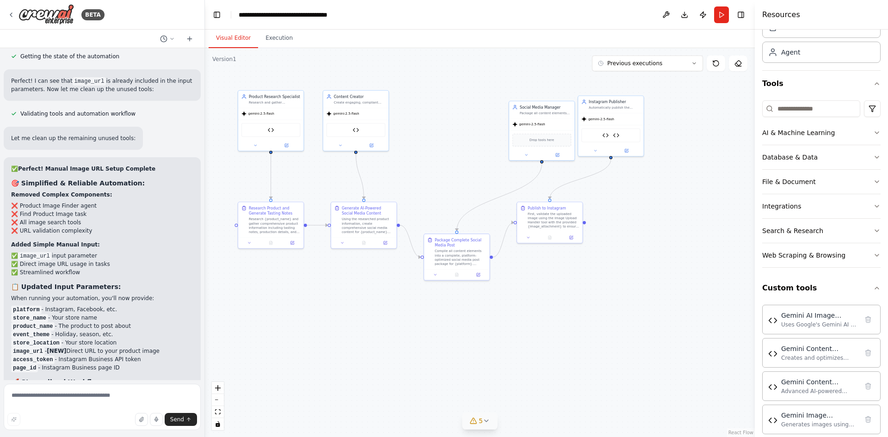
click at [716, 17] on button "Run" at bounding box center [721, 14] width 15 height 17
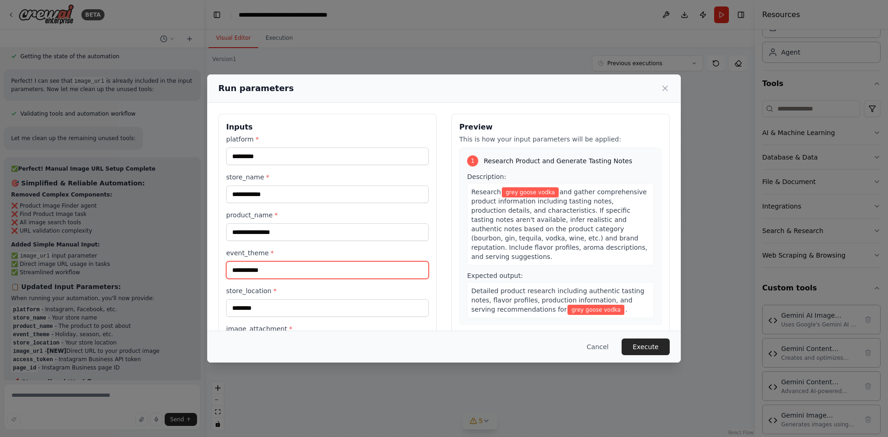
click at [317, 276] on input "**********" at bounding box center [327, 270] width 202 height 18
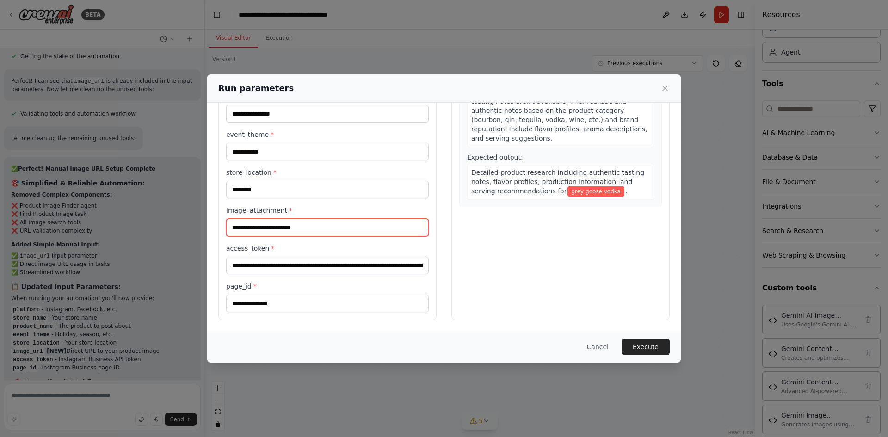
drag, startPoint x: 330, startPoint y: 227, endPoint x: 334, endPoint y: 228, distance: 4.8
click at [331, 227] on input "image_attachment *" at bounding box center [327, 228] width 202 height 18
click at [386, 232] on input "image_attachment *" at bounding box center [327, 228] width 202 height 18
click at [386, 231] on input "image_attachment *" at bounding box center [327, 228] width 202 height 18
click at [269, 225] on input "image_attachment *" at bounding box center [327, 228] width 202 height 18
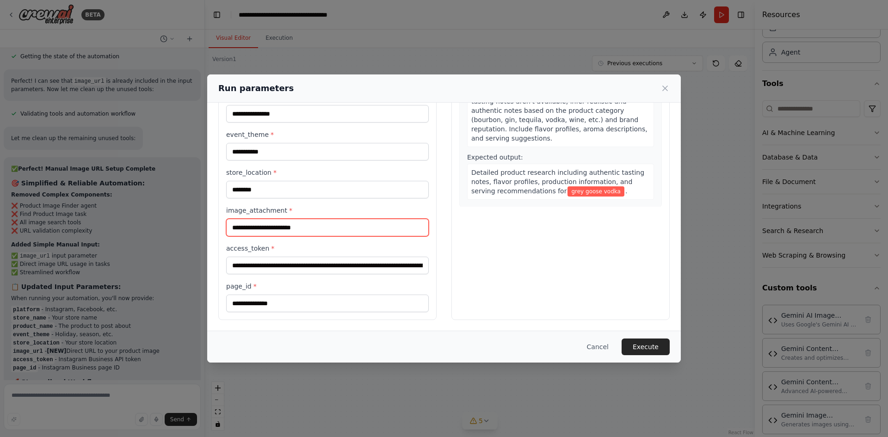
click at [269, 225] on input "image_attachment *" at bounding box center [327, 228] width 202 height 18
click at [265, 230] on input "image_attachment *" at bounding box center [327, 228] width 202 height 18
click at [106, 397] on div "**********" at bounding box center [444, 218] width 888 height 437
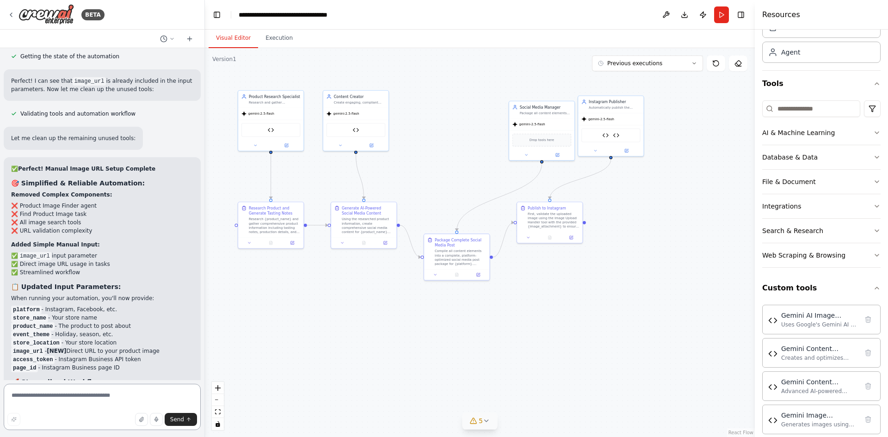
click at [111, 393] on textarea at bounding box center [102, 407] width 197 height 46
type textarea "**********"
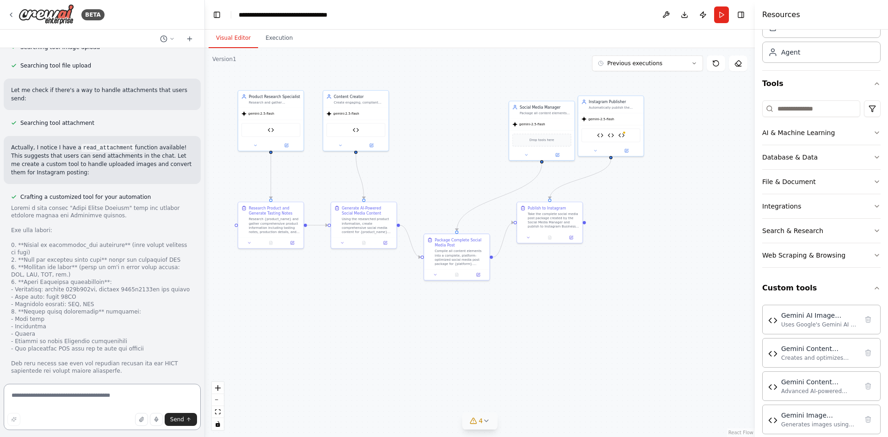
scroll to position [38145, 0]
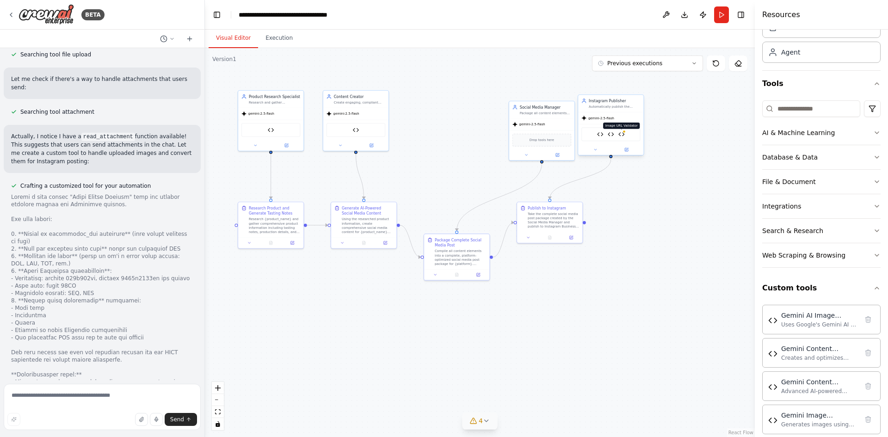
click at [625, 132] on div at bounding box center [623, 131] width 3 height 3
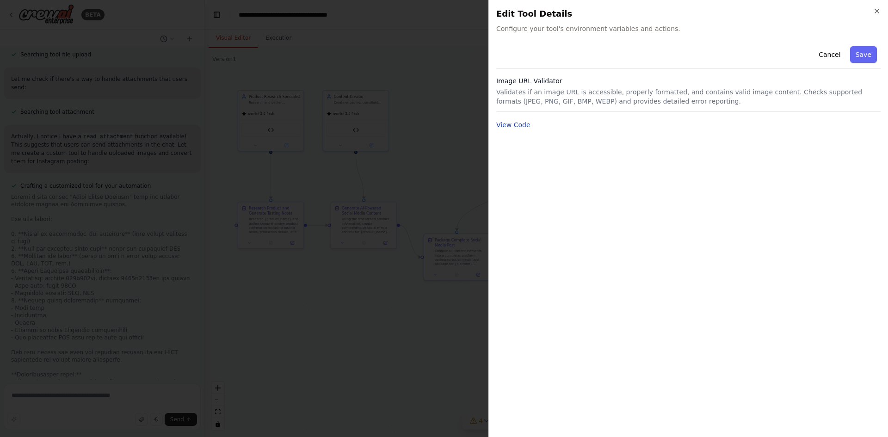
click at [512, 123] on button "View Code" at bounding box center [513, 124] width 34 height 9
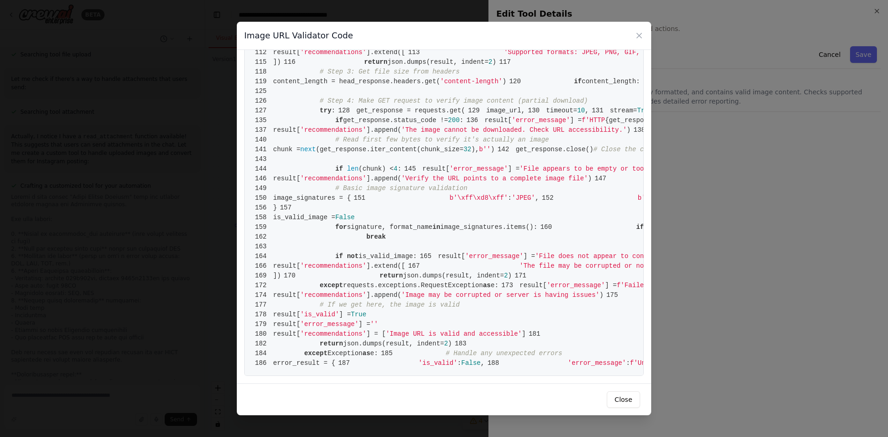
scroll to position [1017, 0]
click at [741, 177] on div "Image URL Validator Code 1 from crewai.tools import BaseTool 2 from pydantic im…" at bounding box center [444, 218] width 888 height 437
click at [624, 405] on button "Close" at bounding box center [622, 399] width 33 height 17
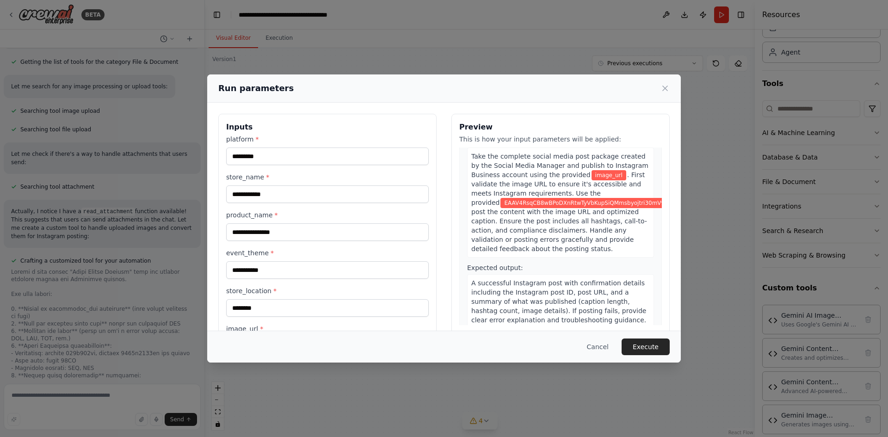
scroll to position [118, 0]
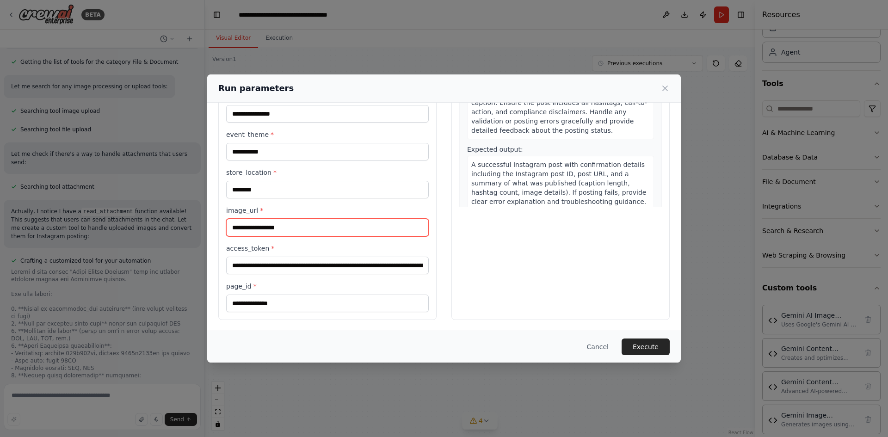
click at [282, 219] on input "image_url *" at bounding box center [327, 228] width 202 height 18
click at [280, 230] on input "image_url *" at bounding box center [327, 228] width 202 height 18
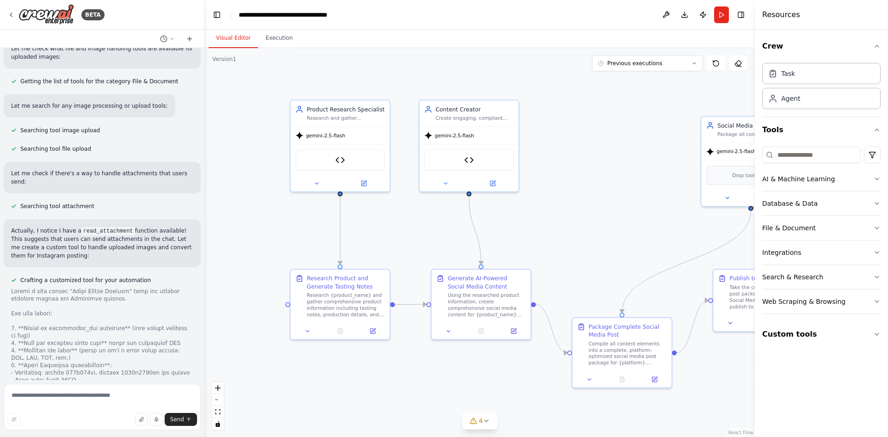
scroll to position [38070, 0]
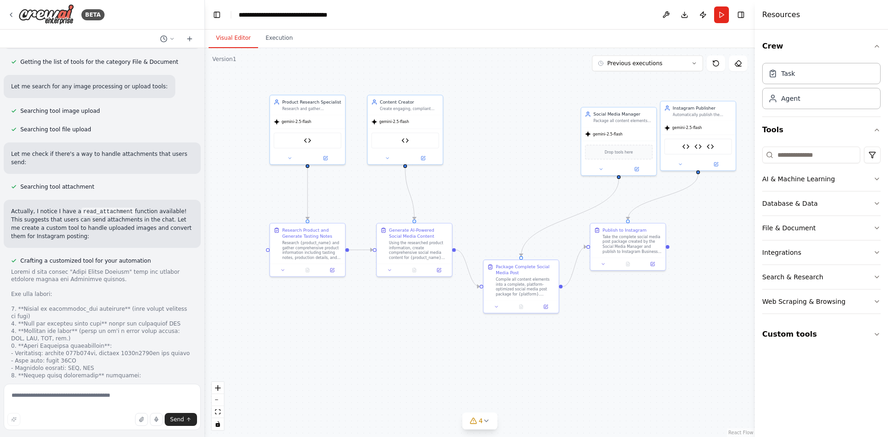
drag, startPoint x: 615, startPoint y: 182, endPoint x: 527, endPoint y: 154, distance: 93.0
click at [527, 154] on div ".deletable-edge-delete-btn { width: 20px; height: 20px; border: 0px solid #ffff…" at bounding box center [480, 242] width 550 height 389
drag, startPoint x: 13, startPoint y: 132, endPoint x: 142, endPoint y: 132, distance: 129.0
copy li "image_url - Direct link to your product image"
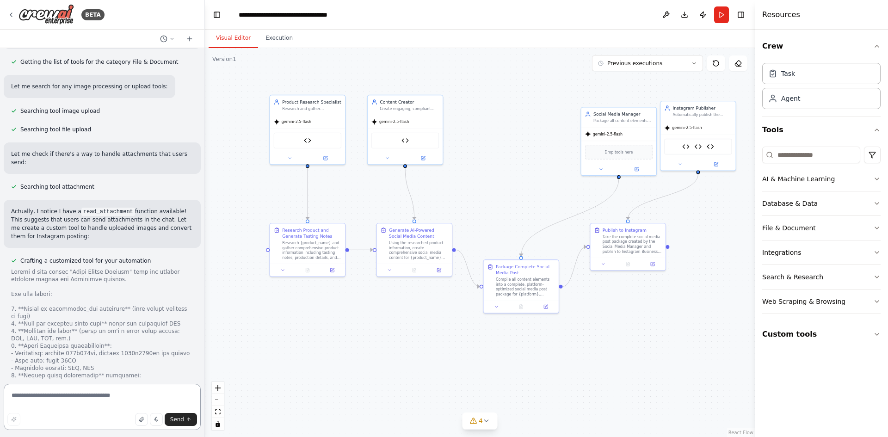
click at [102, 400] on textarea at bounding box center [102, 407] width 197 height 46
paste textarea "**********"
click at [683, 163] on button at bounding box center [680, 162] width 35 height 7
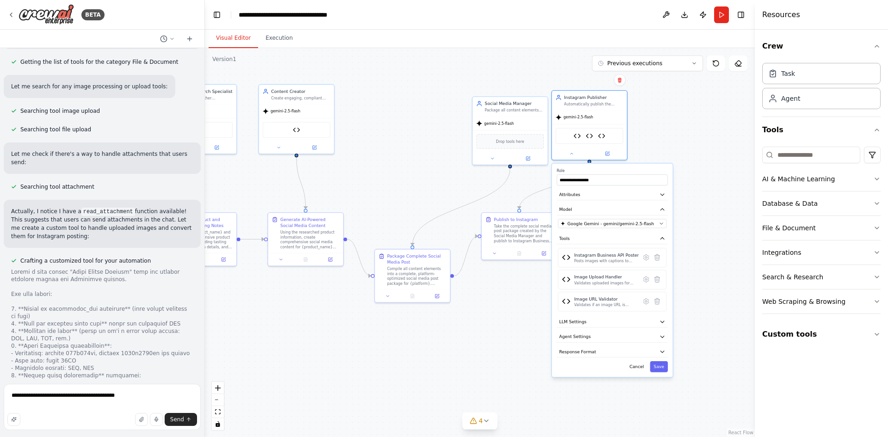
drag, startPoint x: 588, startPoint y: 343, endPoint x: 480, endPoint y: 331, distance: 109.2
click at [480, 332] on div ".deletable-edge-delete-btn { width: 20px; height: 20px; border: 0px solid #ffff…" at bounding box center [480, 242] width 550 height 389
click at [654, 281] on icon at bounding box center [656, 279] width 7 height 7
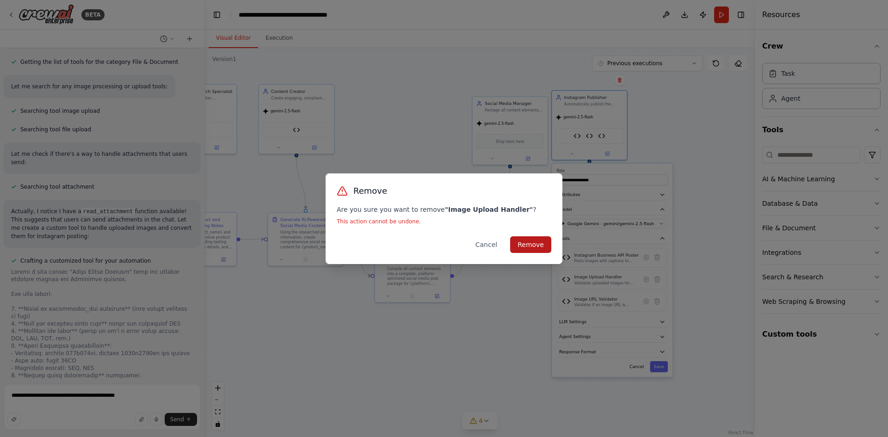
click at [534, 245] on button "Remove" at bounding box center [530, 244] width 41 height 17
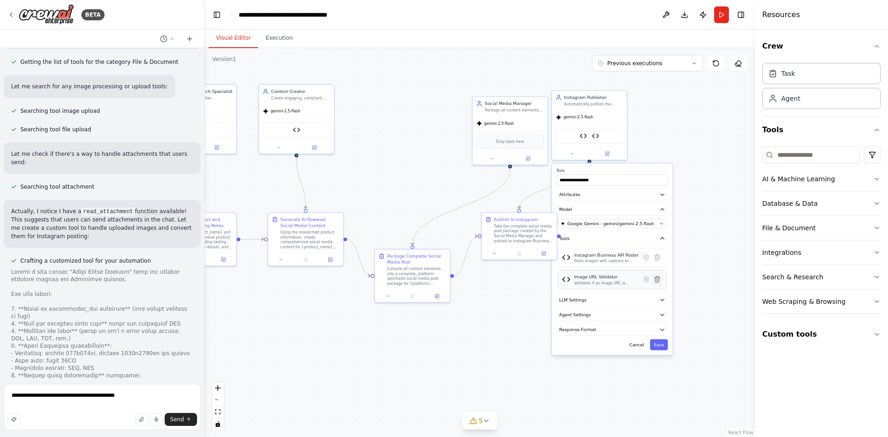
click at [661, 284] on button at bounding box center [656, 279] width 11 height 11
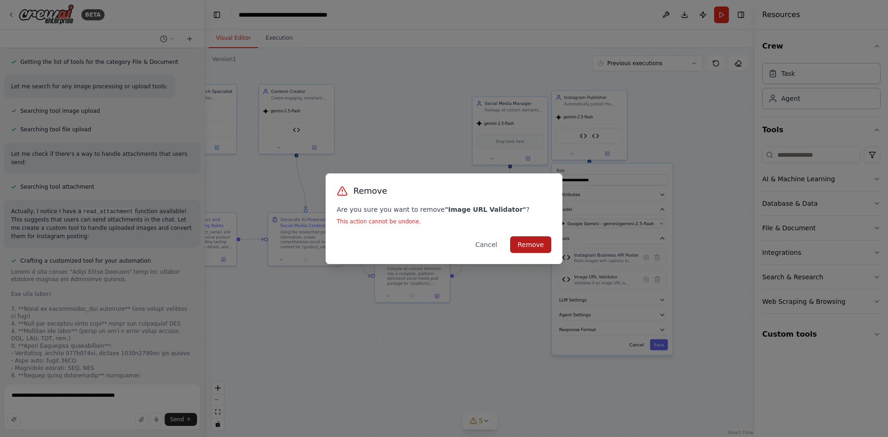
click at [536, 246] on button "Remove" at bounding box center [530, 244] width 41 height 17
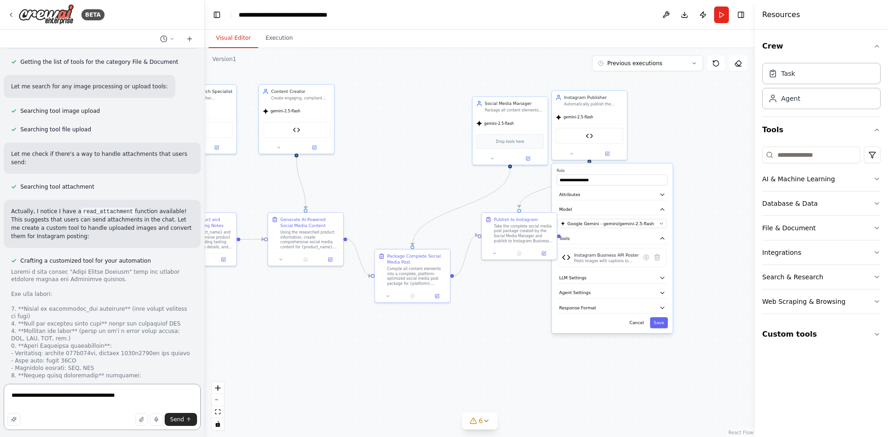
click at [140, 398] on textarea "**********" at bounding box center [102, 407] width 197 height 46
click at [177, 419] on span "Send" at bounding box center [177, 419] width 14 height 7
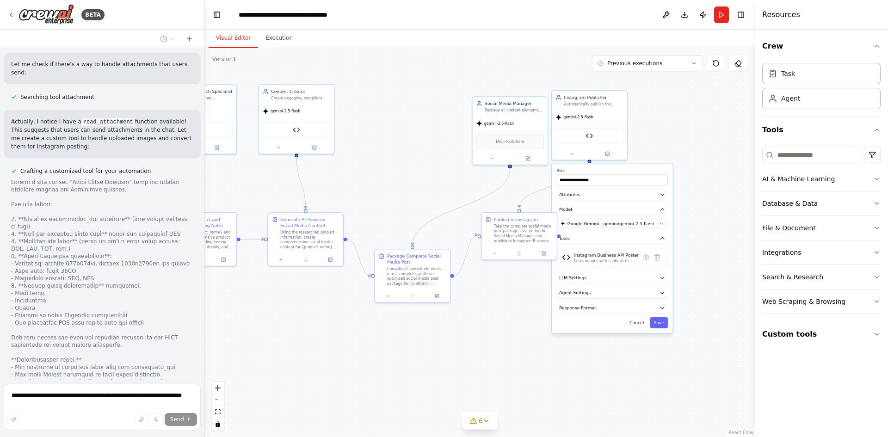
scroll to position [38160, 0]
drag, startPoint x: 508, startPoint y: 126, endPoint x: 426, endPoint y: 116, distance: 82.9
click at [426, 116] on div "gemini-2.5-flash" at bounding box center [430, 116] width 75 height 13
drag, startPoint x: 572, startPoint y: 118, endPoint x: 534, endPoint y: 107, distance: 39.6
click at [535, 106] on div ".deletable-edge-delete-btn { width: 20px; height: 20px; border: 0px solid #ffff…" at bounding box center [480, 242] width 550 height 389
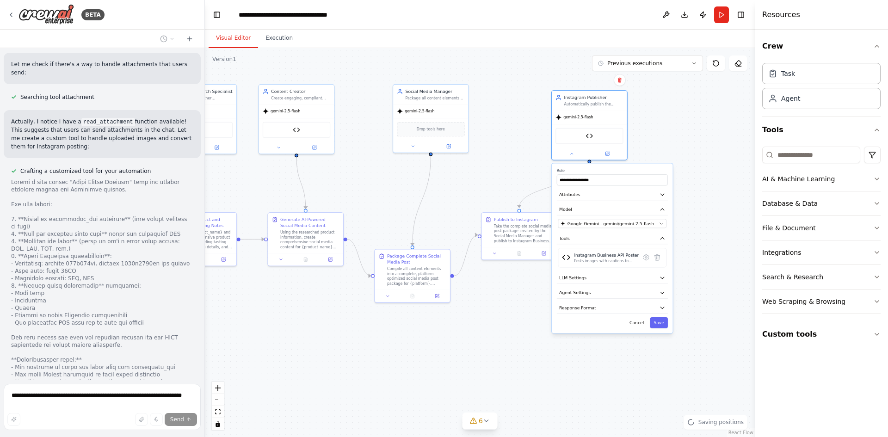
click at [698, 115] on div ".deletable-edge-delete-btn { width: 20px; height: 20px; border: 0px solid #ffff…" at bounding box center [480, 242] width 550 height 389
click at [284, 38] on button "Execution" at bounding box center [279, 38] width 42 height 19
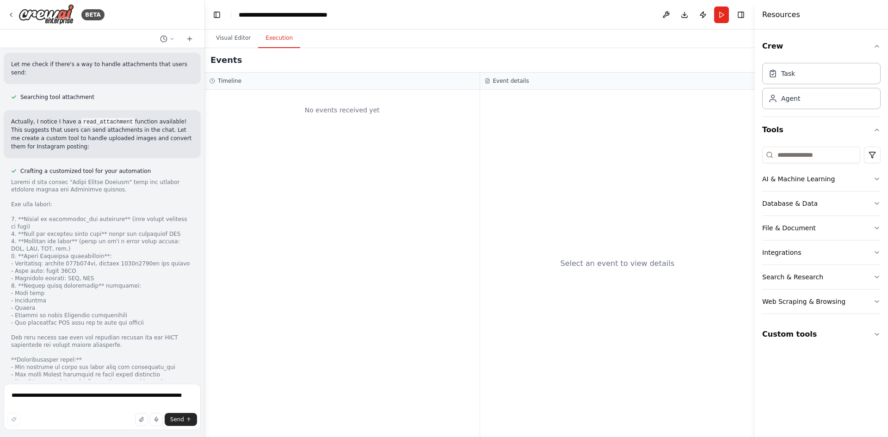
click at [275, 35] on button "Execution" at bounding box center [279, 38] width 42 height 19
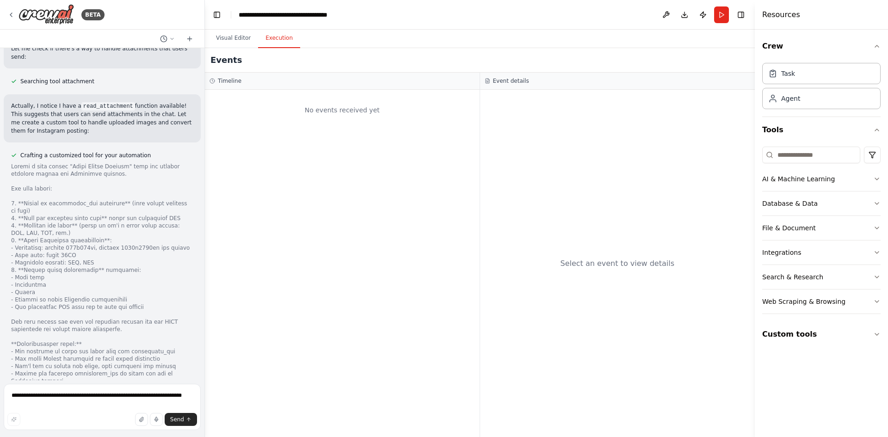
scroll to position [38184, 0]
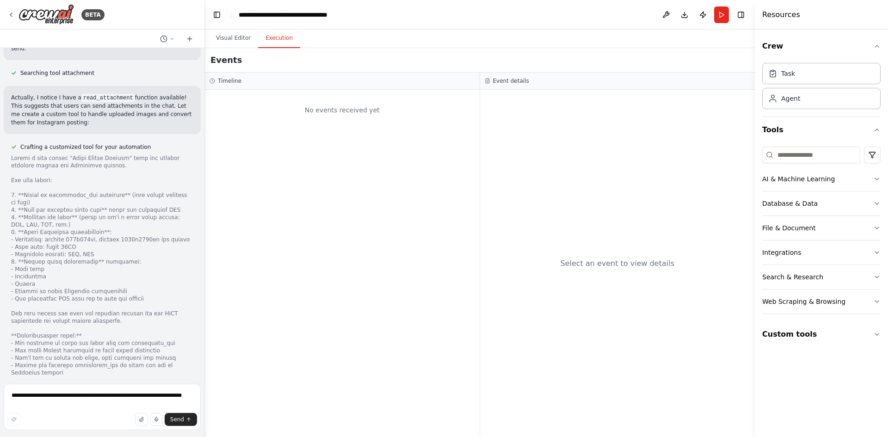
click at [236, 38] on button "Visual Editor" at bounding box center [232, 38] width 49 height 19
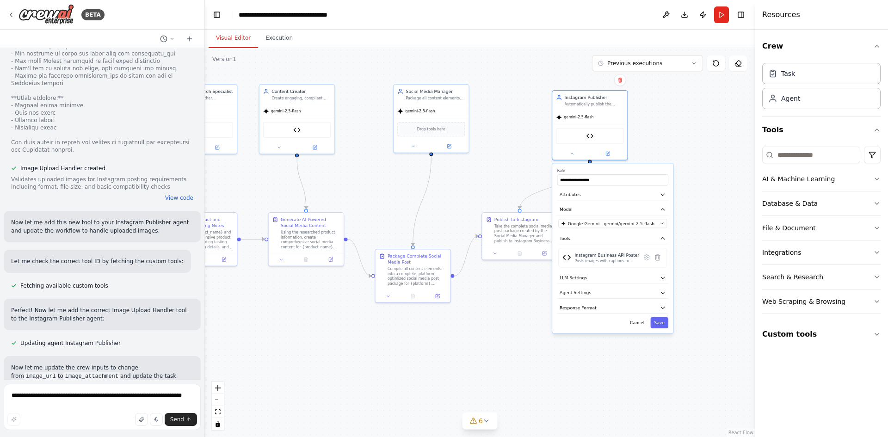
scroll to position [38484, 0]
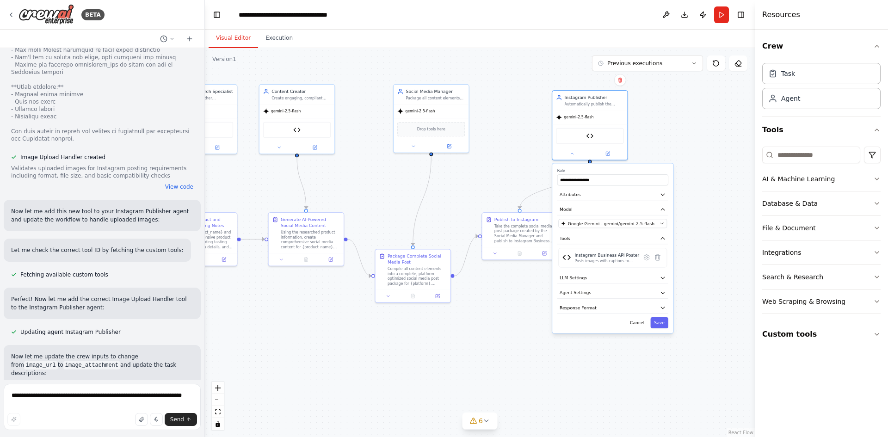
drag, startPoint x: 17, startPoint y: 86, endPoint x: 37, endPoint y: 87, distance: 20.4
copy strong "Imgur"
click at [414, 355] on div ".deletable-edge-delete-btn { width: 20px; height: 20px; border: 0px solid #ffff…" at bounding box center [480, 242] width 550 height 389
click at [639, 325] on button "Cancel" at bounding box center [637, 322] width 22 height 11
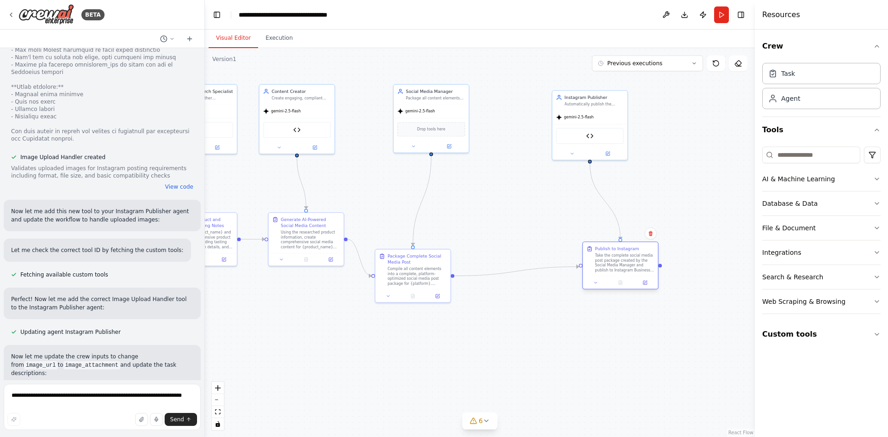
drag, startPoint x: 516, startPoint y: 234, endPoint x: 616, endPoint y: 265, distance: 104.4
click at [616, 265] on div "Take the complete social media post package created by the Social Media Manager…" at bounding box center [624, 262] width 59 height 19
drag, startPoint x: 419, startPoint y: 275, endPoint x: 442, endPoint y: 240, distance: 41.8
click at [442, 240] on div "Compile all content elements into a complete, platform-optimized social media p…" at bounding box center [441, 238] width 59 height 19
drag, startPoint x: 613, startPoint y: 257, endPoint x: 570, endPoint y: 228, distance: 51.3
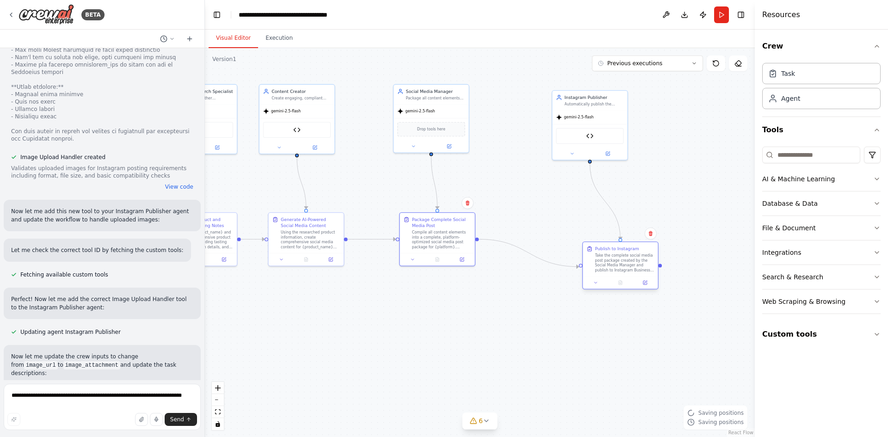
click at [570, 228] on div ".deletable-edge-delete-btn { width: 20px; height: 20px; border: 0px solid #ffff…" at bounding box center [480, 242] width 550 height 389
drag, startPoint x: 581, startPoint y: 236, endPoint x: 569, endPoint y: 241, distance: 13.5
click at [589, 239] on div "Take the complete social media post package created by the Social Media Manager…" at bounding box center [587, 231] width 59 height 19
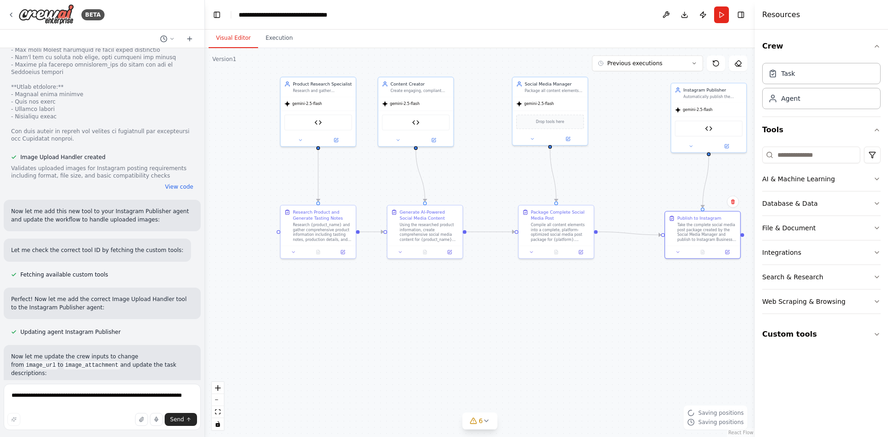
drag, startPoint x: 438, startPoint y: 319, endPoint x: 518, endPoint y: 316, distance: 80.0
click at [518, 316] on div ".deletable-edge-delete-btn { width: 20px; height: 20px; border: 0px solid #ffff…" at bounding box center [480, 242] width 550 height 389
drag, startPoint x: 21, startPoint y: 257, endPoint x: 165, endPoint y: 255, distance: 143.8
copy strong "Google Photos (If you have Google account)"
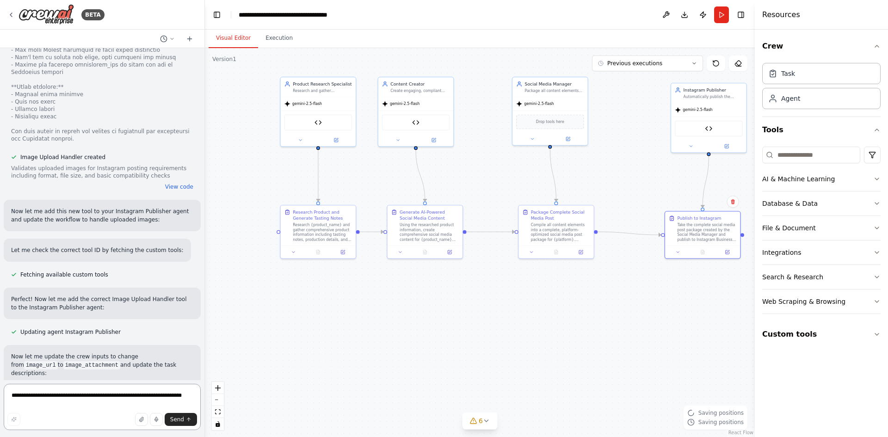
click at [63, 397] on textarea "**********" at bounding box center [102, 407] width 197 height 46
drag, startPoint x: 72, startPoint y: 395, endPoint x: 54, endPoint y: 397, distance: 18.1
paste textarea
paste textarea "**********"
type textarea "**********"
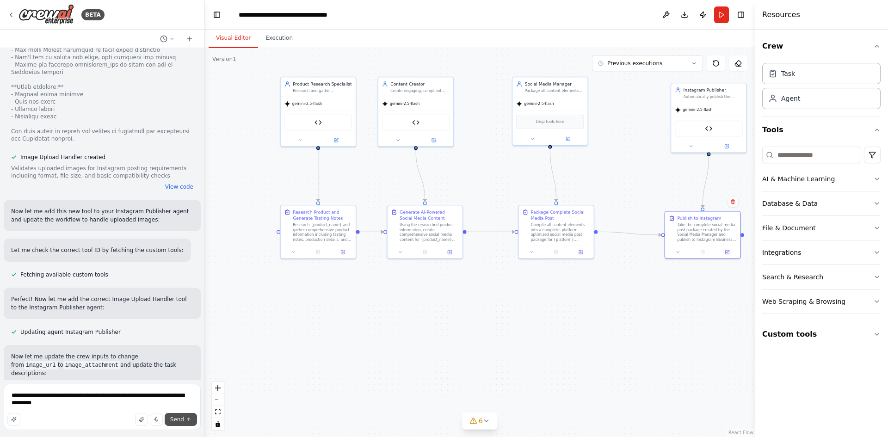
click at [179, 419] on span "Send" at bounding box center [177, 419] width 14 height 7
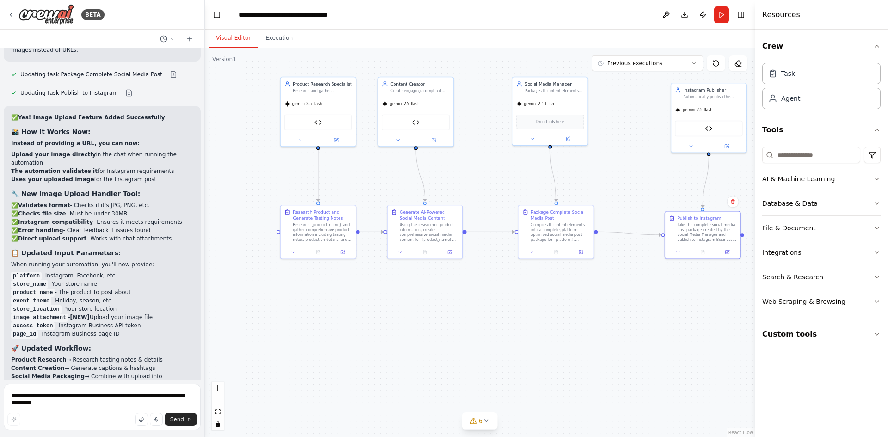
scroll to position [38881, 0]
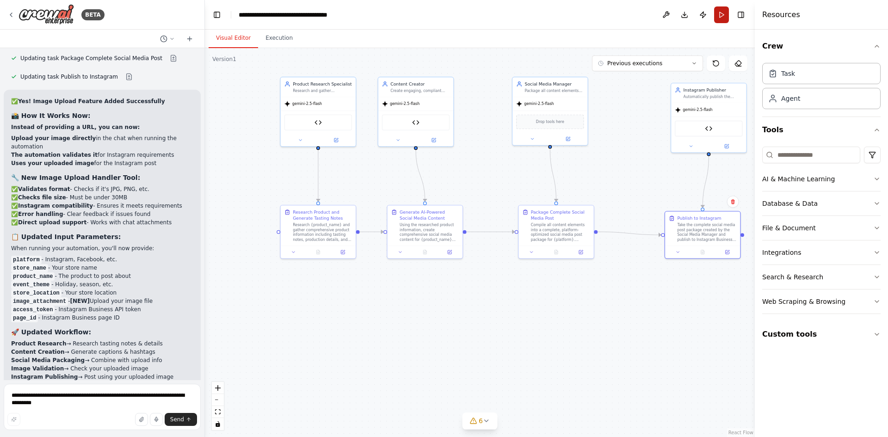
click at [723, 10] on button "Run" at bounding box center [721, 14] width 15 height 17
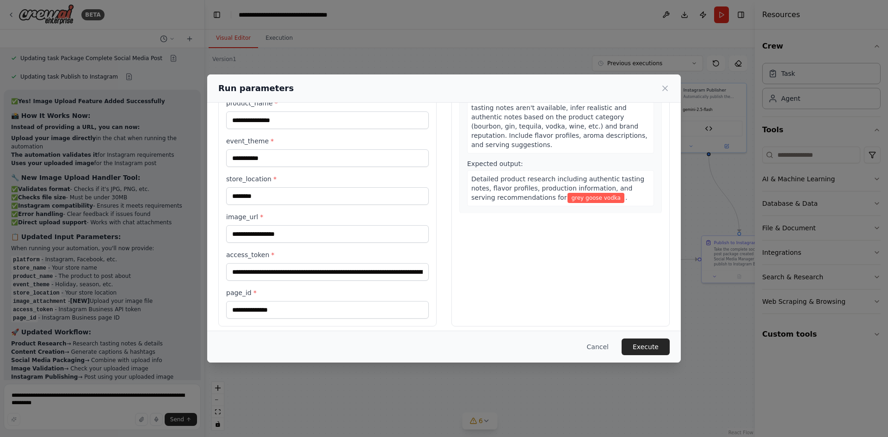
scroll to position [118, 0]
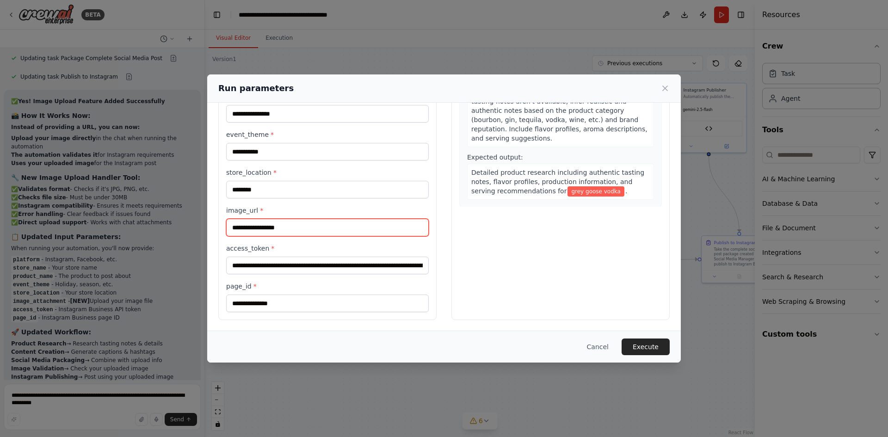
click at [293, 227] on input "image_url *" at bounding box center [327, 228] width 202 height 18
paste input "**********"
type input "**********"
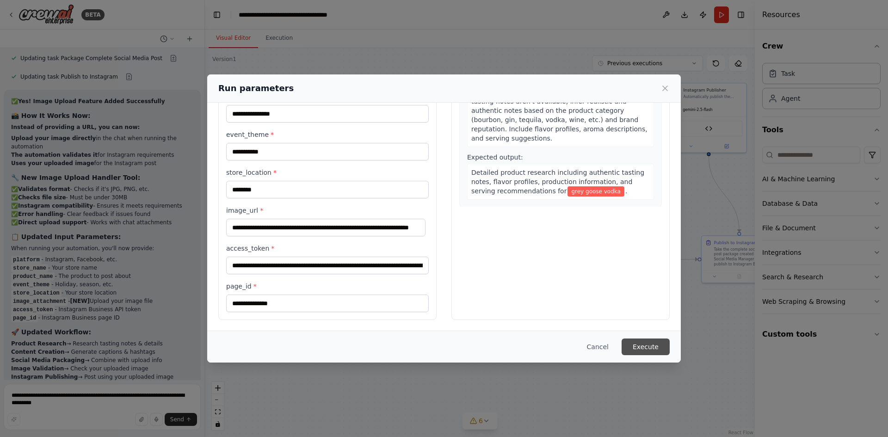
scroll to position [0, 0]
click at [633, 344] on button "Execute" at bounding box center [645, 346] width 48 height 17
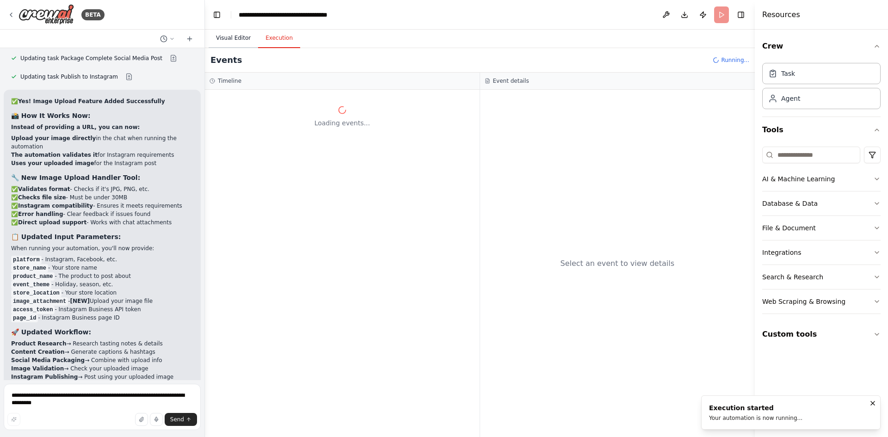
click at [233, 37] on button "Visual Editor" at bounding box center [232, 38] width 49 height 19
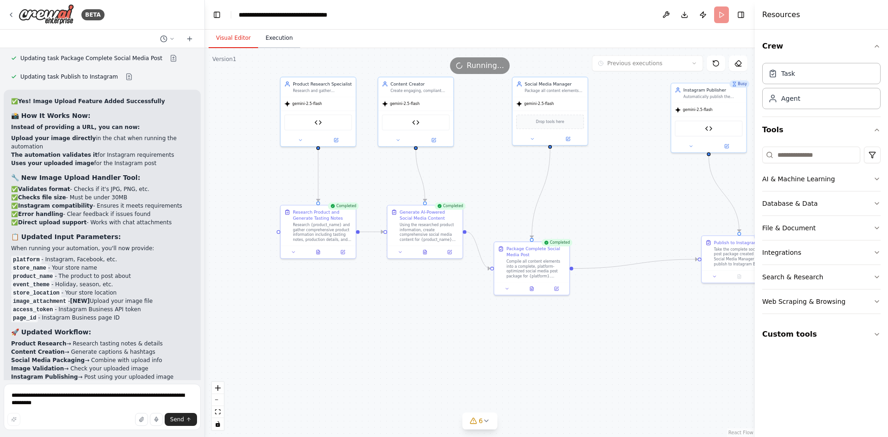
click at [280, 42] on button "Execution" at bounding box center [279, 38] width 42 height 19
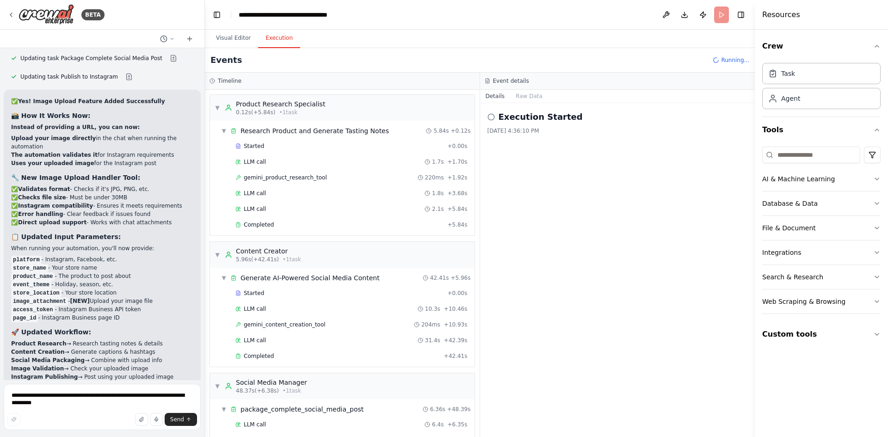
scroll to position [172, 0]
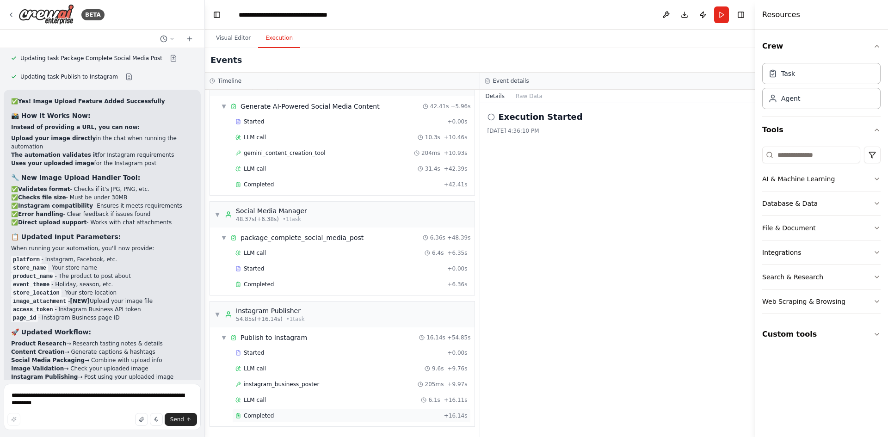
click at [297, 415] on div "Completed" at bounding box center [337, 415] width 205 height 7
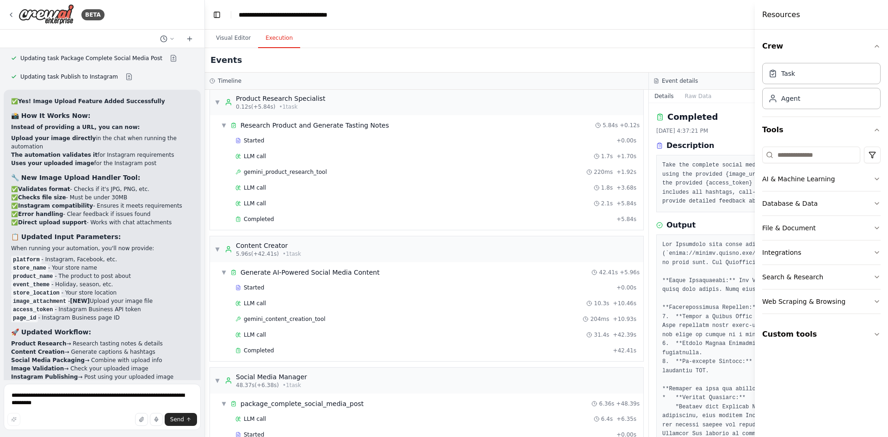
scroll to position [0, 0]
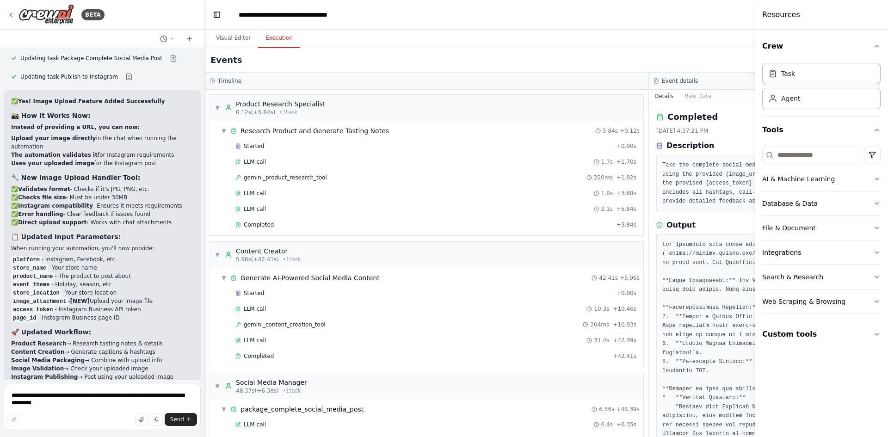
click at [673, 287] on pre at bounding box center [870, 384] width 417 height 288
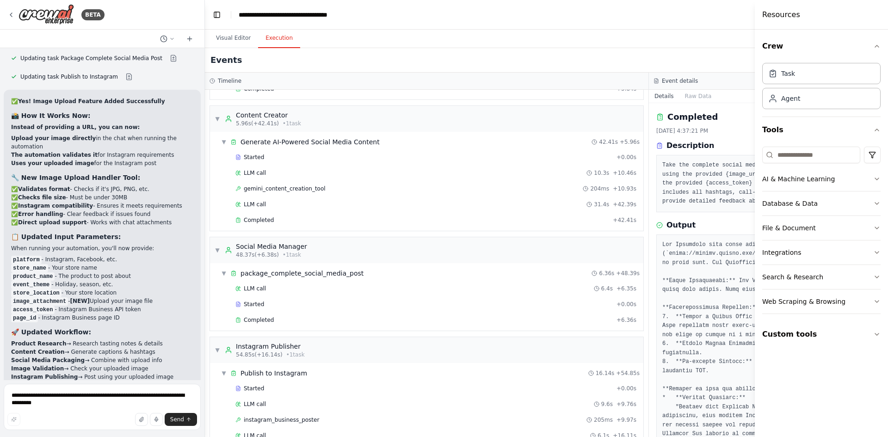
scroll to position [172, 0]
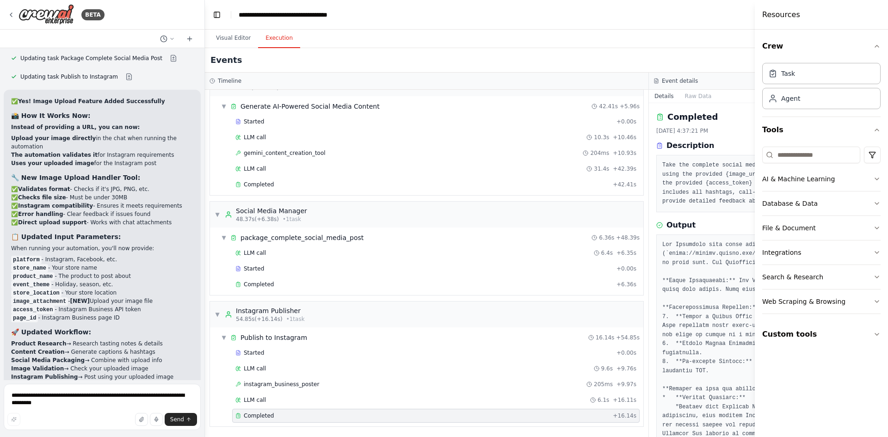
click at [501, 413] on div "Completed" at bounding box center [422, 415] width 374 height 7
click at [662, 283] on pre at bounding box center [870, 384] width 417 height 288
click at [694, 290] on pre at bounding box center [870, 384] width 417 height 288
click at [878, 46] on icon "button" at bounding box center [876, 46] width 7 height 7
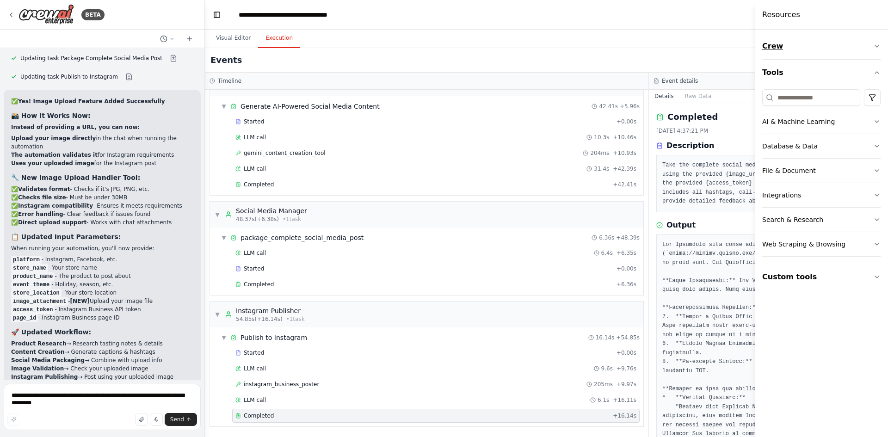
click at [878, 46] on icon "button" at bounding box center [876, 46] width 7 height 7
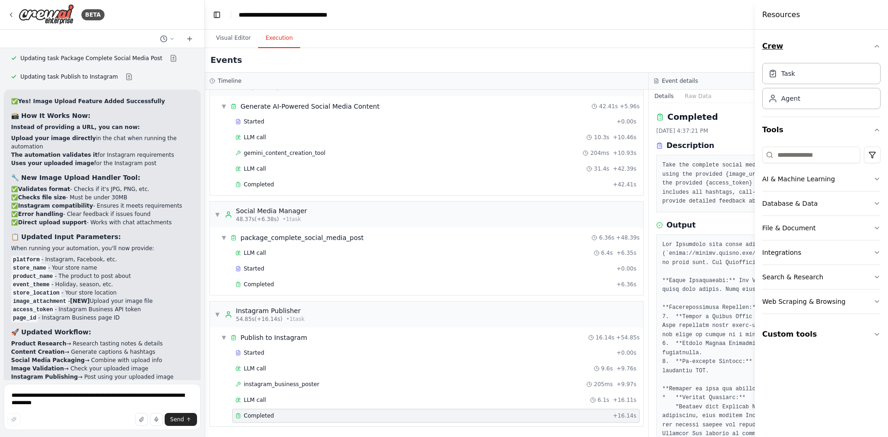
click at [878, 46] on icon "button" at bounding box center [876, 46] width 7 height 7
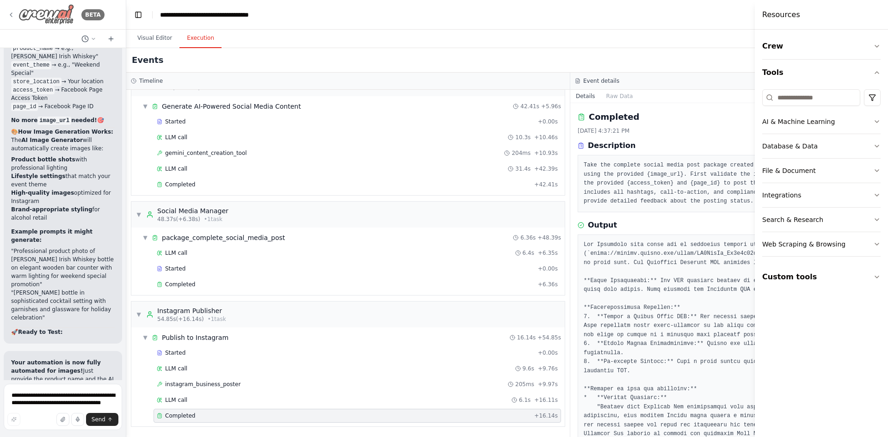
scroll to position [54098, 0]
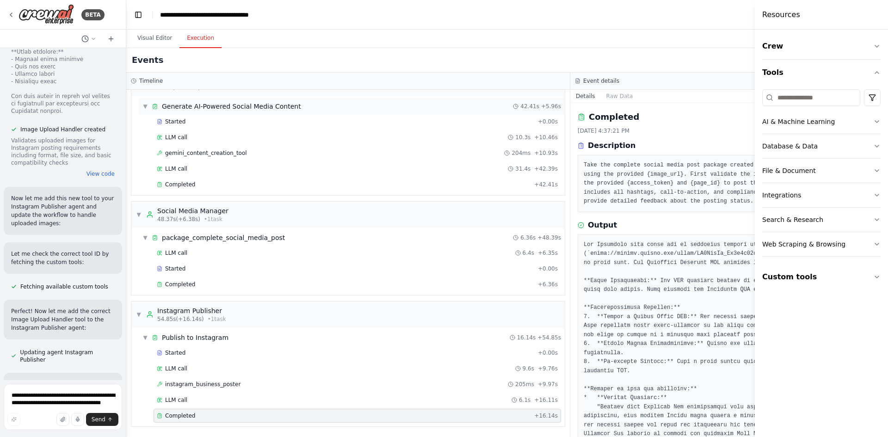
drag, startPoint x: 203, startPoint y: 23, endPoint x: 205, endPoint y: 113, distance: 90.2
click at [61, 23] on div "BETA Hello! I'm the CrewAI assistant. What kind of automation do you want to bu…" at bounding box center [63, 218] width 126 height 437
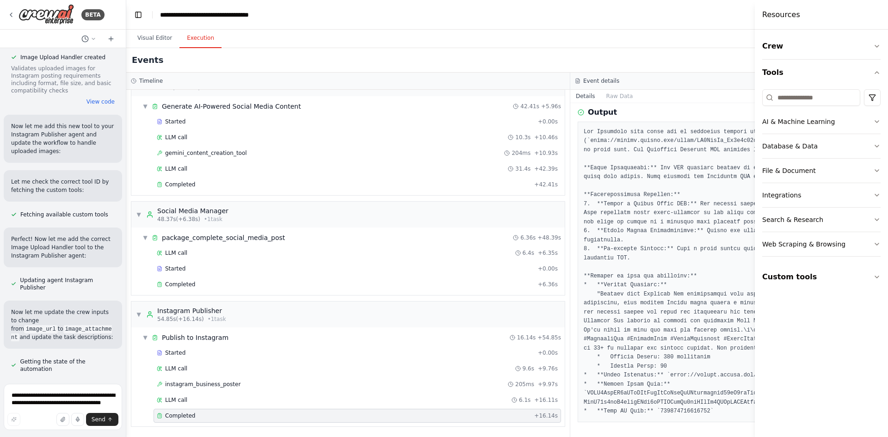
scroll to position [54248, 0]
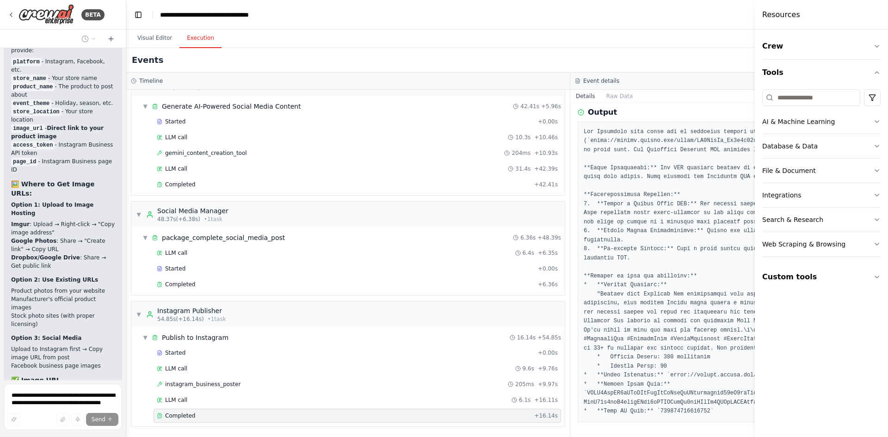
scroll to position [55447, 0]
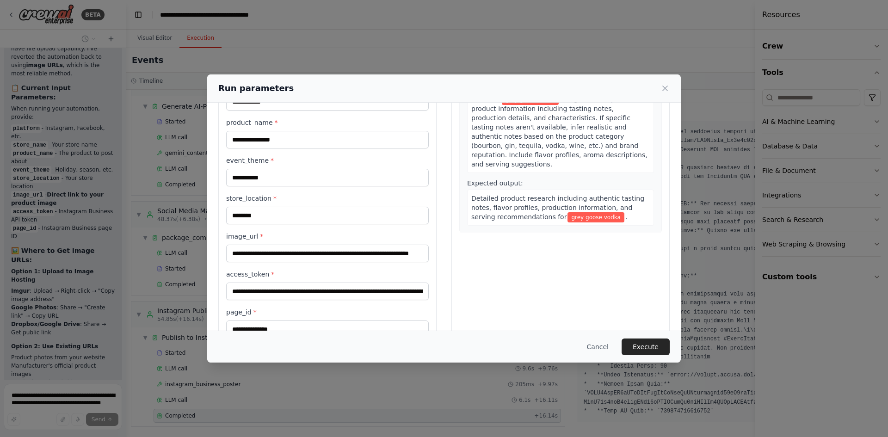
scroll to position [118, 0]
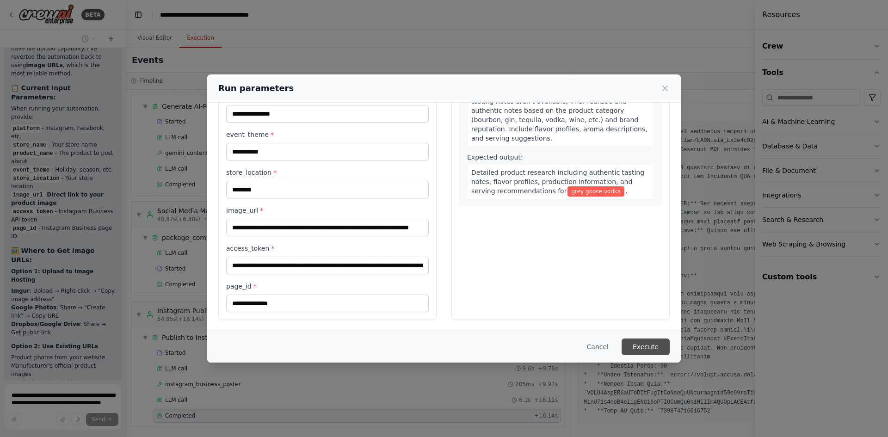
click at [652, 346] on button "Execute" at bounding box center [645, 346] width 48 height 17
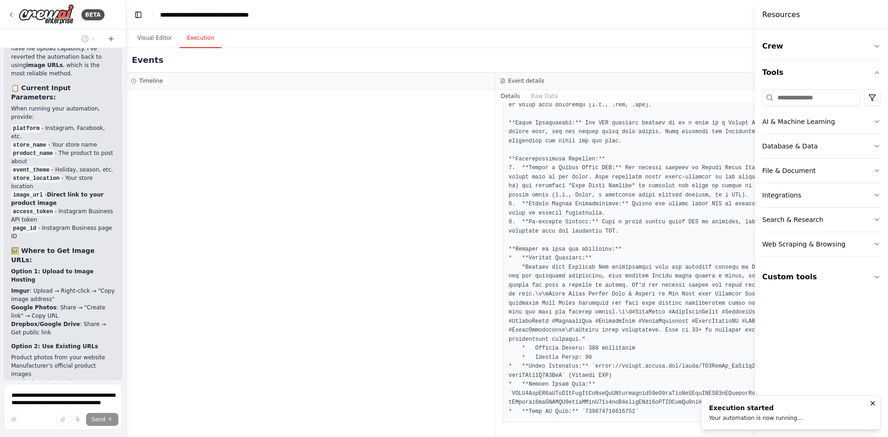
scroll to position [83, 0]
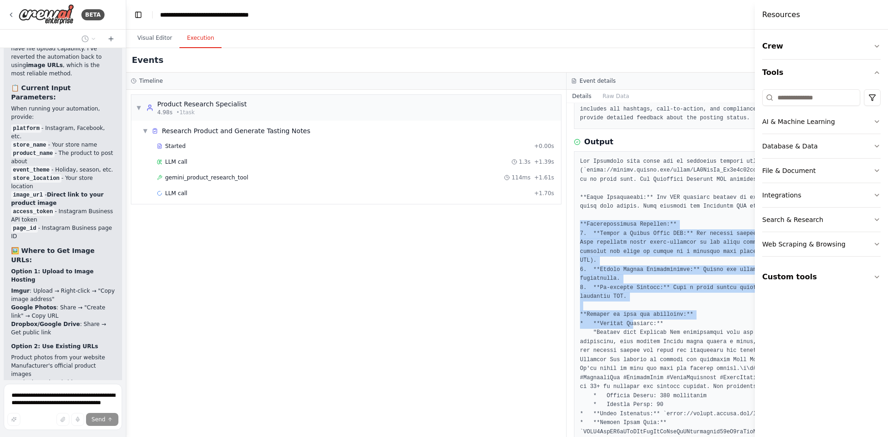
drag, startPoint x: 484, startPoint y: 250, endPoint x: 597, endPoint y: 325, distance: 136.0
click at [597, 325] on pre at bounding box center [786, 306] width 413 height 298
click at [606, 292] on pre at bounding box center [786, 306] width 413 height 298
click at [601, 296] on pre at bounding box center [786, 306] width 413 height 298
drag, startPoint x: 597, startPoint y: 296, endPoint x: 546, endPoint y: 227, distance: 86.0
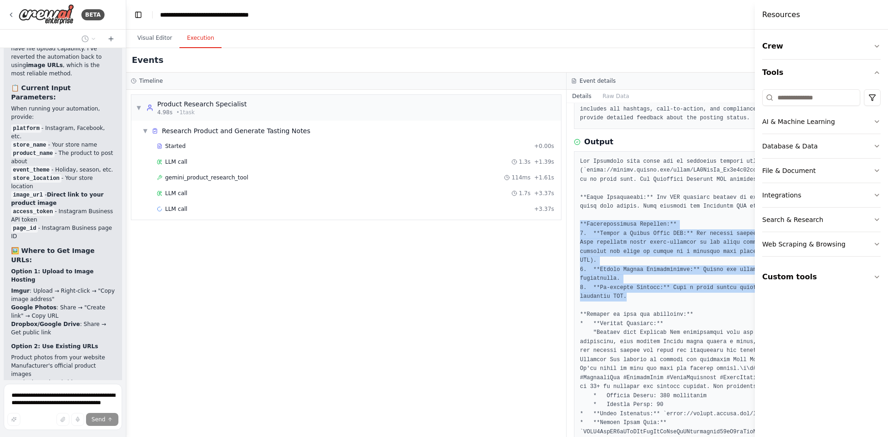
click at [574, 227] on div at bounding box center [786, 306] width 425 height 310
copy pre "**Troubleshooting Guidance:** 1. **Obtain a Direct Image URL:** The content cre…"
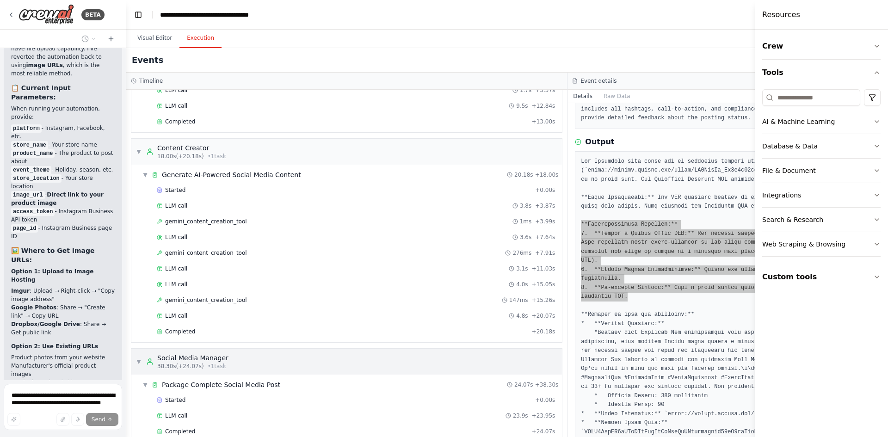
scroll to position [234, 0]
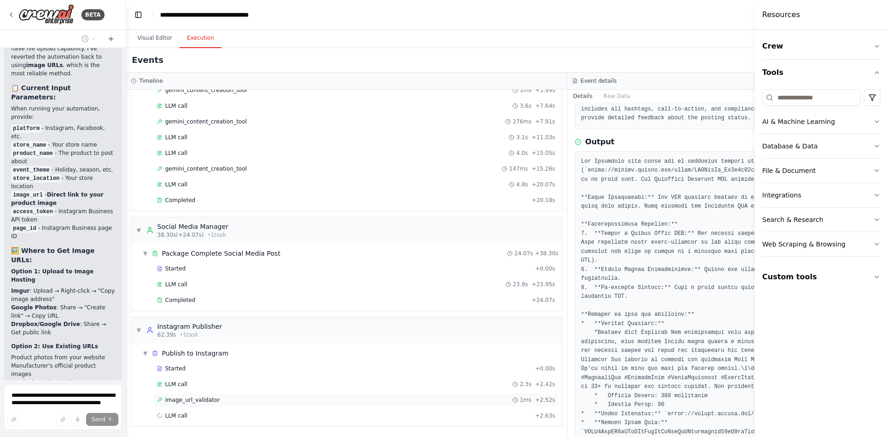
click at [231, 404] on div "image_url_validator 1ms + 2.52s" at bounding box center [355, 400] width 404 height 14
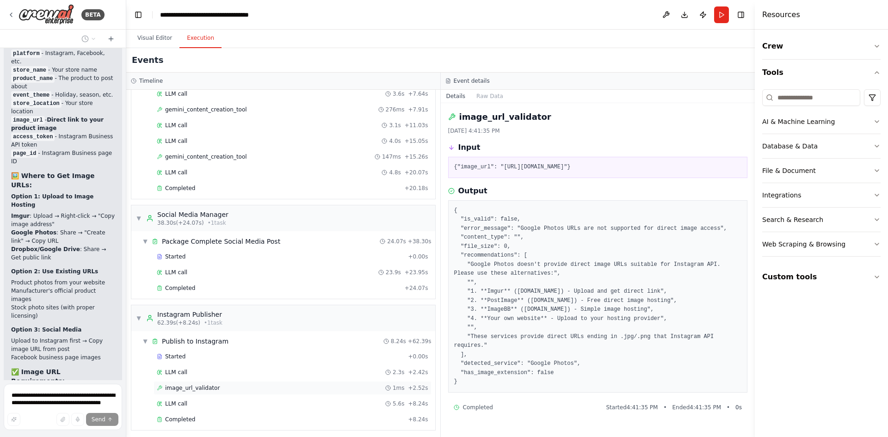
scroll to position [250, 0]
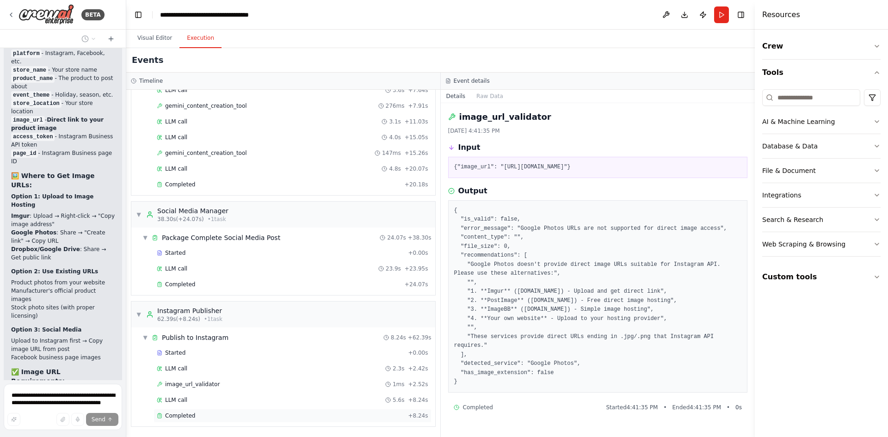
click at [230, 415] on div "Completed" at bounding box center [280, 415] width 247 height 7
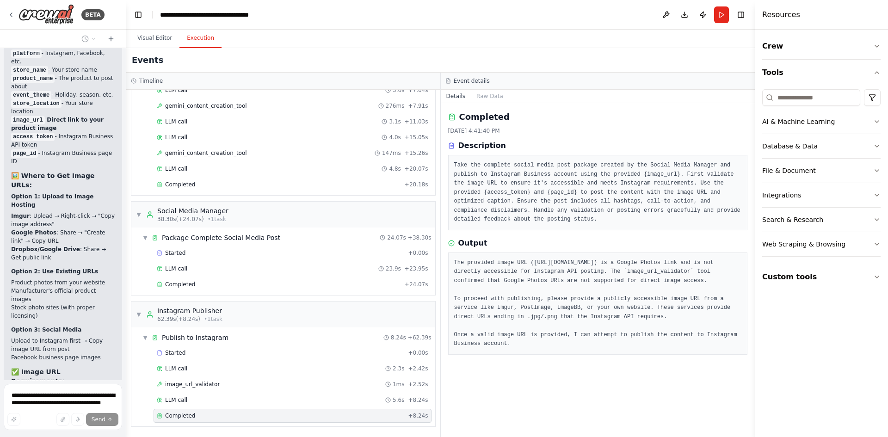
drag, startPoint x: 454, startPoint y: 253, endPoint x: 600, endPoint y: 344, distance: 171.7
click at [600, 344] on pre "The provided image URL (https://photos.google.com/photo/AF1QipNr_Ou7g1q77gyaKC2…" at bounding box center [598, 303] width 288 height 90
copy pre "The provided image URL (https://photos.google.com/photo/AF1QipNr_Ou7g1q77gyaKC2…"
click at [720, 13] on button "Run" at bounding box center [721, 14] width 15 height 17
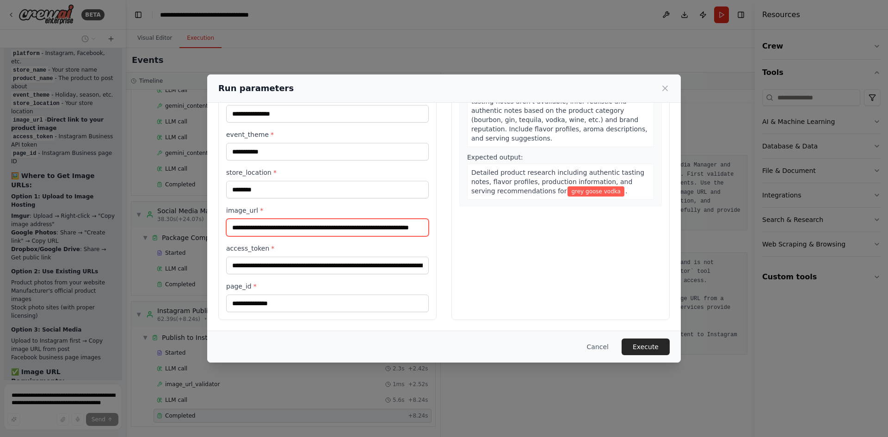
scroll to position [0, 59]
drag, startPoint x: 233, startPoint y: 225, endPoint x: 471, endPoint y: 225, distance: 238.1
click at [471, 225] on div "**********" at bounding box center [443, 157] width 451 height 325
paste input "text"
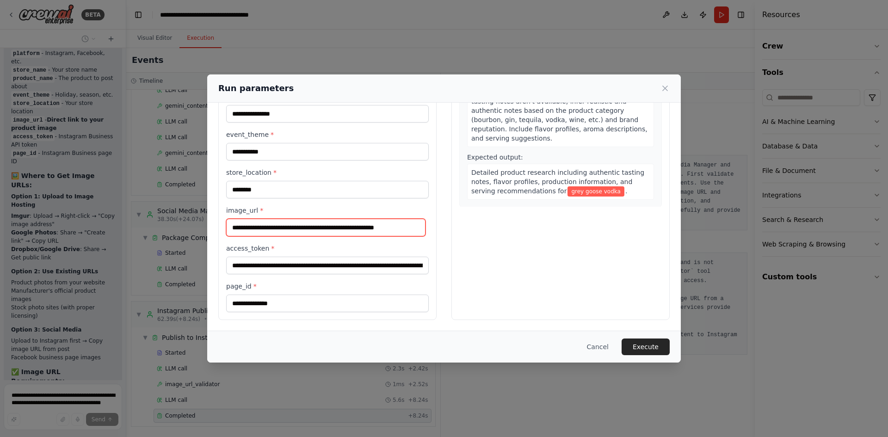
scroll to position [0, 5]
type input "**********"
click at [647, 343] on button "Execute" at bounding box center [645, 346] width 48 height 17
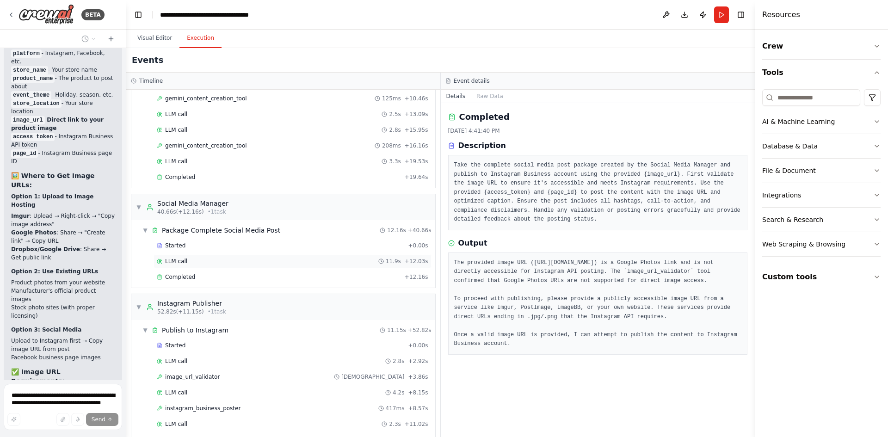
scroll to position [329, 0]
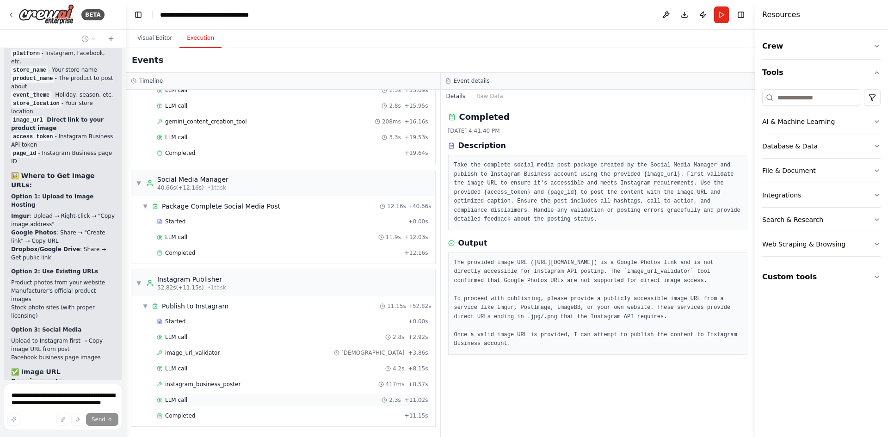
click at [223, 402] on div "LLM call 2.3s + 11.02s" at bounding box center [292, 399] width 271 height 7
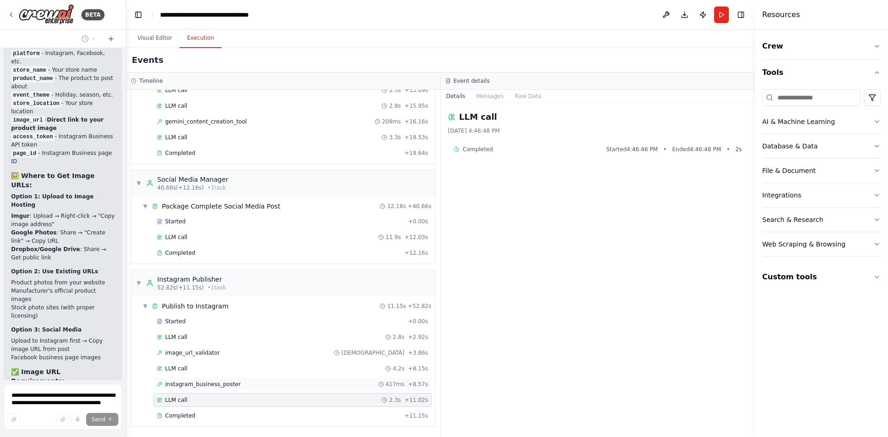
click at [239, 380] on div "instagram_business_poster 417ms + 8.57s" at bounding box center [292, 383] width 271 height 7
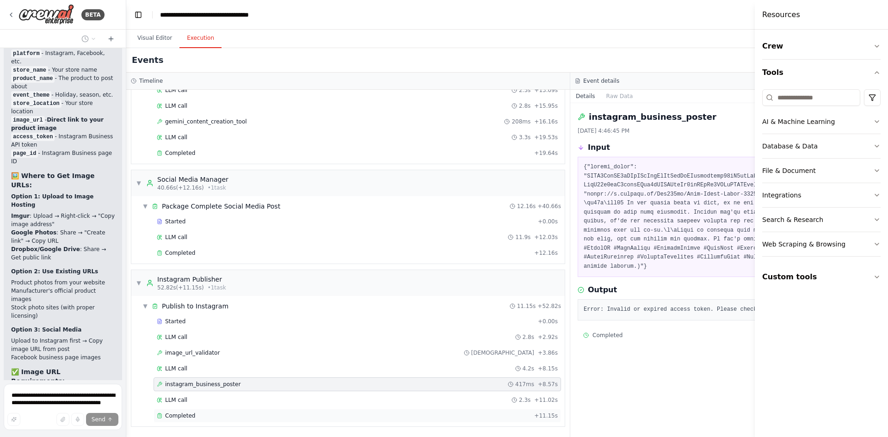
click at [195, 418] on div "Completed" at bounding box center [344, 415] width 374 height 7
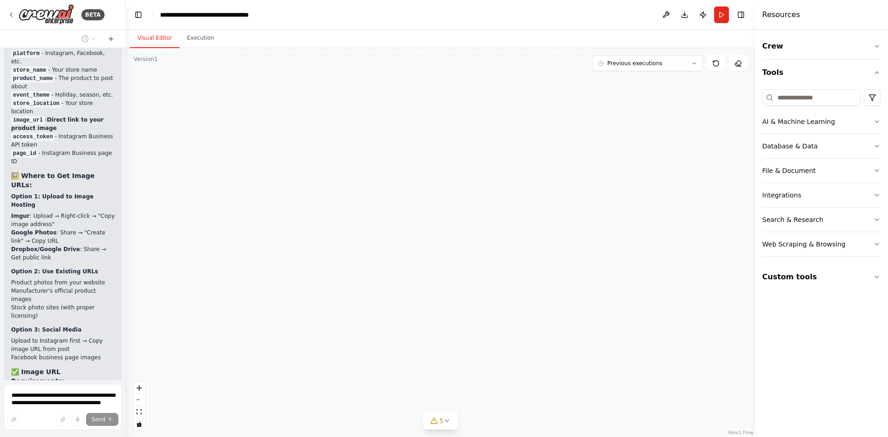
click at [156, 41] on button "Visual Editor" at bounding box center [154, 38] width 49 height 19
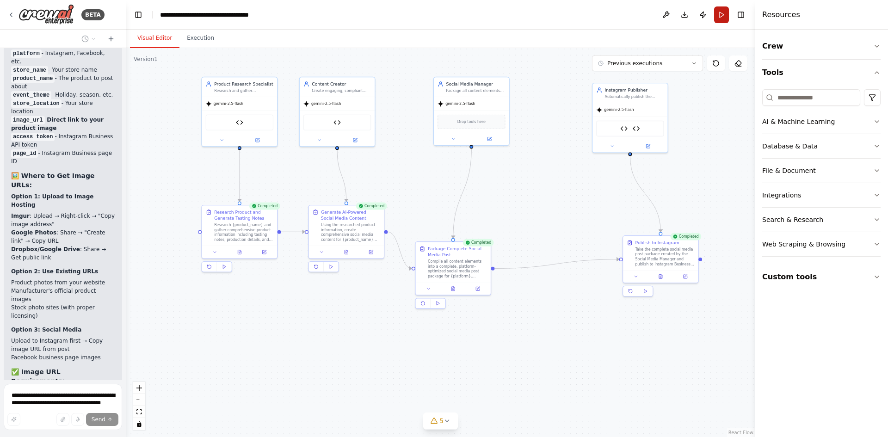
click at [719, 11] on button "Run" at bounding box center [721, 14] width 15 height 17
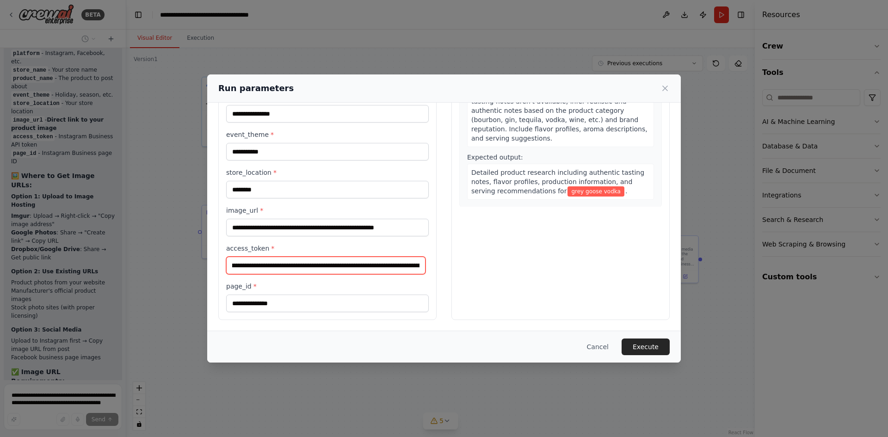
scroll to position [0, 517]
drag, startPoint x: 231, startPoint y: 265, endPoint x: 484, endPoint y: 264, distance: 252.4
click at [484, 264] on div "**********" at bounding box center [443, 157] width 451 height 325
paste input "**********"
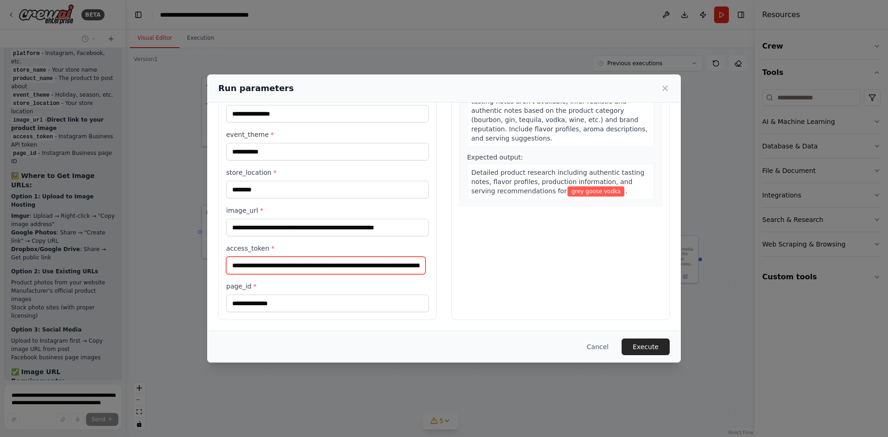
scroll to position [0, 536]
type input "**********"
click at [643, 348] on button "Execute" at bounding box center [645, 346] width 48 height 17
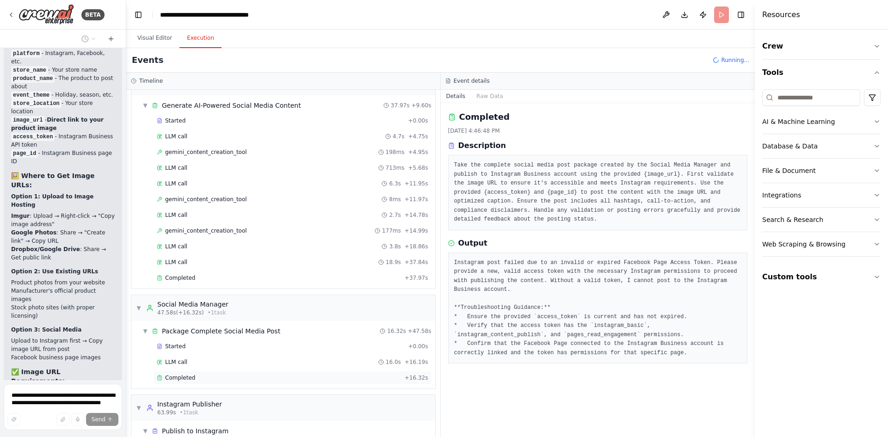
scroll to position [266, 0]
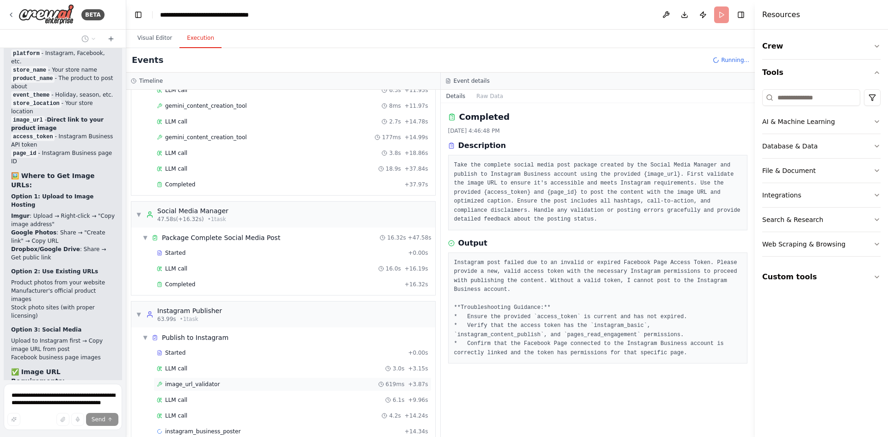
click at [218, 386] on div "image_url_validator 619ms + 3.87s" at bounding box center [292, 383] width 271 height 7
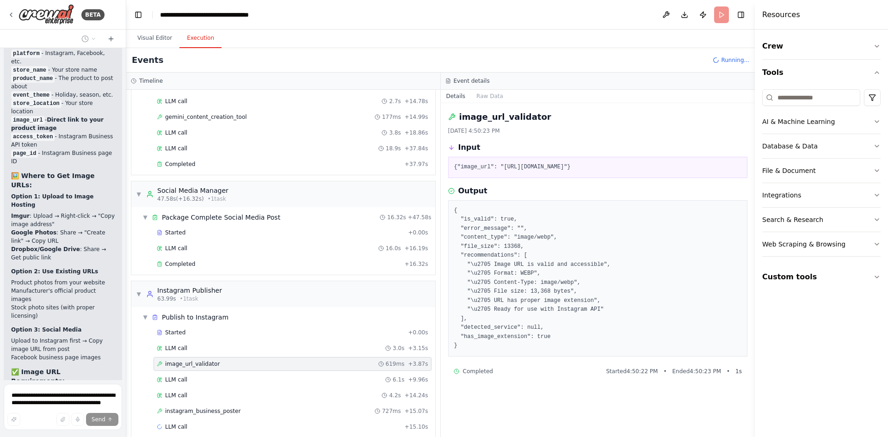
scroll to position [297, 0]
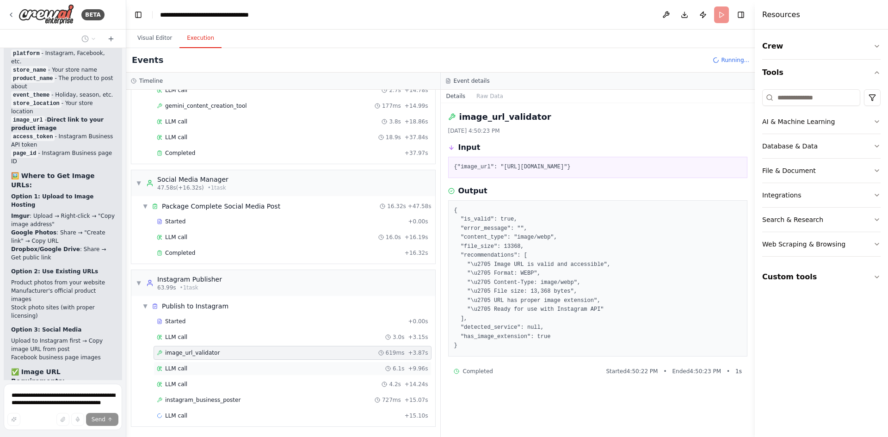
click at [215, 369] on div "LLM call 6.1s + 9.96s" at bounding box center [292, 368] width 271 height 7
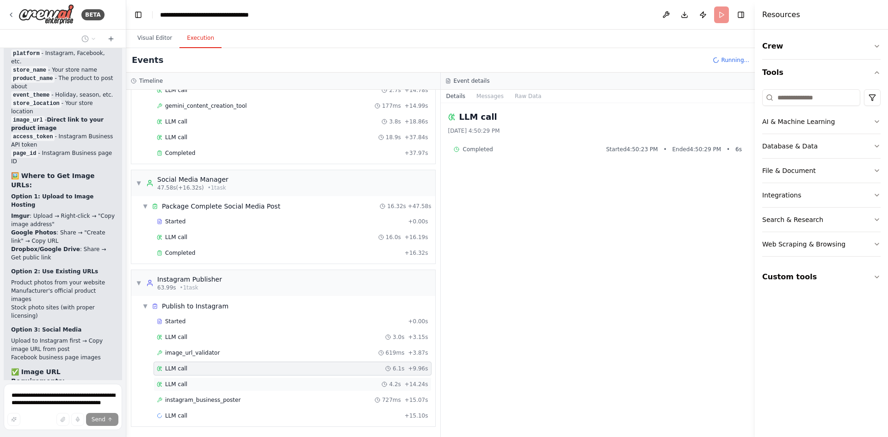
click at [216, 382] on div "LLM call 4.2s + 14.24s" at bounding box center [292, 383] width 271 height 7
click at [223, 399] on span "instagram_business_poster" at bounding box center [202, 399] width 75 height 7
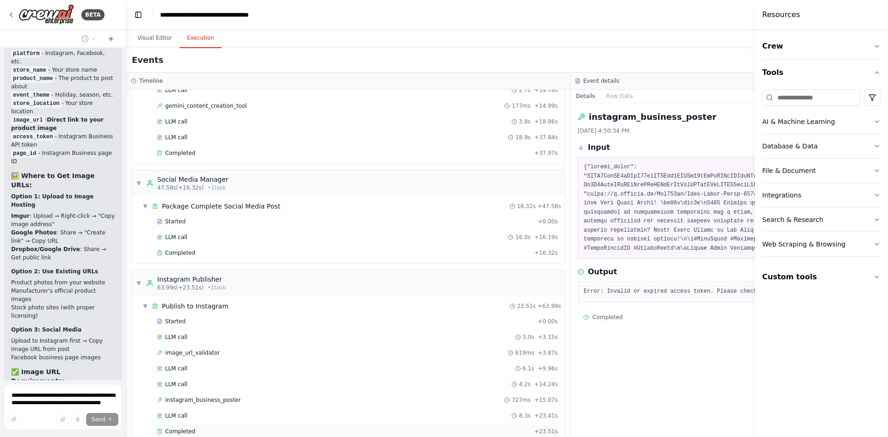
scroll to position [313, 0]
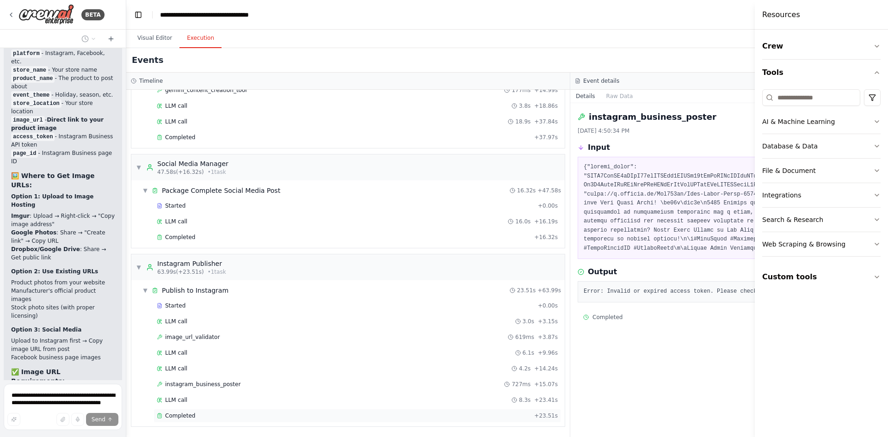
click at [210, 418] on div "Completed" at bounding box center [344, 415] width 374 height 7
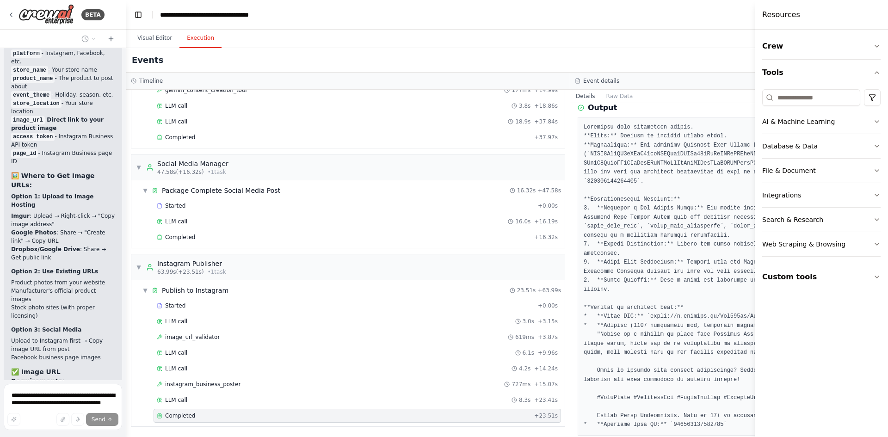
scroll to position [131, 0]
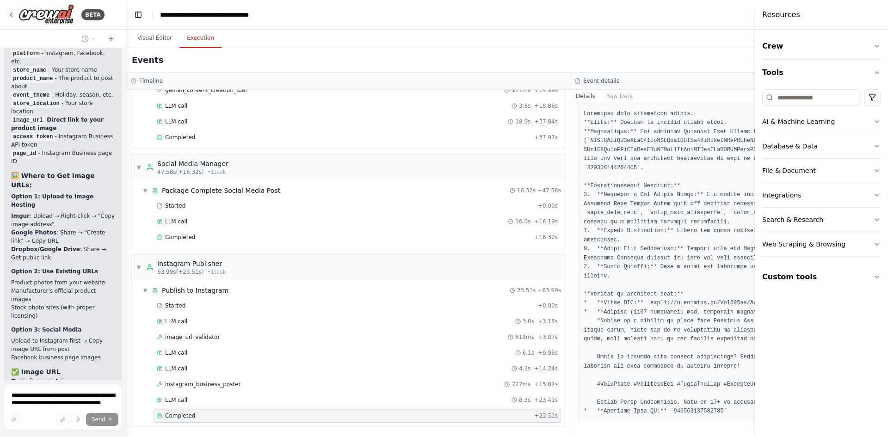
click at [523, 80] on div "Timeline ▼ Product Research Specialist 4.59s (+5.01s) • 1 task ▼ Research Produ…" at bounding box center [570, 255] width 888 height 364
click at [683, 259] on pre at bounding box center [791, 263] width 417 height 306
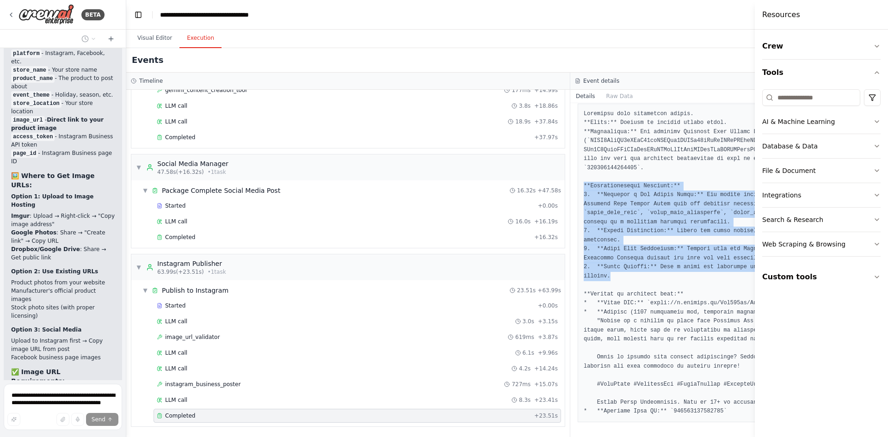
drag, startPoint x: 557, startPoint y: 184, endPoint x: 586, endPoint y: 279, distance: 99.3
click at [586, 279] on div at bounding box center [791, 263] width 429 height 319
copy pre "**Troubleshooting Guidance:** 1. **Generate a New Access Token:** The social me…"
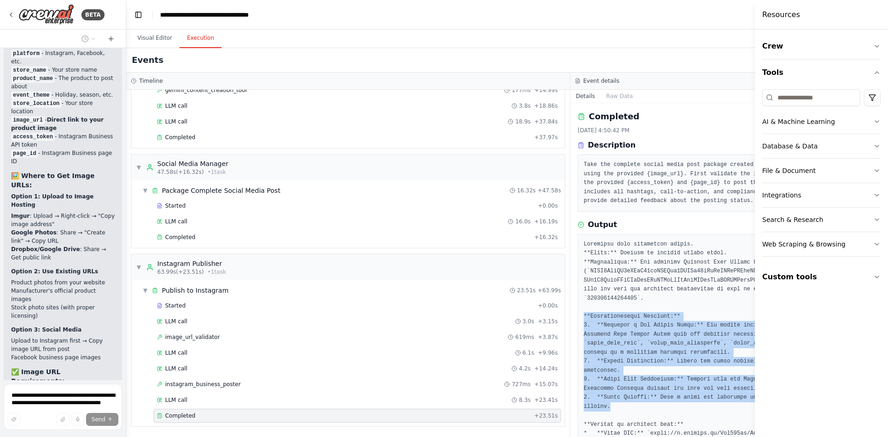
scroll to position [0, 0]
click at [152, 39] on button "Visual Editor" at bounding box center [154, 38] width 49 height 19
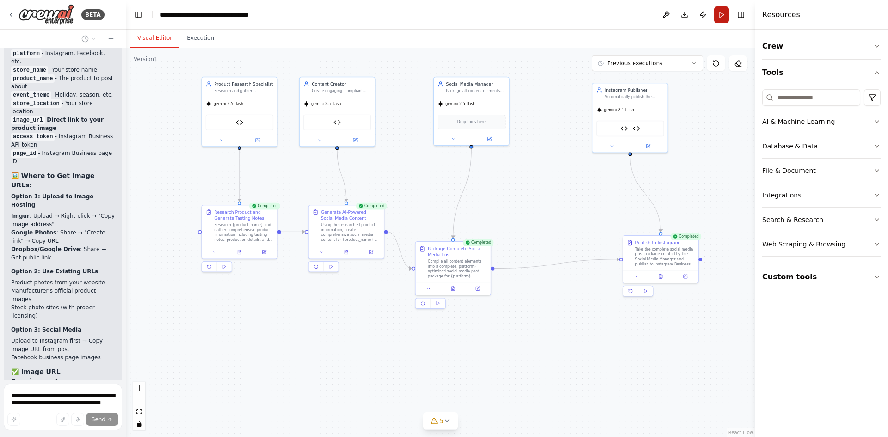
click at [721, 13] on button "Run" at bounding box center [721, 14] width 15 height 17
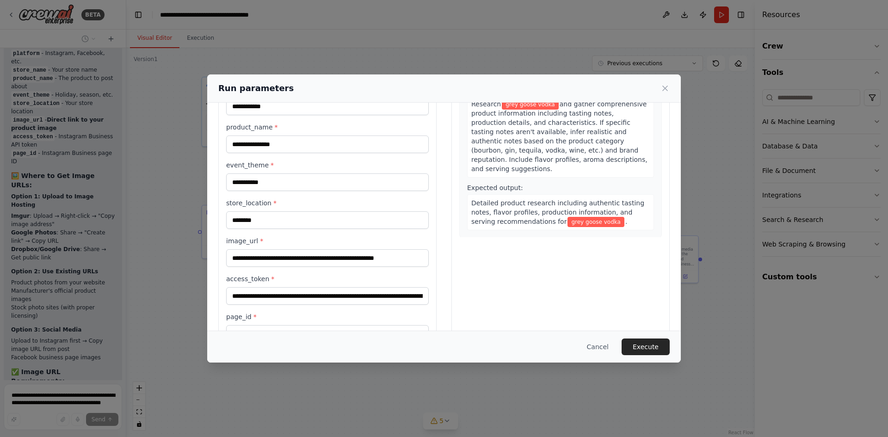
scroll to position [118, 0]
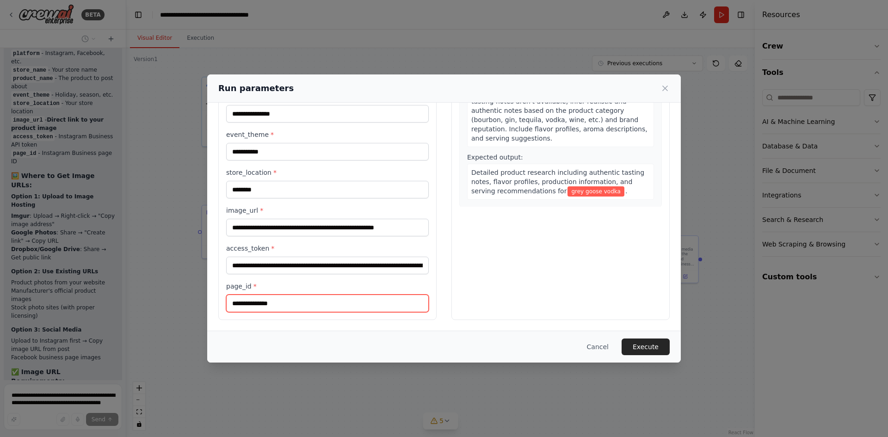
drag, startPoint x: 289, startPoint y: 301, endPoint x: 211, endPoint y: 300, distance: 78.1
click at [211, 300] on div "**********" at bounding box center [443, 157] width 473 height 347
click at [664, 88] on icon at bounding box center [664, 88] width 5 height 5
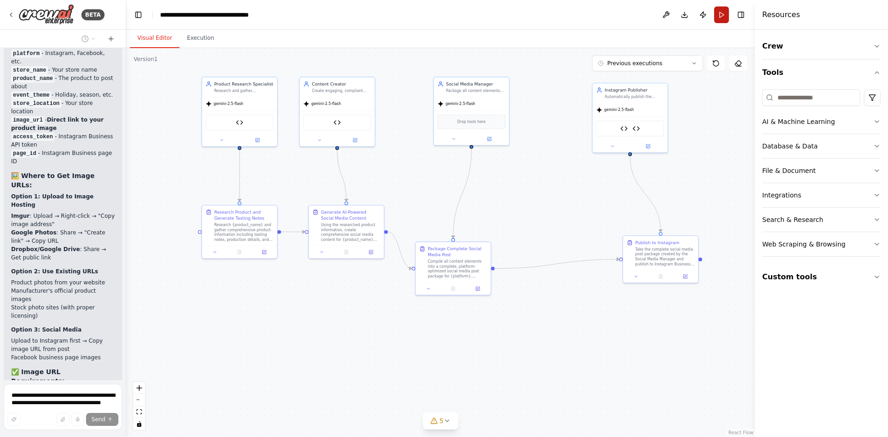
click at [720, 15] on button "Run" at bounding box center [721, 14] width 15 height 17
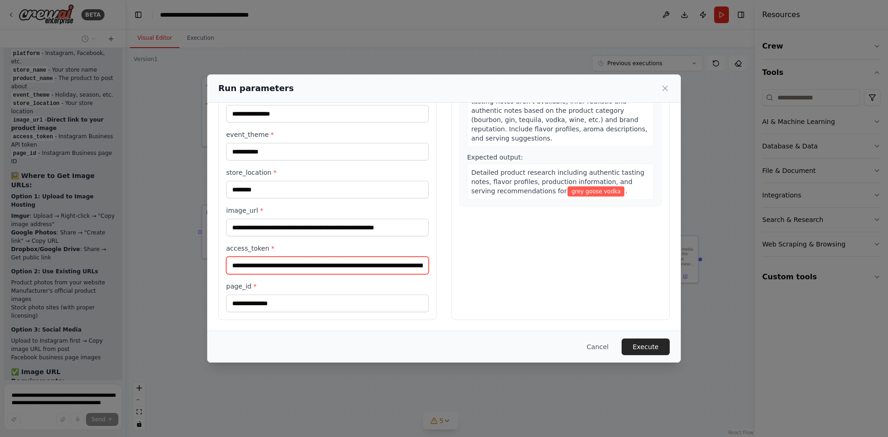
click at [316, 268] on input "**********" at bounding box center [327, 266] width 202 height 18
paste input "**********"
type input "**********"
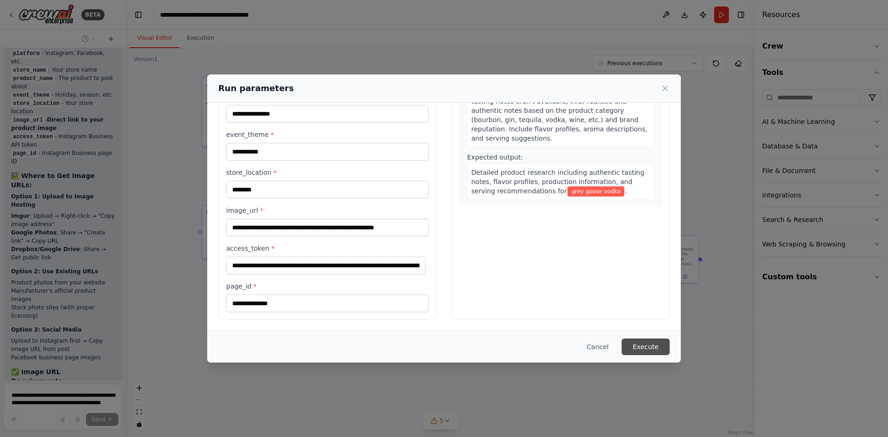
click at [649, 345] on button "Execute" at bounding box center [645, 346] width 48 height 17
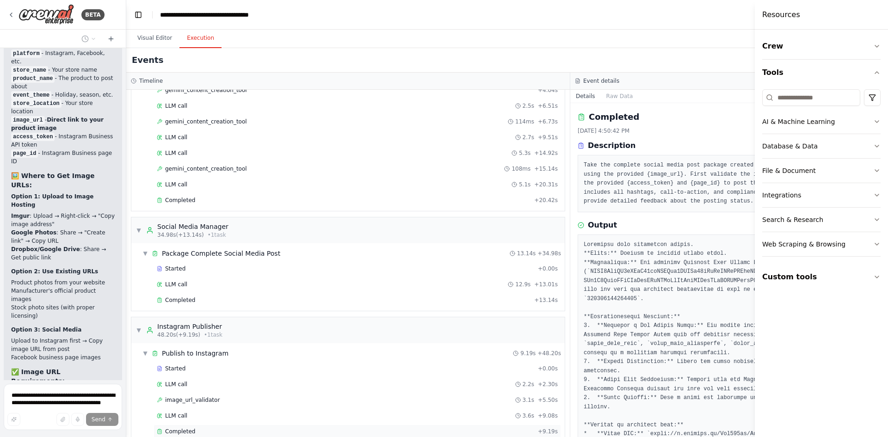
scroll to position [234, 0]
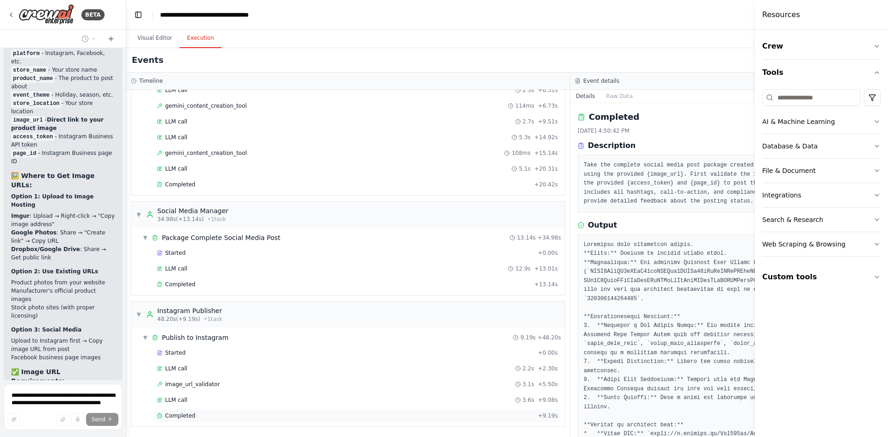
click at [223, 415] on div "Completed" at bounding box center [345, 415] width 377 height 7
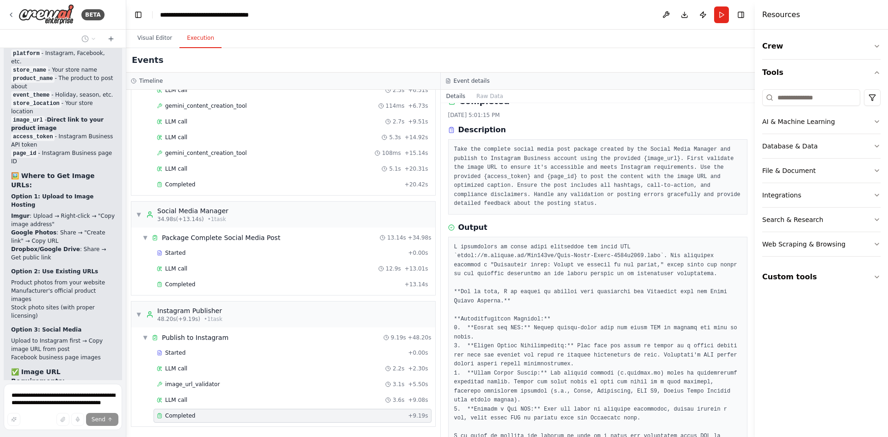
scroll to position [31, 0]
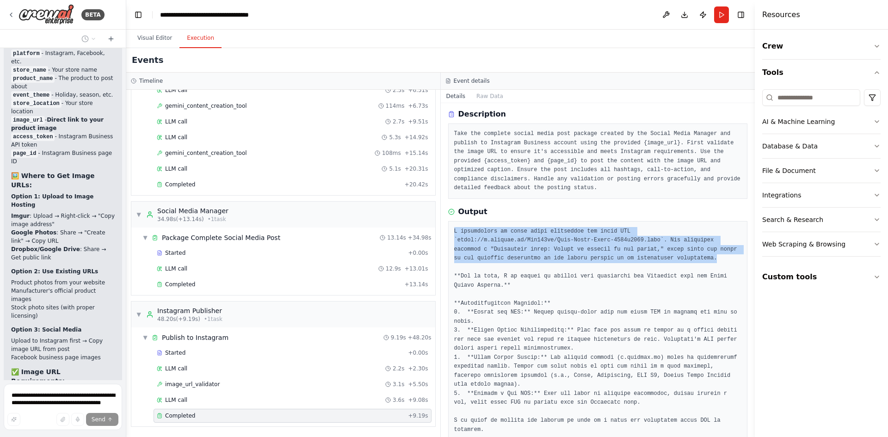
drag, startPoint x: 453, startPoint y: 223, endPoint x: 538, endPoint y: 251, distance: 89.2
click at [538, 251] on pre at bounding box center [598, 331] width 288 height 208
copy pre "I encountered an error while validating the image URL `https://i.postimg.cc/Bnd…"
drag, startPoint x: 160, startPoint y: 38, endPoint x: 721, endPoint y: 16, distance: 561.6
click at [160, 38] on button "Visual Editor" at bounding box center [154, 38] width 49 height 19
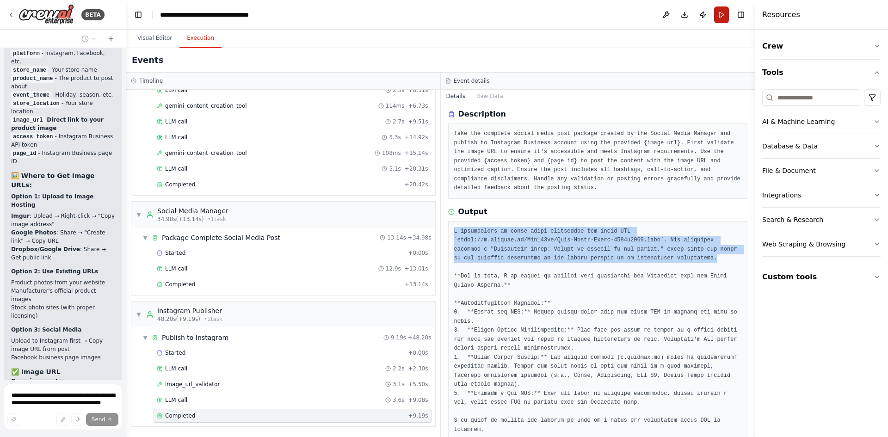
click at [721, 16] on button "Run" at bounding box center [721, 14] width 15 height 17
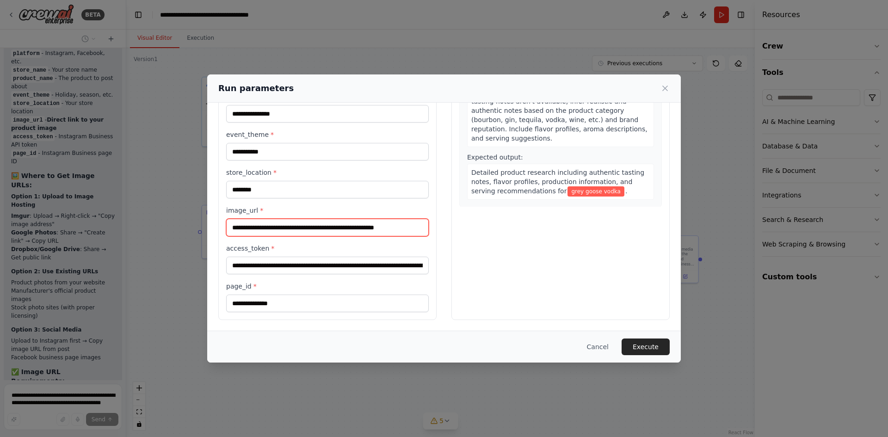
scroll to position [0, 5]
drag, startPoint x: 230, startPoint y: 230, endPoint x: 459, endPoint y: 224, distance: 229.4
click at [459, 224] on div "**********" at bounding box center [443, 157] width 451 height 325
paste input "text"
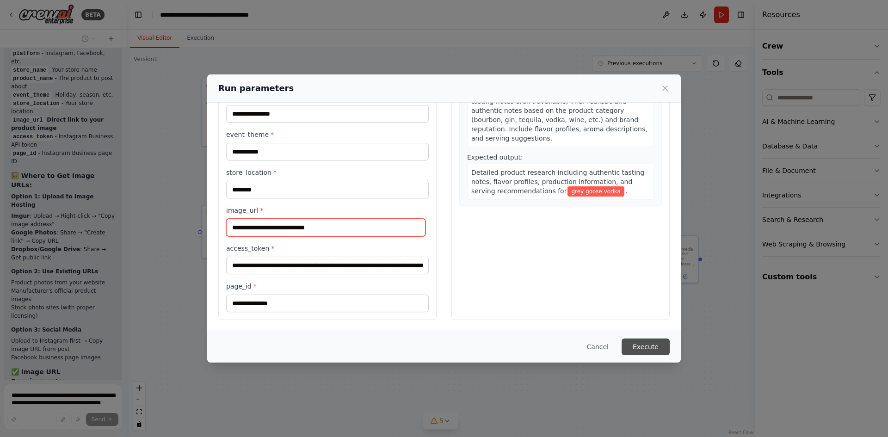
type input "**********"
click at [642, 345] on button "Execute" at bounding box center [645, 346] width 48 height 17
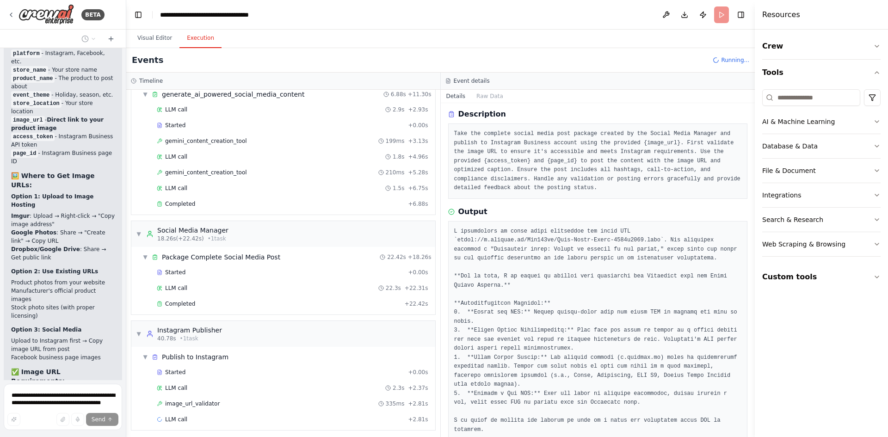
scroll to position [187, 0]
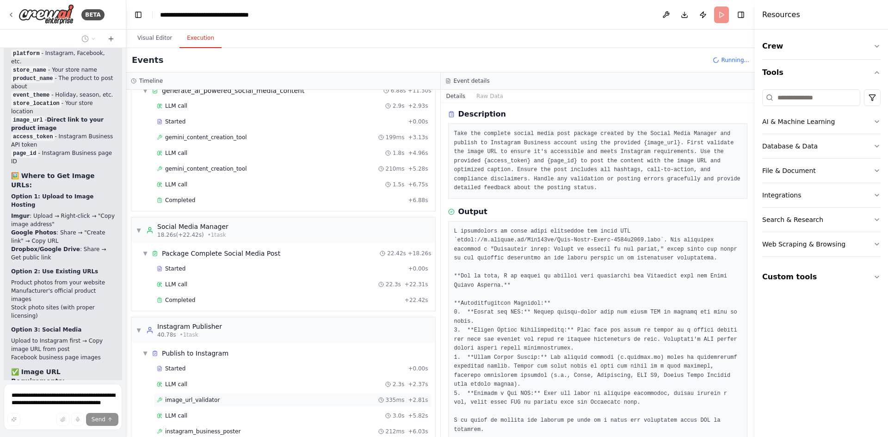
click at [221, 401] on div "image_url_validator 335ms + 2.81s" at bounding box center [292, 399] width 271 height 7
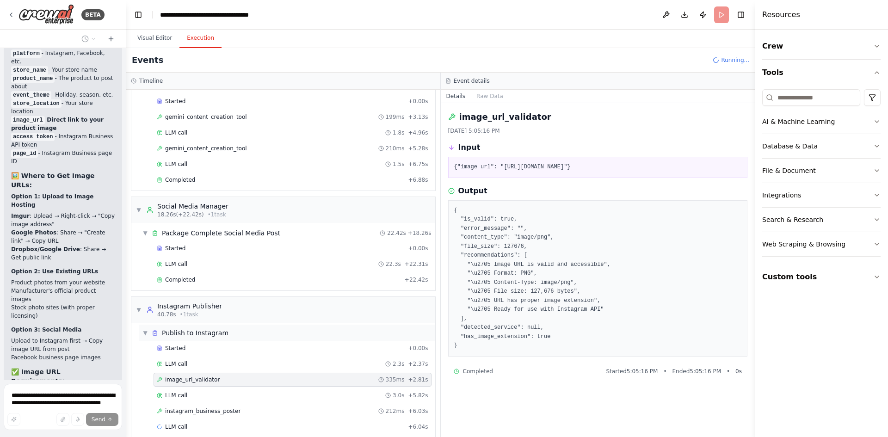
scroll to position [219, 0]
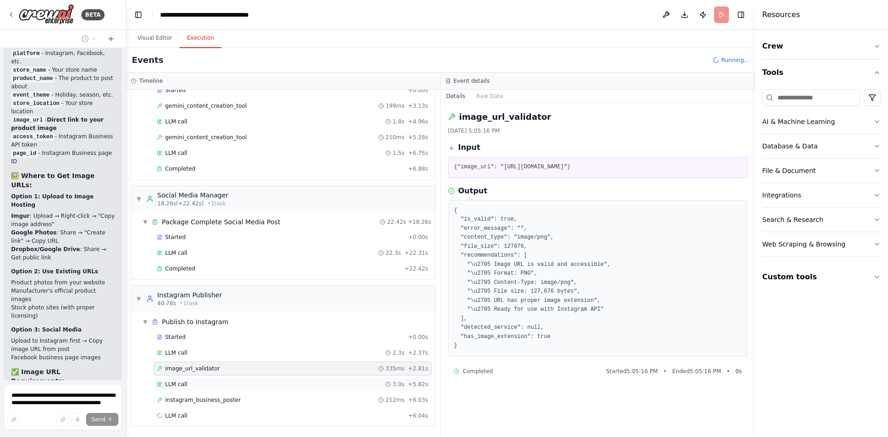
click at [206, 386] on div "LLM call 3.0s + 5.82s" at bounding box center [292, 383] width 271 height 7
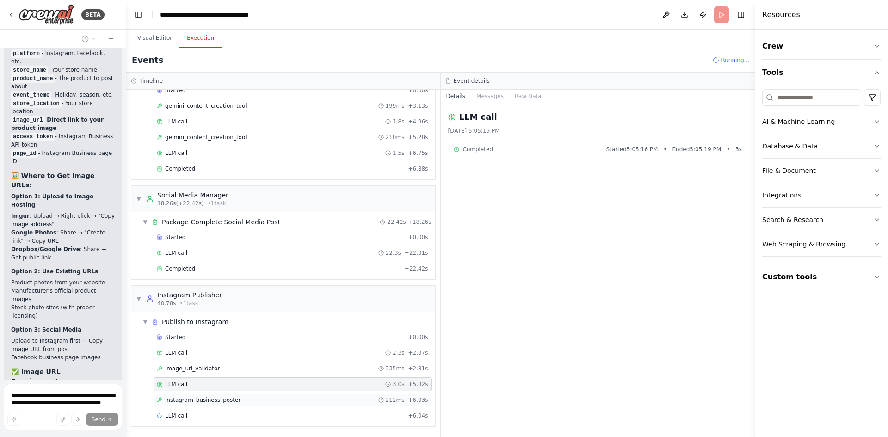
click at [214, 404] on div "instagram_business_poster 212ms + 6.03s" at bounding box center [292, 400] width 278 height 14
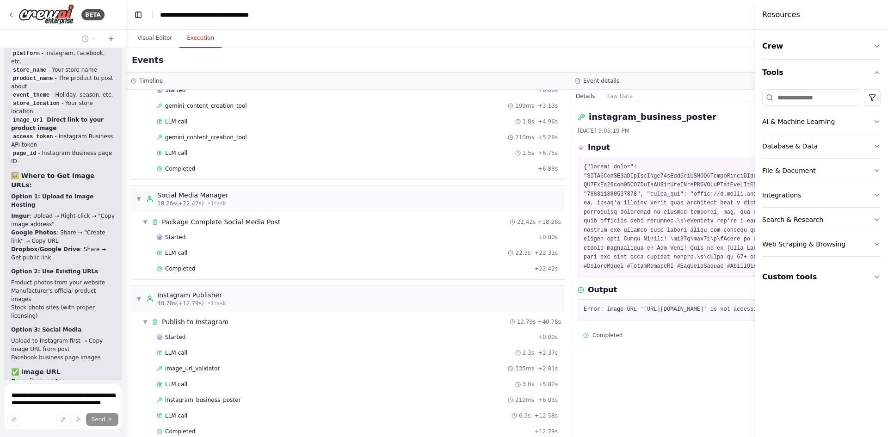
scroll to position [234, 0]
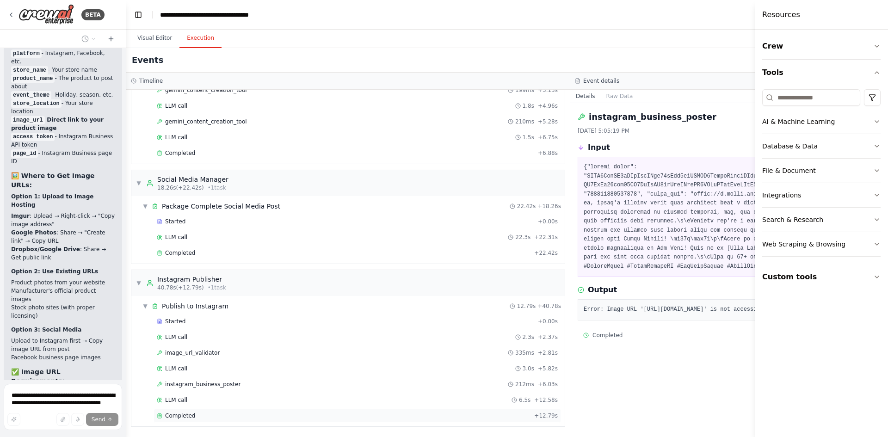
click at [195, 415] on div "Completed" at bounding box center [344, 415] width 374 height 7
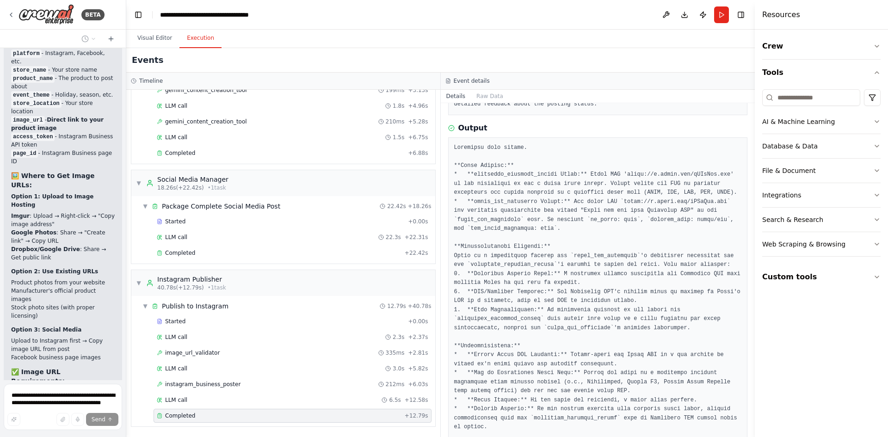
scroll to position [139, 0]
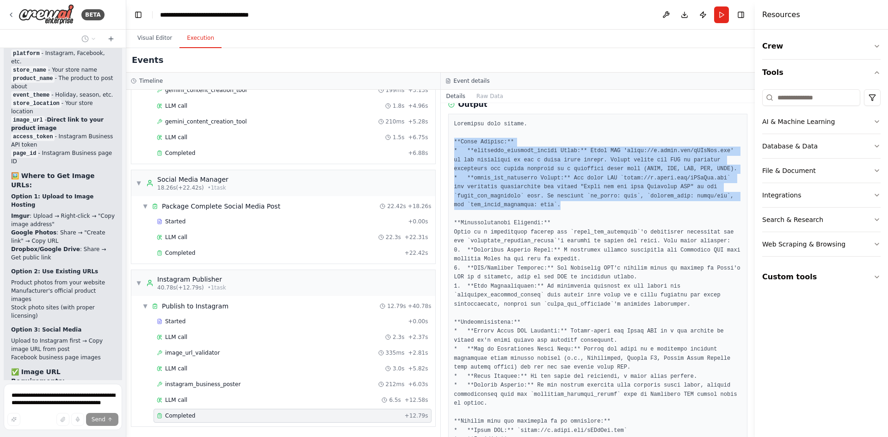
drag, startPoint x: 540, startPoint y: 198, endPoint x: 450, endPoint y: 129, distance: 113.8
click at [450, 129] on div at bounding box center [598, 359] width 300 height 490
copy pre "**Error Details:** * **instagram_business_poster Error:** Image URL 'https://i.…"
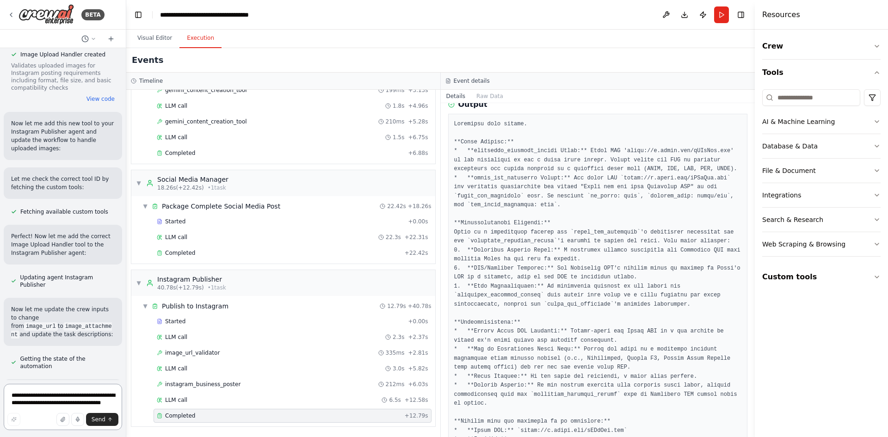
paste textarea "**********"
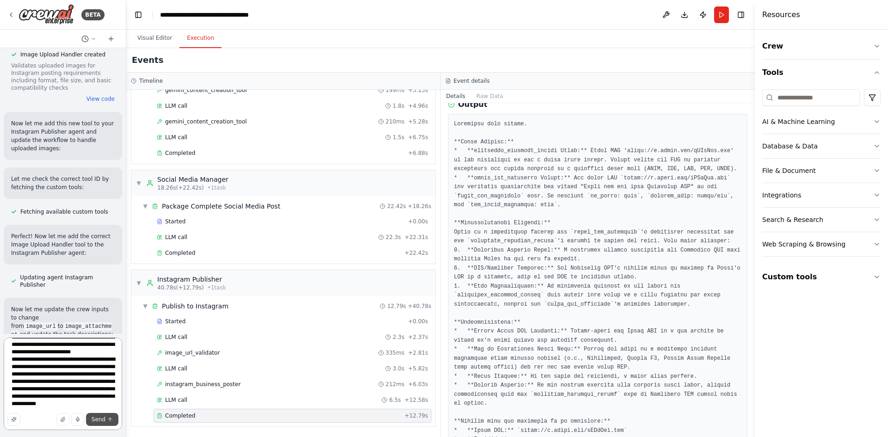
type textarea "**********"
click at [95, 421] on span "Send" at bounding box center [99, 419] width 14 height 7
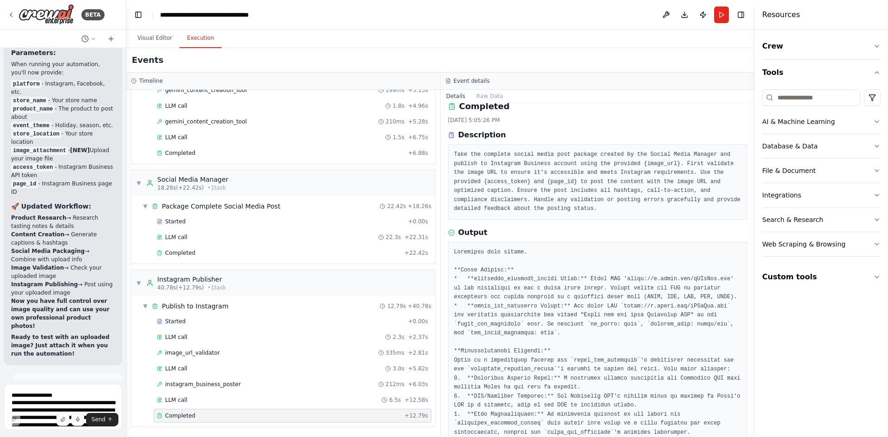
scroll to position [0, 0]
